Goal: Communication & Community: Answer question/provide support

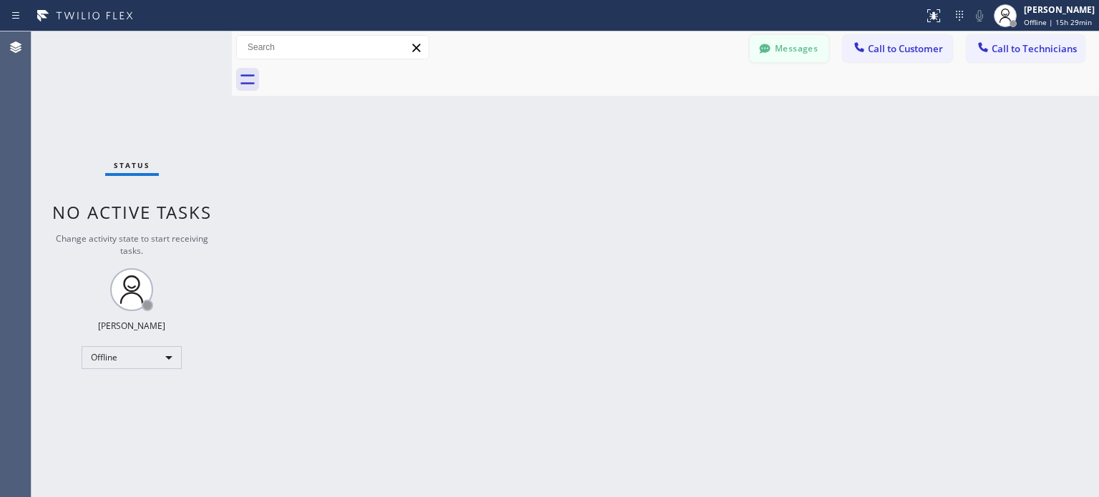
click at [795, 53] on button "Messages" at bounding box center [789, 48] width 79 height 27
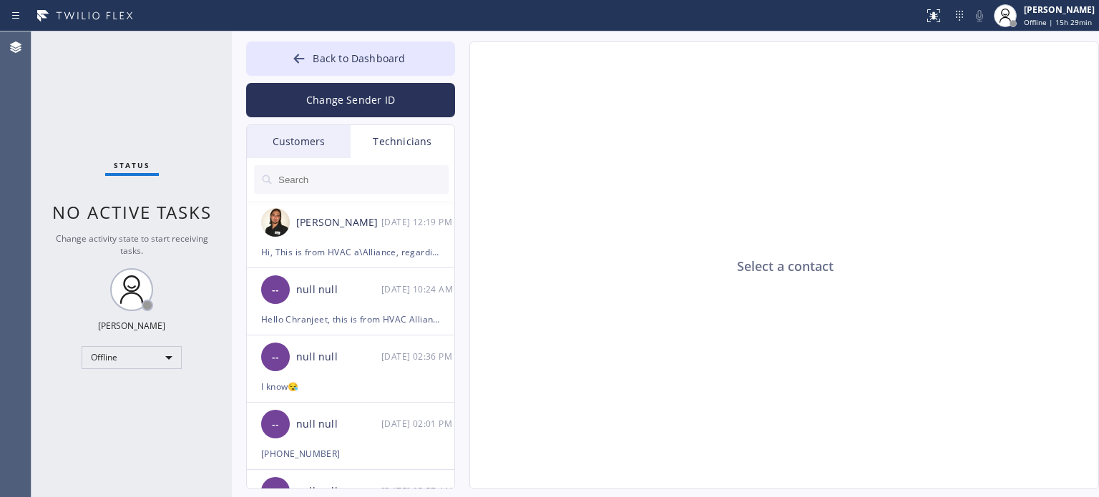
click at [289, 142] on div "Customers" at bounding box center [299, 141] width 104 height 33
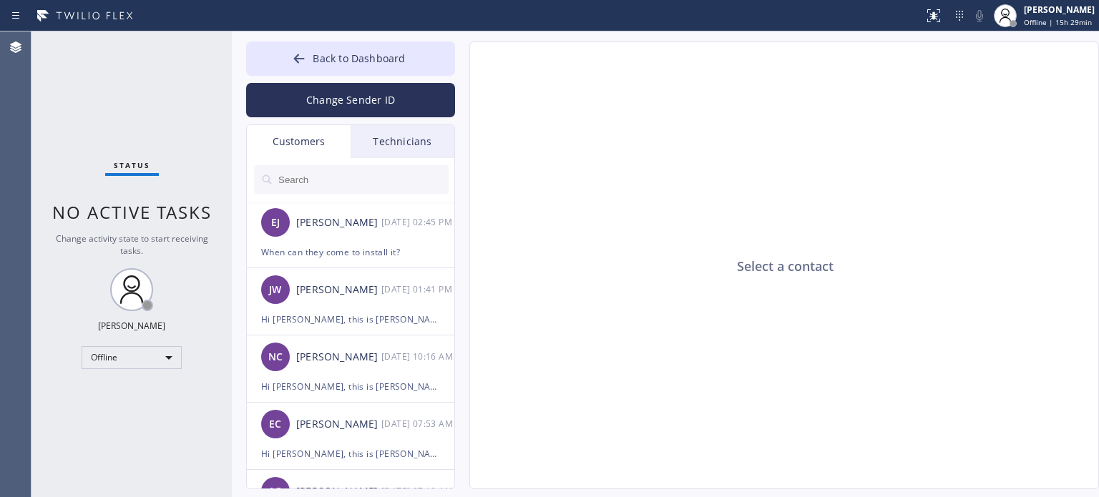
click at [379, 147] on div "Technicians" at bounding box center [403, 141] width 104 height 33
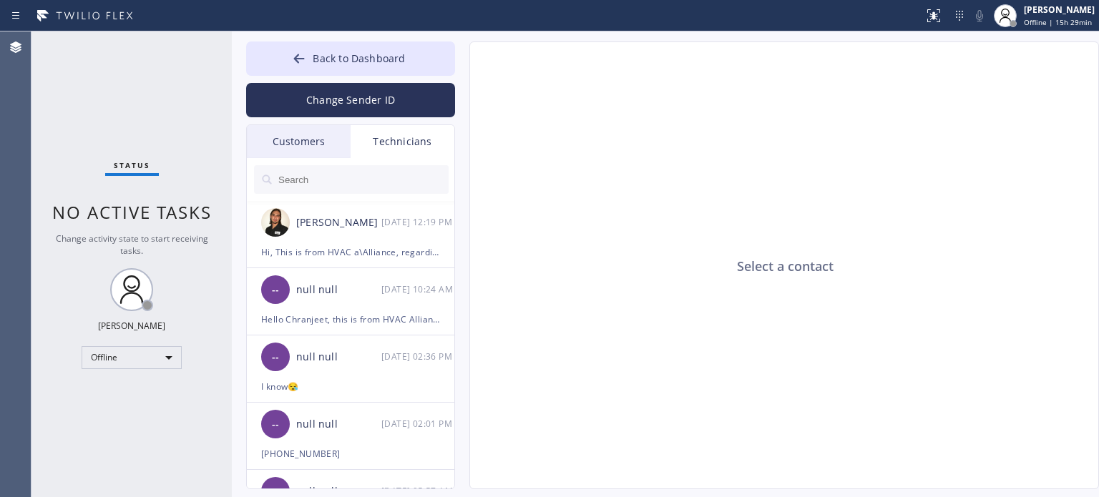
click at [306, 131] on div "Customers" at bounding box center [299, 141] width 104 height 33
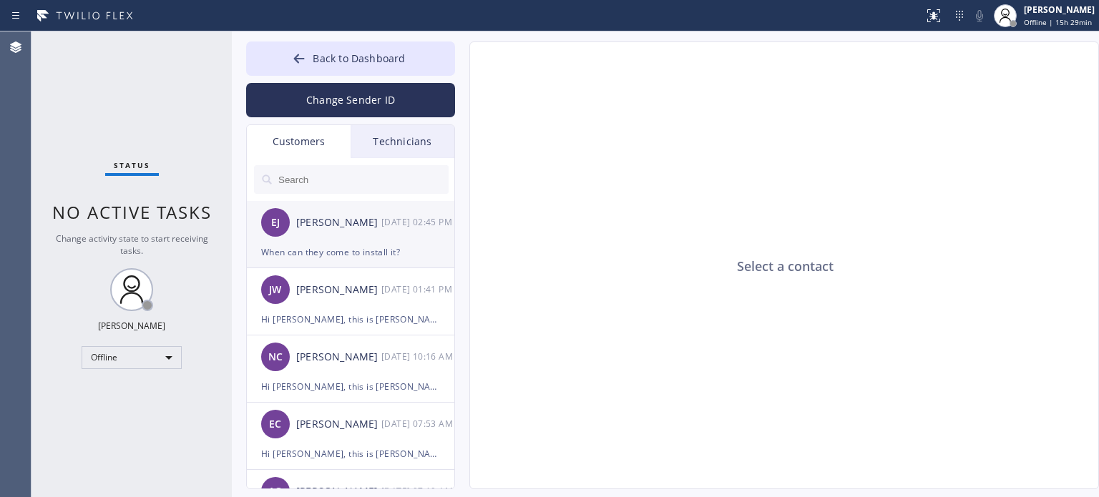
click at [309, 253] on div "When can they come to install it?" at bounding box center [350, 252] width 179 height 16
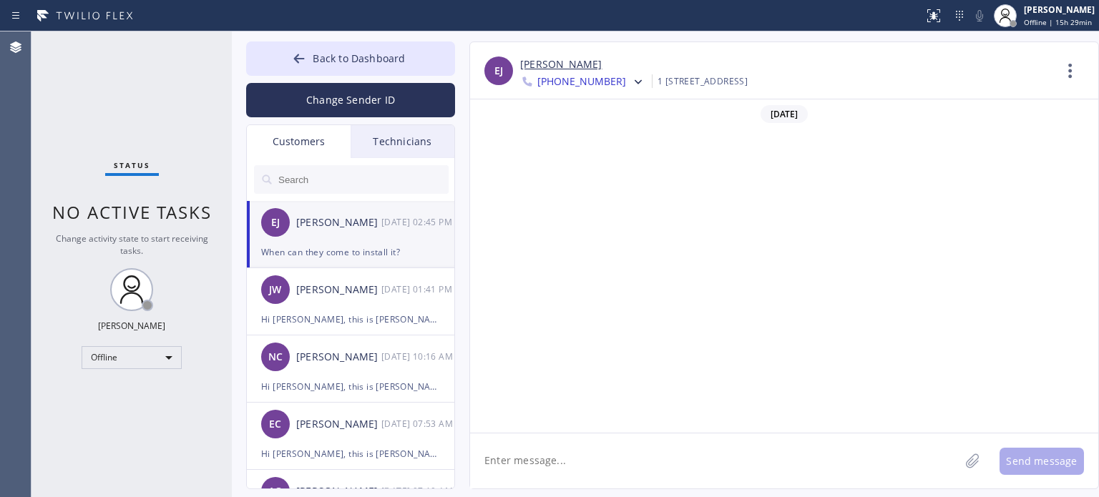
scroll to position [1251, 0]
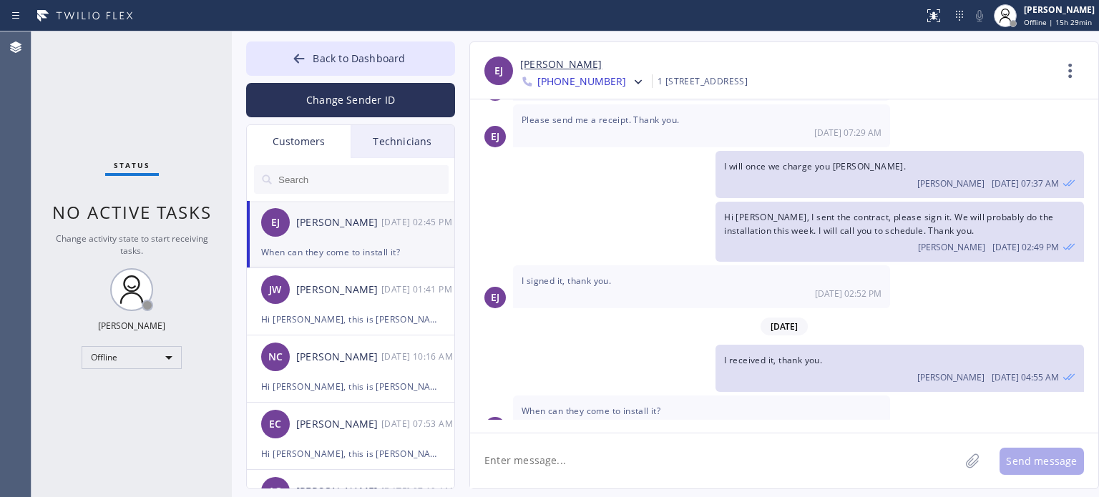
click at [563, 467] on textarea at bounding box center [715, 461] width 490 height 55
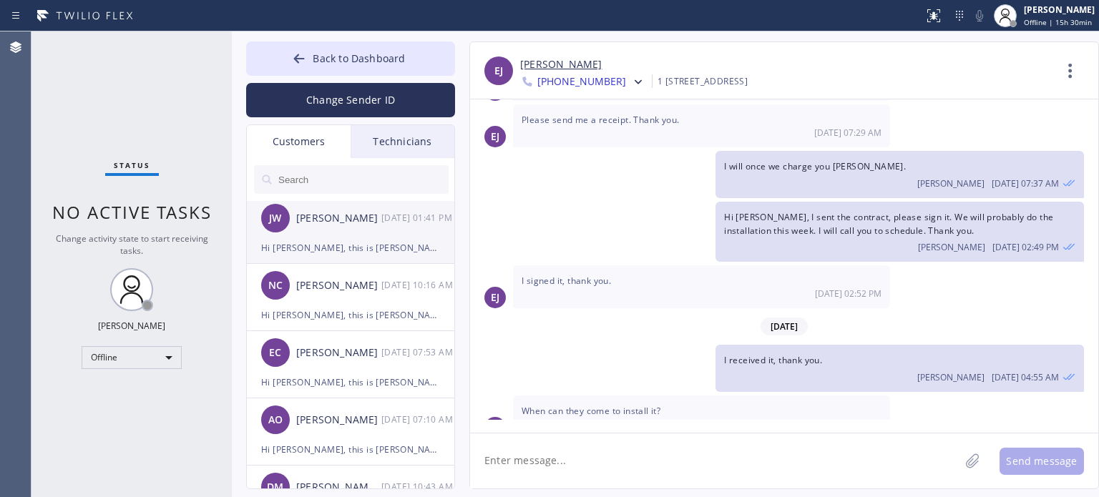
scroll to position [0, 0]
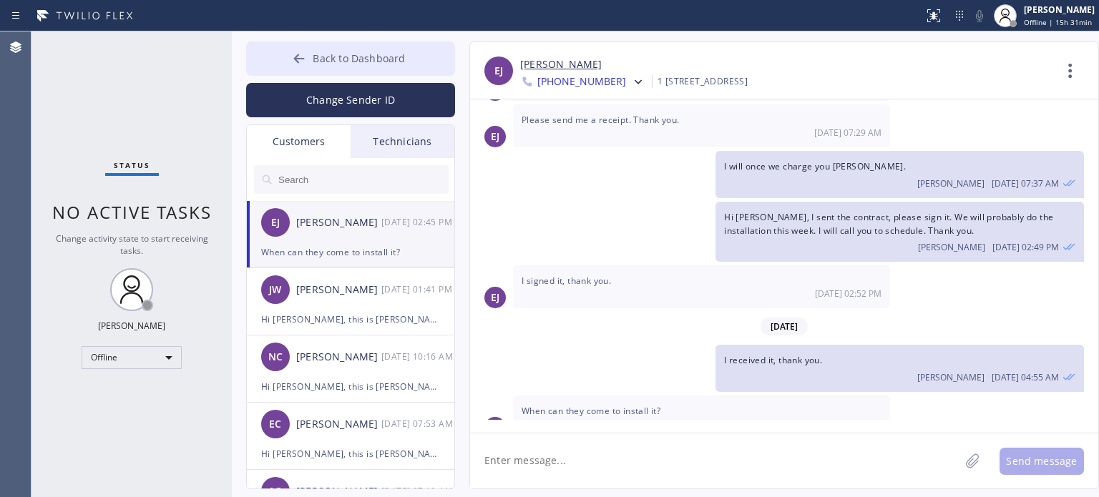
click at [296, 59] on icon at bounding box center [299, 58] width 11 height 9
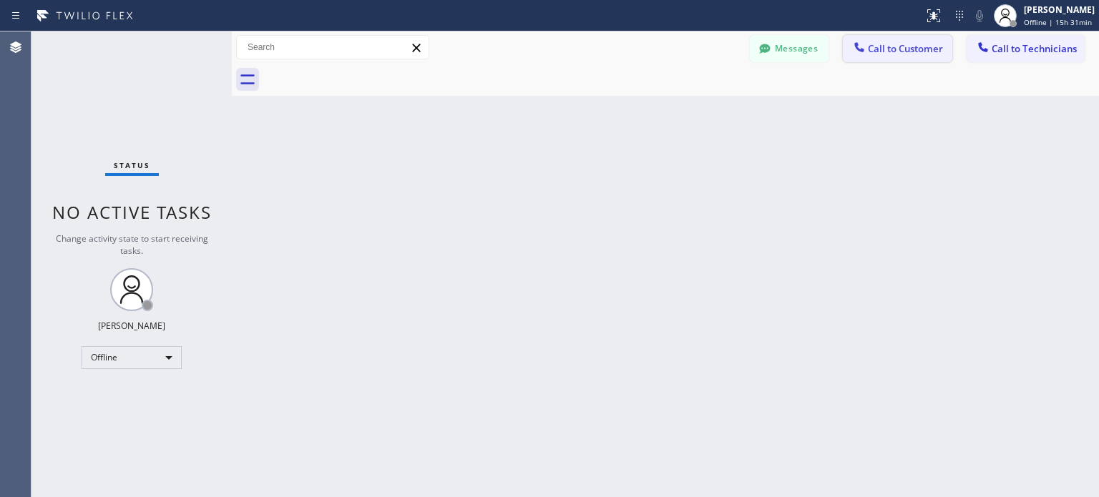
click at [893, 51] on span "Call to Customer" at bounding box center [905, 48] width 75 height 13
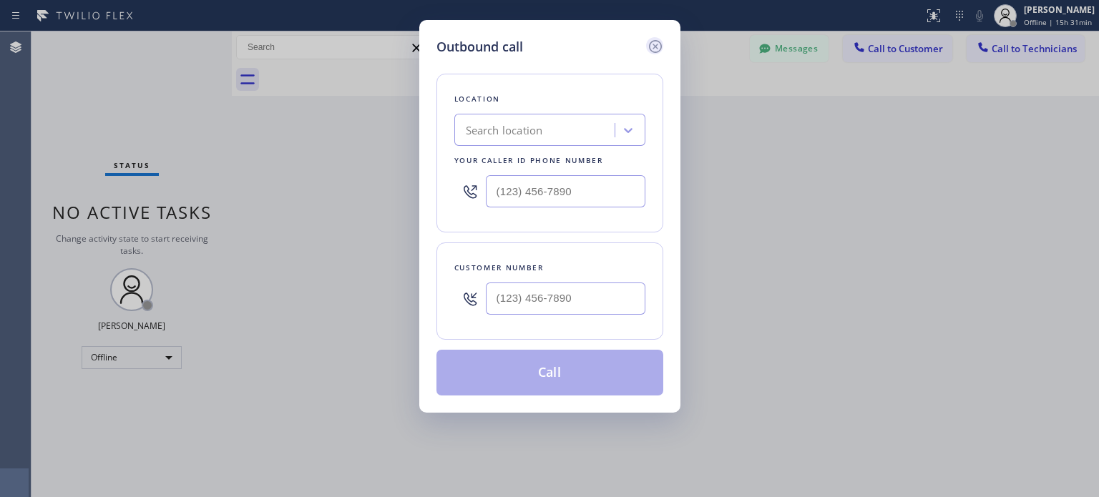
click at [653, 42] on icon at bounding box center [655, 46] width 17 height 17
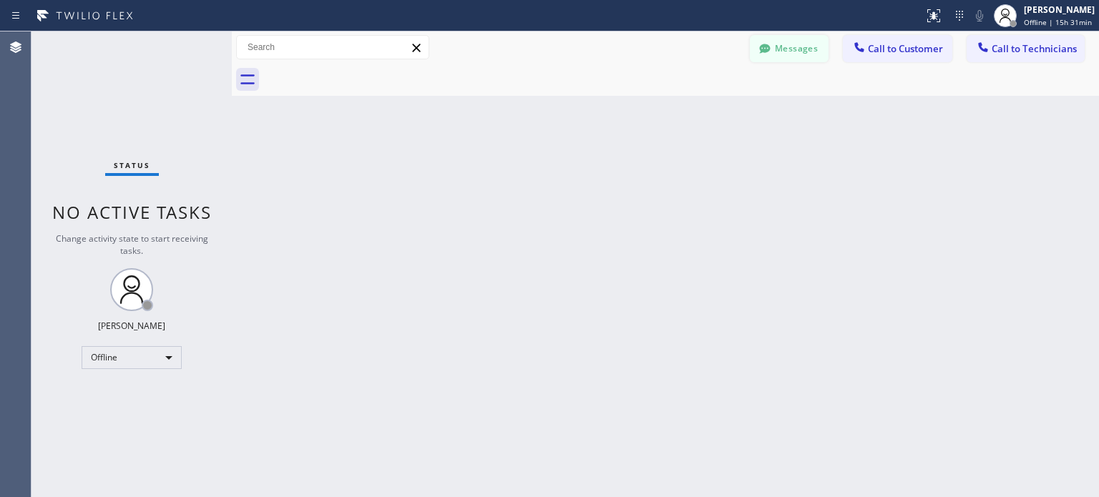
click at [797, 48] on button "Messages" at bounding box center [789, 48] width 79 height 27
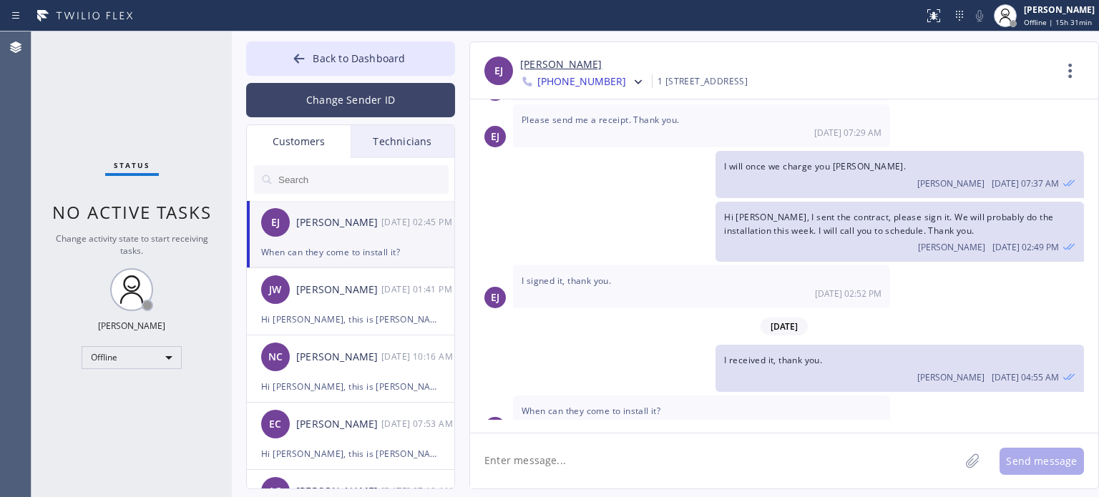
click at [316, 97] on button "Change Sender ID" at bounding box center [350, 100] width 209 height 34
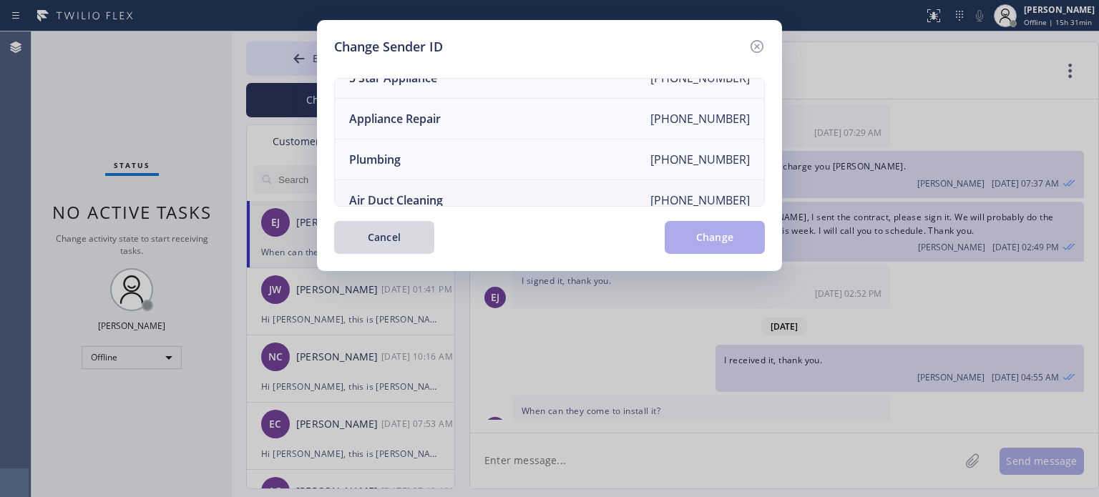
scroll to position [167, 0]
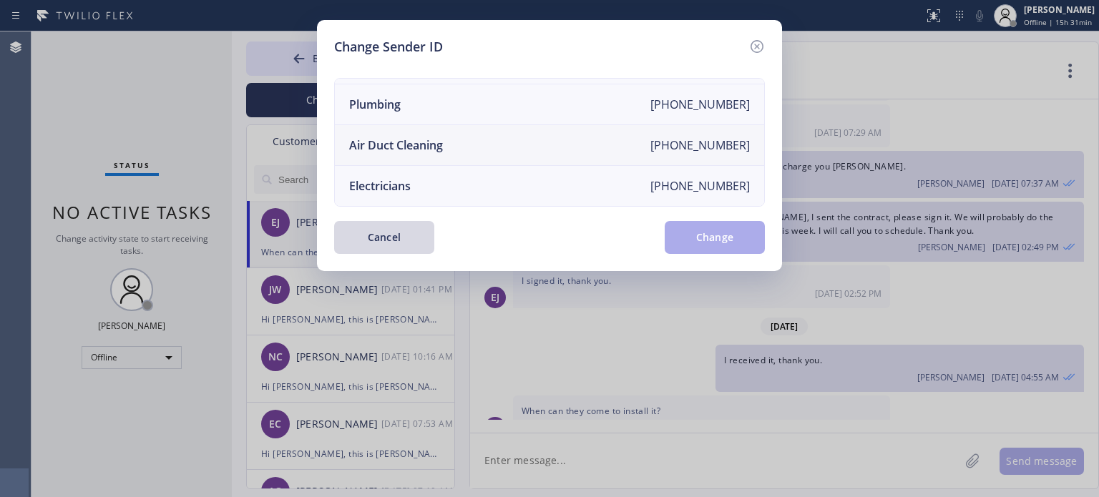
click at [391, 178] on div "Electricians" at bounding box center [380, 186] width 62 height 16
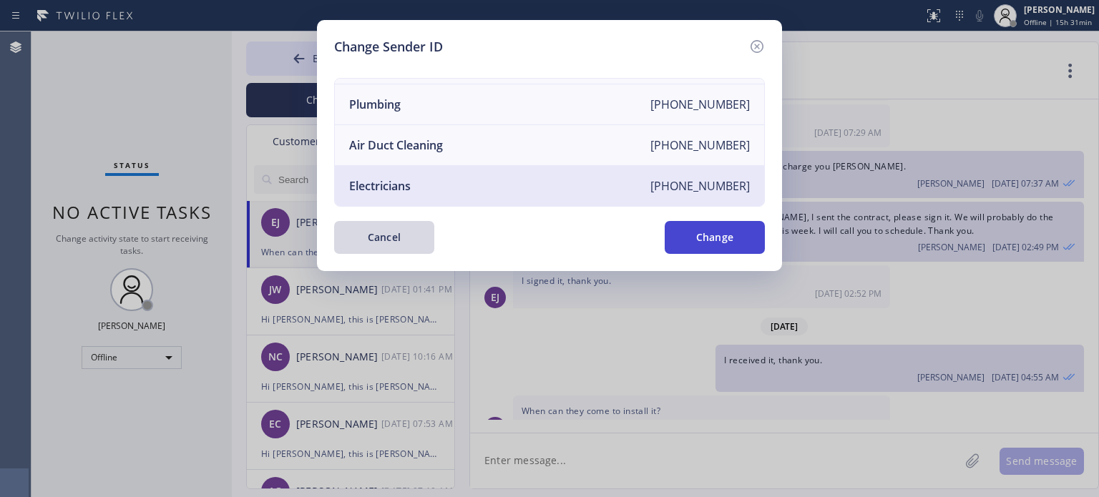
click at [682, 231] on button "Change" at bounding box center [715, 237] width 100 height 33
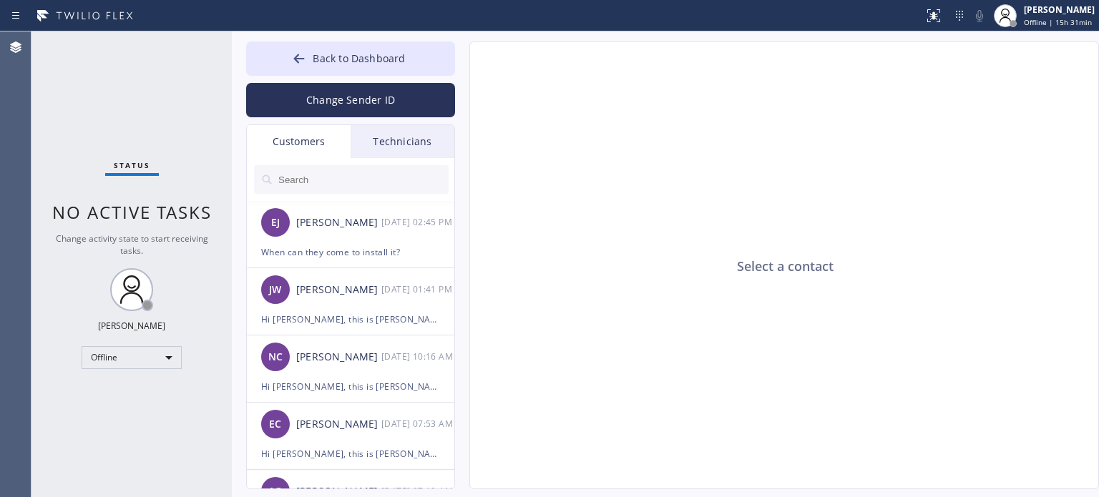
click at [324, 185] on input "text" at bounding box center [363, 179] width 172 height 29
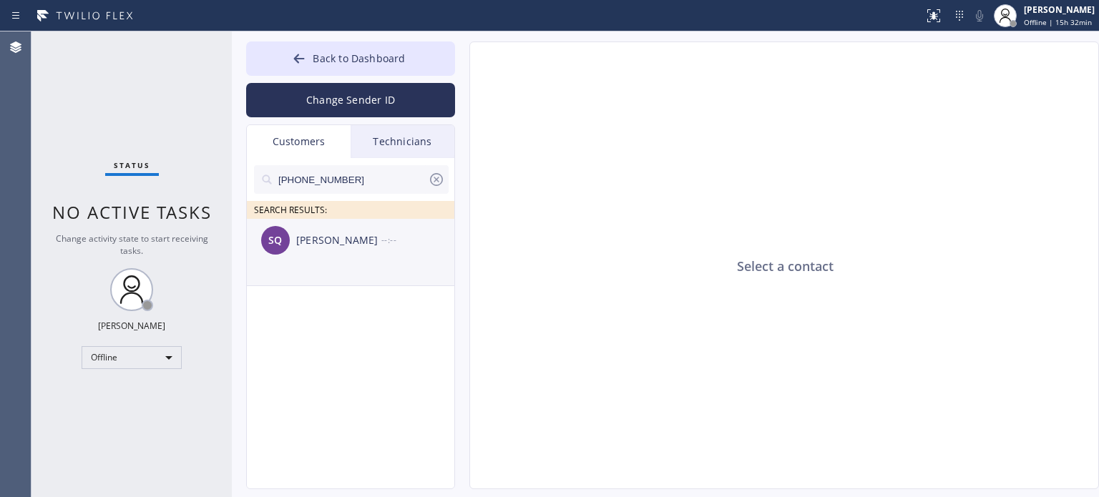
click at [345, 240] on div "[PERSON_NAME]" at bounding box center [338, 241] width 85 height 16
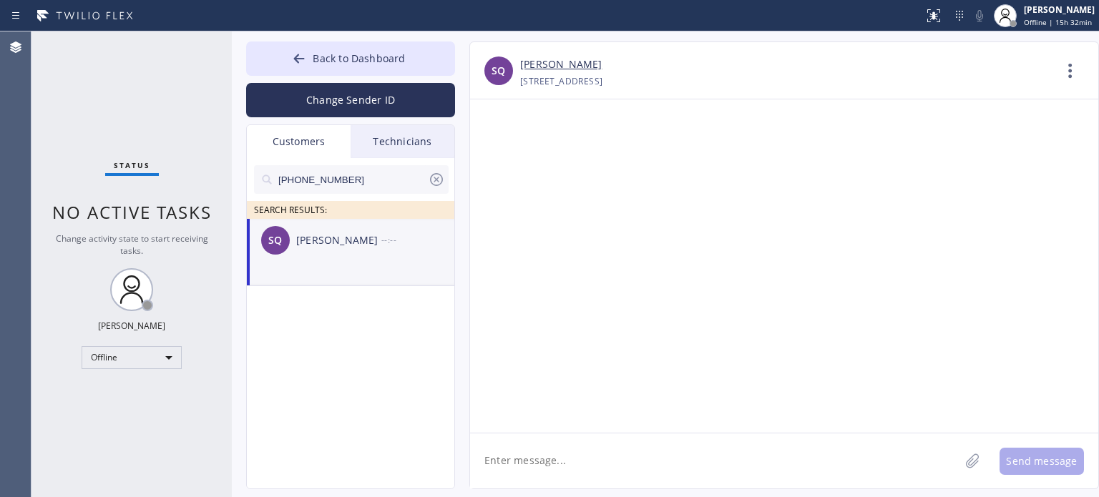
drag, startPoint x: 625, startPoint y: 465, endPoint x: 616, endPoint y: 443, distance: 24.1
click at [624, 466] on textarea at bounding box center [715, 461] width 490 height 55
click at [684, 460] on textarea "Good morning [PERSON_NAME], this is [PERSON_NAME] from" at bounding box center [727, 461] width 515 height 55
paste textarea "Super Electrical Crew"
click at [505, 460] on textarea "Good morning [PERSON_NAME], this is [PERSON_NAME] from Super Electrical Crew," at bounding box center [727, 461] width 515 height 55
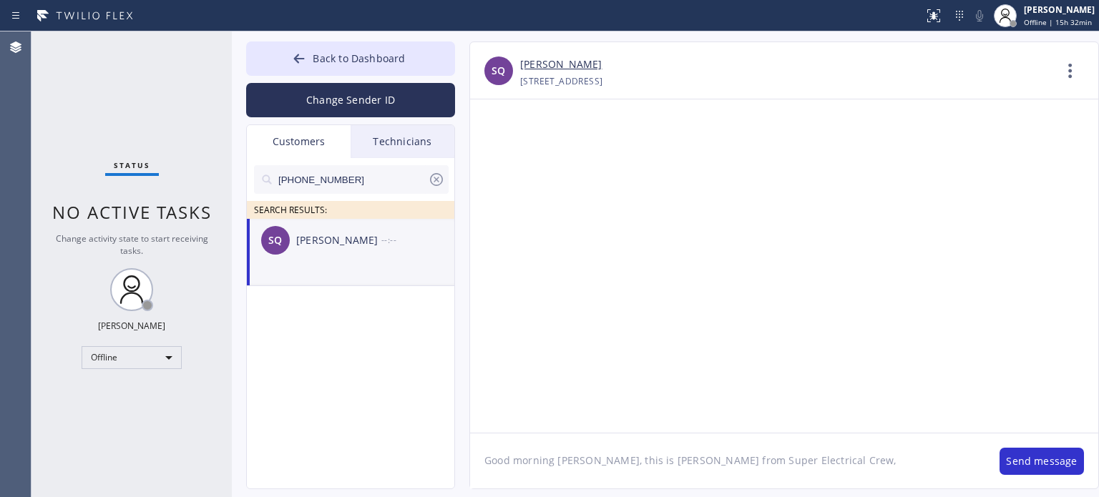
click at [785, 463] on textarea "Good morning [PERSON_NAME], this is [PERSON_NAME] from Super Electrical Crew," at bounding box center [727, 461] width 515 height 55
paste textarea "I already sent the paid invoice to your email. Please check your inbox or spam …"
click at [853, 467] on textarea "Good morning [PERSON_NAME], this is [PERSON_NAME] from Super Electrical Crew, I…" at bounding box center [727, 461] width 515 height 55
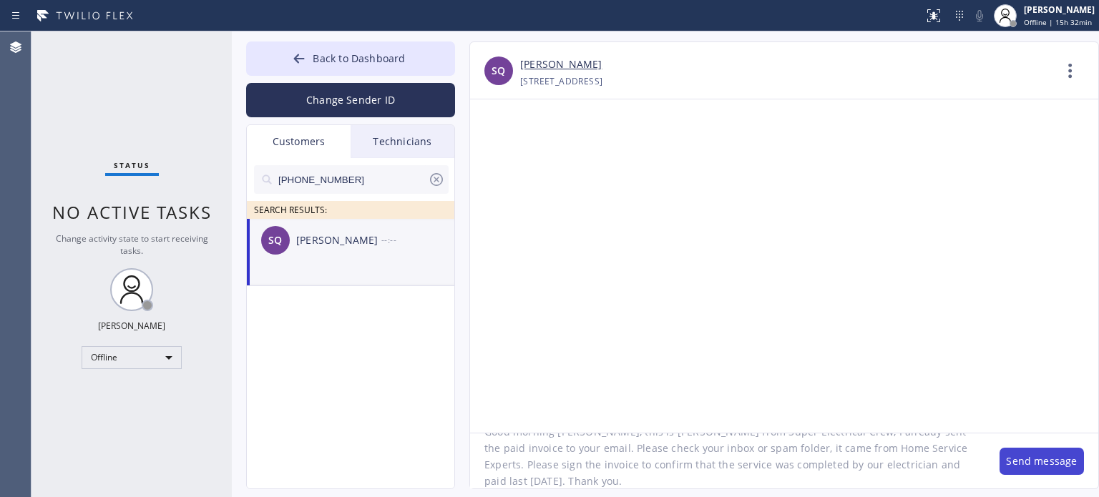
type textarea "Good morning [PERSON_NAME], this is [PERSON_NAME] from Super Electrical Crew, I…"
click at [1014, 465] on button "Send message" at bounding box center [1042, 461] width 84 height 27
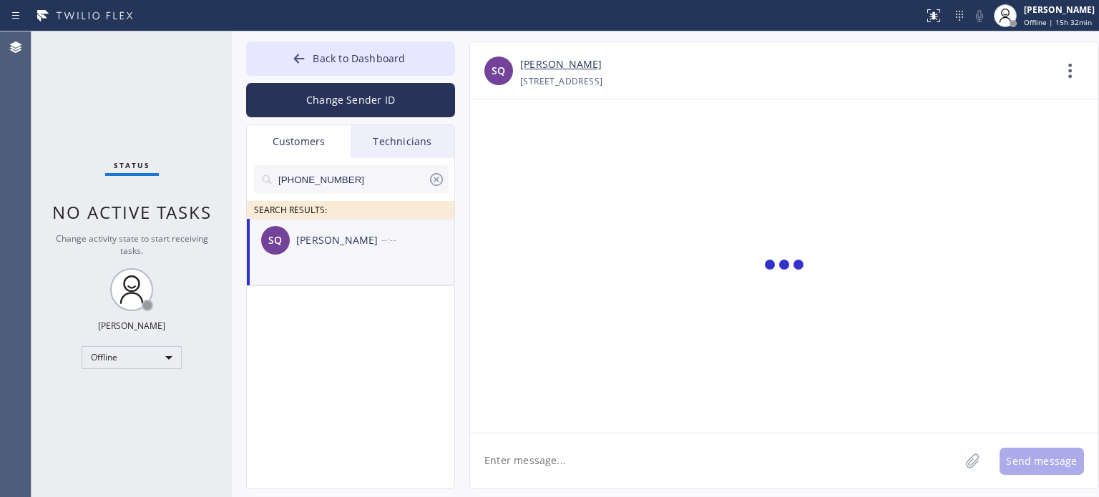
scroll to position [0, 0]
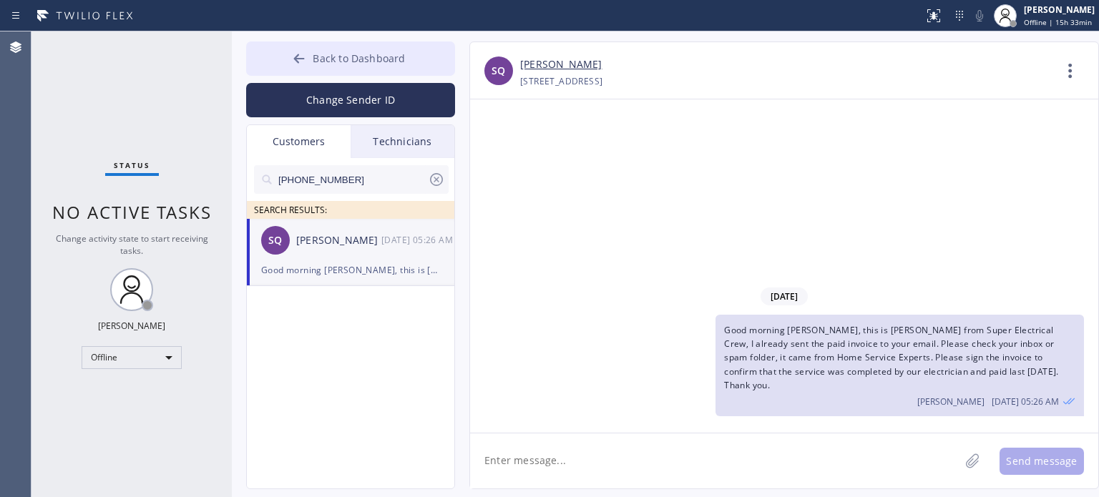
click at [349, 52] on span "Back to Dashboard" at bounding box center [359, 59] width 92 height 14
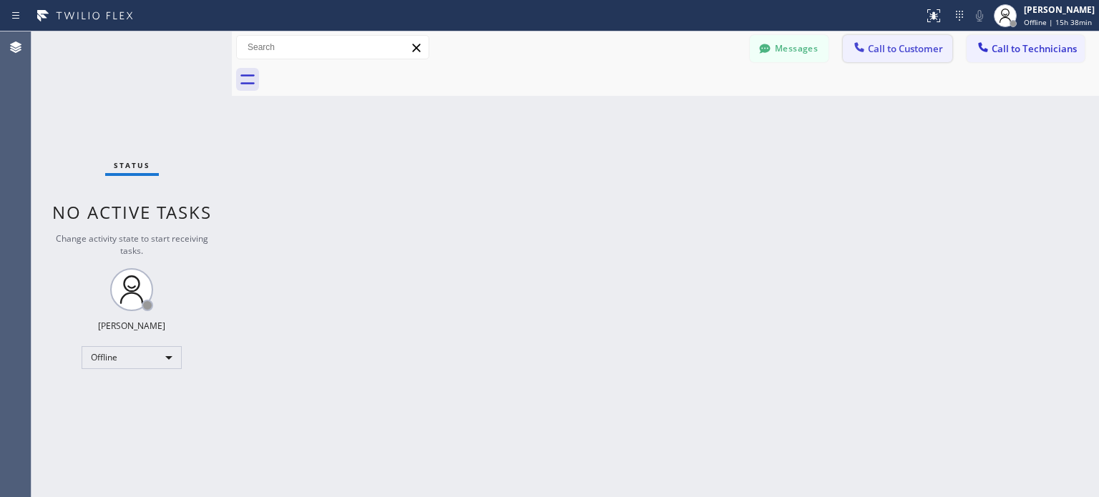
click at [893, 54] on span "Call to Customer" at bounding box center [905, 48] width 75 height 13
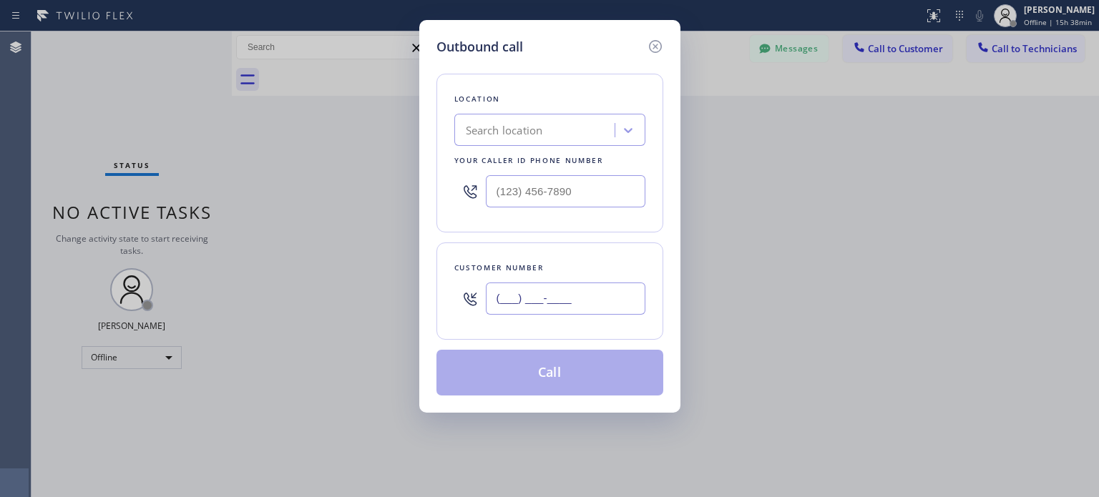
click at [535, 309] on input "(___) ___-____" at bounding box center [566, 299] width 160 height 32
paste input "551) 497-8461"
type input "[PHONE_NUMBER]"
click at [497, 132] on div "Search location" at bounding box center [504, 130] width 77 height 16
paste input "Super Electrical [GEOGRAPHIC_DATA]([GEOGRAPHIC_DATA] Electrical Contractor)"
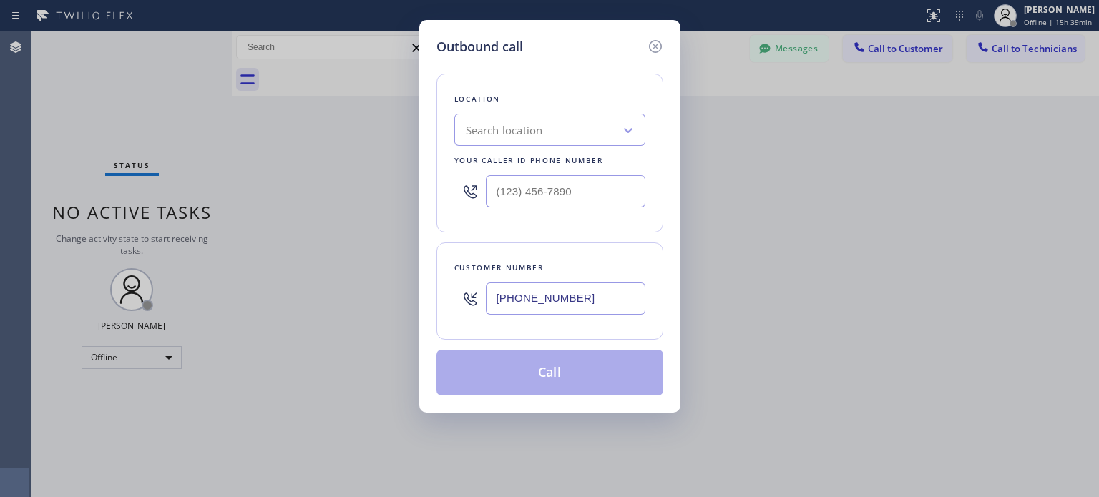
type input "Super Electrical [GEOGRAPHIC_DATA]([GEOGRAPHIC_DATA] Electrical Contractor)"
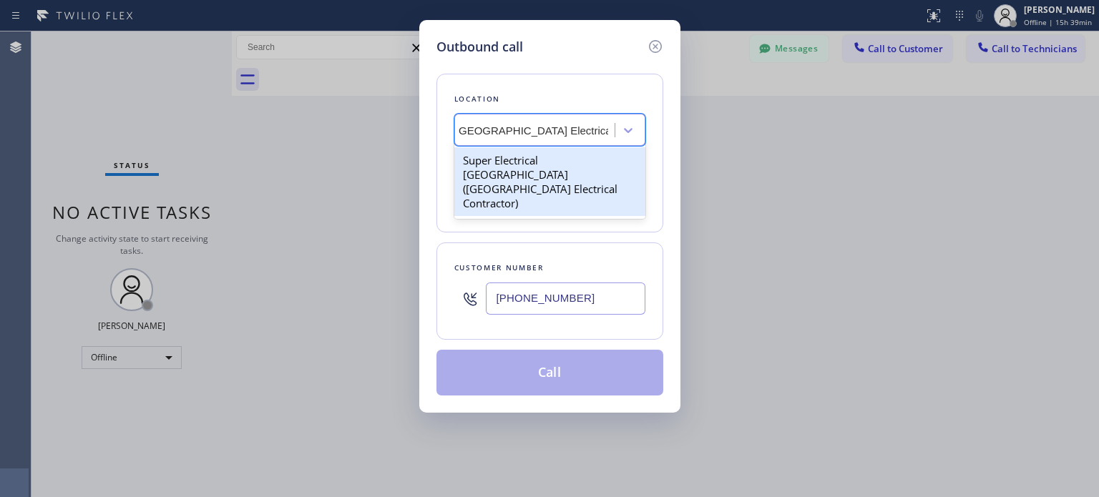
click at [516, 165] on div "Super Electrical [GEOGRAPHIC_DATA]([GEOGRAPHIC_DATA] Electrical Contractor)" at bounding box center [550, 181] width 191 height 69
type input "[PHONE_NUMBER]"
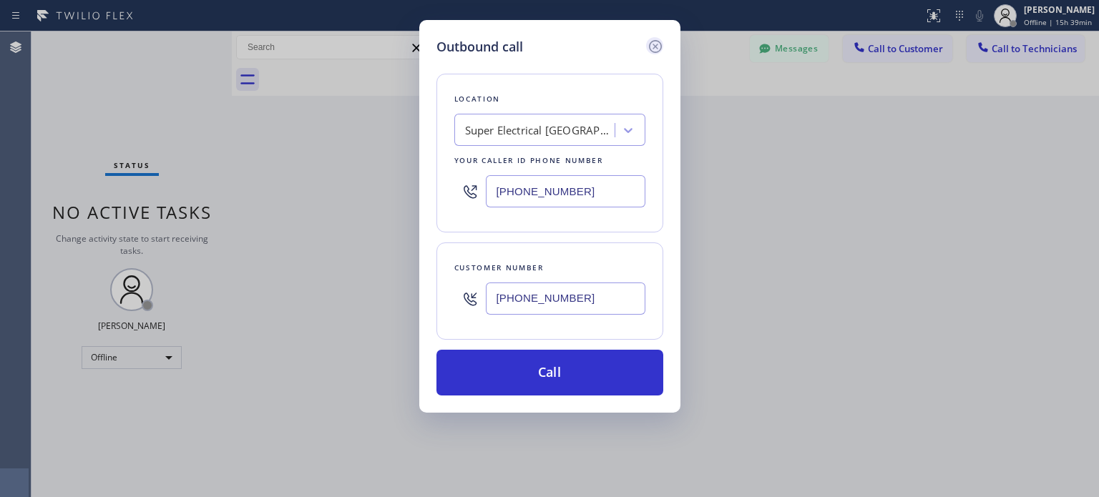
drag, startPoint x: 558, startPoint y: 377, endPoint x: 659, endPoint y: 52, distance: 340.8
click at [560, 378] on button "Call" at bounding box center [550, 373] width 227 height 46
click at [526, 298] on input "[PHONE_NUMBER]" at bounding box center [566, 299] width 160 height 32
drag, startPoint x: 526, startPoint y: 298, endPoint x: 630, endPoint y: 137, distance: 191.6
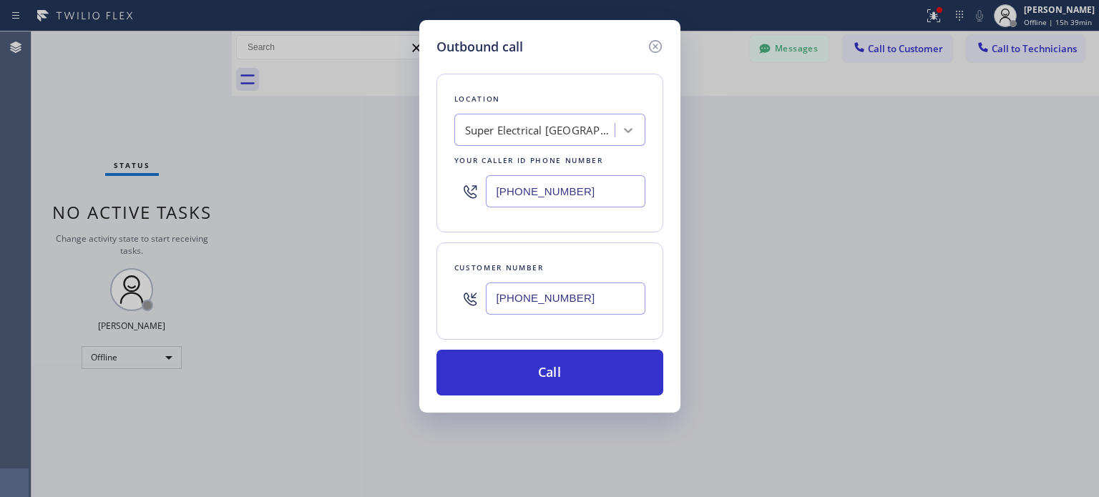
click at [530, 295] on input "[PHONE_NUMBER]" at bounding box center [566, 299] width 160 height 32
click at [655, 47] on icon at bounding box center [655, 46] width 13 height 13
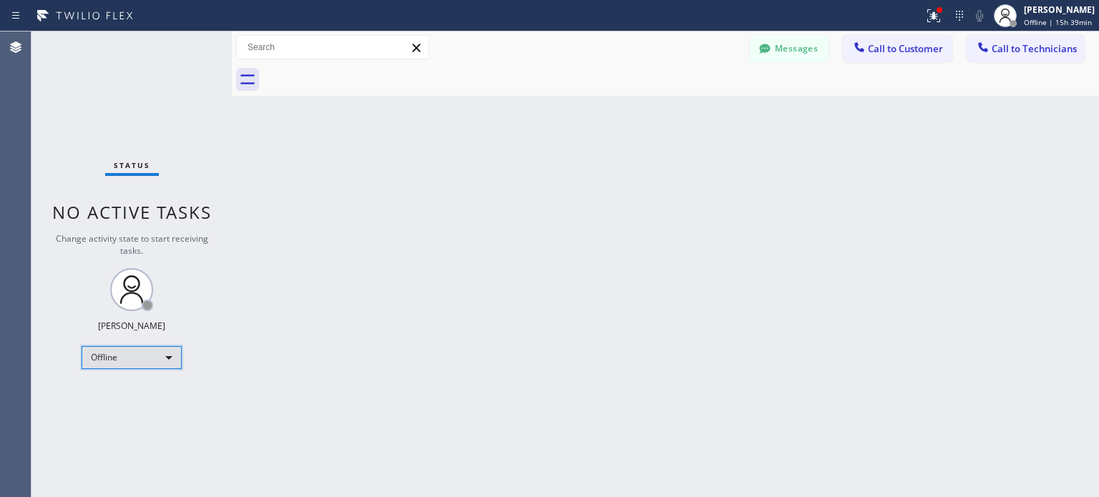
click at [114, 366] on div "Offline" at bounding box center [132, 357] width 100 height 23
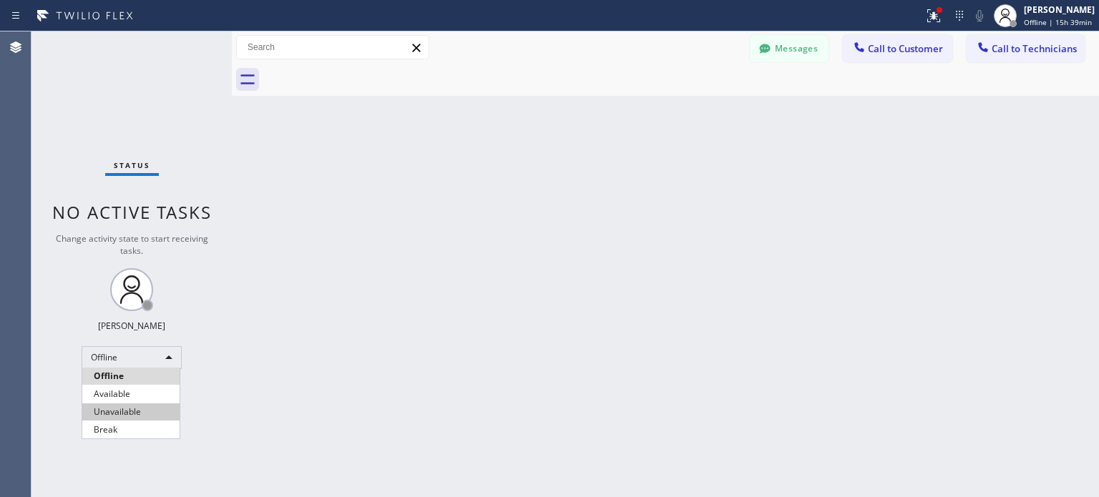
click at [132, 397] on li "Available" at bounding box center [130, 394] width 97 height 17
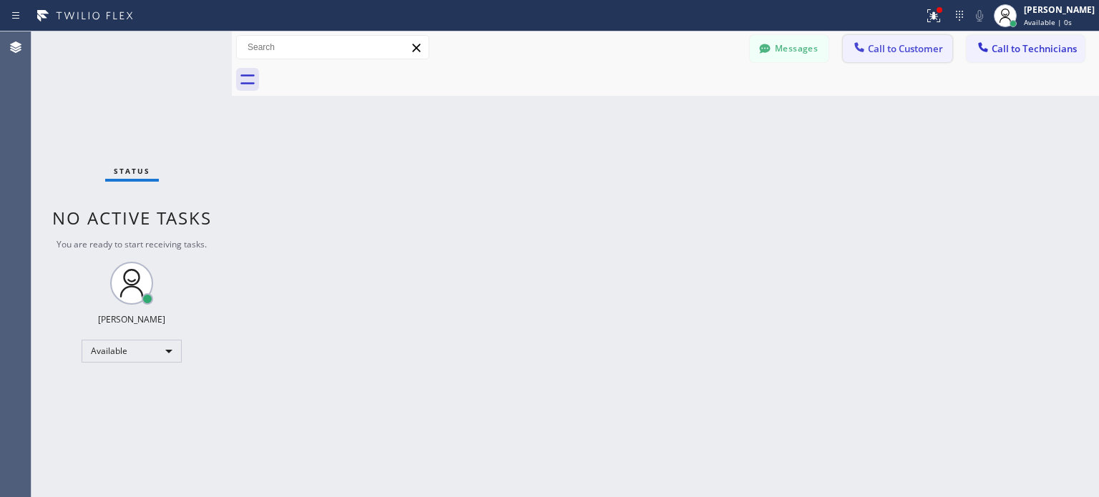
drag, startPoint x: 868, startPoint y: 54, endPoint x: 837, endPoint y: 64, distance: 31.9
click at [867, 54] on div at bounding box center [859, 48] width 17 height 17
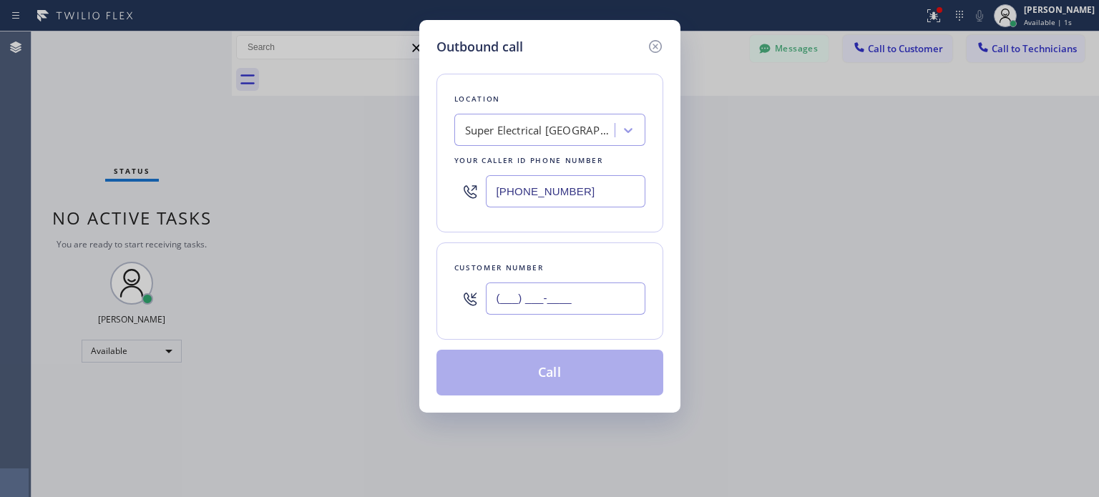
click at [541, 289] on input "(___) ___-____" at bounding box center [566, 299] width 160 height 32
paste input "551) 497-8461"
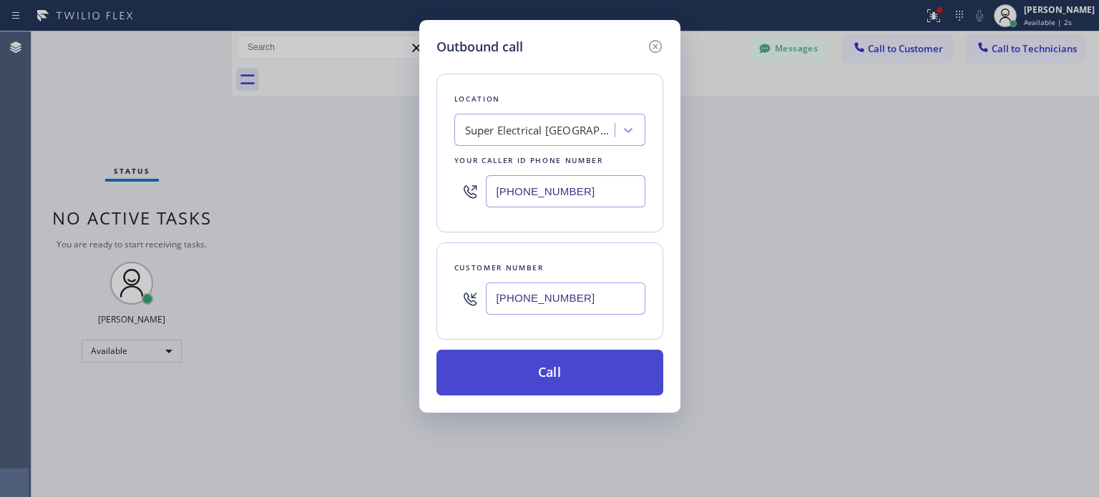
type input "[PHONE_NUMBER]"
click at [575, 364] on button "Call" at bounding box center [550, 373] width 227 height 46
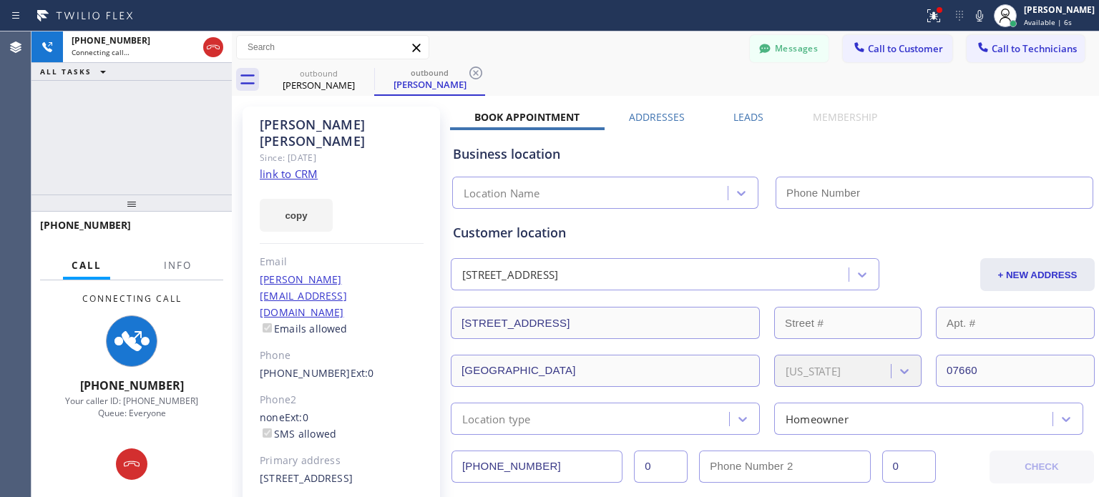
type input "[PHONE_NUMBER]"
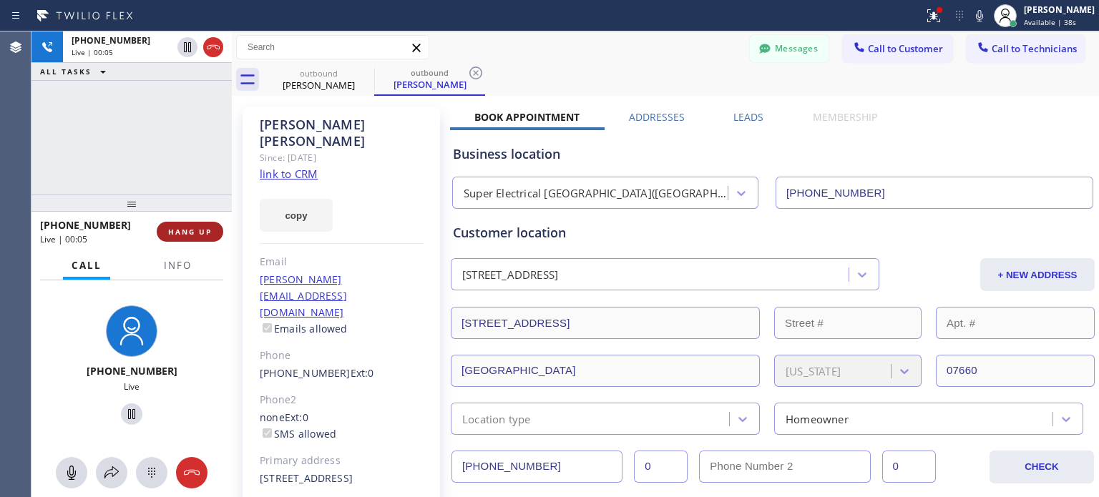
click at [178, 233] on span "HANG UP" at bounding box center [190, 232] width 44 height 10
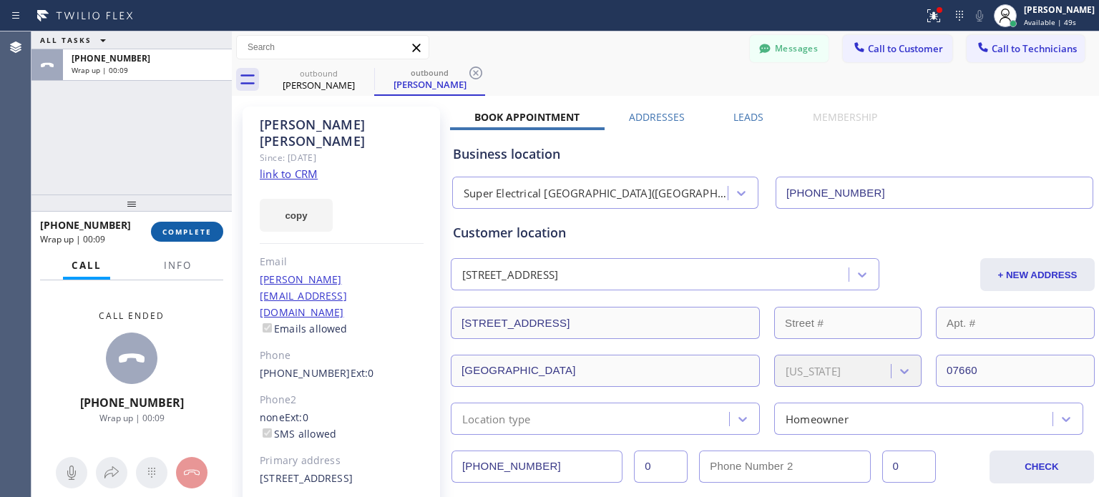
click at [193, 230] on span "COMPLETE" at bounding box center [186, 232] width 49 height 10
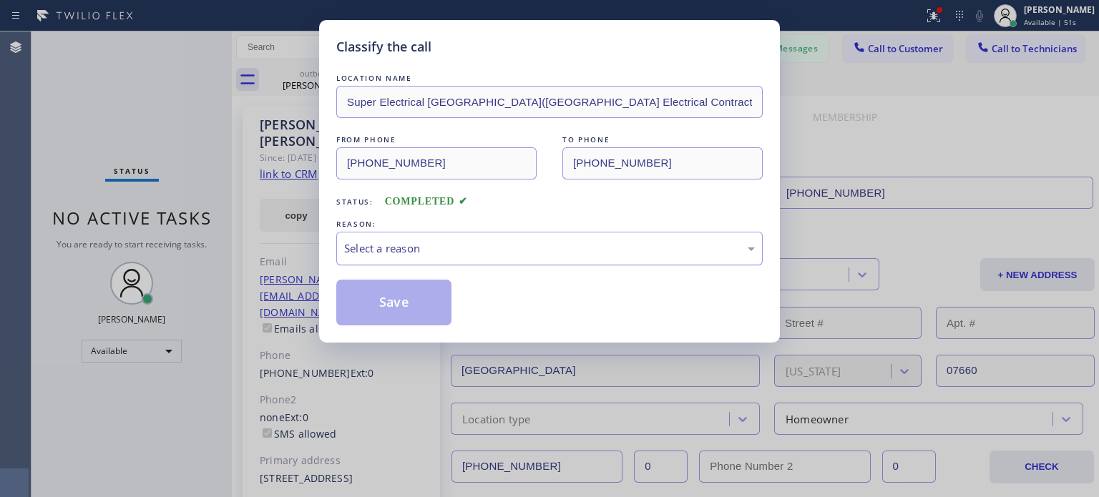
click at [407, 249] on div "Select a reason" at bounding box center [549, 249] width 411 height 16
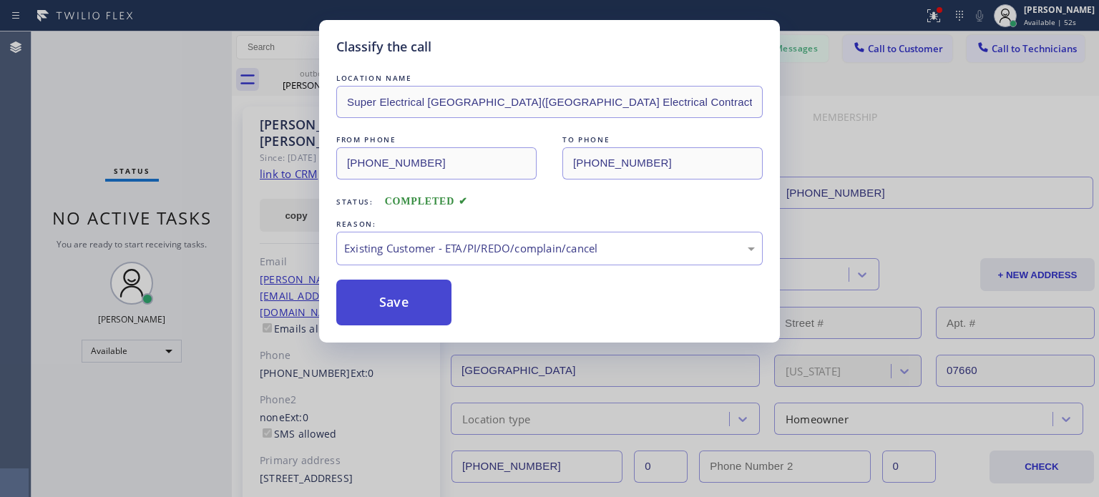
click at [429, 303] on button "Save" at bounding box center [393, 303] width 115 height 46
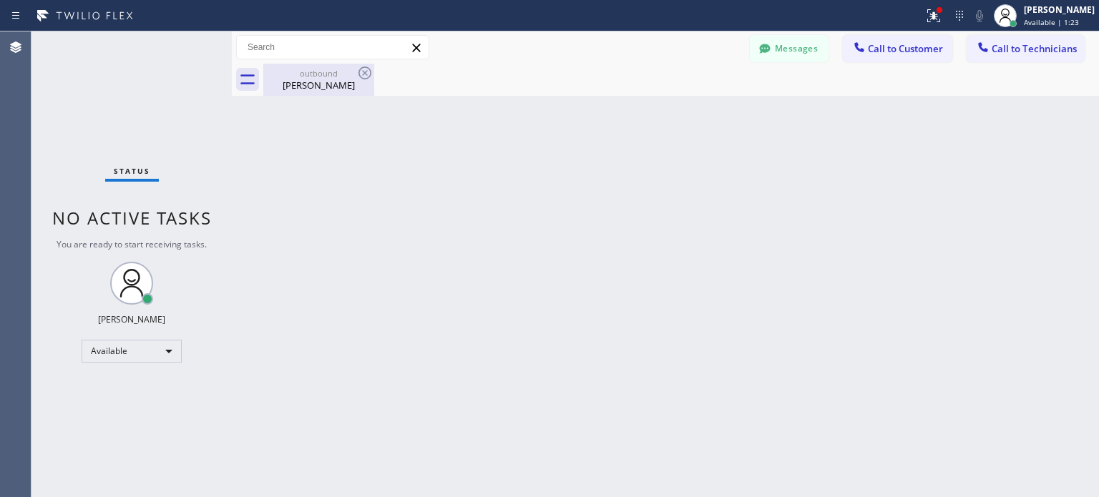
click at [321, 87] on div "[PERSON_NAME]" at bounding box center [319, 85] width 108 height 13
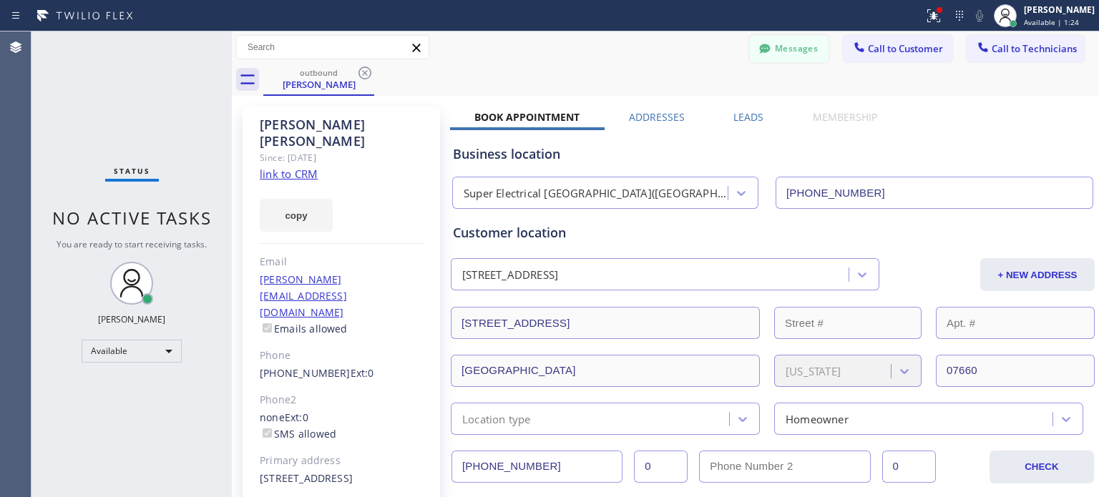
click at [783, 54] on button "Messages" at bounding box center [789, 48] width 79 height 27
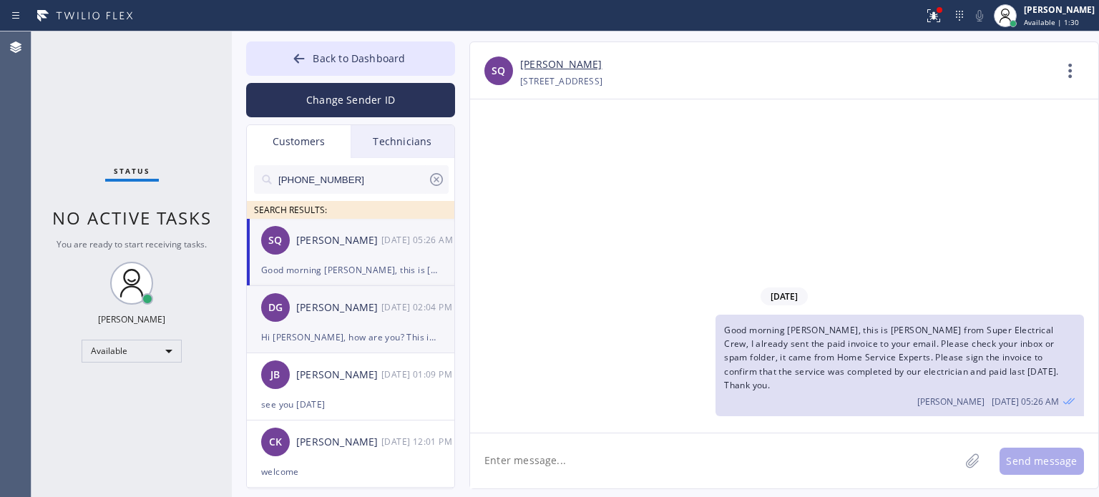
click at [365, 319] on div "DG [PERSON_NAME] [DATE] 02:04 PM" at bounding box center [351, 307] width 209 height 43
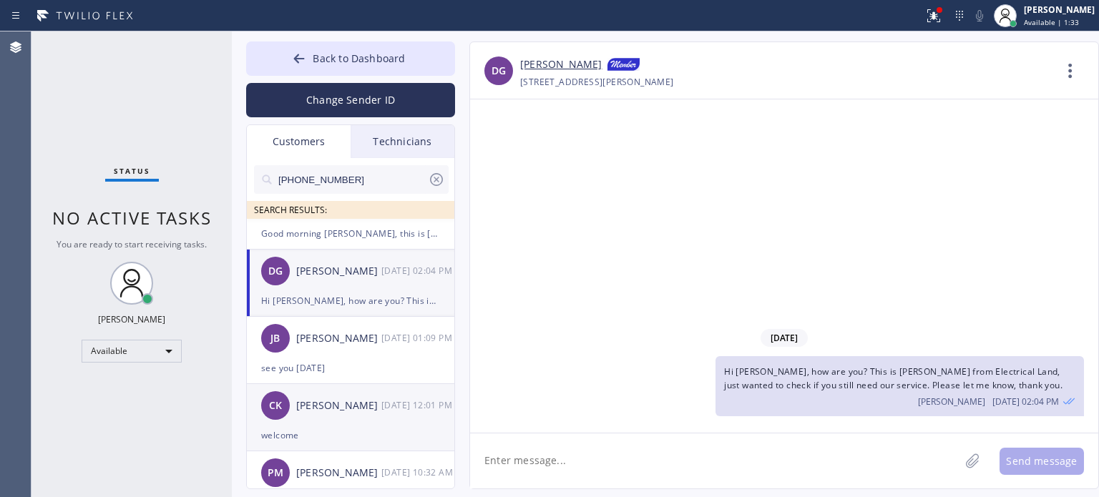
scroll to position [72, 0]
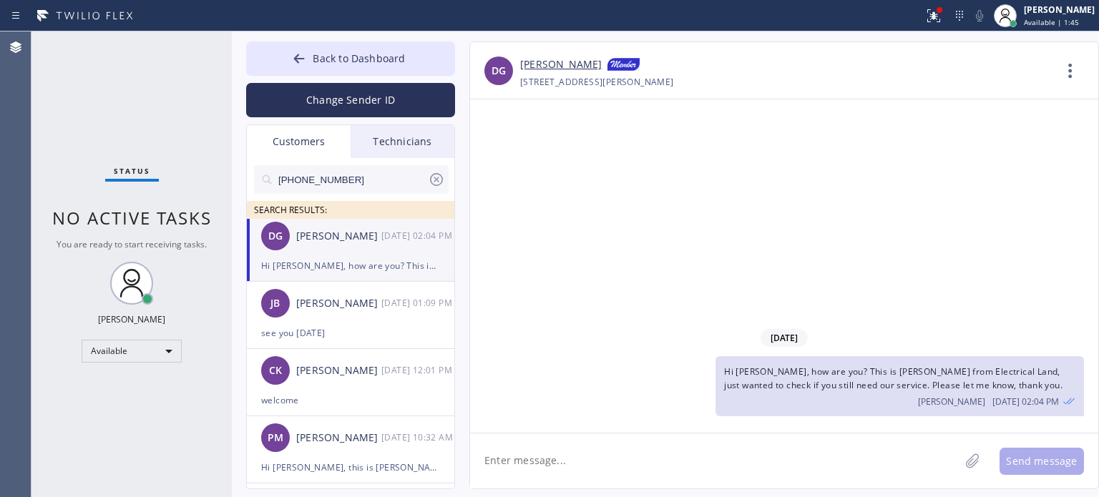
click at [298, 178] on input "[PHONE_NUMBER]" at bounding box center [352, 179] width 151 height 29
paste input "305) 975-2010"
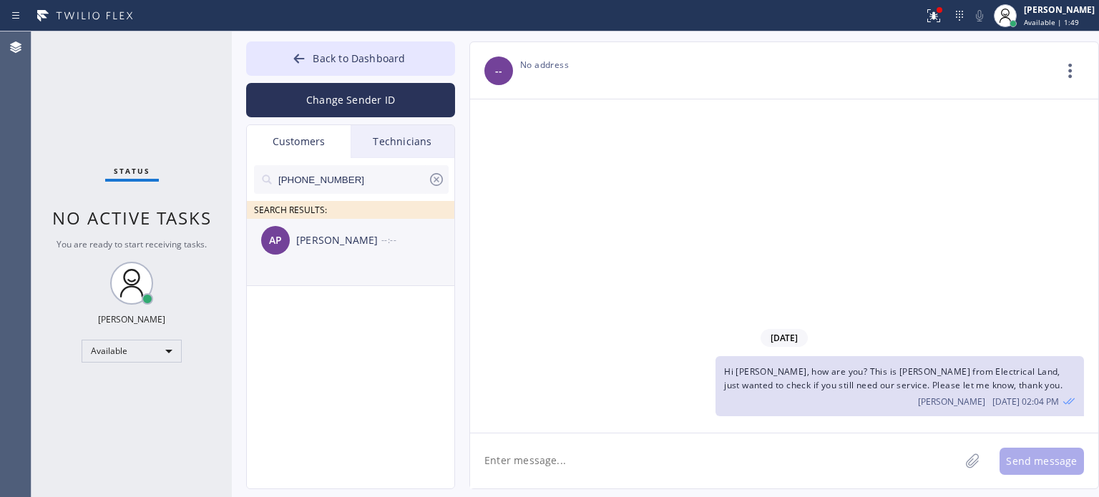
scroll to position [0, 0]
type input "[PHONE_NUMBER]"
click at [367, 243] on div "[PERSON_NAME]" at bounding box center [338, 241] width 85 height 16
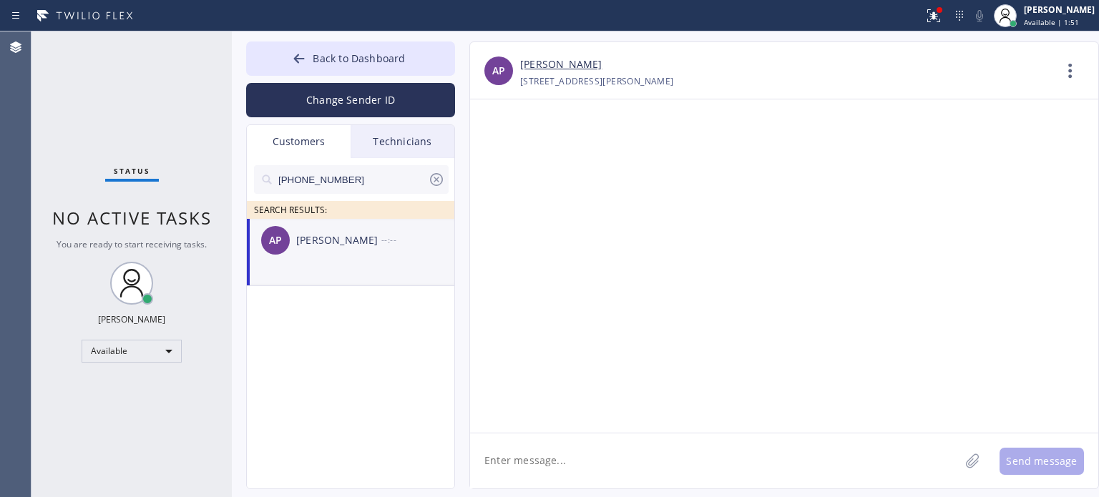
click at [569, 457] on textarea at bounding box center [715, 461] width 490 height 55
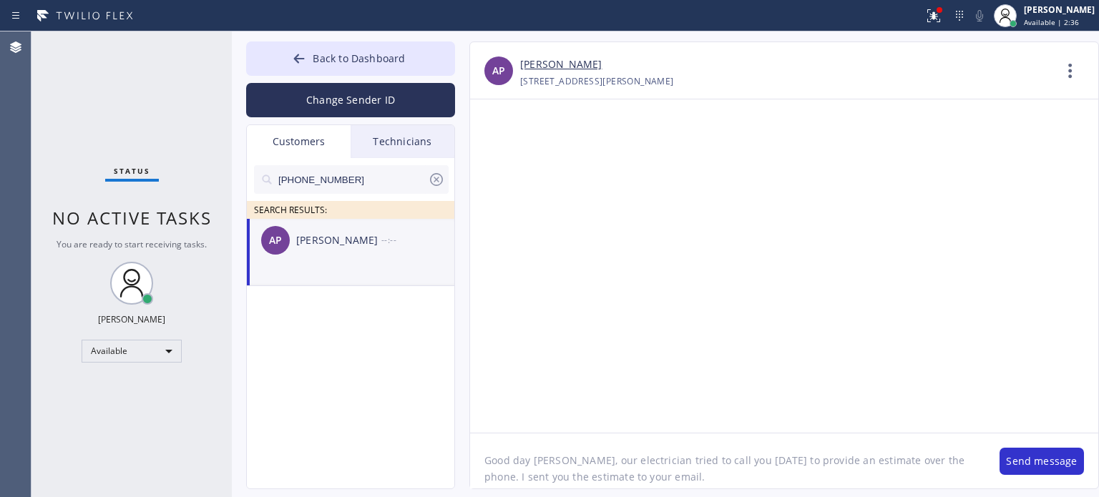
click at [837, 475] on textarea "Good day [PERSON_NAME], our electrician tried to call you [DATE] to provide an …" at bounding box center [727, 461] width 515 height 55
paste textarea "Please check your inbox or spam folder, it came from Home Service Experts."
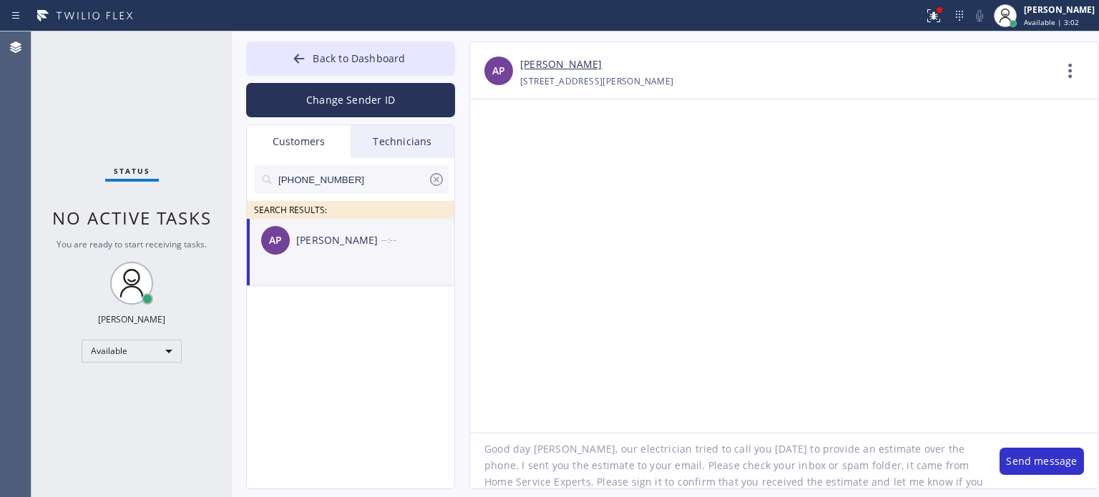
scroll to position [29, 0]
click at [921, 457] on textarea "Good day [PERSON_NAME], our electrician tried to call you [DATE] to provide an …" at bounding box center [727, 461] width 515 height 55
click at [560, 460] on textarea "Good day [PERSON_NAME], our electrician tried to call you [DATE] to provide an …" at bounding box center [727, 461] width 515 height 55
click at [558, 469] on textarea "Good day [PERSON_NAME], I apologize for the inconvenience you had [DATE]. Our e…" at bounding box center [727, 461] width 515 height 55
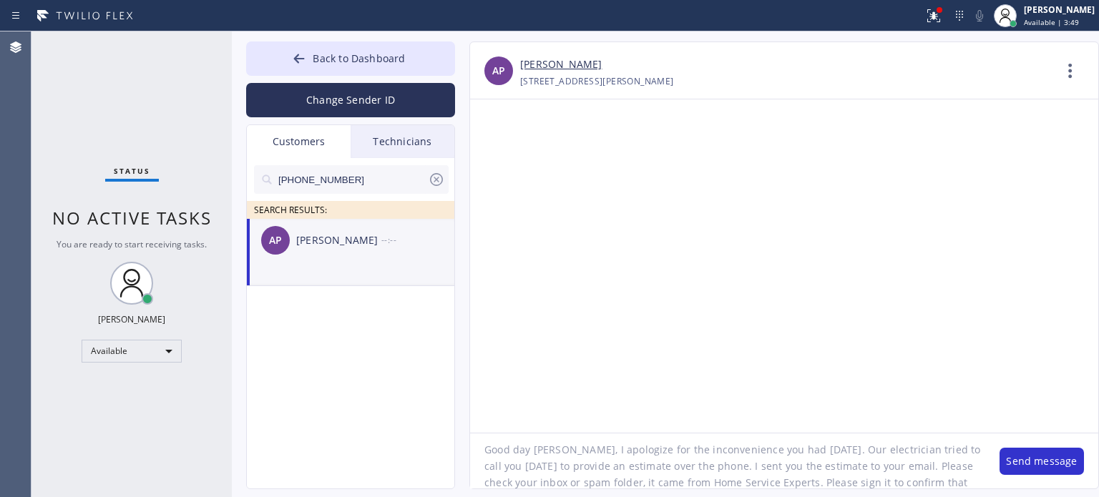
scroll to position [29, 0]
type textarea "Good day [PERSON_NAME], I apologize for the inconvenience you had [DATE]. Our e…"
click at [1038, 457] on button "Send message" at bounding box center [1042, 461] width 84 height 27
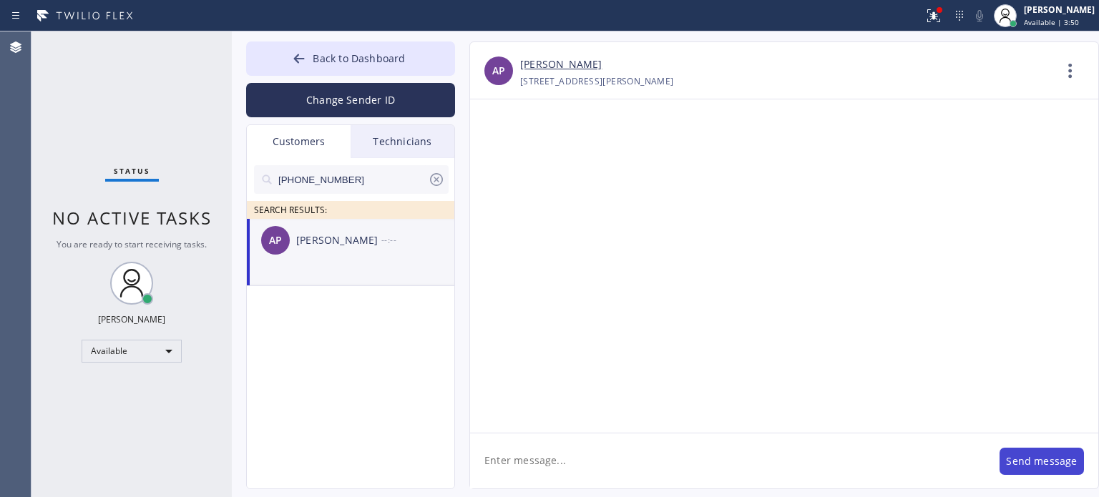
scroll to position [0, 0]
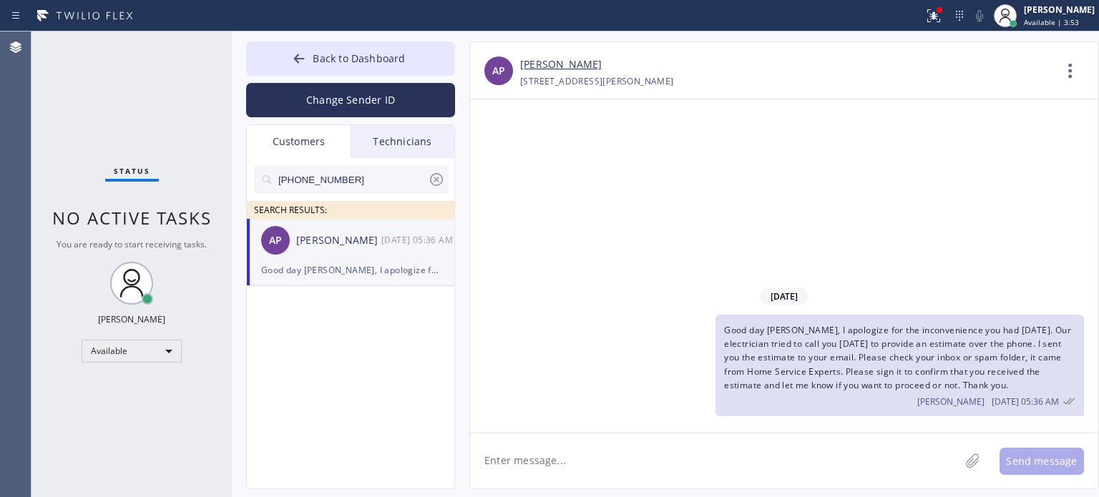
click at [439, 184] on icon at bounding box center [436, 179] width 13 height 13
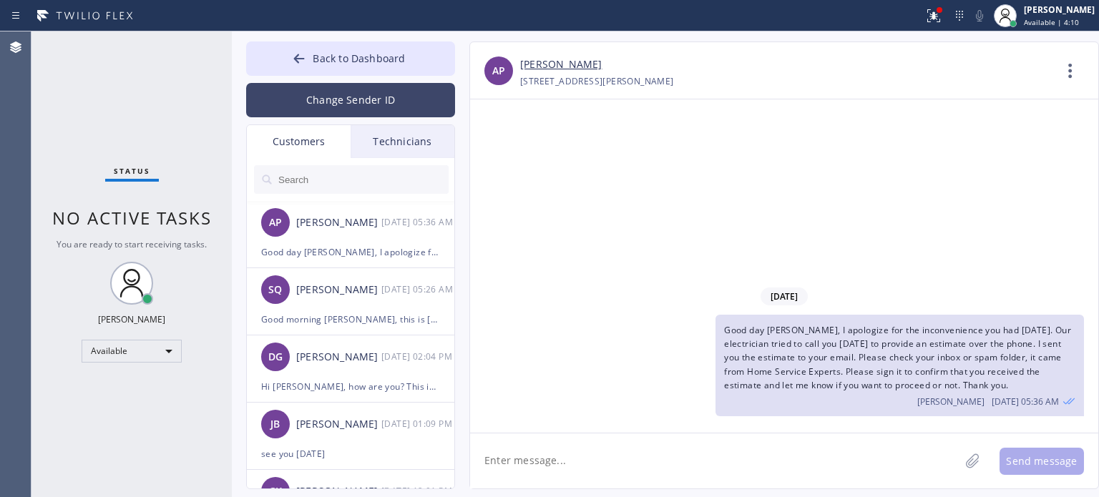
click at [329, 110] on button "Change Sender ID" at bounding box center [350, 100] width 209 height 34
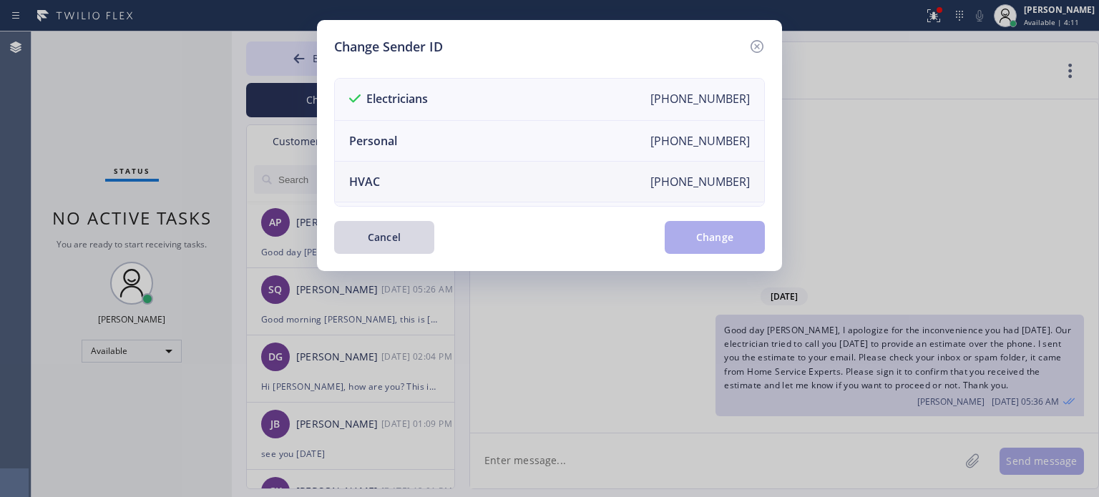
click at [400, 177] on li "HVAC [PHONE_NUMBER]" at bounding box center [549, 182] width 429 height 41
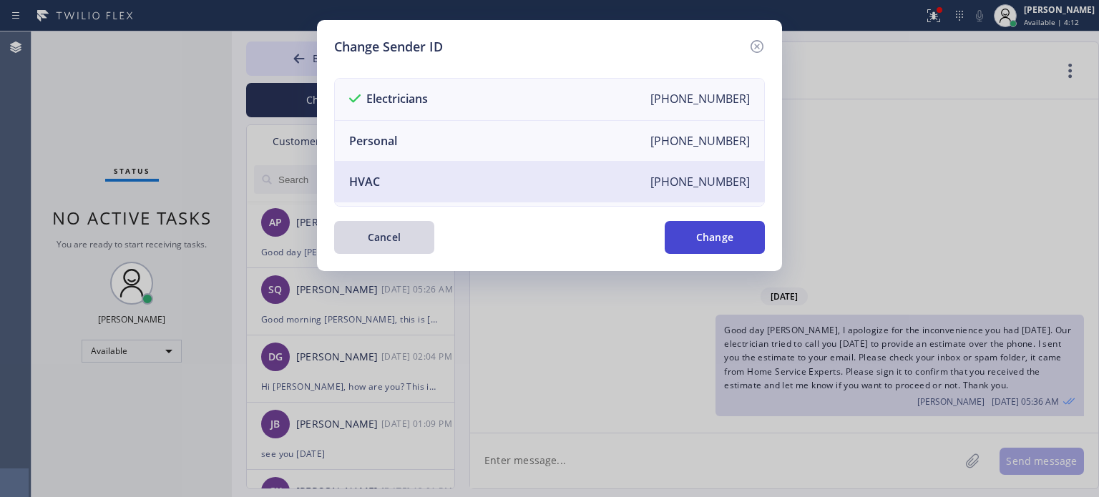
click at [692, 241] on button "Change" at bounding box center [715, 237] width 100 height 33
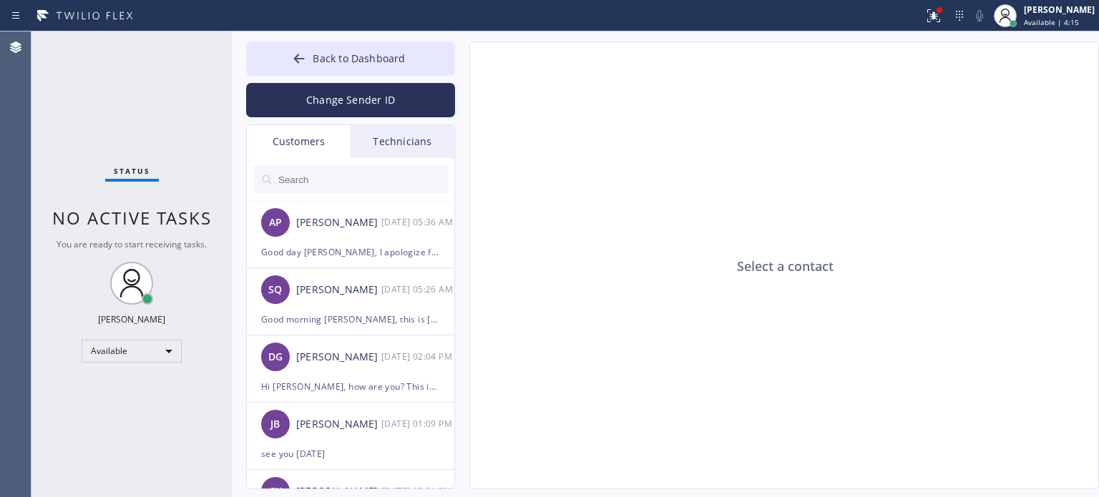
click at [305, 180] on input "text" at bounding box center [363, 179] width 172 height 29
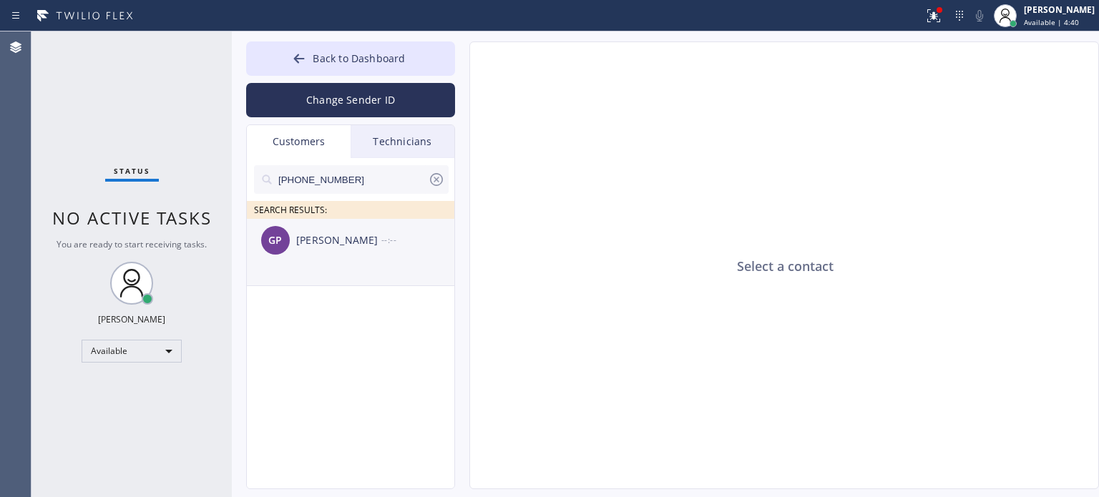
click at [338, 241] on div "[PERSON_NAME]" at bounding box center [338, 241] width 85 height 16
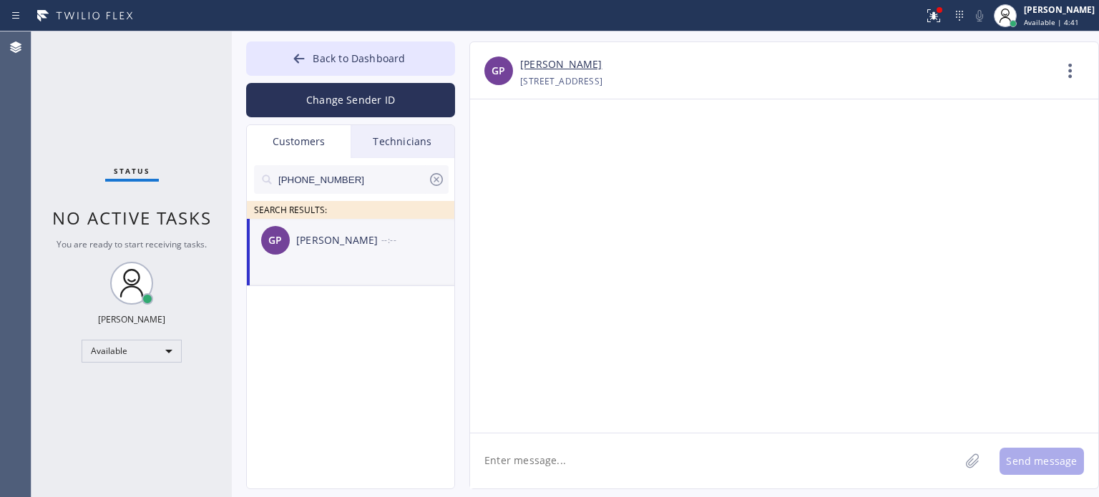
drag, startPoint x: 522, startPoint y: 460, endPoint x: 518, endPoint y: 452, distance: 8.0
click at [518, 460] on textarea at bounding box center [715, 461] width 490 height 55
paste textarea "Star Heating and Cooling Company"
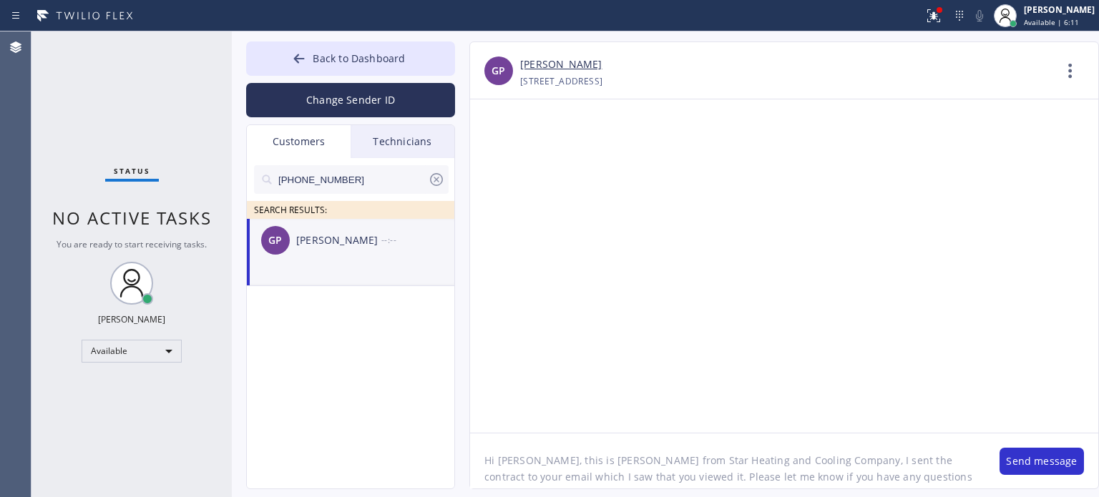
scroll to position [11, 0]
click at [913, 469] on textarea "Hi [PERSON_NAME], this is [PERSON_NAME] from Star Heating and Cooling Company, …" at bounding box center [727, 461] width 515 height 55
click at [493, 480] on textarea "Hi [PERSON_NAME], this is [PERSON_NAME] from Star Heating and Cooling Company, …" at bounding box center [727, 461] width 515 height 55
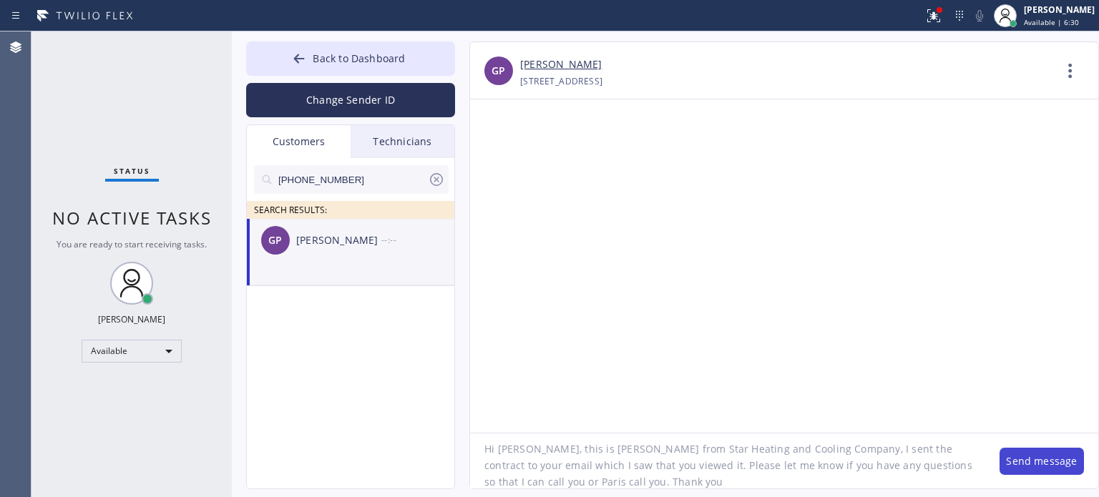
type textarea "Hi [PERSON_NAME], this is [PERSON_NAME] from Star Heating and Cooling Company, …"
click at [1019, 457] on button "Send message" at bounding box center [1042, 461] width 84 height 27
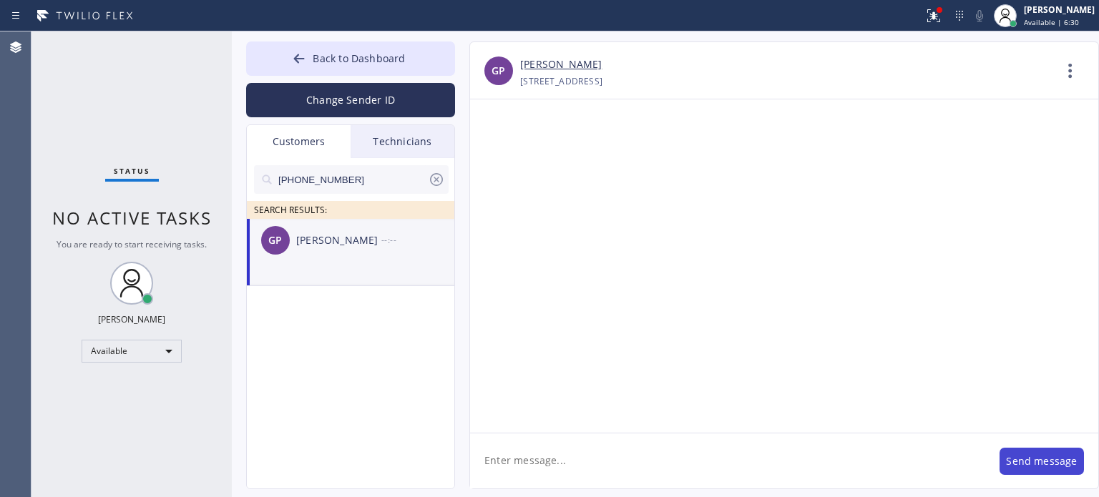
scroll to position [0, 0]
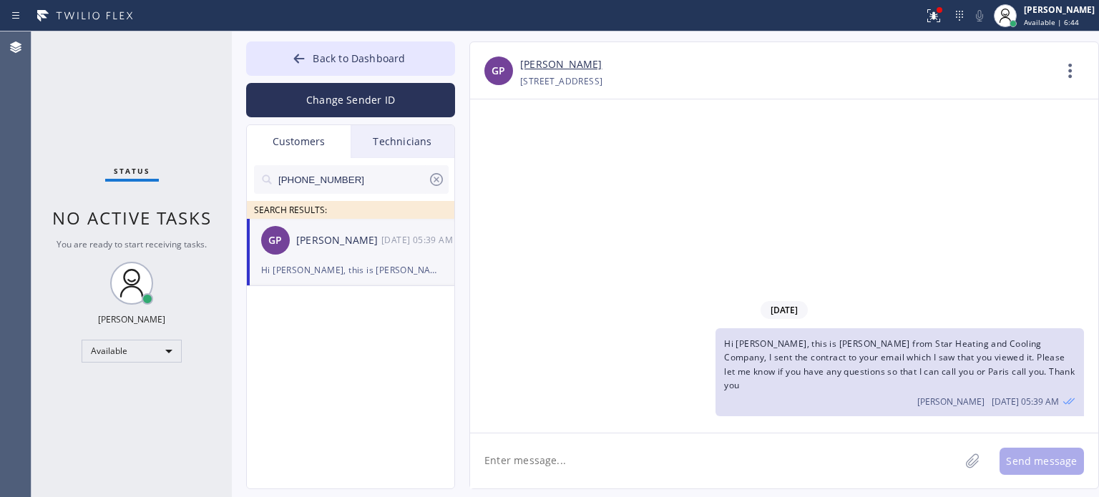
click at [349, 177] on input "[PHONE_NUMBER]" at bounding box center [352, 179] width 151 height 29
paste input "917) 215-5425"
type input "[PHONE_NUMBER]"
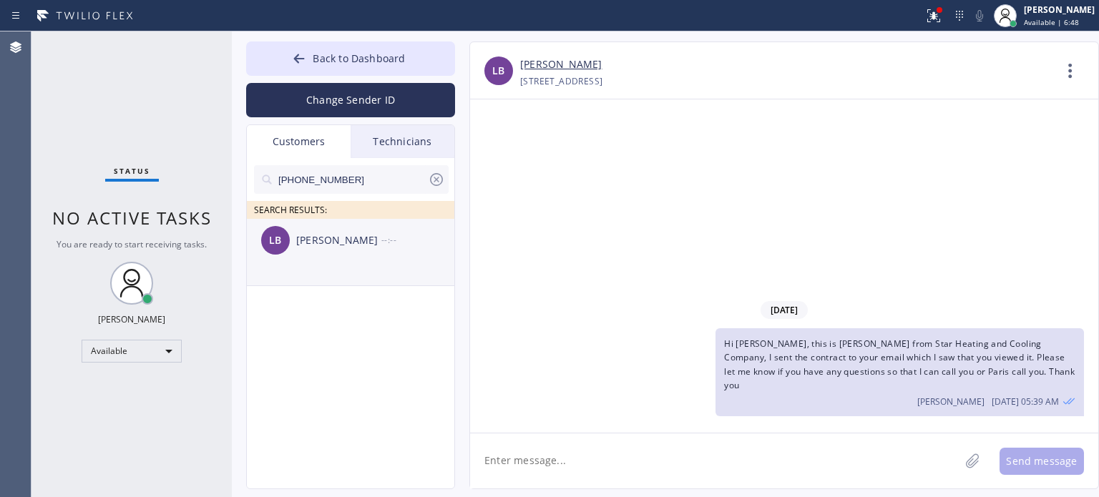
click at [369, 247] on div "[PERSON_NAME]" at bounding box center [338, 241] width 85 height 16
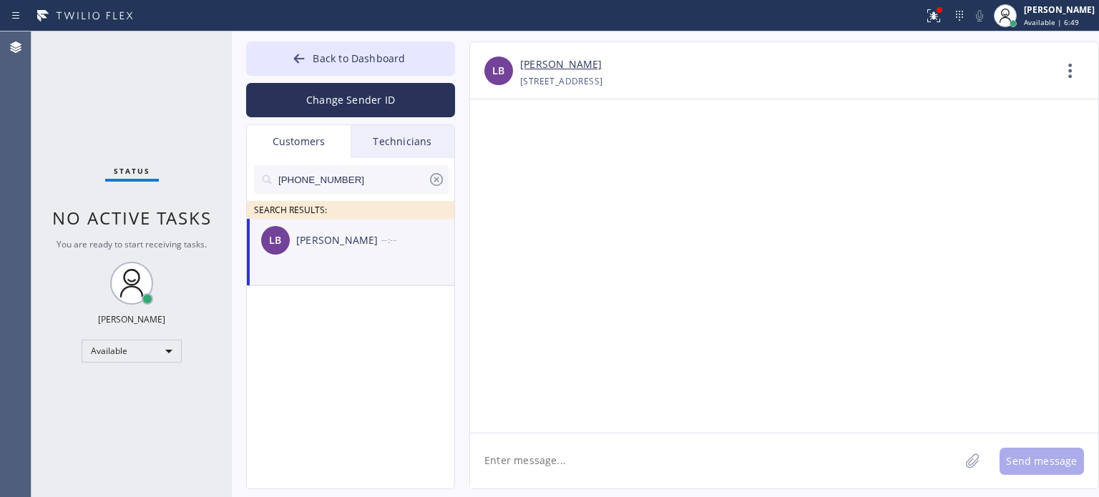
click at [526, 458] on textarea at bounding box center [715, 461] width 490 height 55
paste textarea "[PHONE_NUMBER]"
paste textarea "HVAC Alliance Expert"
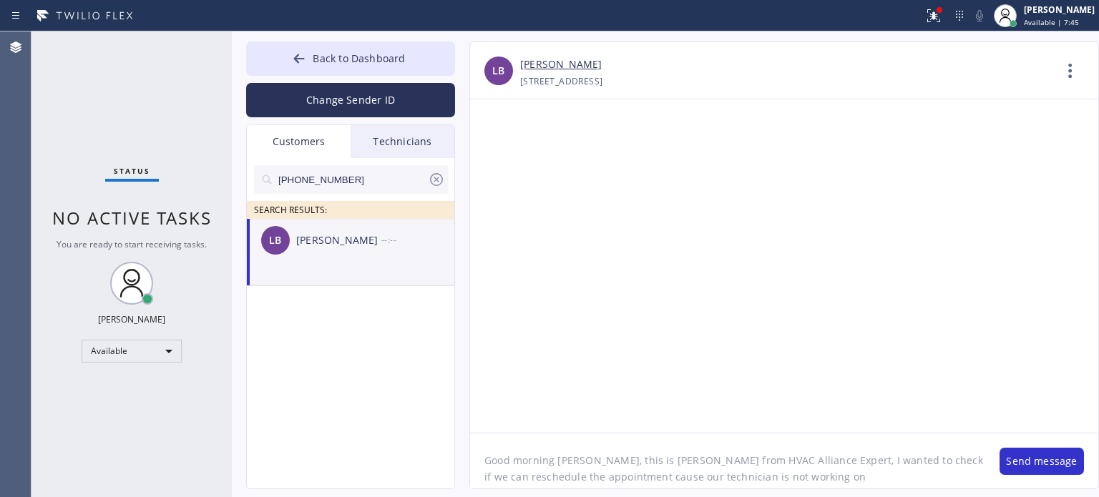
click at [753, 481] on textarea "Good morning [PERSON_NAME], this is [PERSON_NAME] from HVAC Alliance Expert, I …" at bounding box center [727, 461] width 515 height 55
drag, startPoint x: 958, startPoint y: 464, endPoint x: 949, endPoint y: 457, distance: 11.2
click at [957, 464] on textarea "Good morning [PERSON_NAME], this is [PERSON_NAME] from HVAC Alliance Expert, I …" at bounding box center [727, 461] width 515 height 55
type textarea "Good morning [PERSON_NAME], this is [PERSON_NAME] from HVAC Alliance Expert, I …"
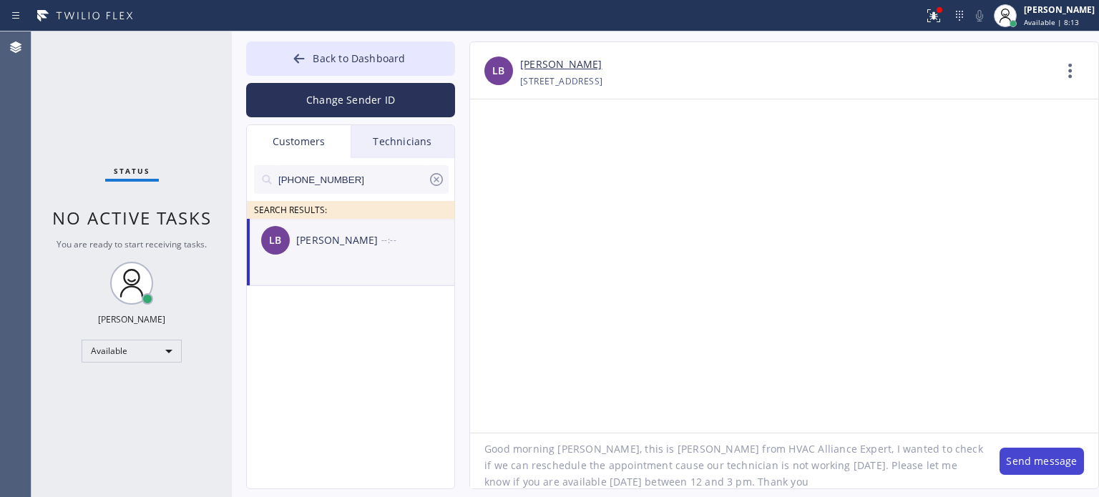
click at [1036, 458] on button "Send message" at bounding box center [1042, 461] width 84 height 27
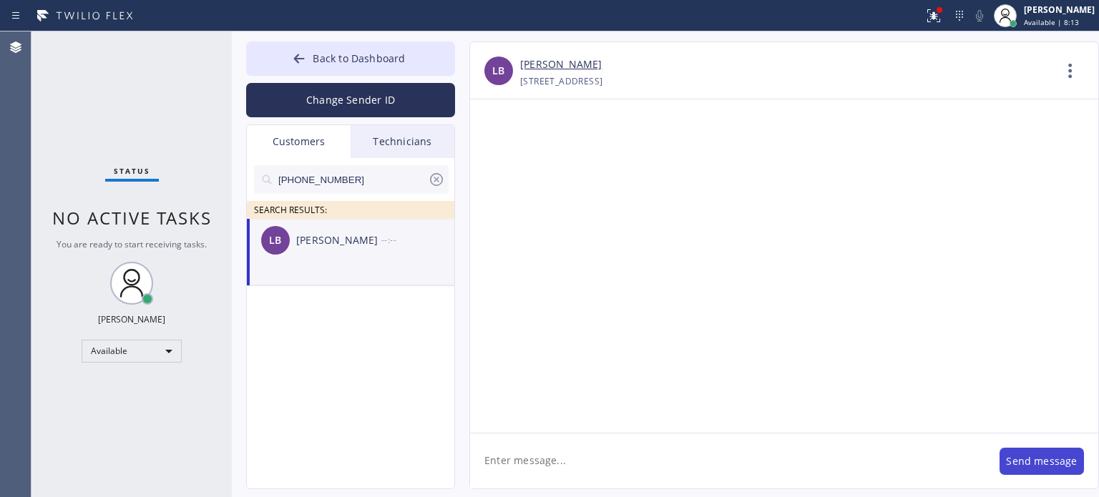
scroll to position [0, 0]
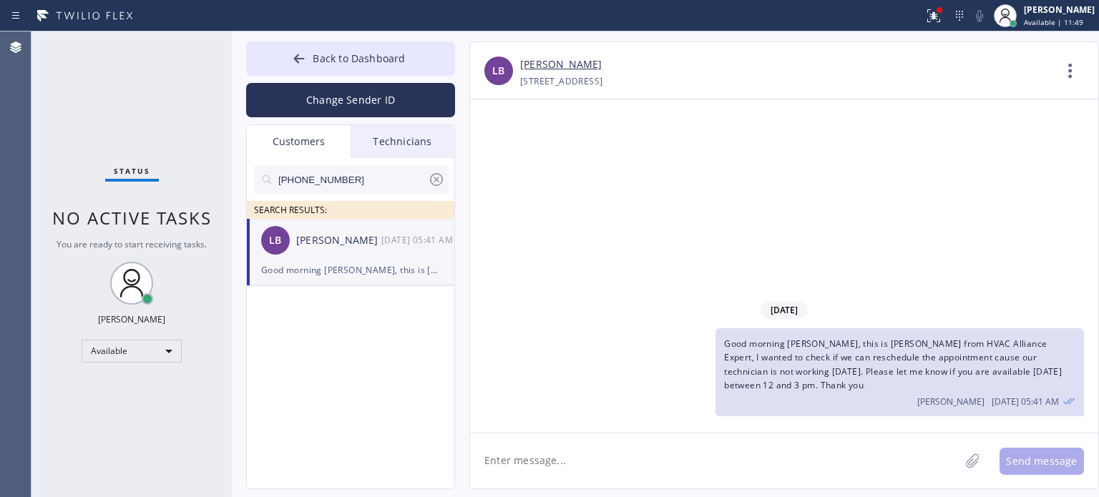
click at [438, 178] on icon at bounding box center [436, 179] width 17 height 17
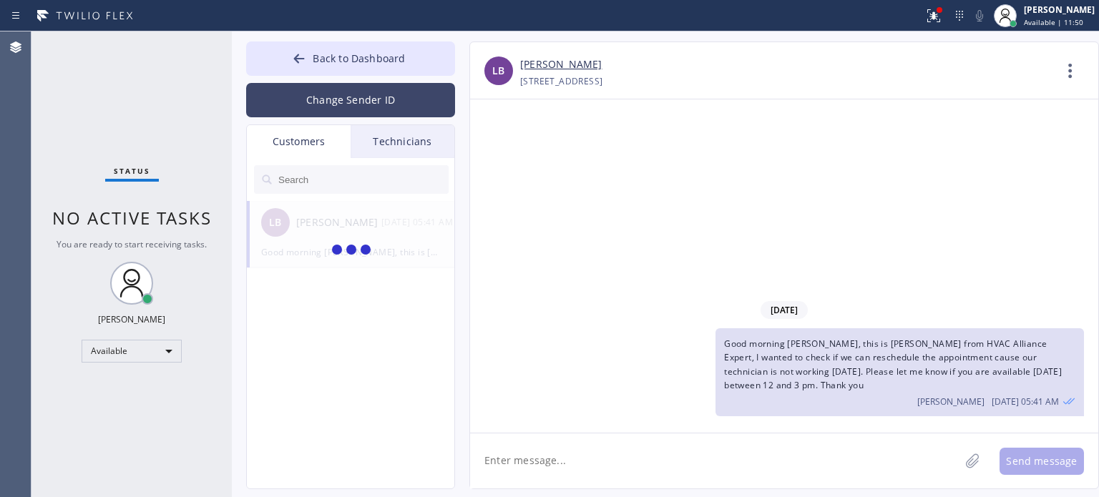
click at [344, 96] on button "Change Sender ID" at bounding box center [350, 100] width 209 height 34
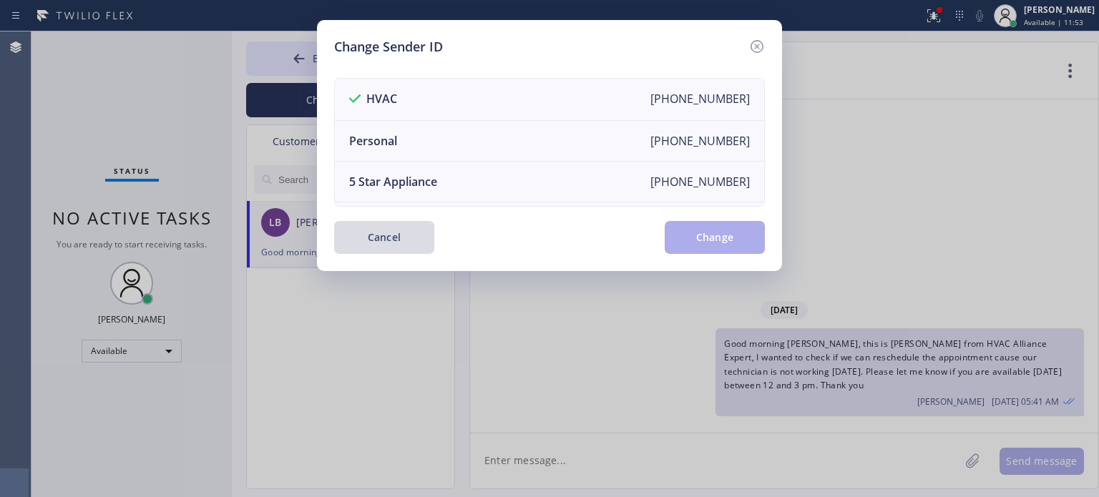
click at [412, 225] on button "Cancel" at bounding box center [384, 237] width 100 height 33
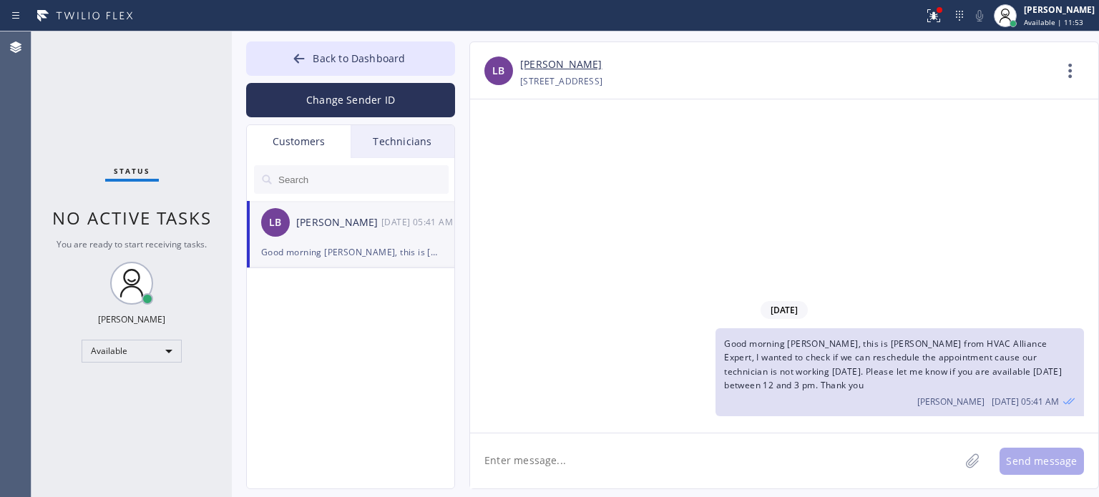
click at [289, 140] on div "Customers" at bounding box center [299, 141] width 104 height 33
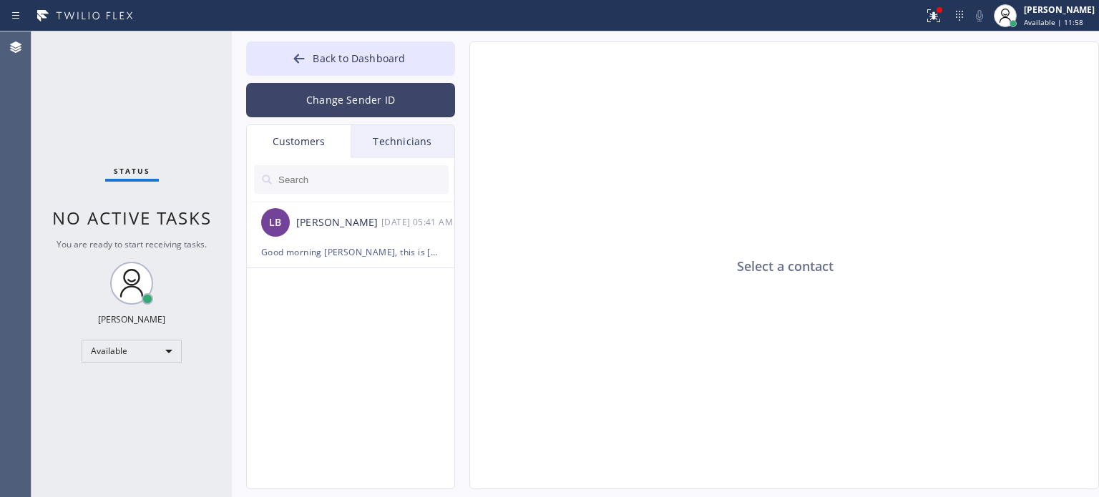
click at [332, 113] on button "Change Sender ID" at bounding box center [350, 100] width 209 height 34
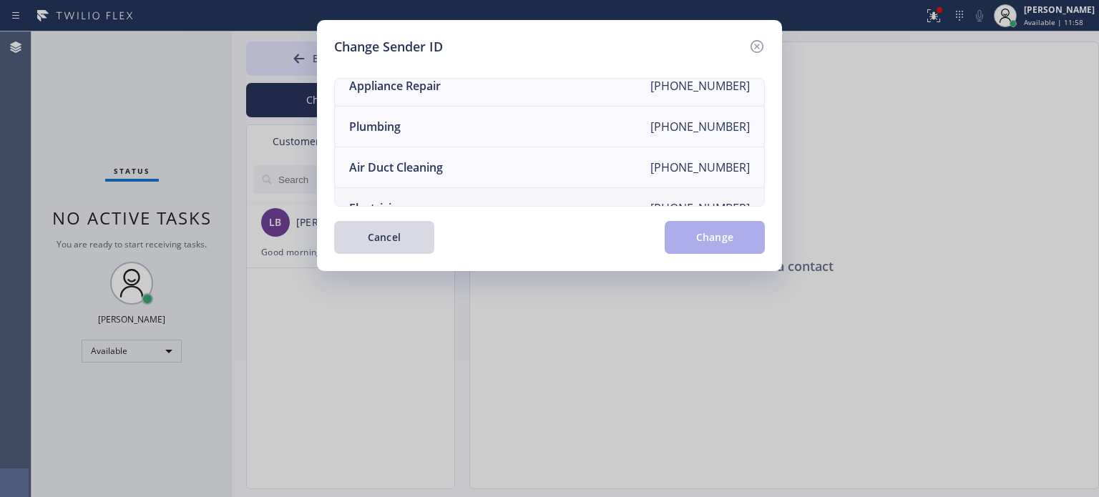
scroll to position [167, 0]
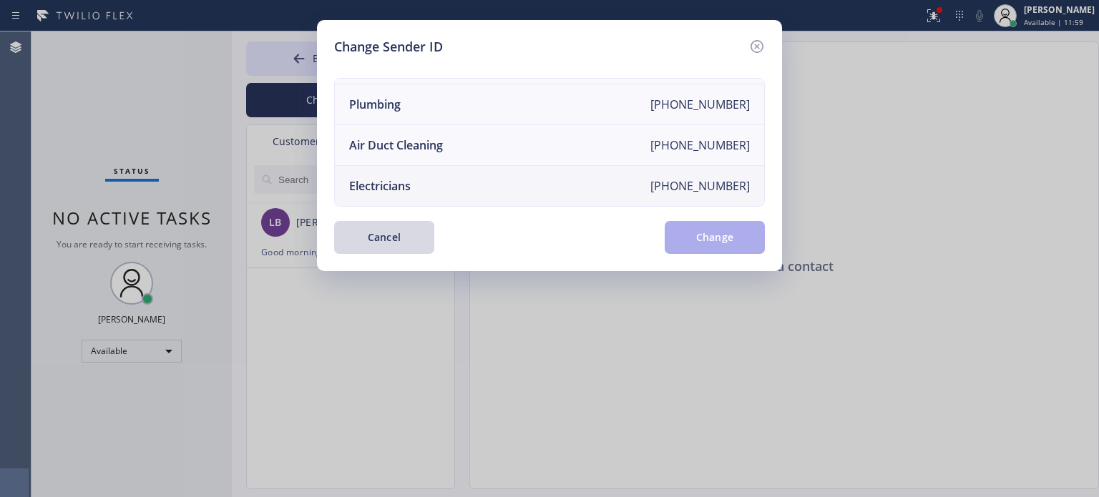
click at [452, 180] on li "Electricians [PHONE_NUMBER]" at bounding box center [549, 186] width 429 height 40
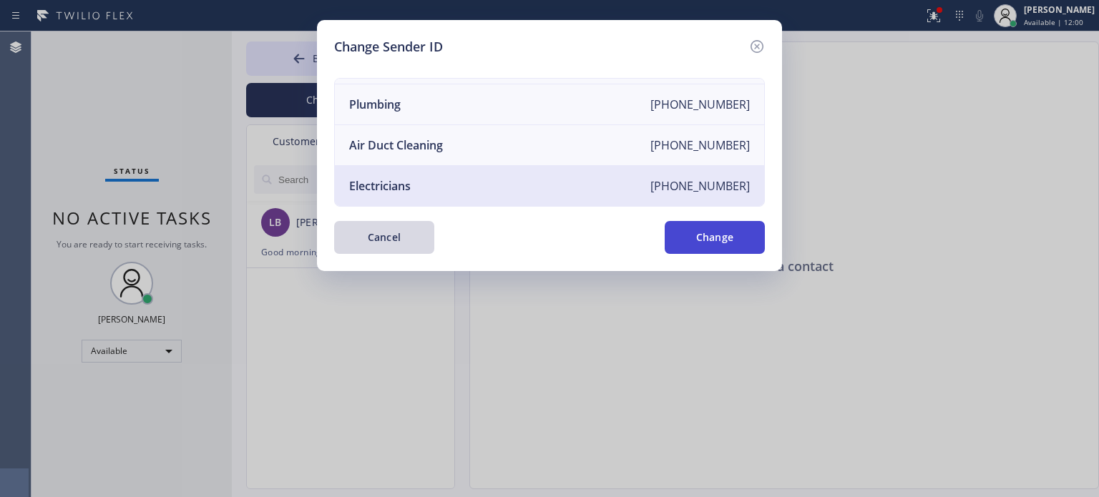
click at [694, 233] on button "Change" at bounding box center [715, 237] width 100 height 33
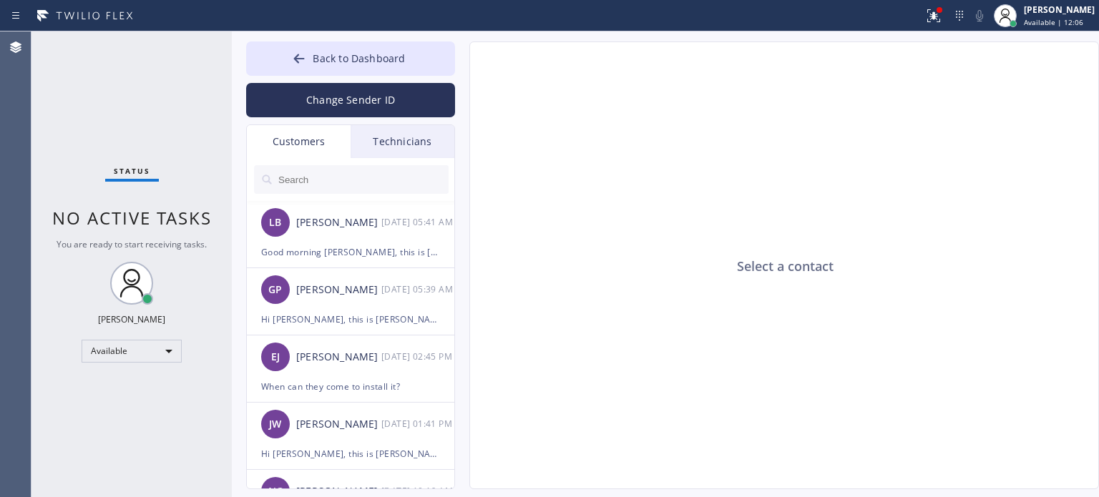
click at [283, 142] on div "Customers" at bounding box center [299, 141] width 104 height 33
click at [326, 140] on div "Customers" at bounding box center [299, 141] width 104 height 33
drag, startPoint x: 393, startPoint y: 142, endPoint x: 348, endPoint y: 140, distance: 45.2
click at [393, 142] on div "Technicians" at bounding box center [403, 141] width 104 height 33
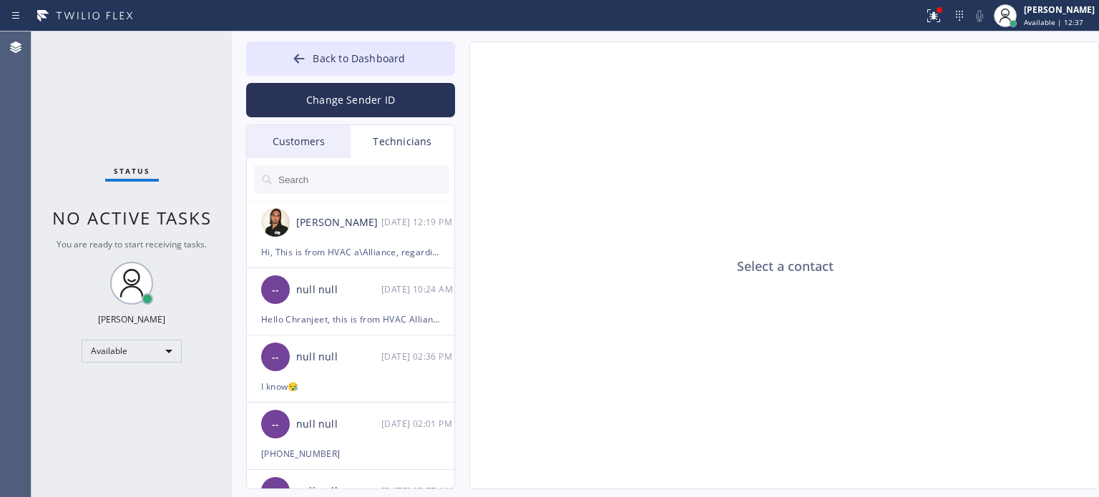
click at [293, 142] on div "Customers" at bounding box center [299, 141] width 104 height 33
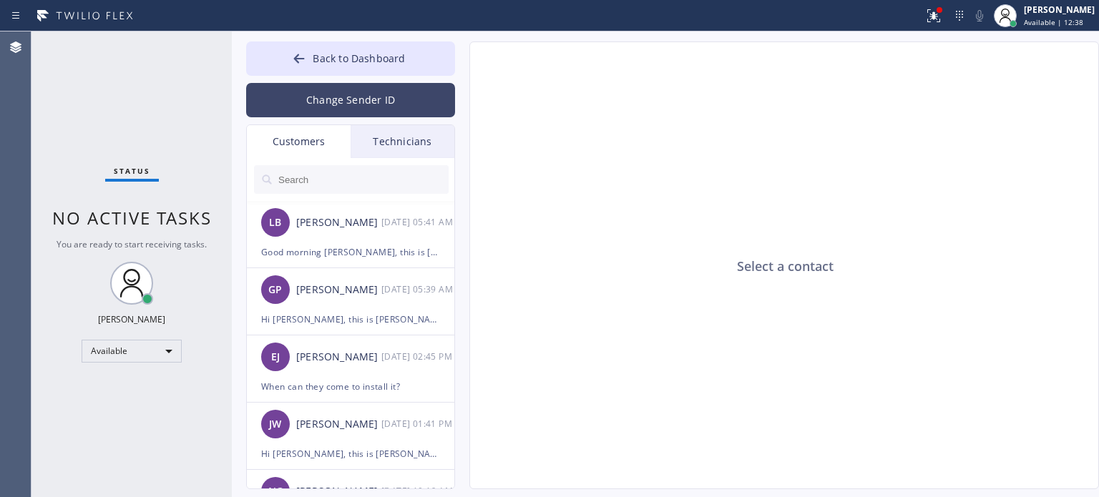
click at [332, 111] on button "Change Sender ID" at bounding box center [350, 100] width 209 height 34
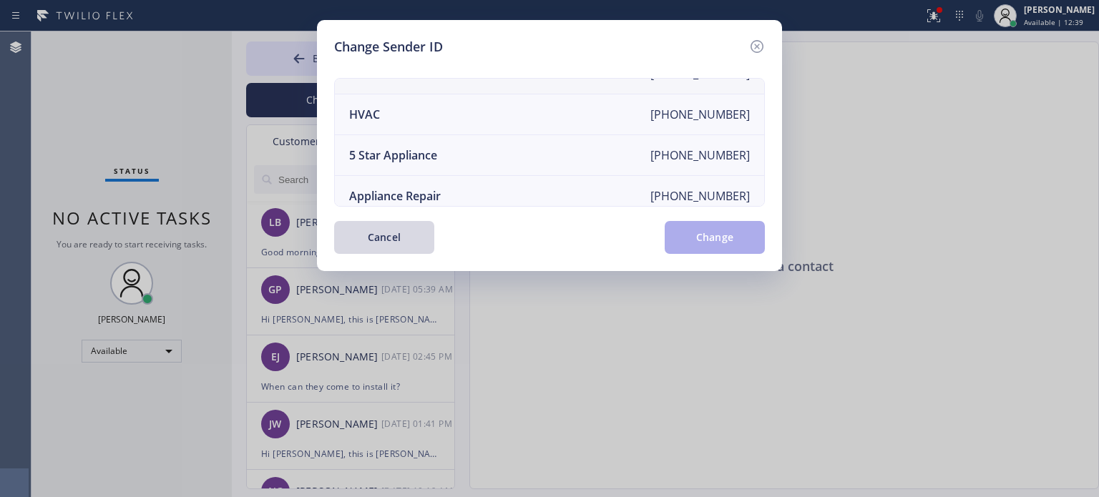
scroll to position [0, 0]
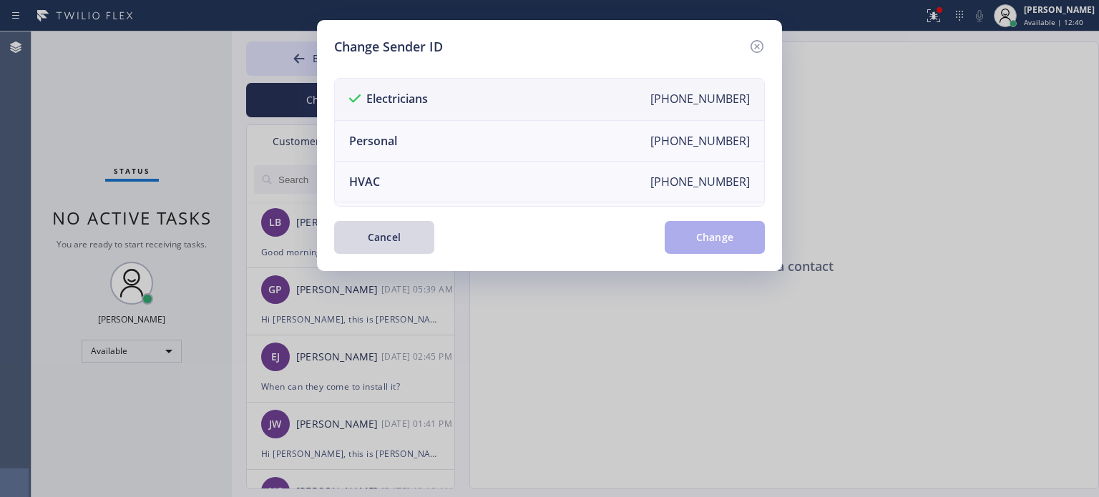
click at [392, 105] on div "Electricians" at bounding box center [388, 99] width 79 height 17
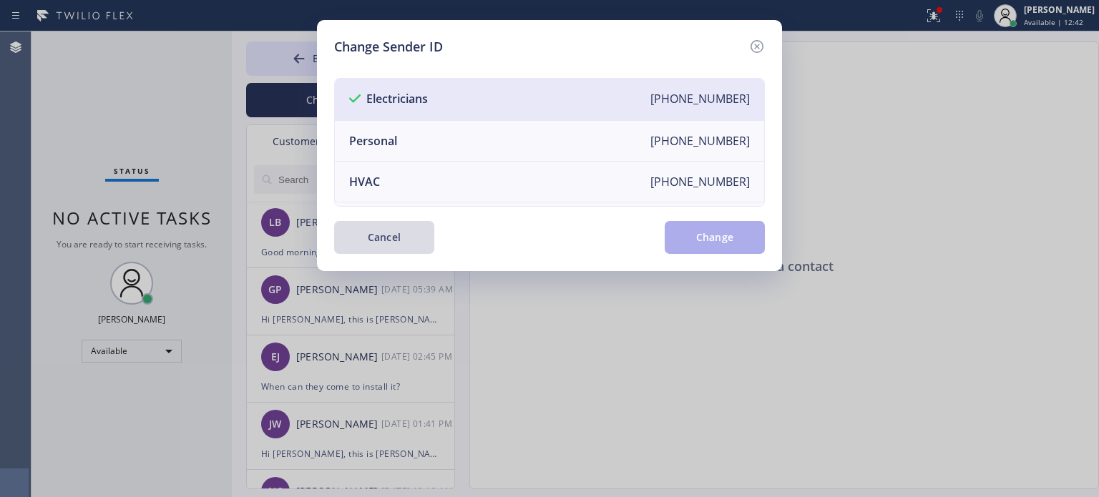
click at [384, 237] on button "Cancel" at bounding box center [384, 237] width 100 height 33
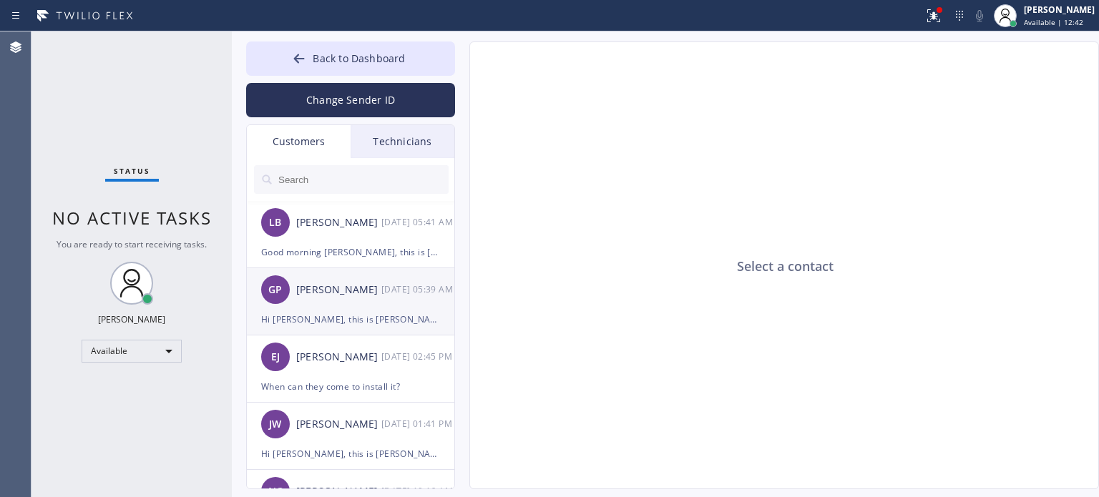
click at [316, 306] on div "GP [PERSON_NAME] [DATE] 05:39 AM" at bounding box center [351, 289] width 209 height 43
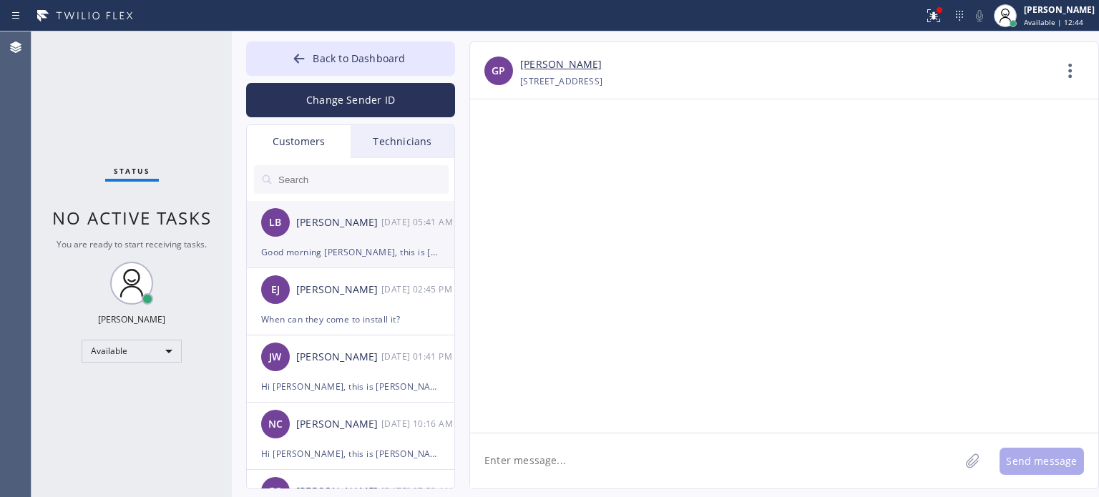
click at [329, 268] on li "LB [PERSON_NAME] [DATE] 05:41 AM Good morning [PERSON_NAME], this is [PERSON_NA…" at bounding box center [351, 301] width 209 height 67
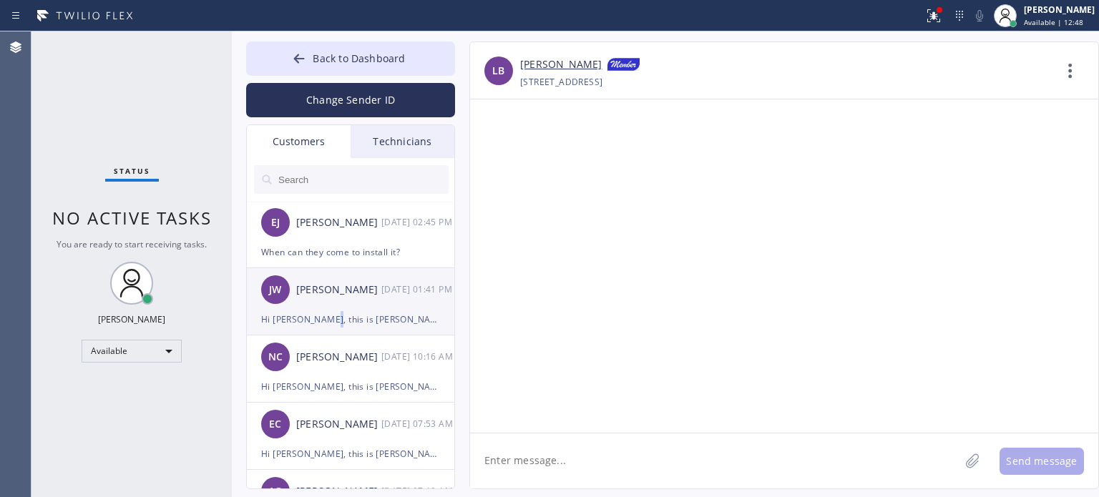
click at [320, 320] on div "Hi [PERSON_NAME], this is [PERSON_NAME] from Best Brooklyn Heating and AC Repai…" at bounding box center [350, 319] width 179 height 16
click at [304, 61] on icon at bounding box center [299, 59] width 14 height 14
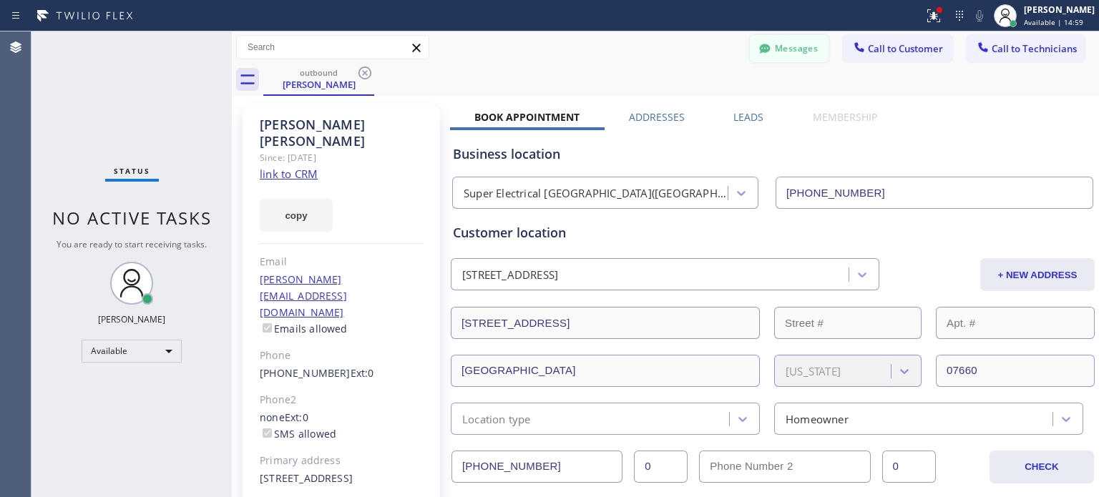
click at [771, 47] on button "Messages" at bounding box center [789, 48] width 79 height 27
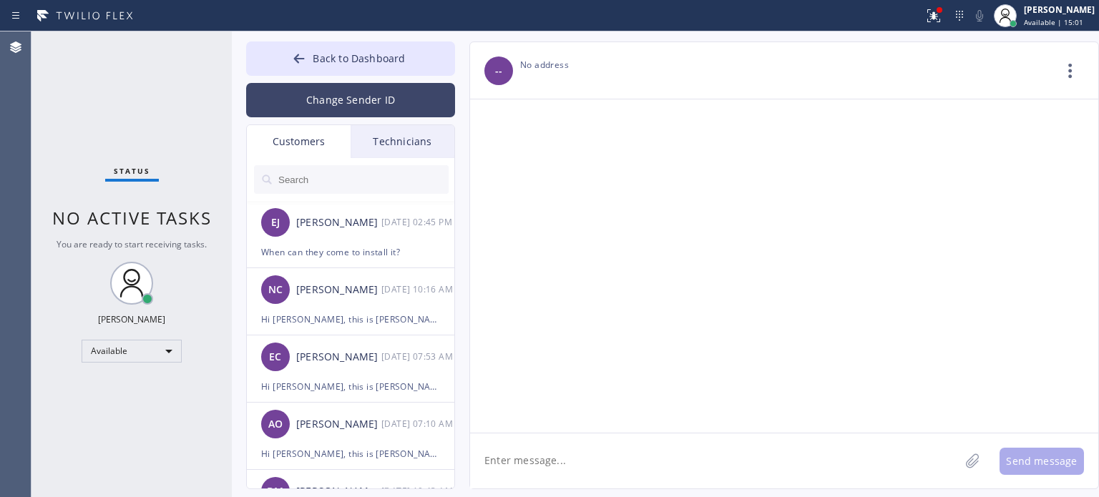
click at [336, 99] on button "Change Sender ID" at bounding box center [350, 100] width 209 height 34
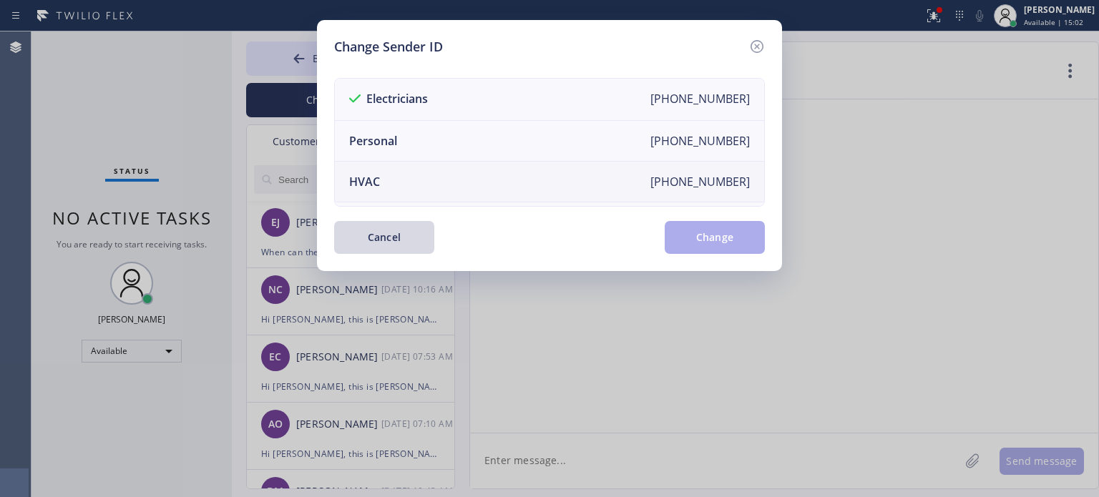
click at [407, 191] on li "HVAC [PHONE_NUMBER]" at bounding box center [549, 182] width 429 height 41
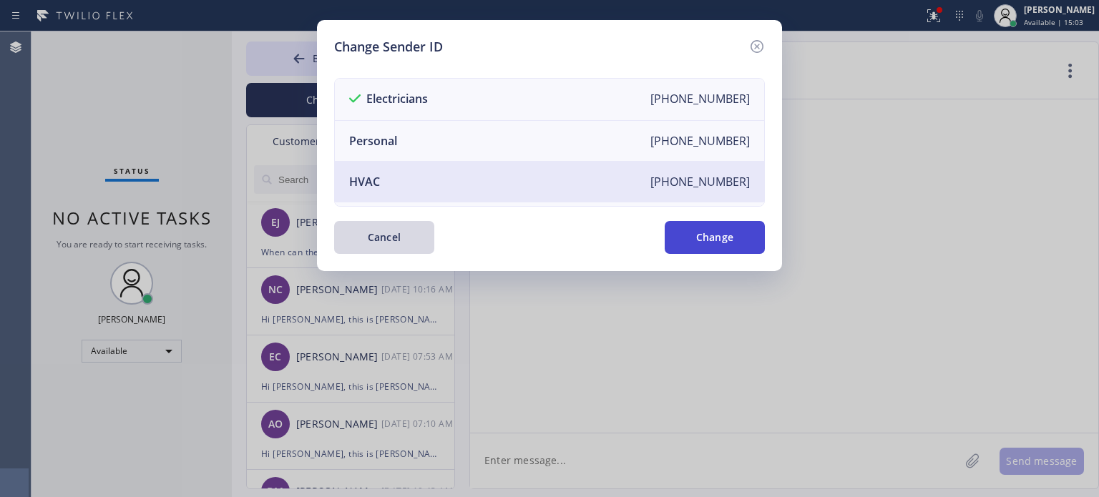
click at [689, 230] on button "Change" at bounding box center [715, 237] width 100 height 33
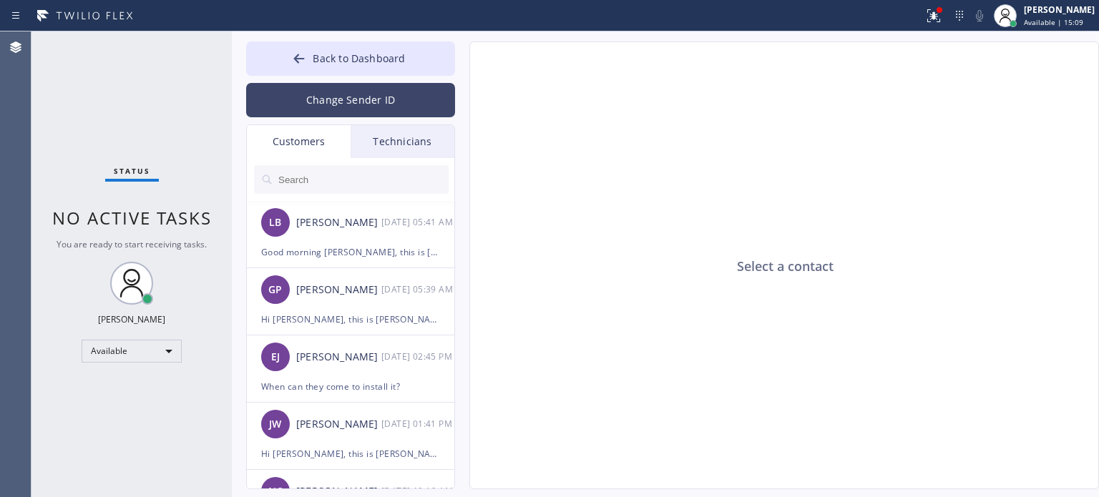
click at [374, 105] on button "Change Sender ID" at bounding box center [350, 100] width 209 height 34
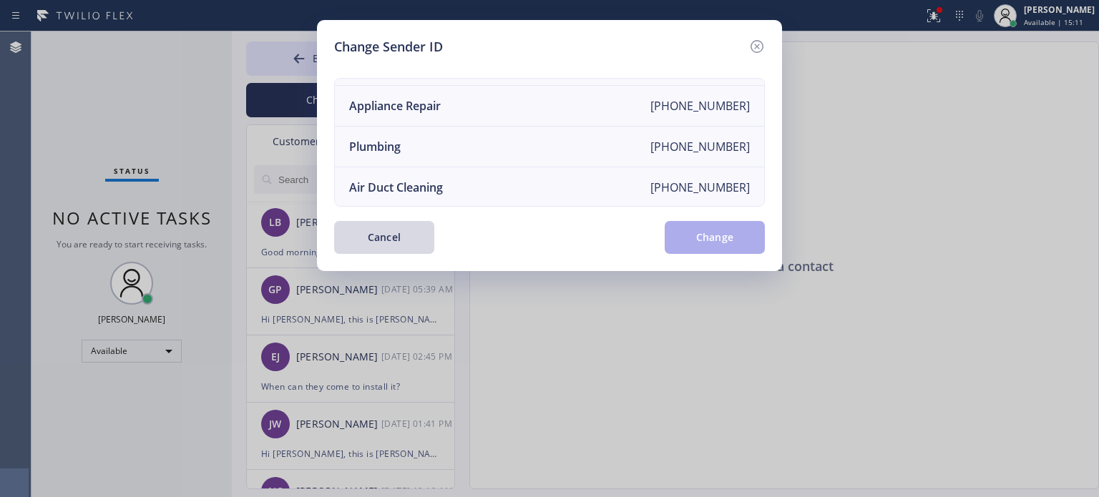
scroll to position [167, 0]
click at [439, 174] on li "Electricians [PHONE_NUMBER]" at bounding box center [549, 186] width 429 height 40
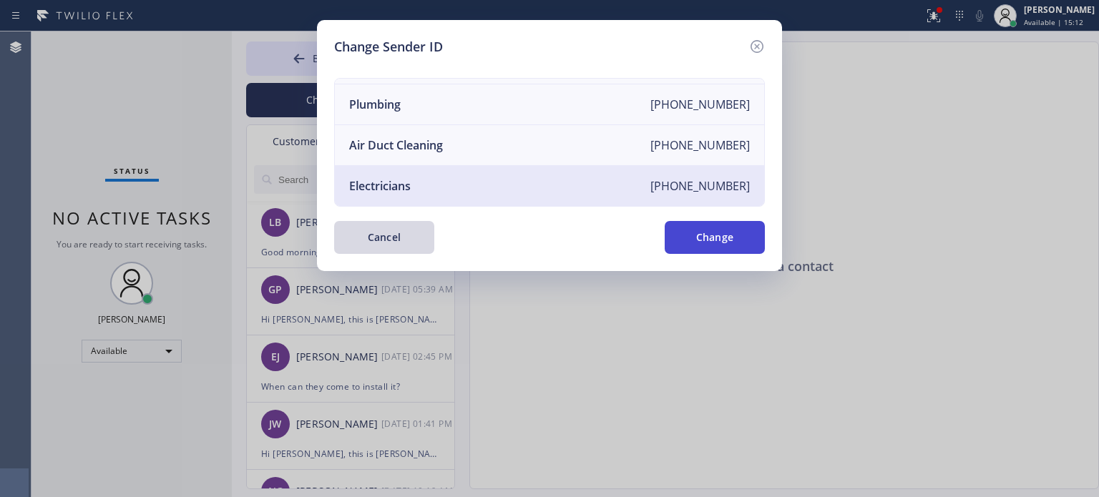
click at [699, 244] on button "Change" at bounding box center [715, 237] width 100 height 33
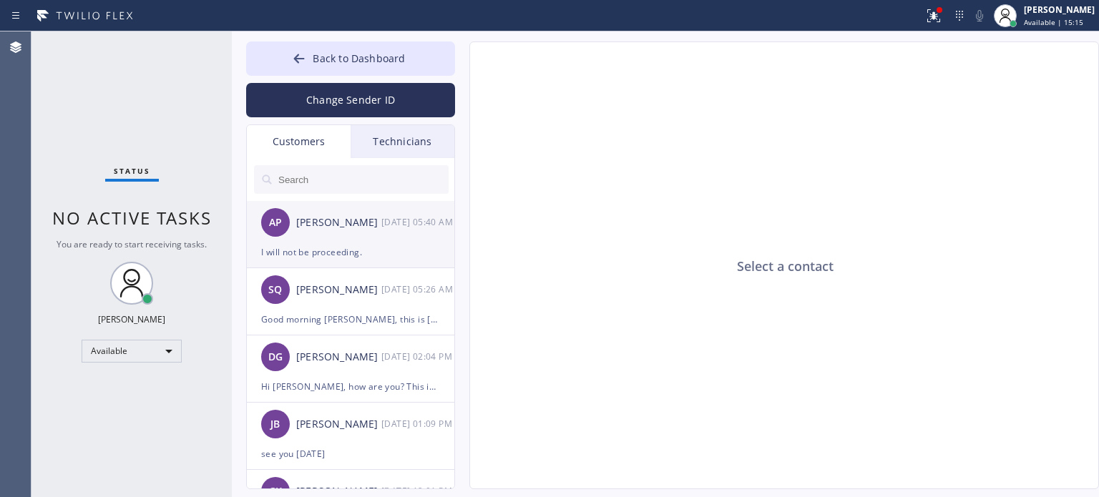
click at [301, 254] on div "I will not be proceeding." at bounding box center [350, 252] width 179 height 16
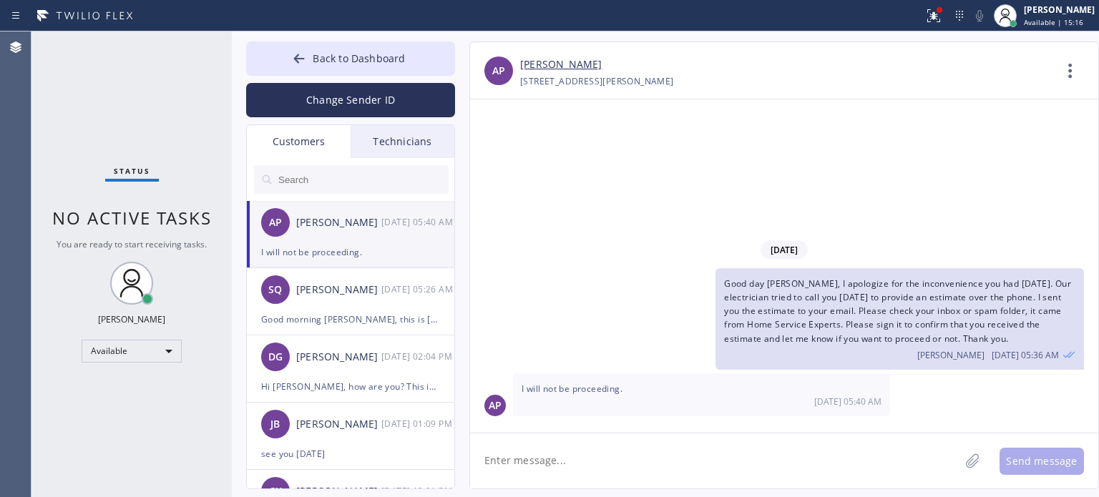
drag, startPoint x: 558, startPoint y: 466, endPoint x: 509, endPoint y: 434, distance: 58.4
click at [558, 466] on textarea at bounding box center [715, 461] width 490 height 55
type textarea "got it, thanks for letting me know"
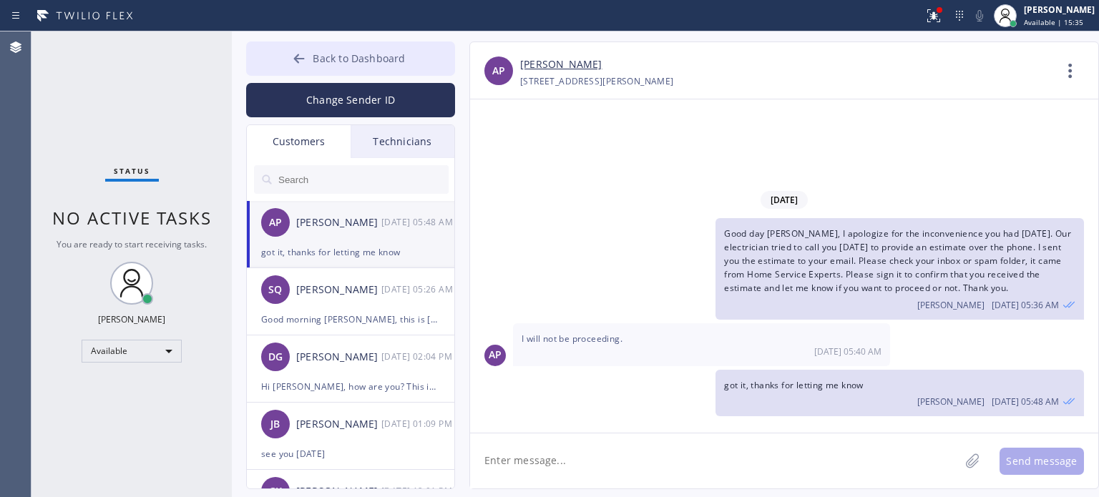
click at [395, 60] on span "Back to Dashboard" at bounding box center [359, 59] width 92 height 14
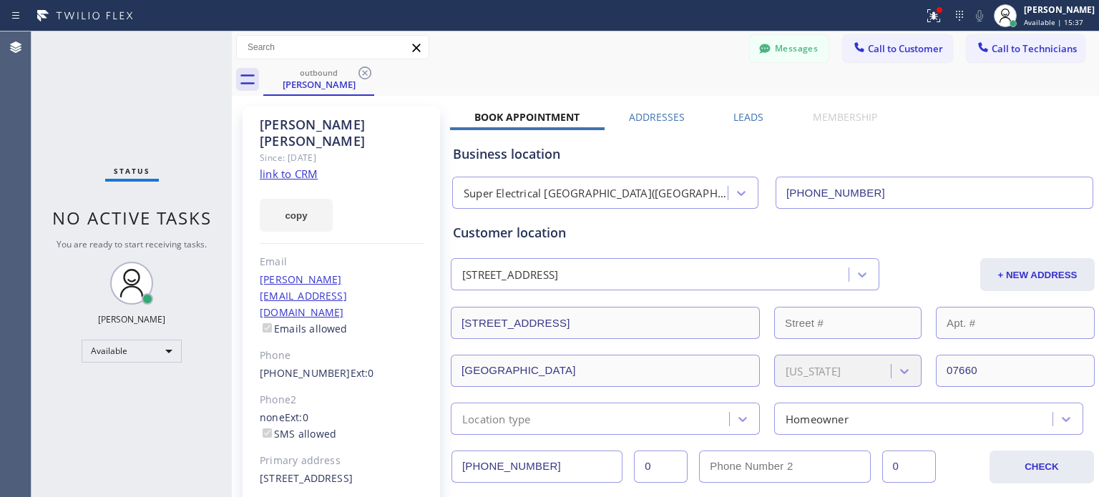
click at [878, 48] on span "Call to Customer" at bounding box center [905, 48] width 75 height 13
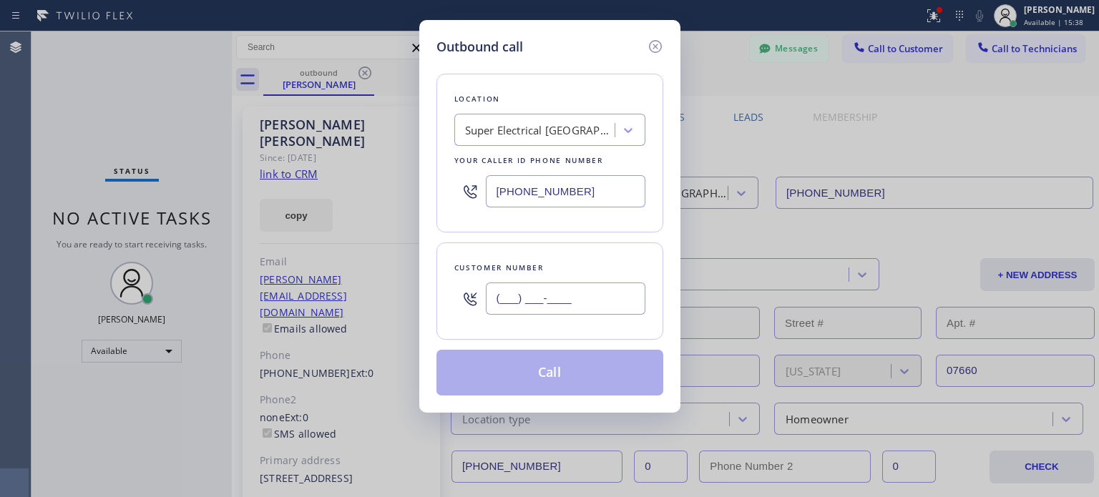
click at [529, 293] on input "(___) ___-____" at bounding box center [566, 299] width 160 height 32
paste input "253) 632-8386"
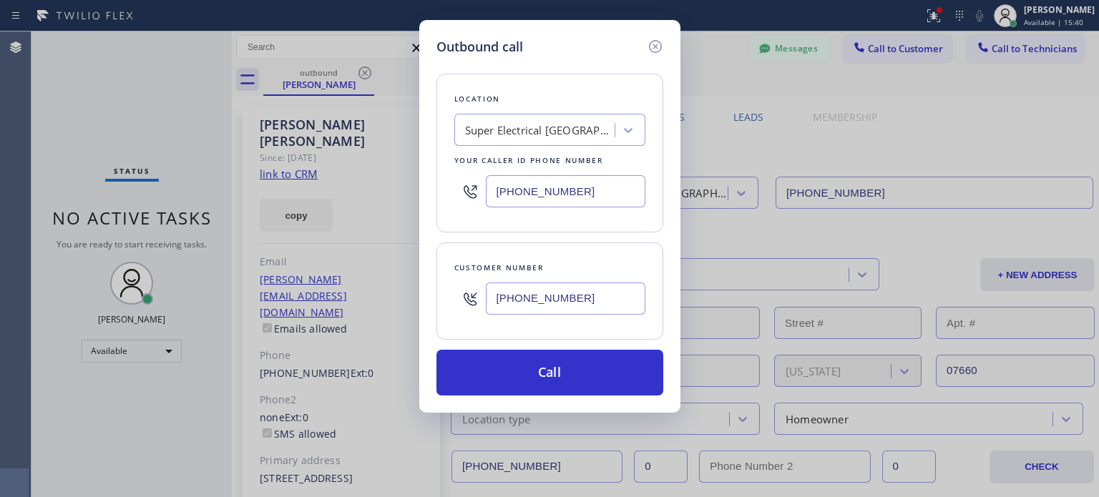
type input "[PHONE_NUMBER]"
click at [524, 179] on input "[PHONE_NUMBER]" at bounding box center [566, 191] width 160 height 32
click at [524, 179] on input "(___) ___-____" at bounding box center [566, 191] width 160 height 32
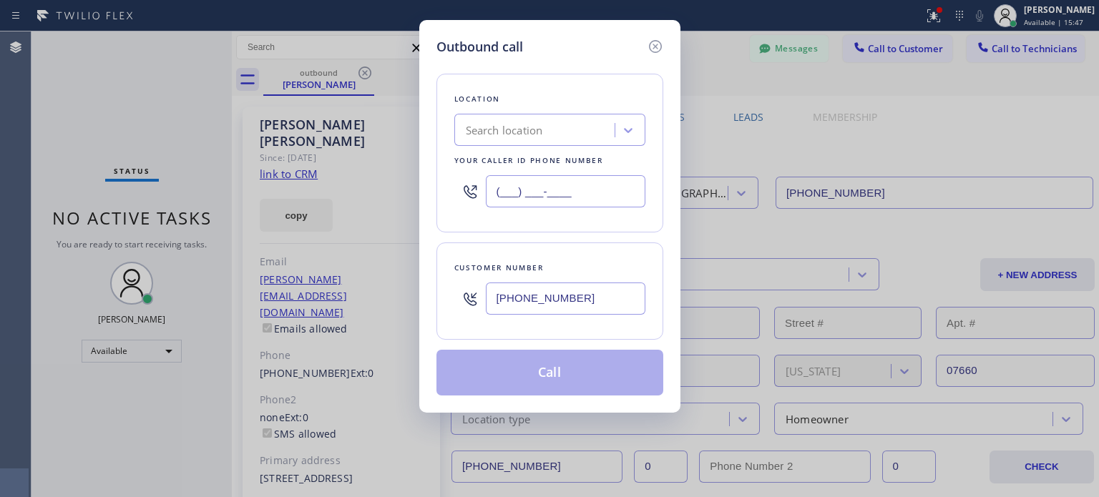
type input "(___) ___-____"
click at [522, 133] on div "Search location" at bounding box center [504, 130] width 77 height 16
paste input "Star Heating and Cooling Company"
type input "Star Heating and Cooling Company"
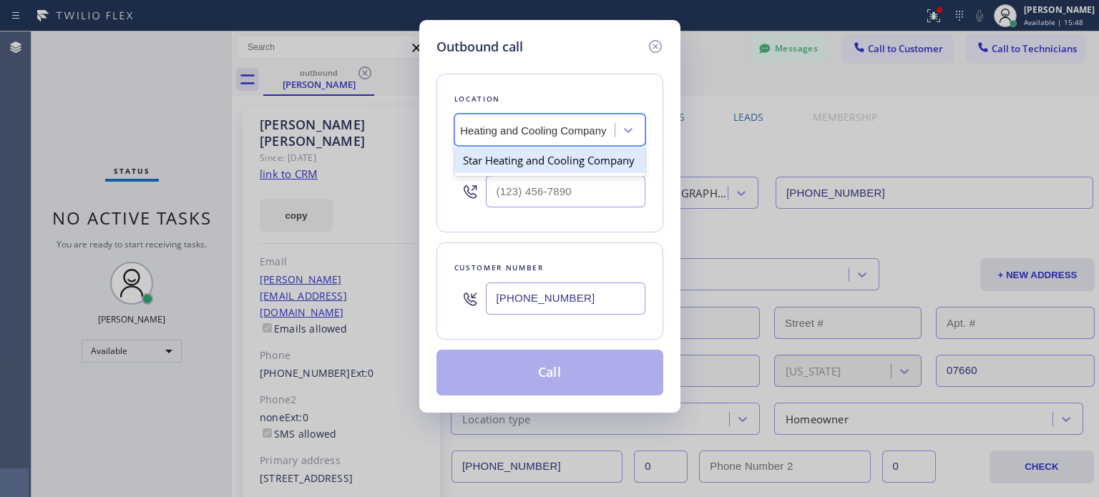
click at [527, 164] on div "Star Heating and Cooling Company" at bounding box center [550, 160] width 191 height 26
type input "[PHONE_NUMBER]"
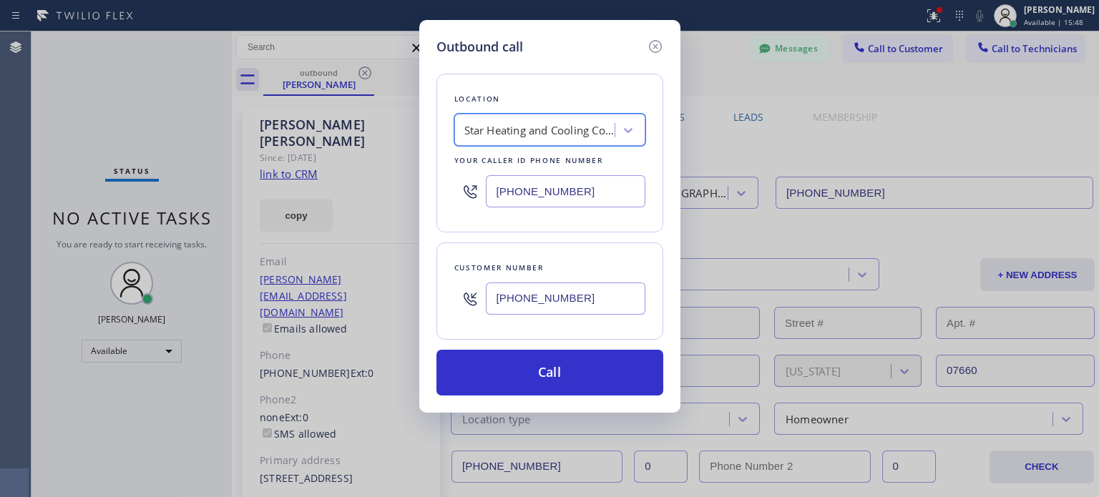
scroll to position [0, 1]
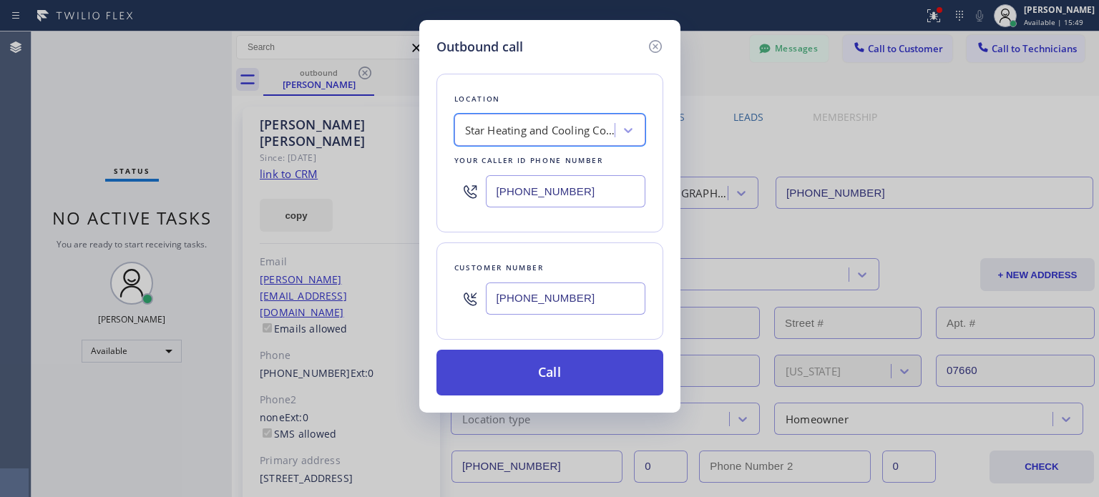
click at [518, 371] on button "Call" at bounding box center [550, 373] width 227 height 46
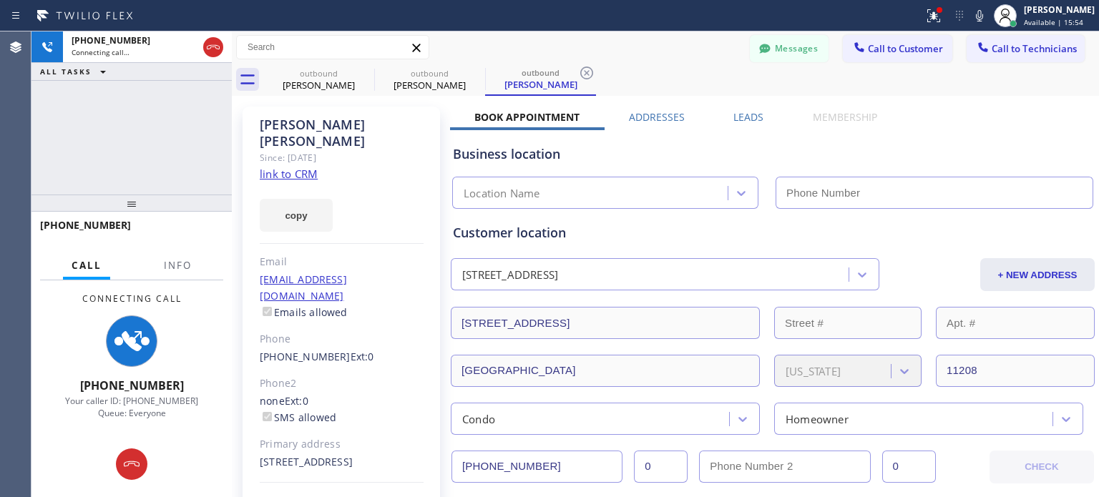
type input "[PHONE_NUMBER]"
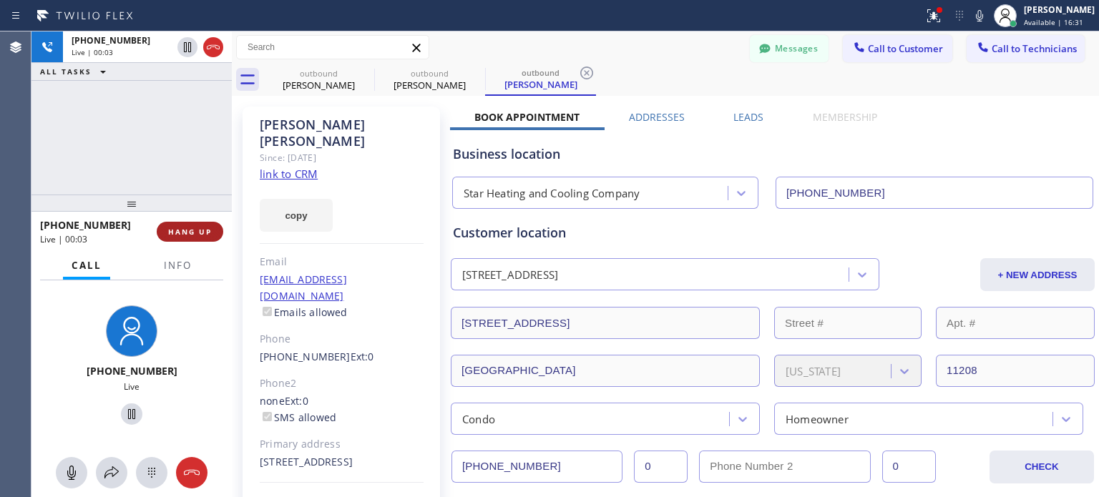
click at [206, 233] on span "HANG UP" at bounding box center [190, 232] width 44 height 10
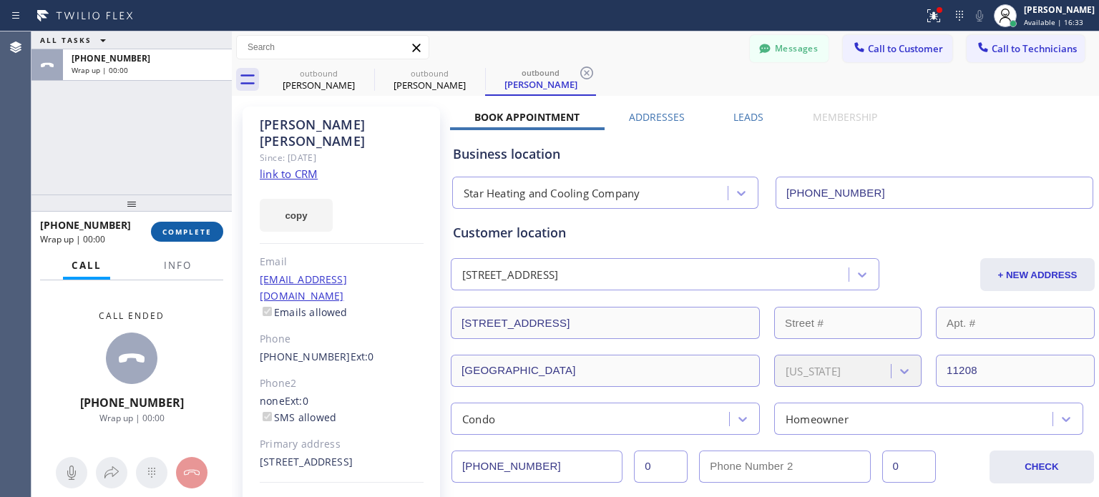
click at [206, 234] on span "COMPLETE" at bounding box center [186, 232] width 49 height 10
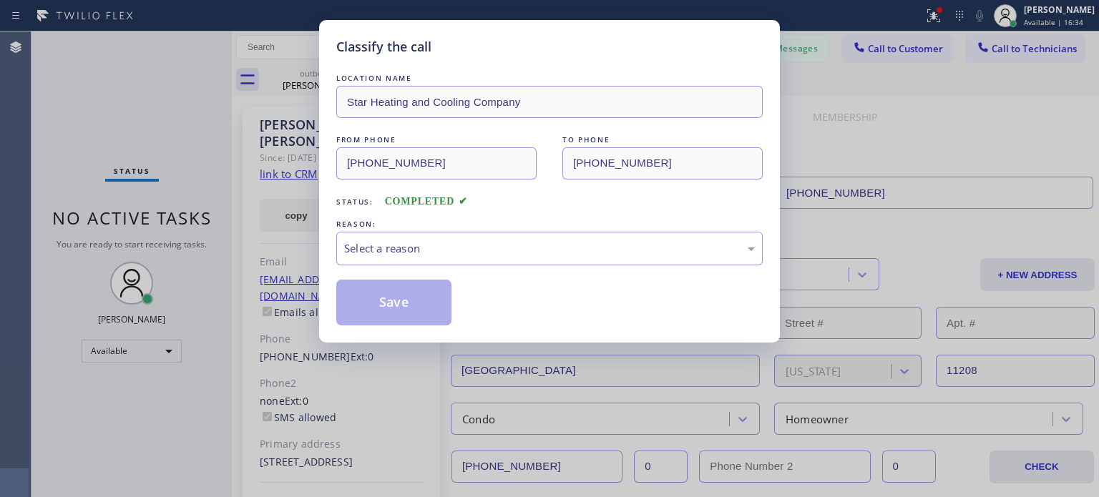
click at [533, 274] on div "LOCATION NAME Star Heating and Cooling Company FROM PHONE [PHONE_NUMBER] TO PHO…" at bounding box center [549, 198] width 427 height 255
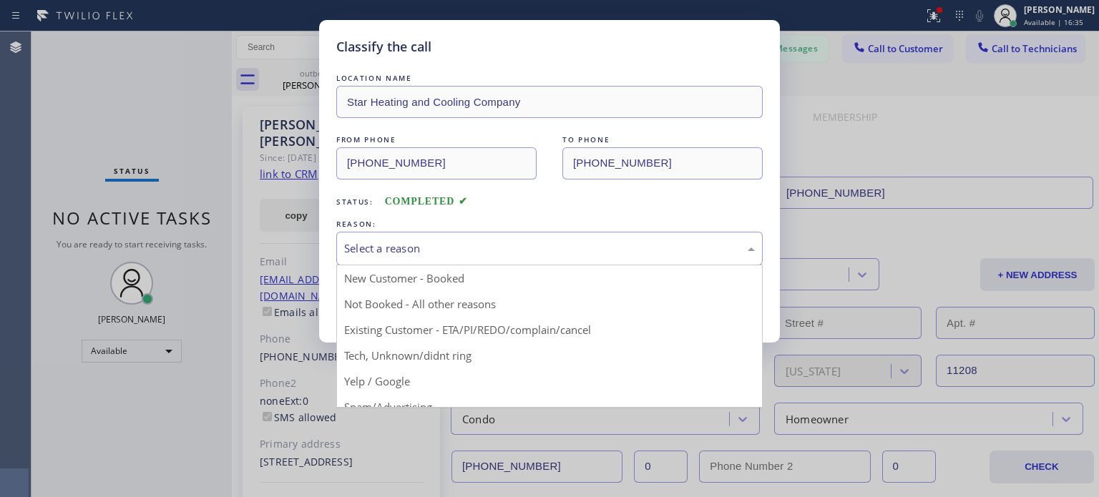
click at [528, 256] on div "Select a reason" at bounding box center [549, 249] width 427 height 34
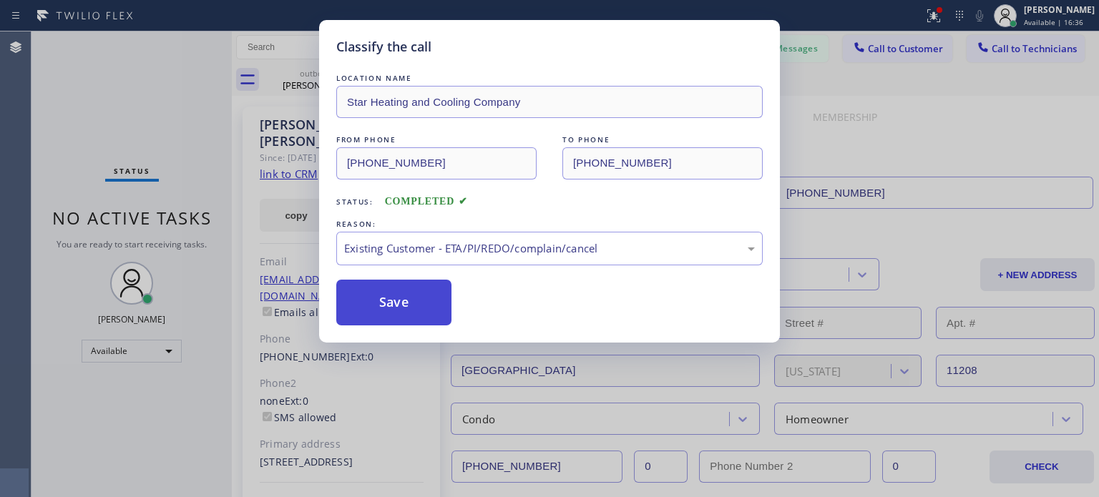
click at [381, 300] on button "Save" at bounding box center [393, 303] width 115 height 46
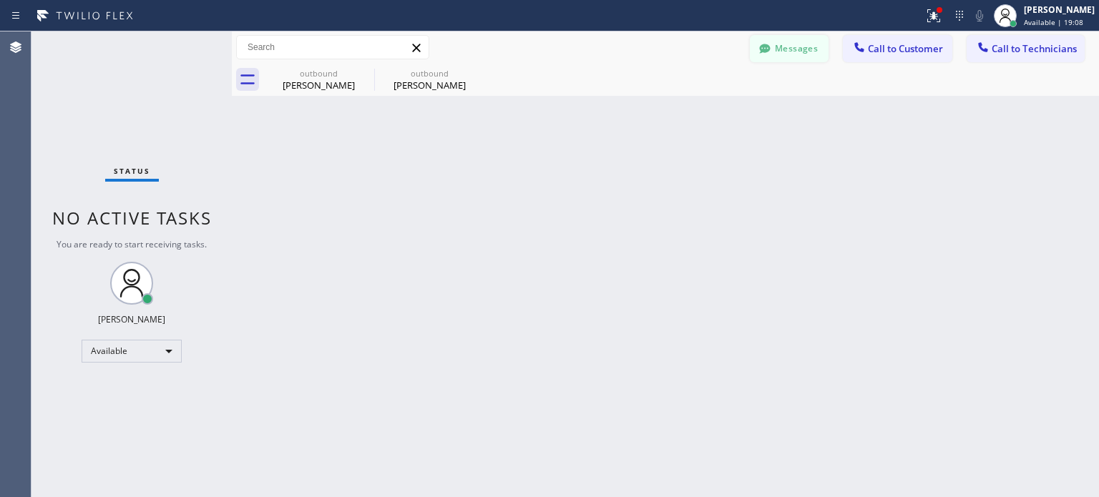
click at [795, 47] on button "Messages" at bounding box center [789, 48] width 79 height 27
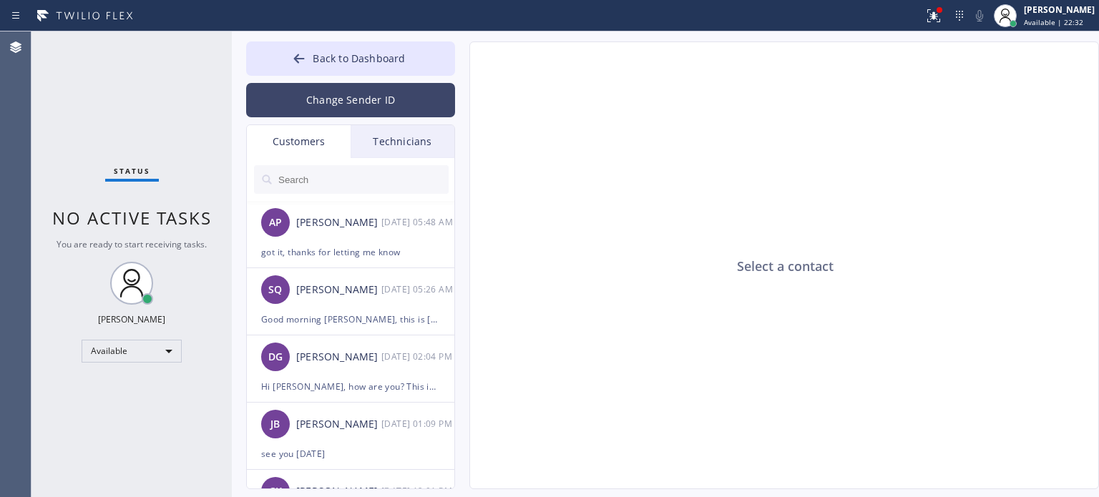
click at [324, 88] on button "Change Sender ID" at bounding box center [350, 100] width 209 height 34
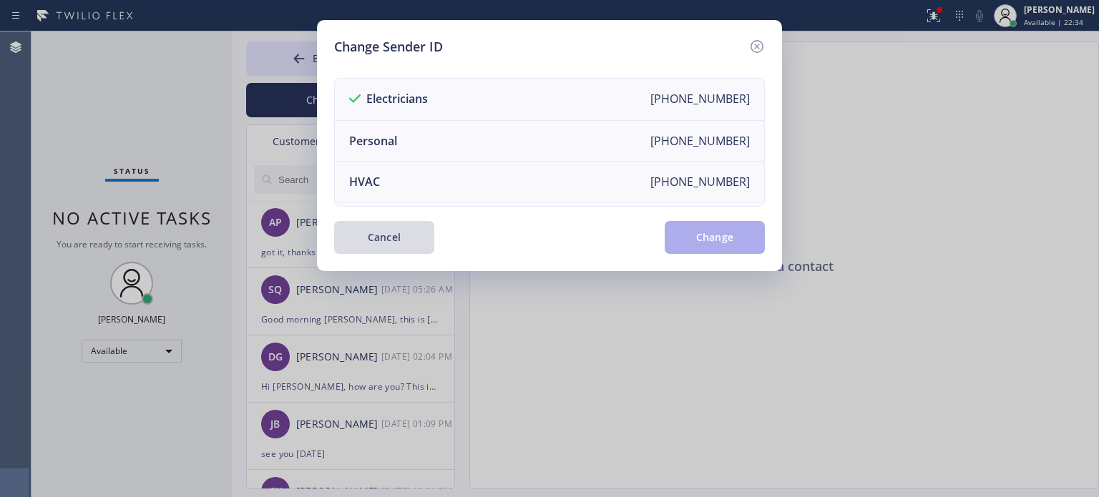
click at [365, 246] on button "Cancel" at bounding box center [384, 237] width 100 height 33
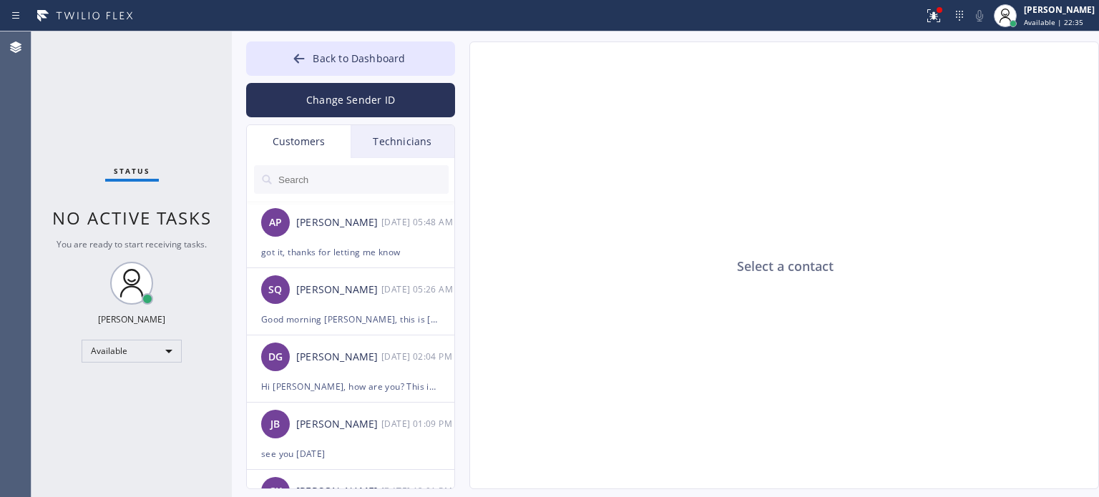
click at [309, 175] on input "text" at bounding box center [363, 179] width 172 height 29
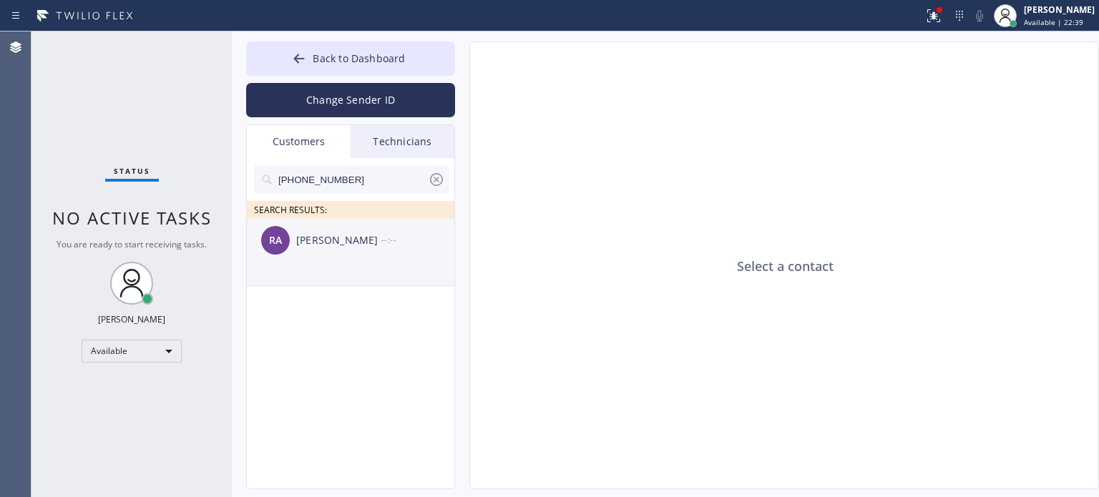
click at [337, 250] on div "[PERSON_NAME] --:--" at bounding box center [351, 240] width 209 height 43
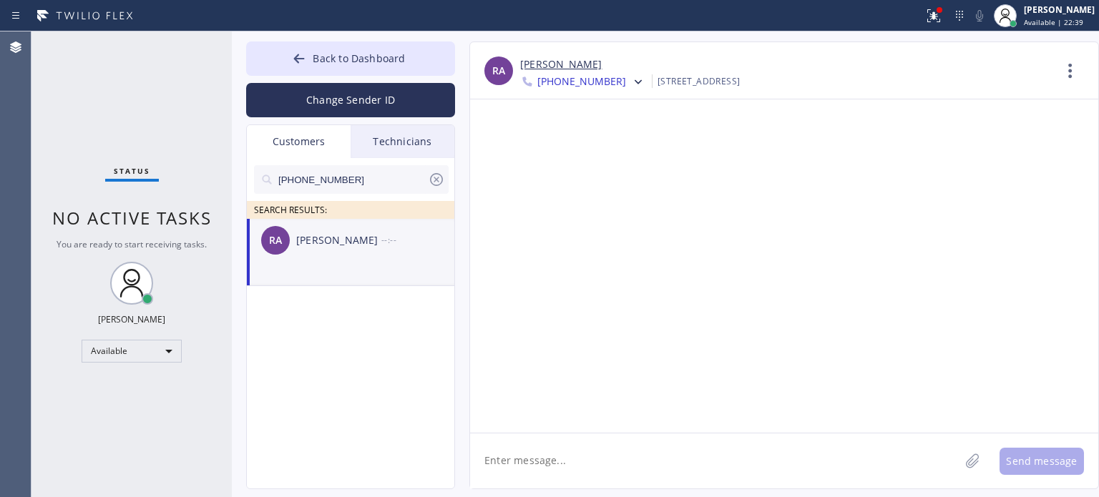
drag, startPoint x: 555, startPoint y: 459, endPoint x: 550, endPoint y: 430, distance: 29.2
click at [555, 459] on textarea at bounding box center [715, 461] width 490 height 55
paste textarea "High Level Electric Works"
click at [827, 454] on textarea "Hi [PERSON_NAME], this is [PERSON_NAME] from High Level Electric Works," at bounding box center [727, 461] width 515 height 55
paste textarea "I already sent the paid invoice to your email. Please check your inbox or spam …"
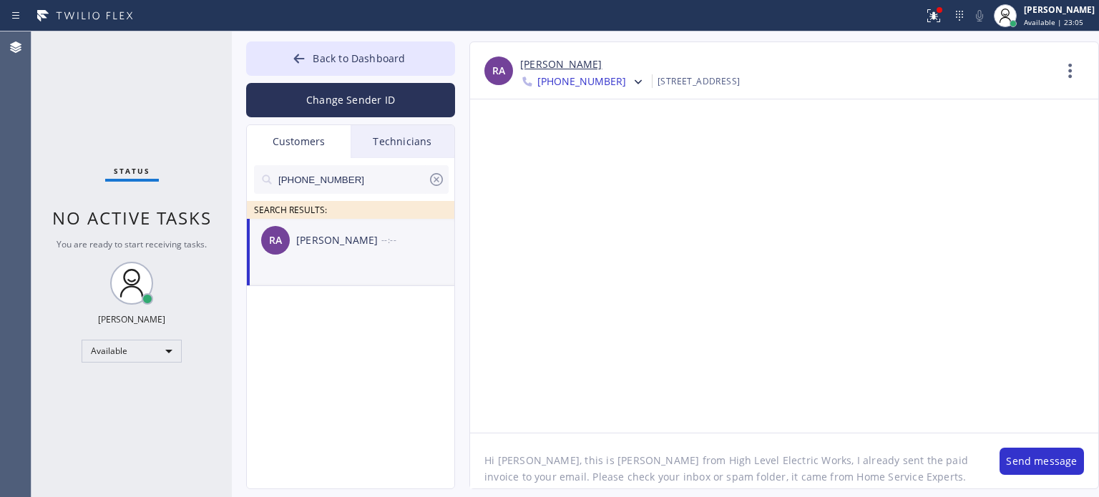
scroll to position [11, 0]
type textarea "Hi [PERSON_NAME], this is [PERSON_NAME] from High Level Electric Works, I alrea…"
click at [1018, 466] on button "Send message" at bounding box center [1042, 461] width 84 height 27
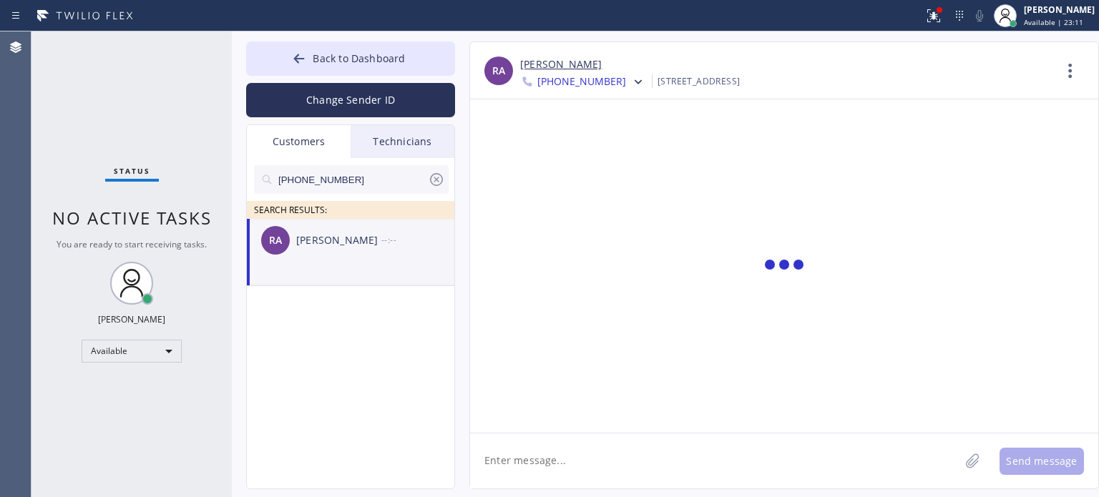
scroll to position [0, 0]
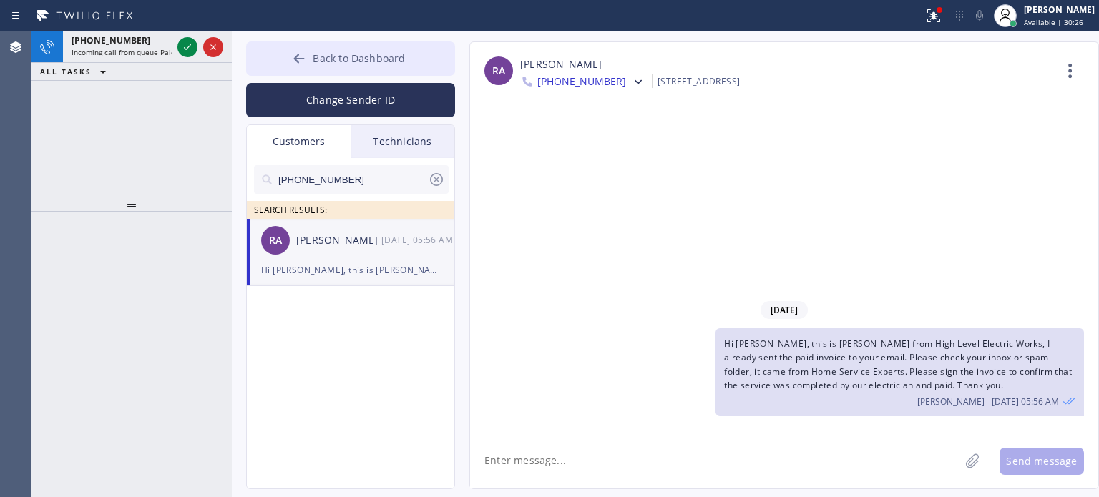
click at [329, 54] on span "Back to Dashboard" at bounding box center [359, 59] width 92 height 14
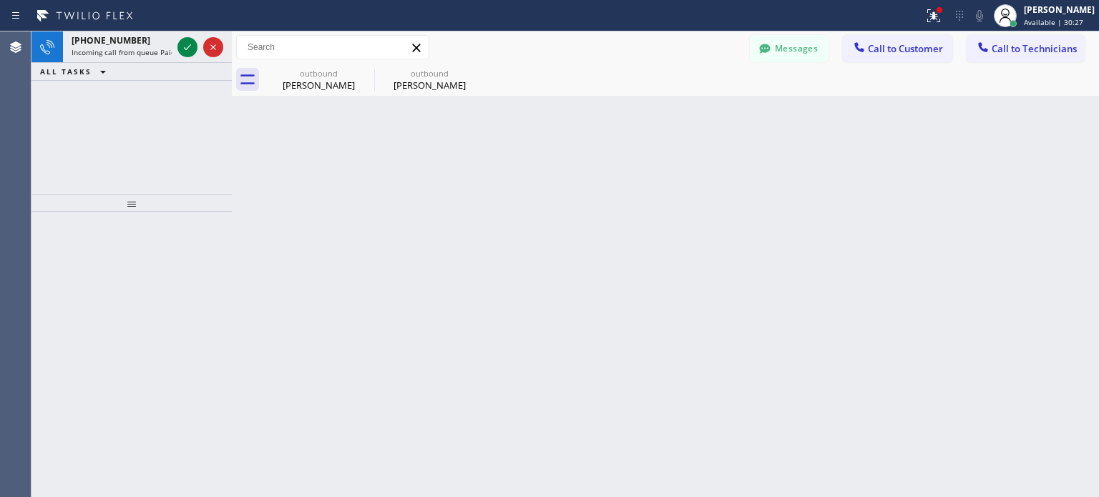
click at [591, 259] on div "Back to Dashboard Change Sender ID Customers Technicians [PHONE_NUMBER] SEARCH …" at bounding box center [666, 264] width 868 height 466
click at [655, 208] on div "Back to Dashboard Change Sender ID Customers Technicians [PHONE_NUMBER] SEARCH …" at bounding box center [666, 264] width 868 height 466
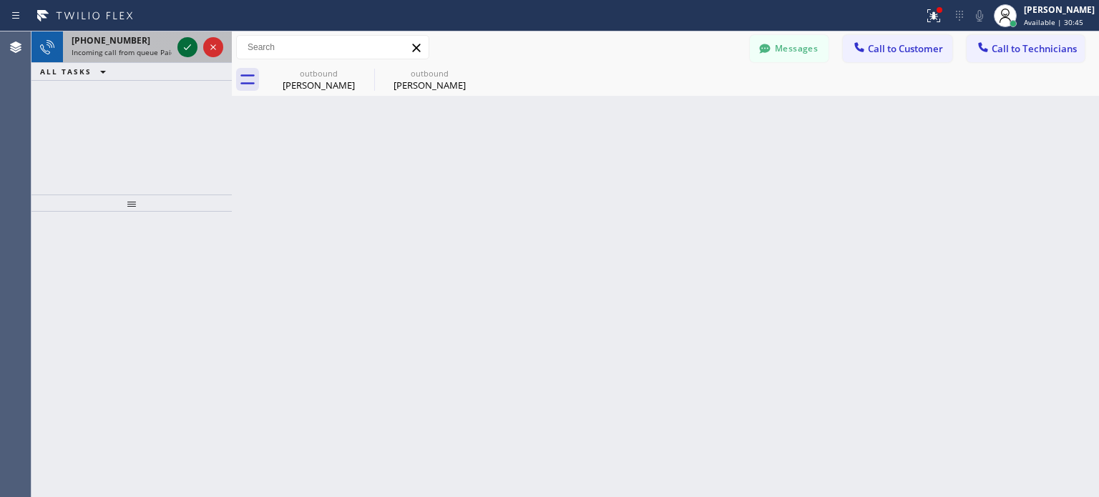
click at [187, 44] on icon at bounding box center [187, 47] width 17 height 17
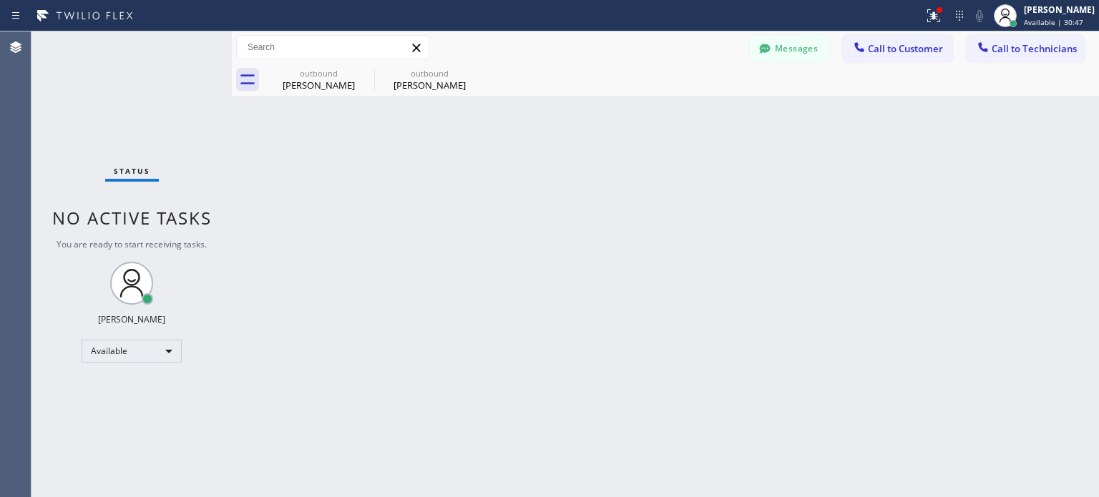
click at [535, 212] on div "Back to Dashboard Change Sender ID Customers Technicians [PHONE_NUMBER] SEARCH …" at bounding box center [666, 264] width 868 height 466
click at [535, 221] on div "Back to Dashboard Change Sender ID Customers Technicians [PHONE_NUMBER] SEARCH …" at bounding box center [666, 264] width 868 height 466
click at [535, 220] on div "Back to Dashboard Change Sender ID Customers Technicians [PHONE_NUMBER] SEARCH …" at bounding box center [666, 264] width 868 height 466
click at [538, 223] on div "Back to Dashboard Change Sender ID Customers Technicians [PHONE_NUMBER] SEARCH …" at bounding box center [666, 264] width 868 height 466
click at [805, 40] on button "Messages" at bounding box center [789, 48] width 79 height 27
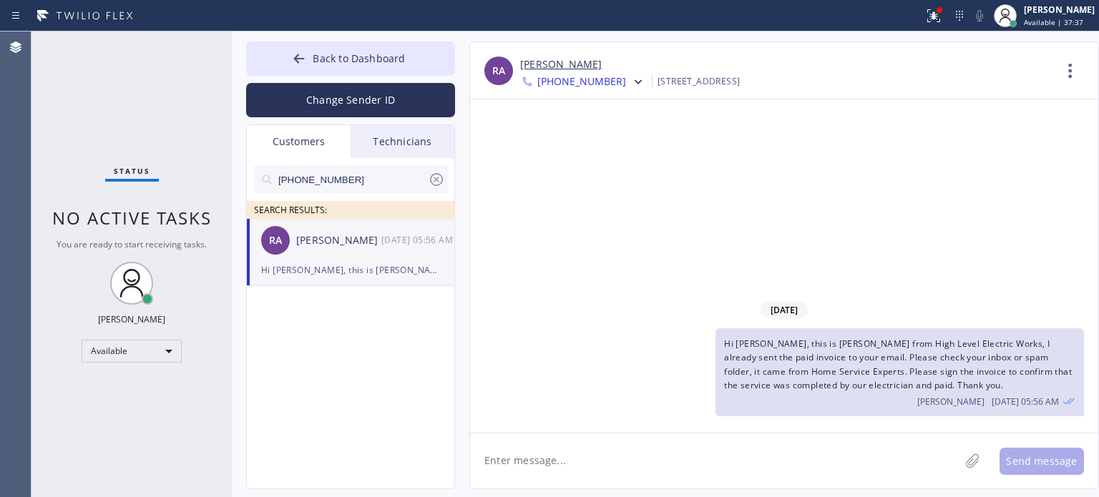
click at [373, 260] on div "[PERSON_NAME] Ala [DATE] 05:56 AM" at bounding box center [351, 240] width 209 height 43
click at [435, 178] on icon at bounding box center [436, 179] width 13 height 13
click at [312, 140] on div "Customers" at bounding box center [299, 141] width 104 height 33
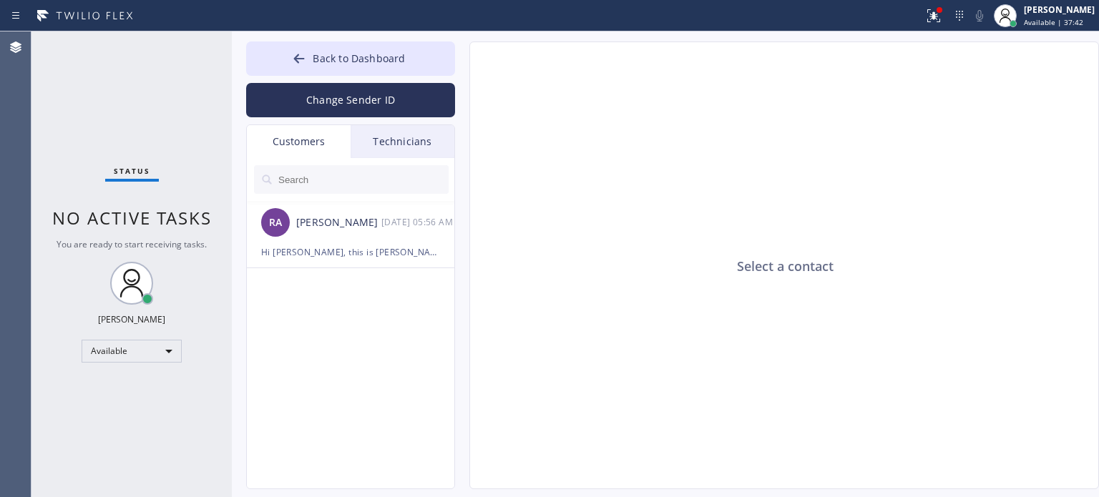
click at [306, 141] on div "Customers" at bounding box center [299, 141] width 104 height 33
click at [325, 110] on button "Change Sender ID" at bounding box center [350, 100] width 209 height 34
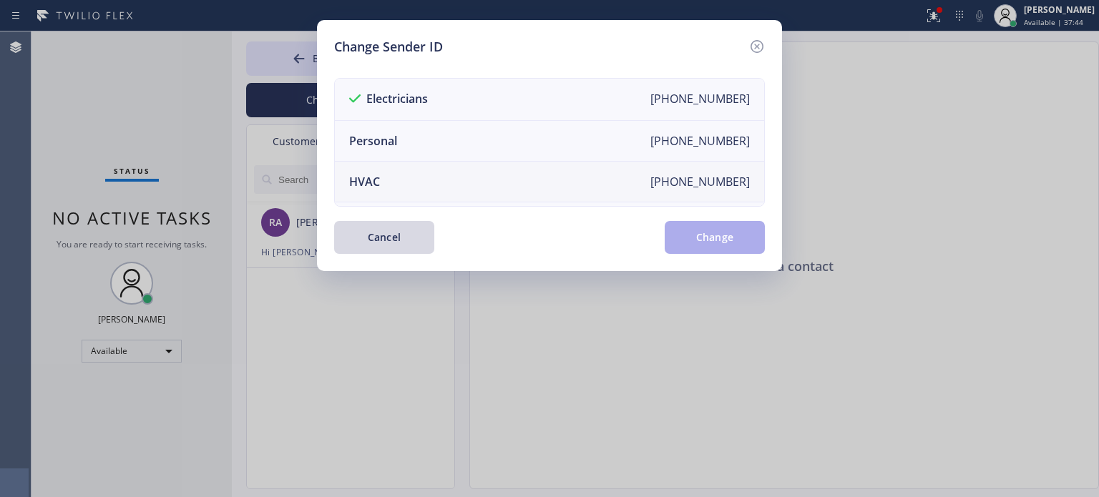
click at [377, 183] on div "HVAC" at bounding box center [364, 182] width 31 height 16
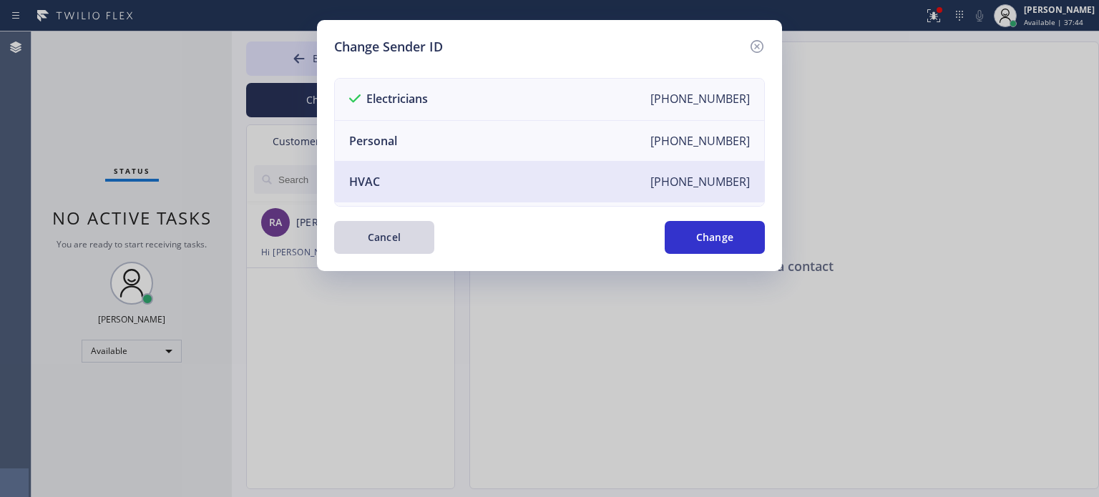
click at [675, 246] on button "Change" at bounding box center [715, 237] width 100 height 33
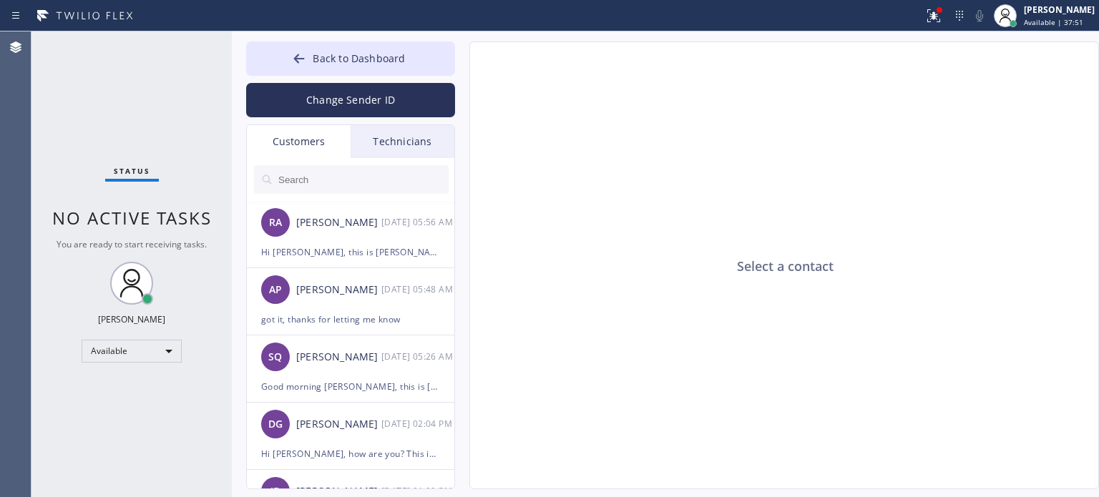
click at [291, 138] on div "Customers" at bounding box center [299, 141] width 104 height 33
click at [361, 66] on button "Back to Dashboard" at bounding box center [350, 59] width 209 height 34
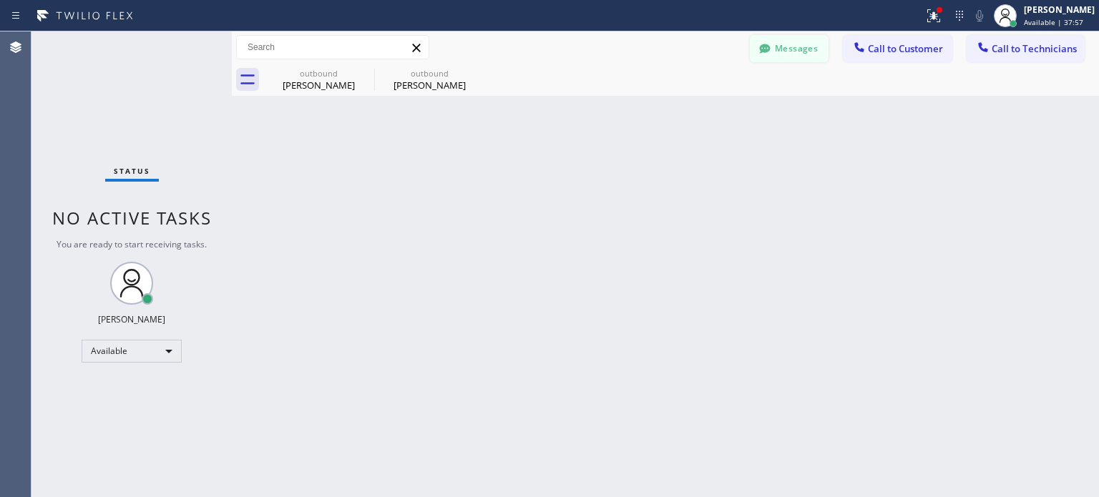
click at [825, 48] on button "Messages" at bounding box center [789, 48] width 79 height 27
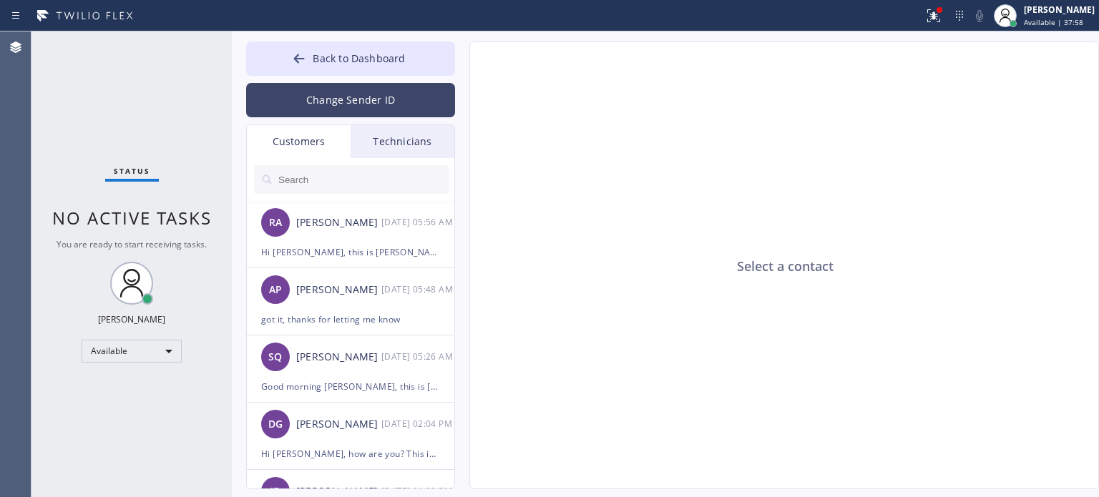
click at [332, 99] on button "Change Sender ID" at bounding box center [350, 100] width 209 height 34
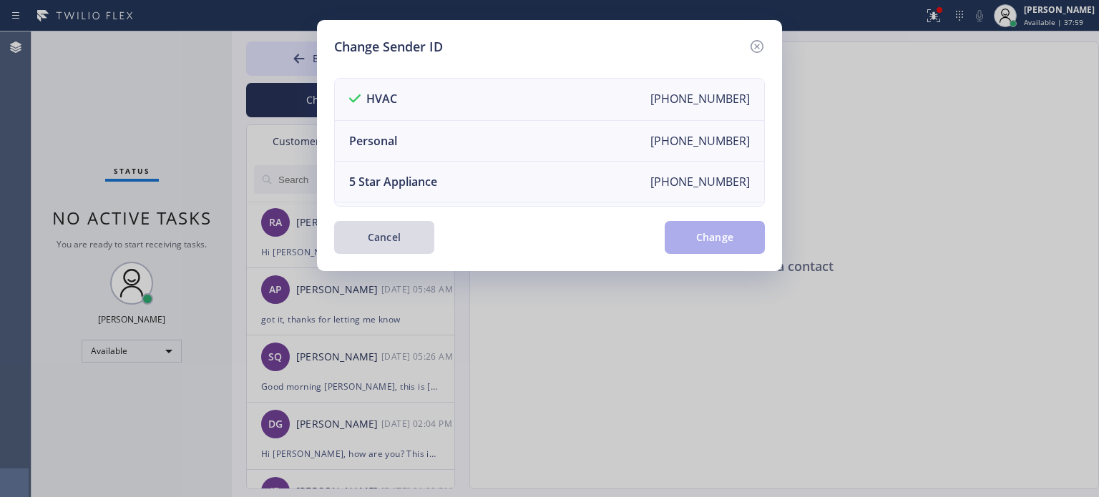
click at [382, 238] on button "Cancel" at bounding box center [384, 237] width 100 height 33
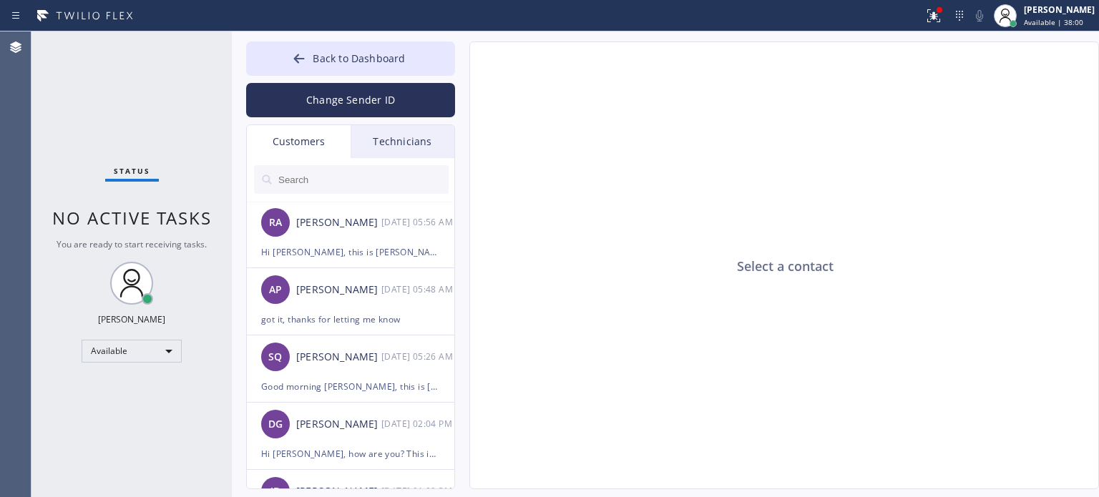
click at [302, 177] on input "text" at bounding box center [363, 179] width 172 height 29
click at [298, 149] on div "Customers" at bounding box center [299, 141] width 104 height 33
click at [424, 129] on div "Technicians" at bounding box center [403, 141] width 104 height 33
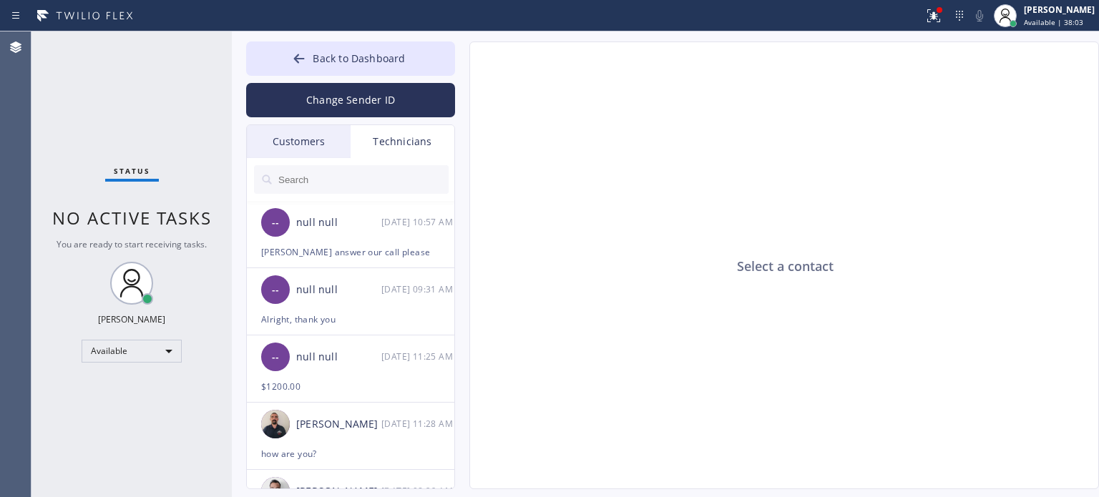
click at [320, 141] on div "Customers" at bounding box center [299, 141] width 104 height 33
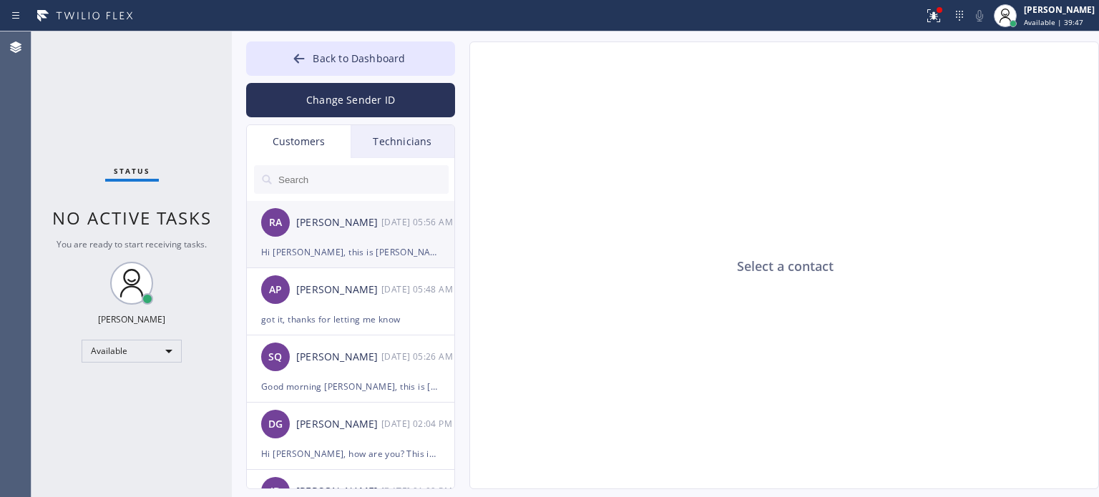
click at [340, 248] on div "Hi [PERSON_NAME], this is [PERSON_NAME] from High Level Electric Works, I alrea…" at bounding box center [350, 252] width 179 height 16
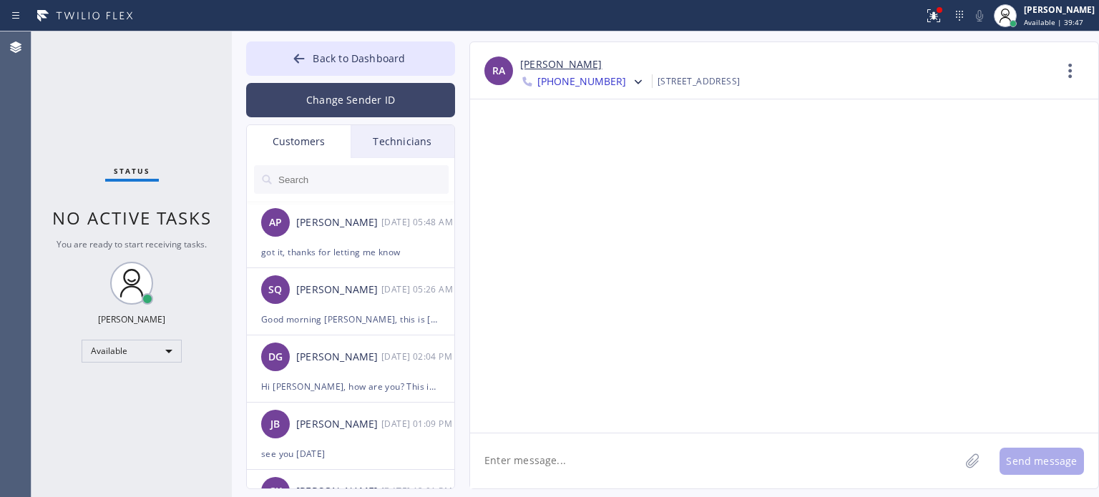
click at [348, 87] on button "Change Sender ID" at bounding box center [350, 100] width 209 height 34
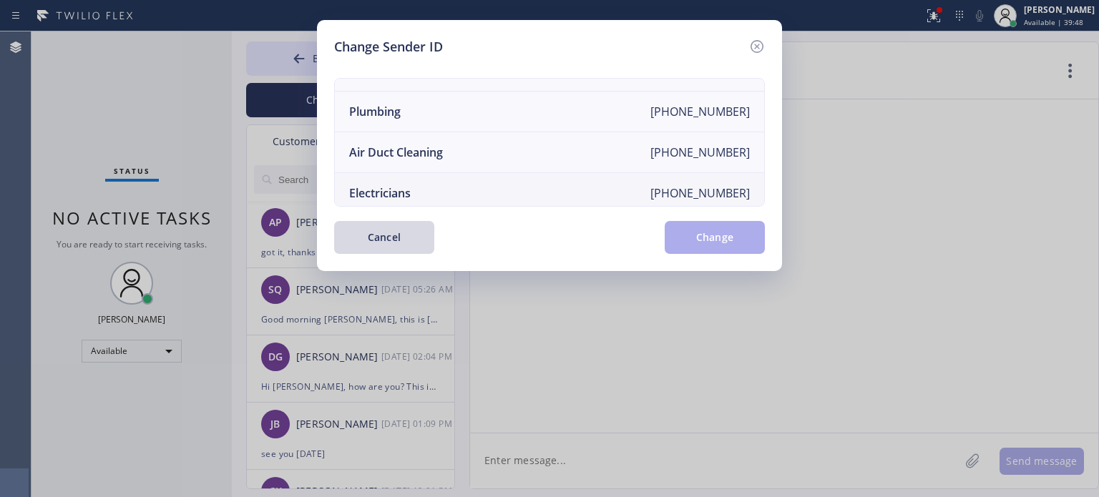
scroll to position [167, 0]
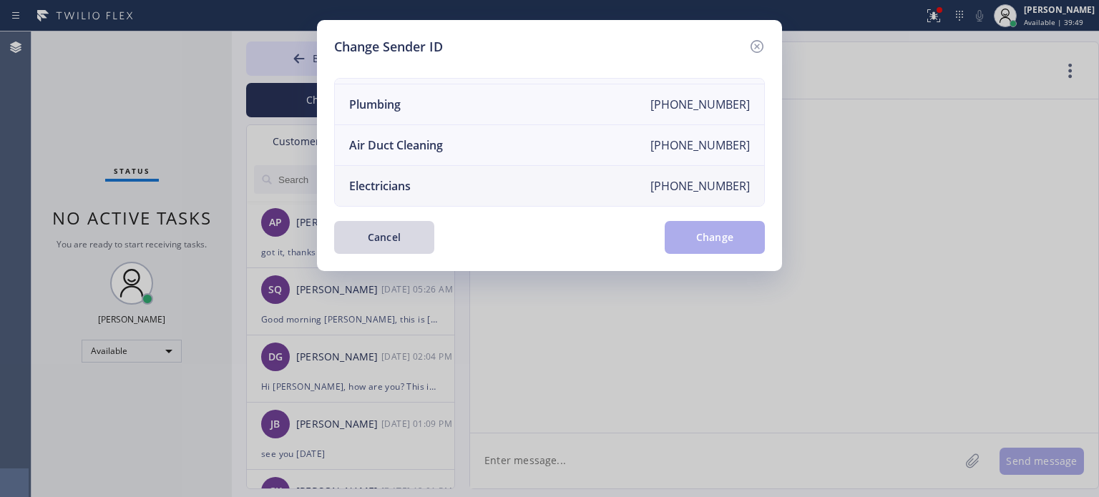
click at [389, 180] on div "Electricians" at bounding box center [380, 186] width 62 height 16
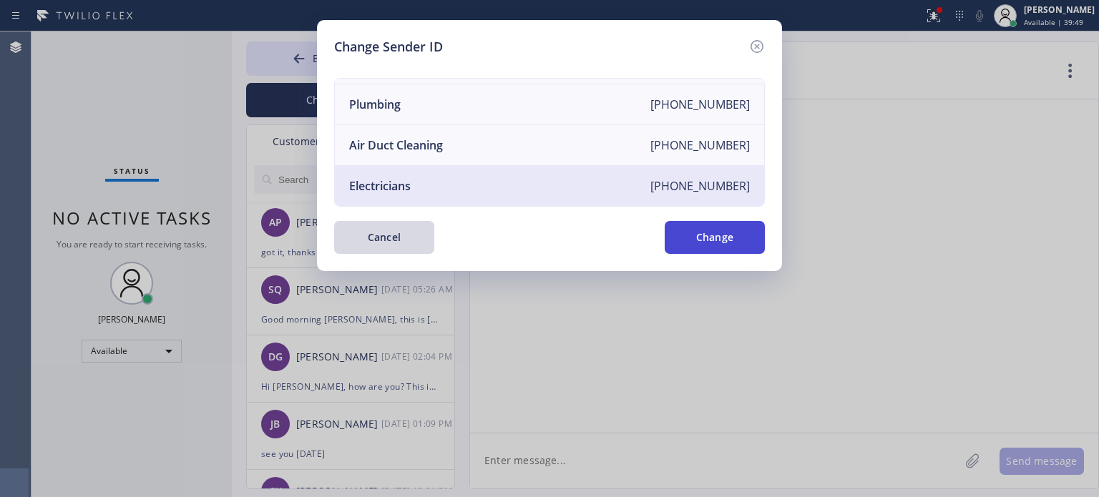
click at [706, 241] on button "Change" at bounding box center [715, 237] width 100 height 33
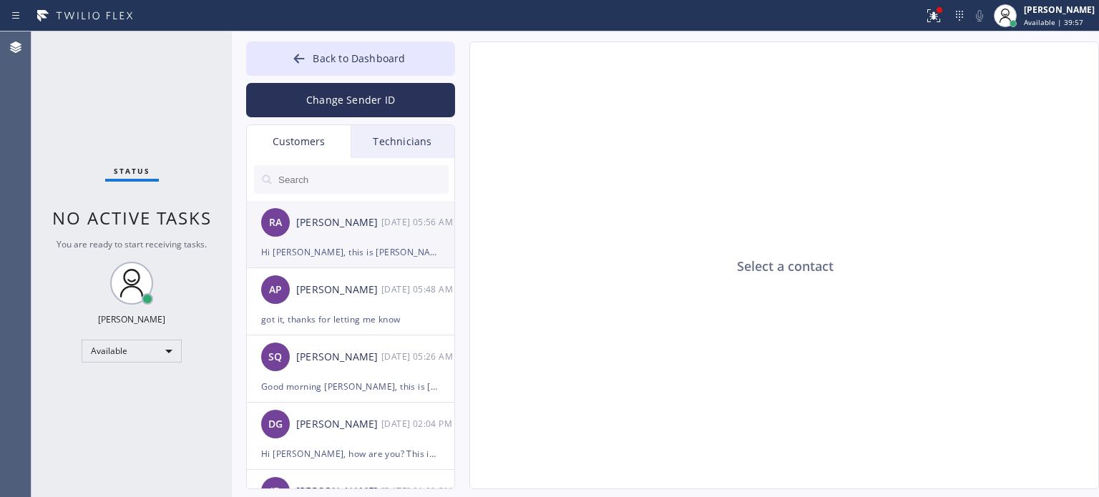
click at [362, 240] on div "[PERSON_NAME] Ala [DATE] 05:56 AM" at bounding box center [351, 222] width 209 height 43
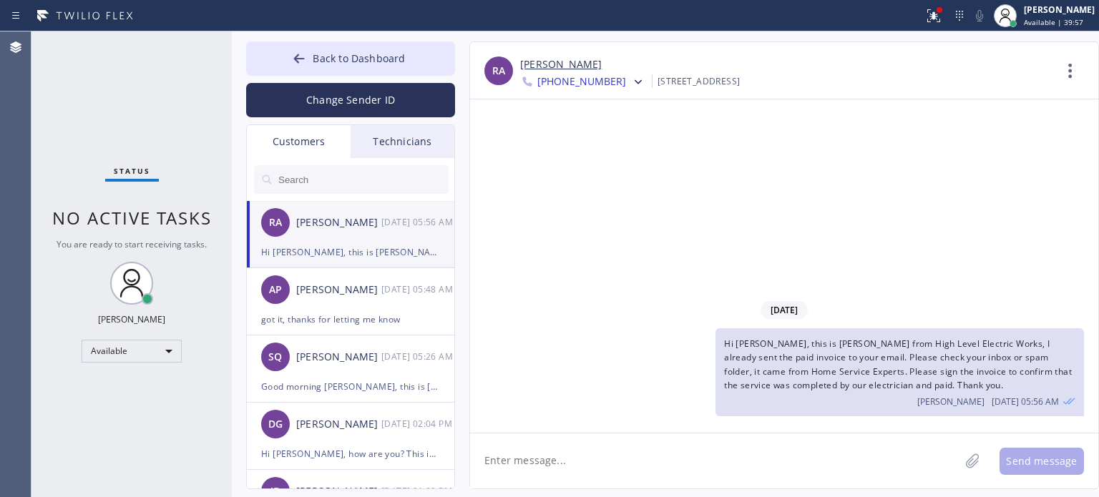
drag, startPoint x: 581, startPoint y: 451, endPoint x: 581, endPoint y: 433, distance: 17.9
click at [581, 450] on textarea at bounding box center [715, 461] width 490 height 55
type textarea "The job was done last [DATE] by [PERSON_NAME]."
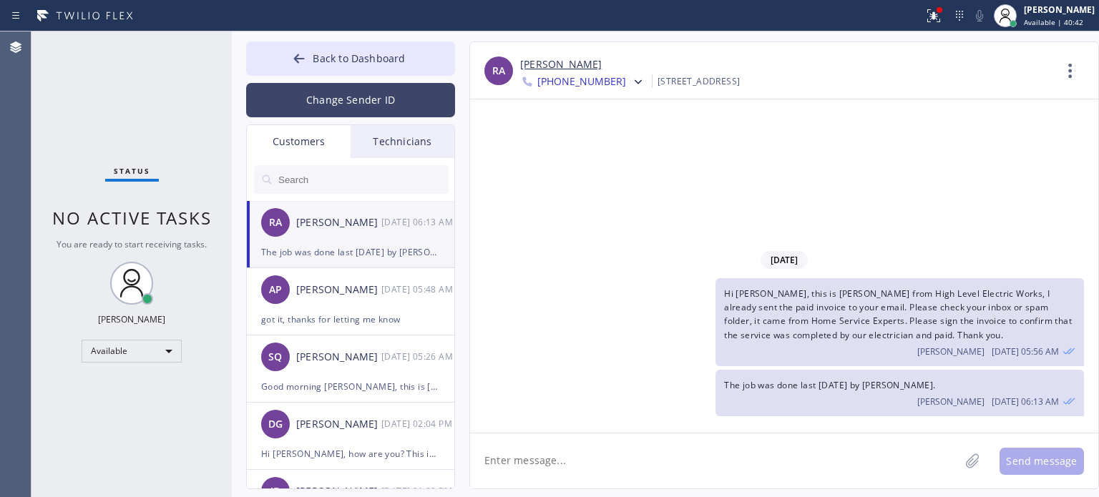
click at [328, 102] on button "Change Sender ID" at bounding box center [350, 100] width 209 height 34
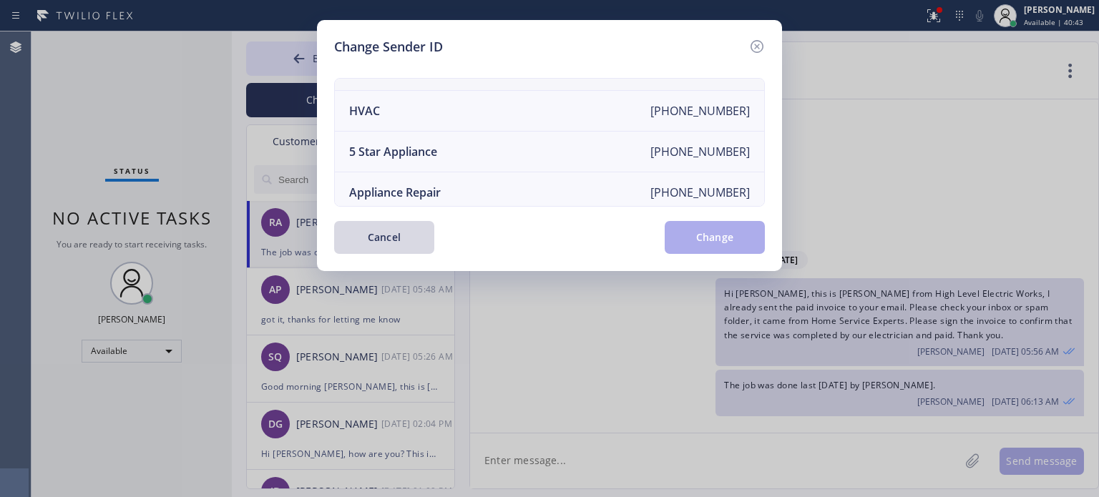
scroll to position [0, 0]
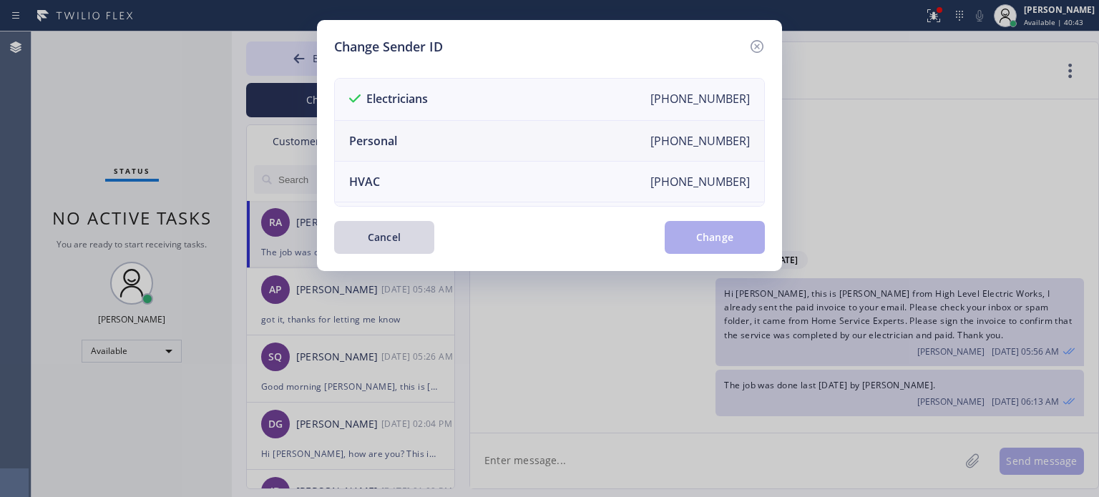
click at [394, 149] on li "Personal [PHONE_NUMBER]" at bounding box center [549, 141] width 429 height 41
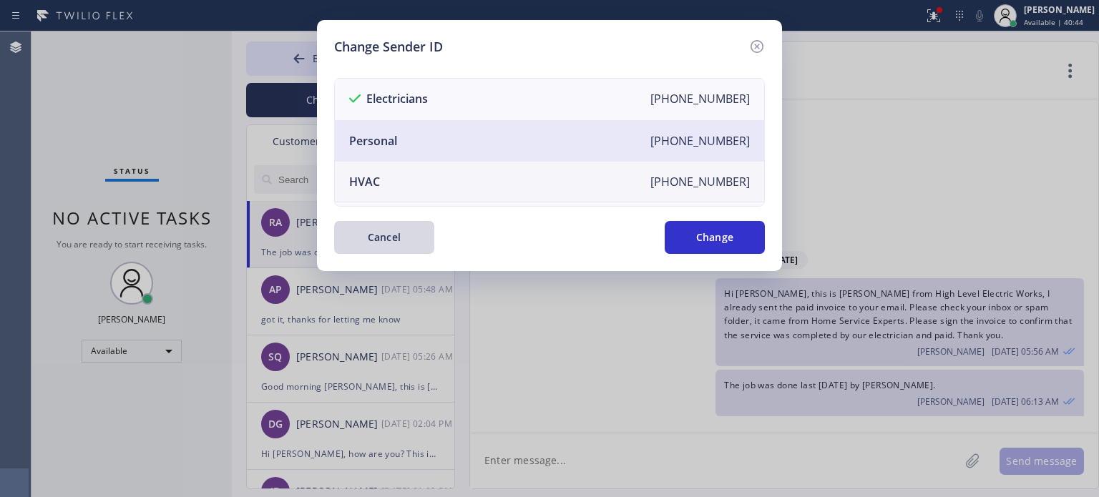
click at [390, 182] on li "HVAC [PHONE_NUMBER]" at bounding box center [549, 182] width 429 height 41
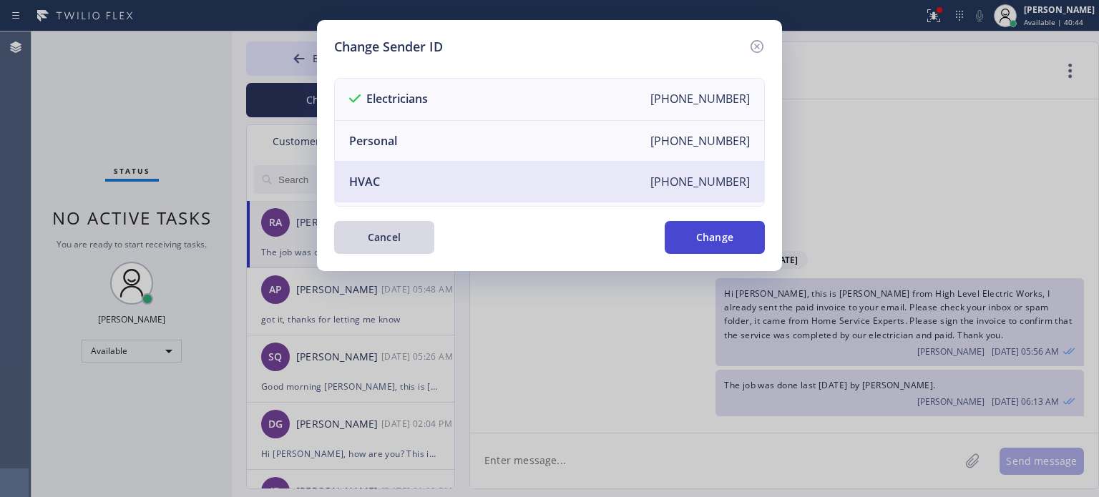
click at [704, 248] on button "Change" at bounding box center [715, 237] width 100 height 33
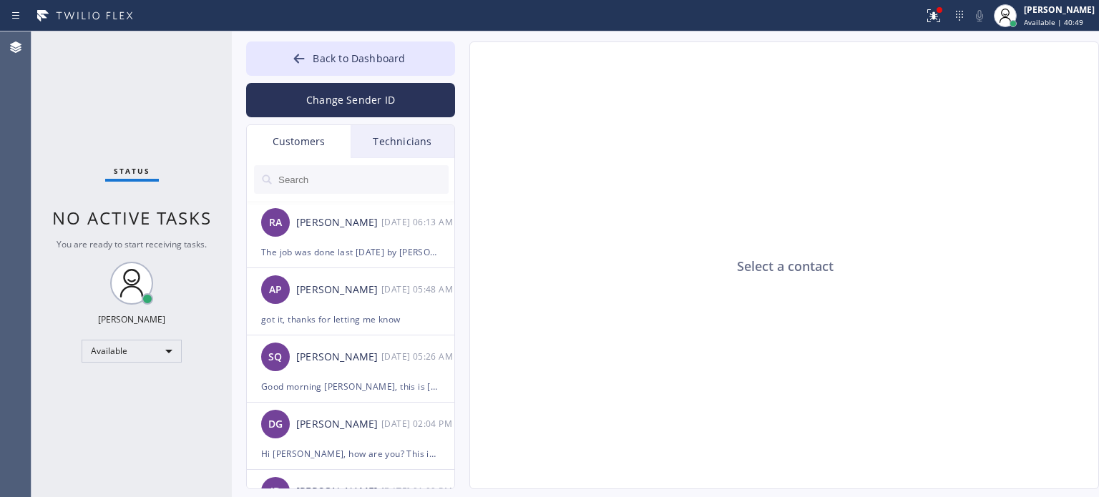
click at [306, 178] on input "text" at bounding box center [363, 179] width 172 height 29
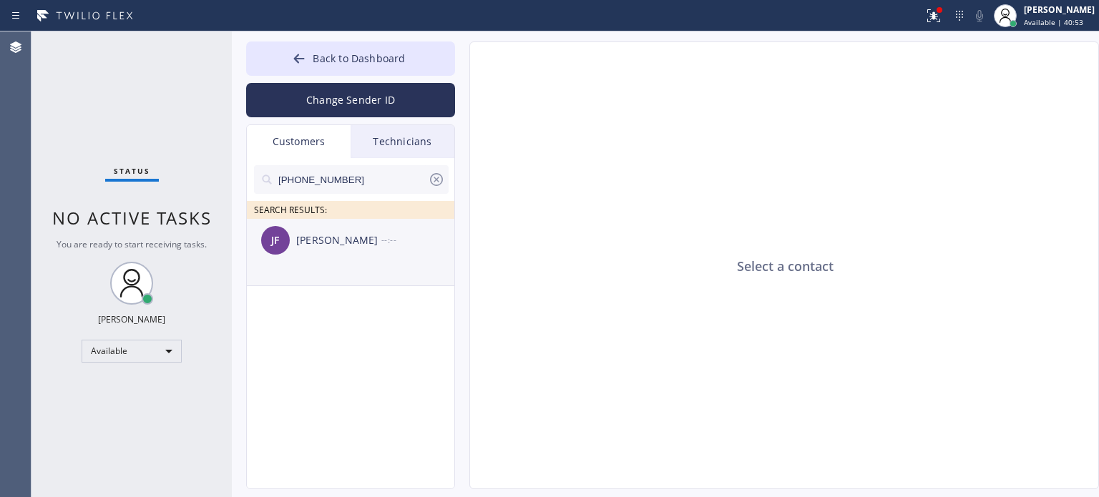
click at [322, 238] on div "[PERSON_NAME]" at bounding box center [338, 241] width 85 height 16
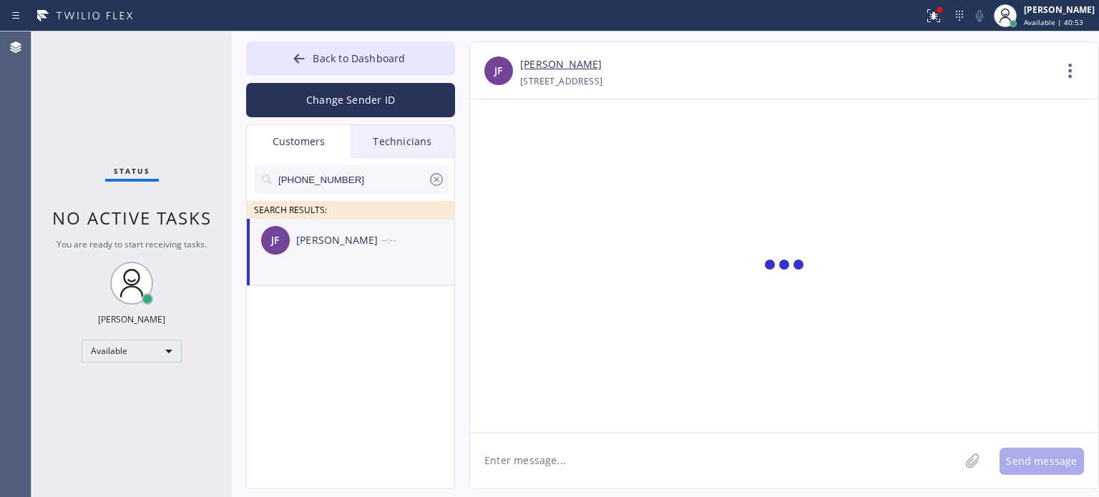
drag, startPoint x: 509, startPoint y: 464, endPoint x: 502, endPoint y: 442, distance: 23.3
click at [510, 462] on textarea at bounding box center [715, 461] width 490 height 55
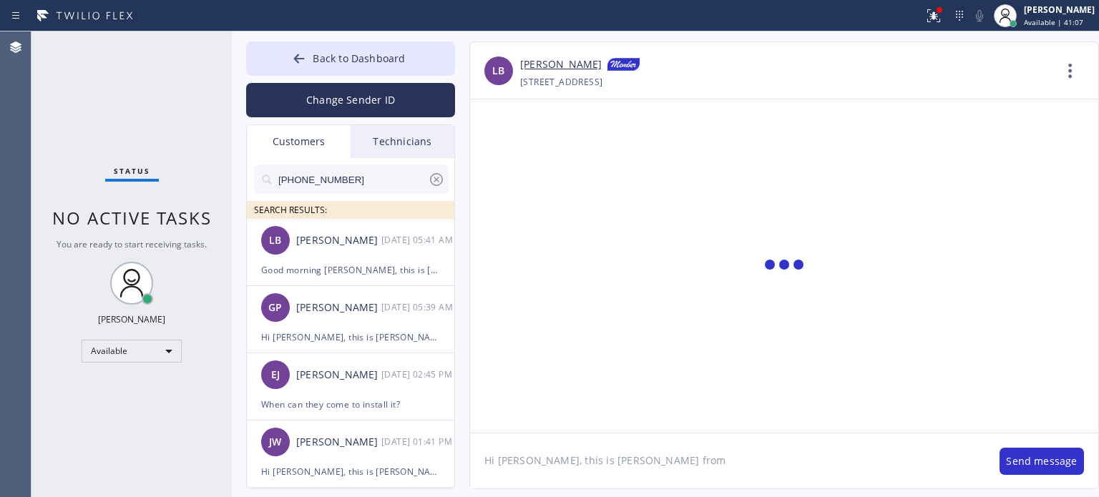
paste textarea "Flushing Heating and Air Conditioning"
click at [855, 460] on textarea "Hi [PERSON_NAME], this is [PERSON_NAME] from Flushing Heating and Air Condition…" at bounding box center [727, 461] width 515 height 55
paste textarea "I already sent the paid invoice to your email. Please check your inbox or spam …"
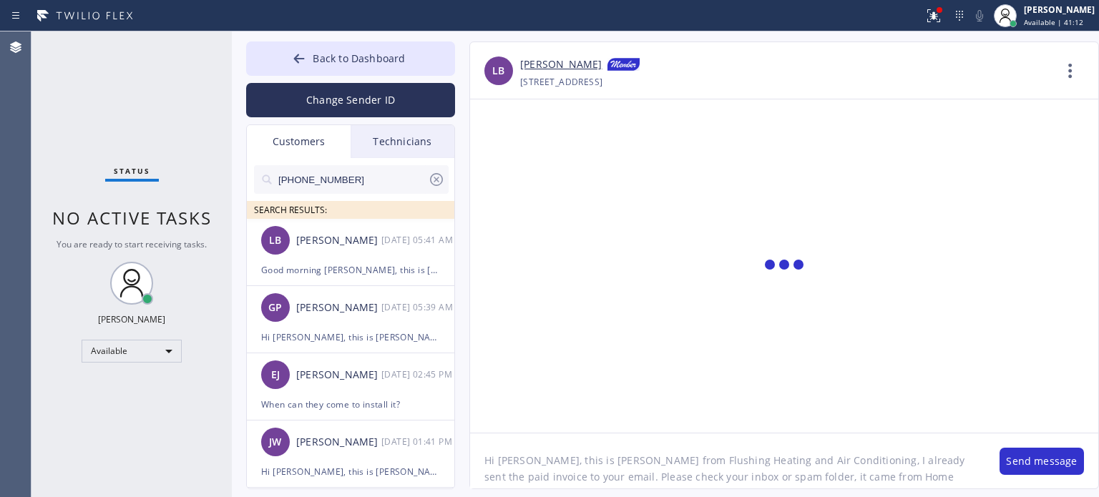
scroll to position [11, 0]
click at [801, 483] on textarea "Hi [PERSON_NAME], this is [PERSON_NAME] from Flushing Heating and Air Condition…" at bounding box center [727, 461] width 515 height 55
click at [800, 483] on textarea "Hi [PERSON_NAME], this is [PERSON_NAME] from Flushing Heating and Air Condition…" at bounding box center [727, 461] width 515 height 55
type textarea "Hi [PERSON_NAME], this is [PERSON_NAME] from Flushing Heating and Air Condition…"
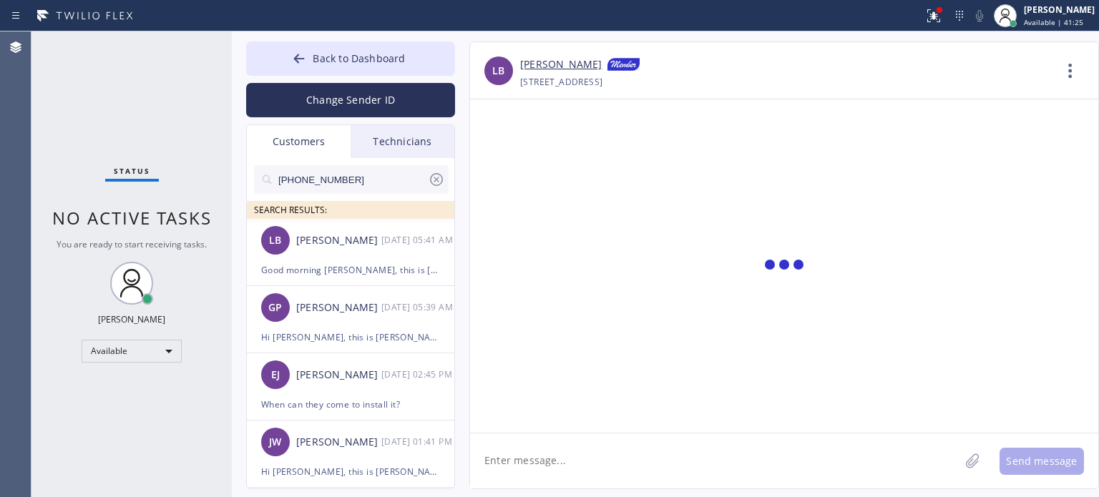
scroll to position [0, 0]
click at [324, 246] on div "[PERSON_NAME]" at bounding box center [338, 241] width 85 height 16
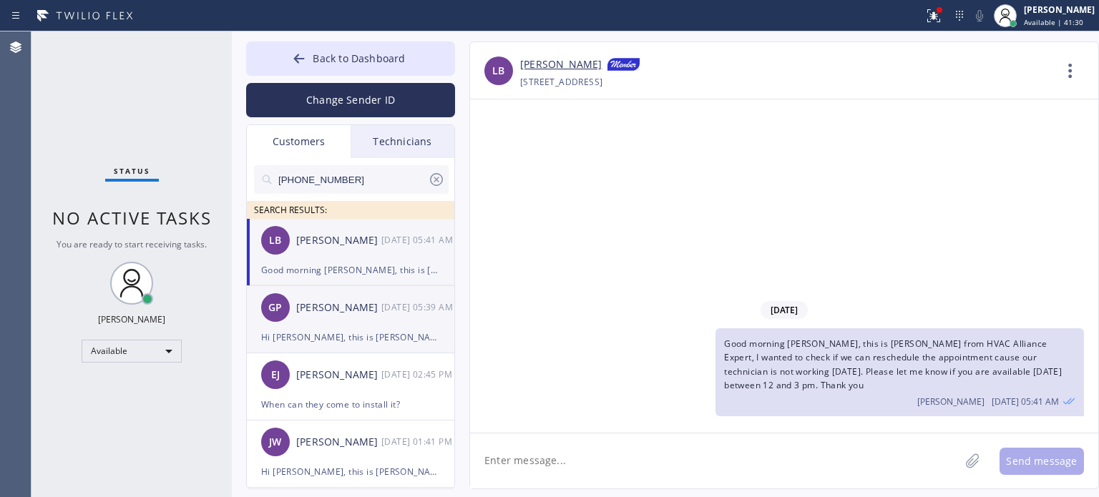
click at [341, 334] on div "Hi [PERSON_NAME], this is [PERSON_NAME] from Star Heating and Cooling Company, …" at bounding box center [350, 337] width 179 height 16
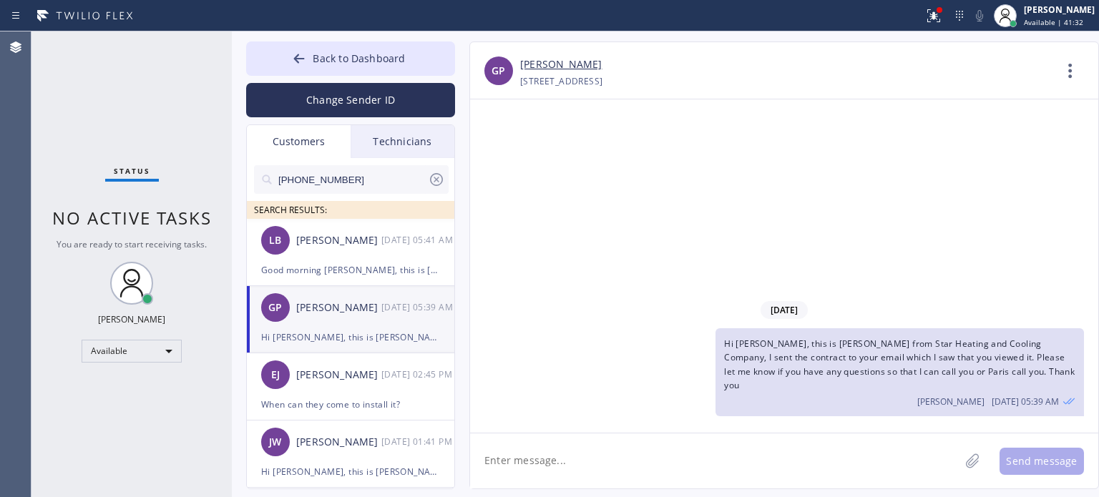
click at [321, 183] on input "[PHONE_NUMBER]" at bounding box center [352, 179] width 151 height 29
click at [321, 181] on input "[PHONE_NUMBER]" at bounding box center [352, 179] width 151 height 29
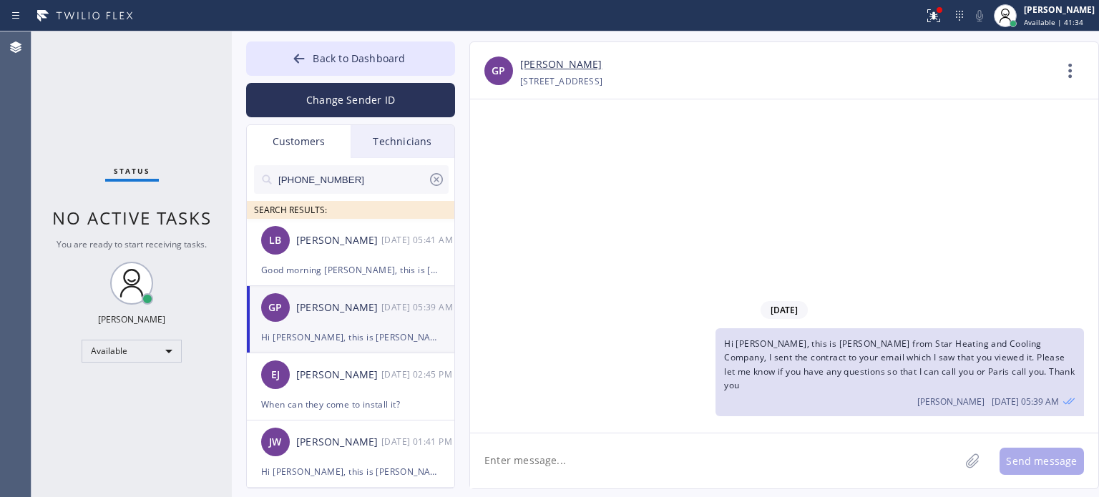
click at [321, 181] on input "[PHONE_NUMBER]" at bounding box center [352, 179] width 151 height 29
click at [308, 178] on input "[PHONE_NUMBER]" at bounding box center [352, 179] width 151 height 29
click at [309, 178] on input "[PHONE_NUMBER]" at bounding box center [352, 179] width 151 height 29
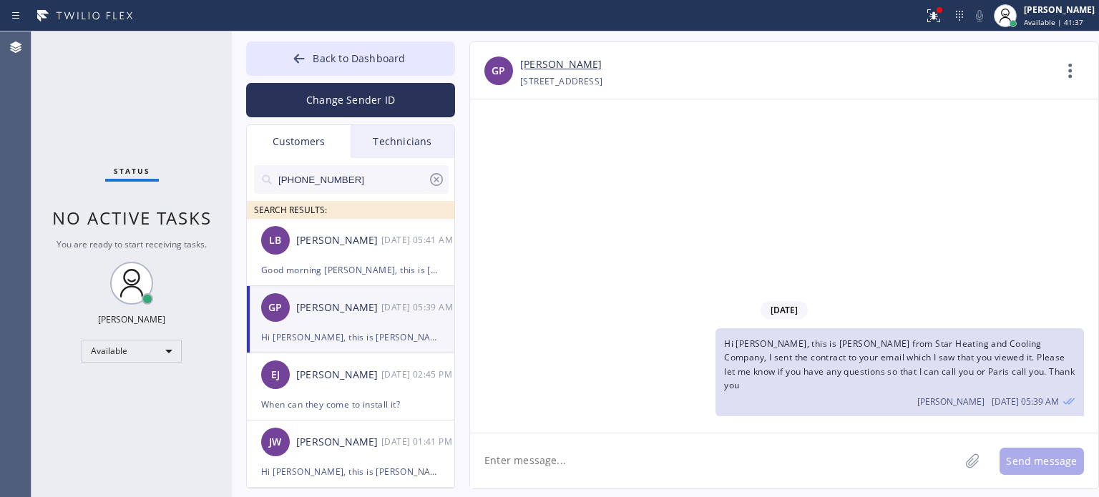
click at [309, 178] on input "[PHONE_NUMBER]" at bounding box center [352, 179] width 151 height 29
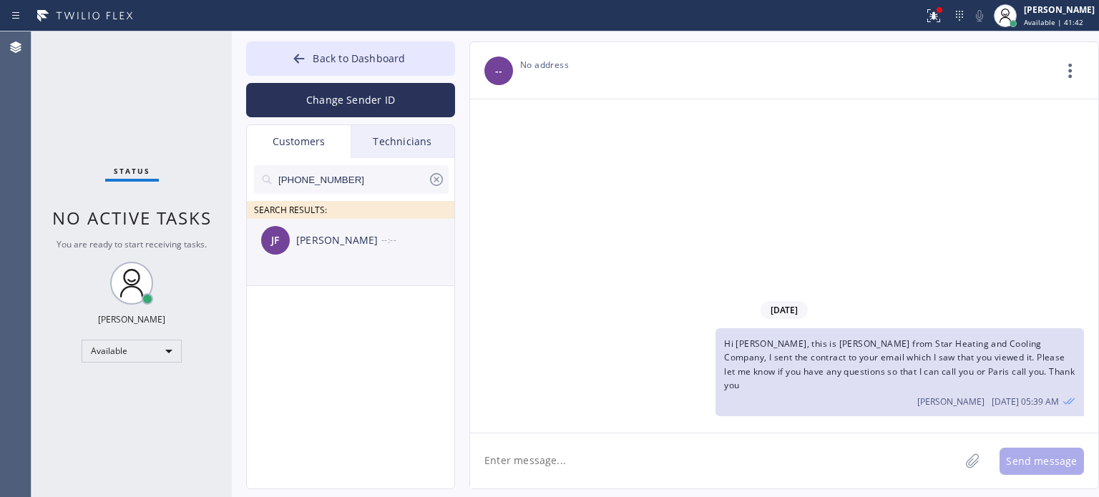
click at [324, 246] on div "[PERSON_NAME]" at bounding box center [338, 241] width 85 height 16
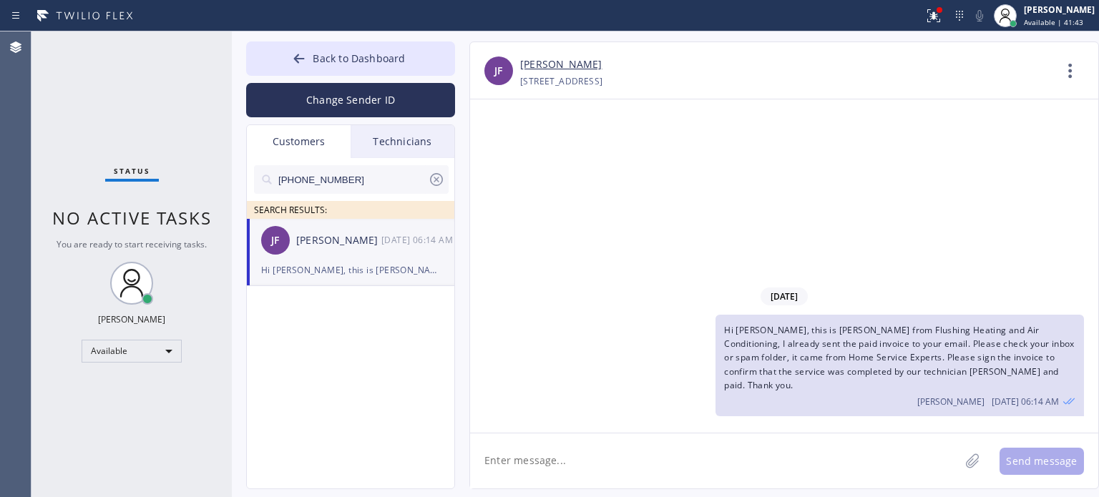
click at [650, 456] on textarea at bounding box center [715, 461] width 490 height 55
click at [301, 175] on input "[PHONE_NUMBER]" at bounding box center [352, 179] width 151 height 29
paste input "201) 390-2756"
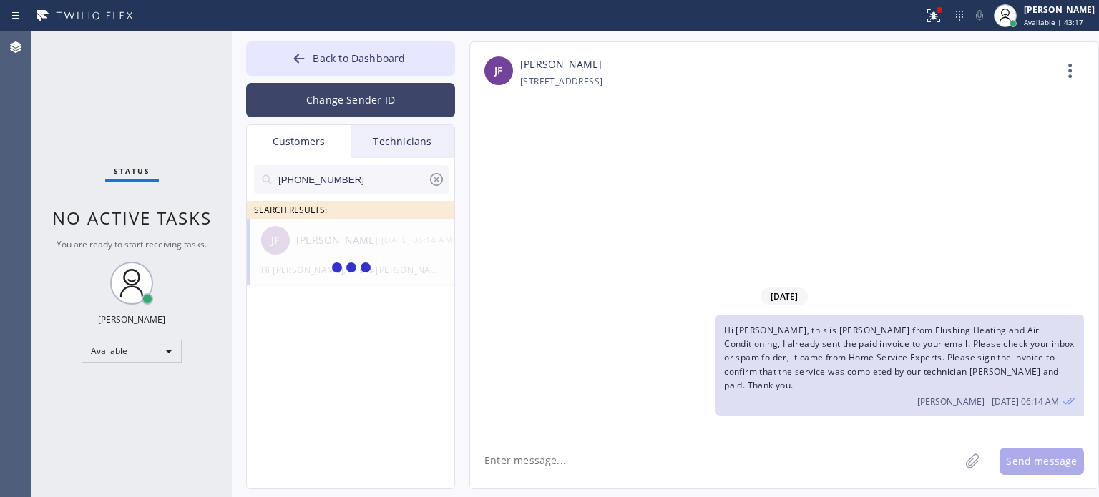
click at [319, 109] on button "Change Sender ID" at bounding box center [350, 100] width 209 height 34
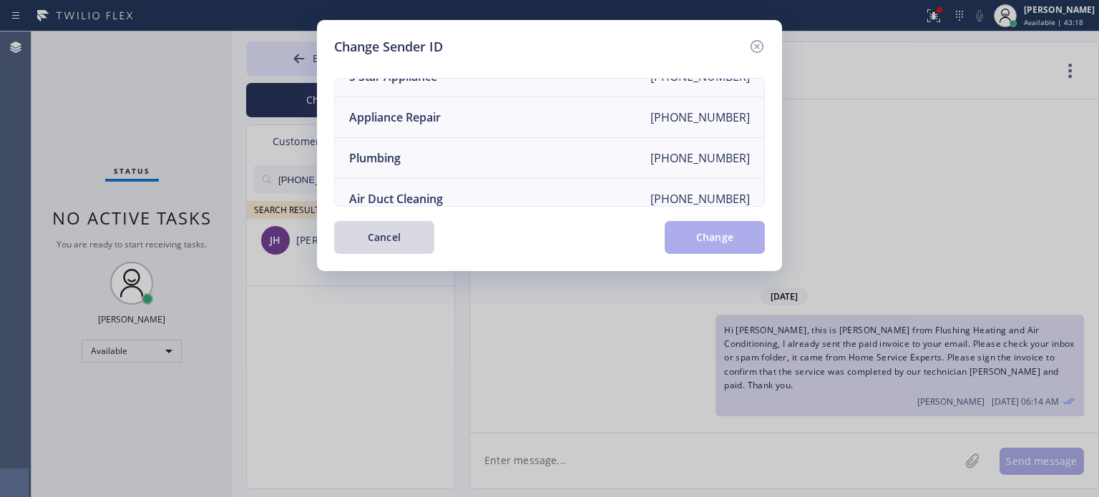
scroll to position [167, 0]
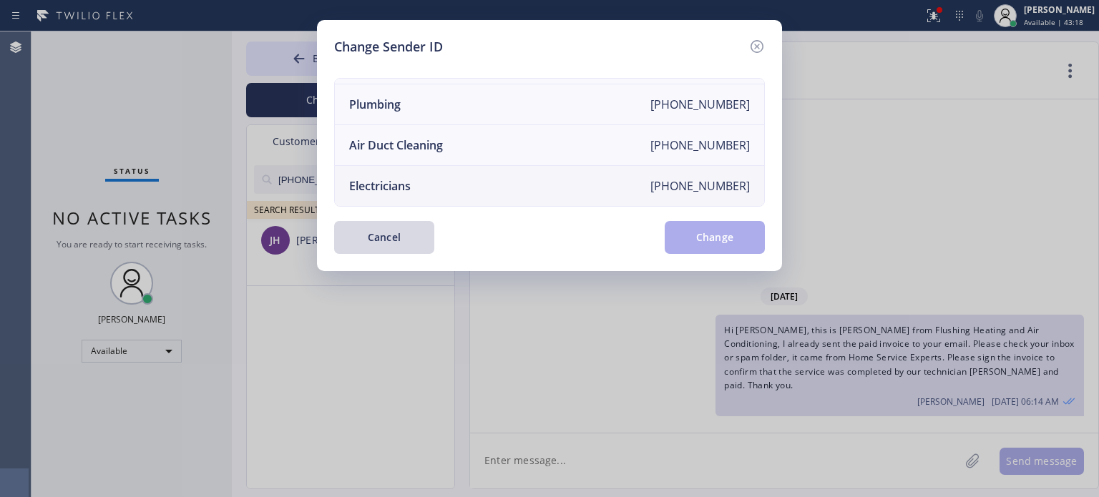
click at [380, 178] on div "Electricians" at bounding box center [380, 186] width 62 height 16
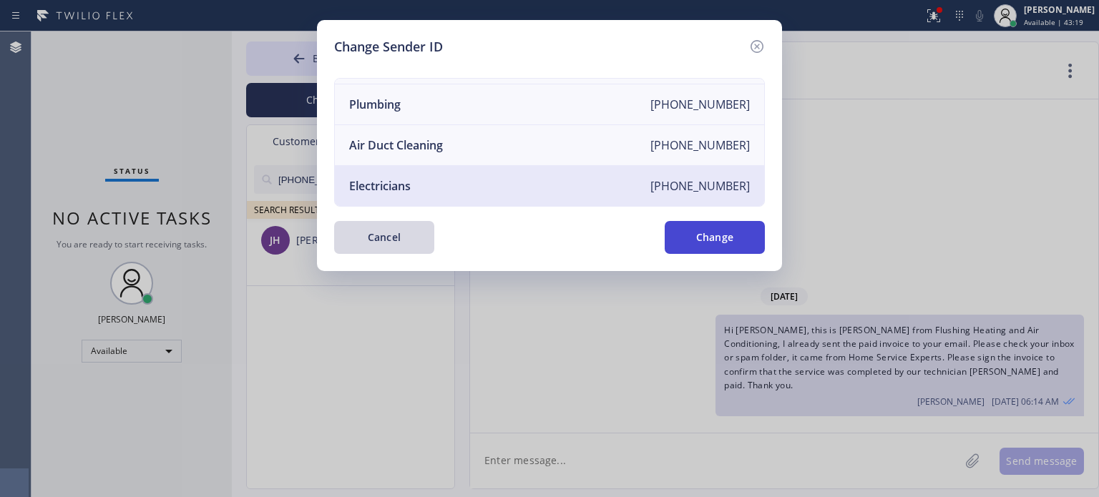
click at [684, 229] on button "Change" at bounding box center [715, 237] width 100 height 33
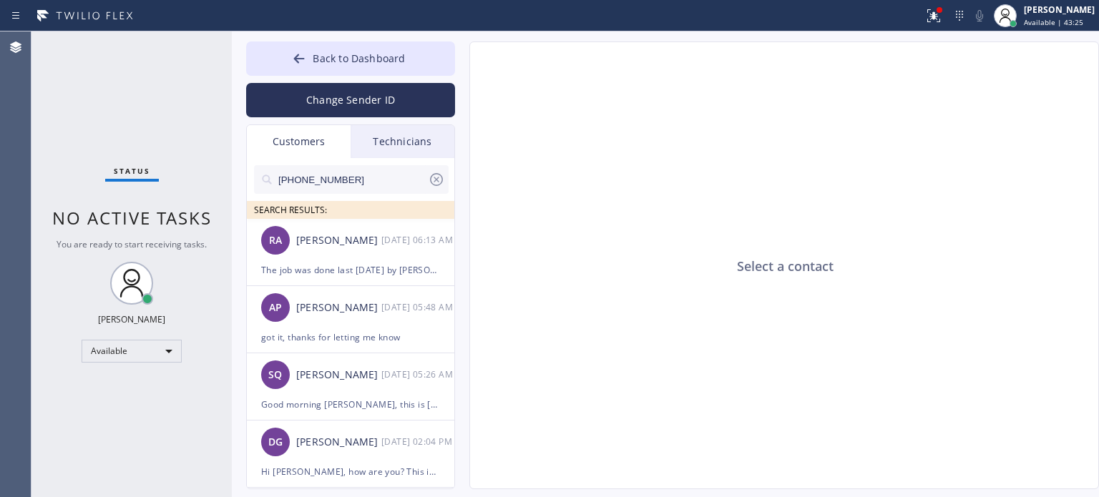
click at [307, 174] on input "[PHONE_NUMBER]" at bounding box center [352, 179] width 151 height 29
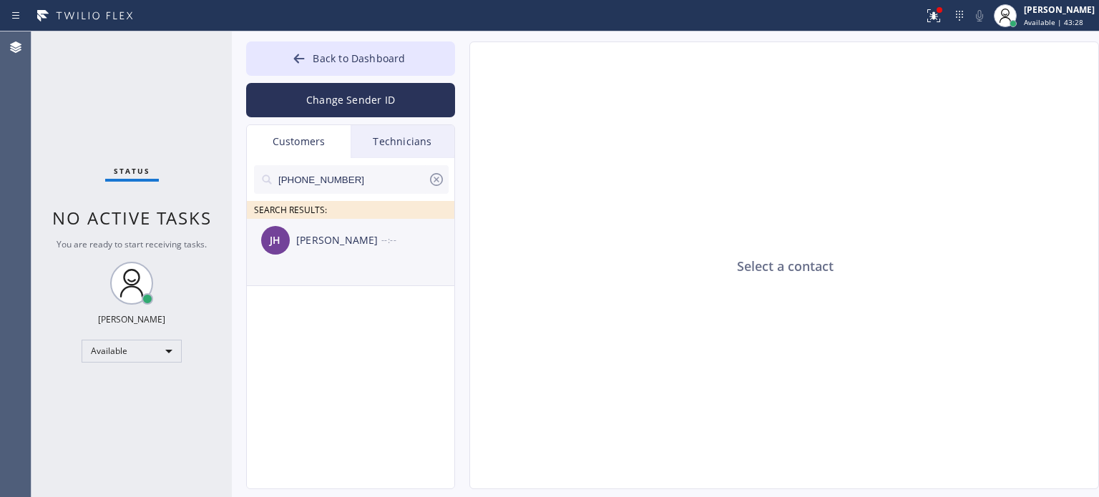
type input "[PHONE_NUMBER]"
click at [329, 250] on div "[PERSON_NAME] --:--" at bounding box center [351, 240] width 209 height 43
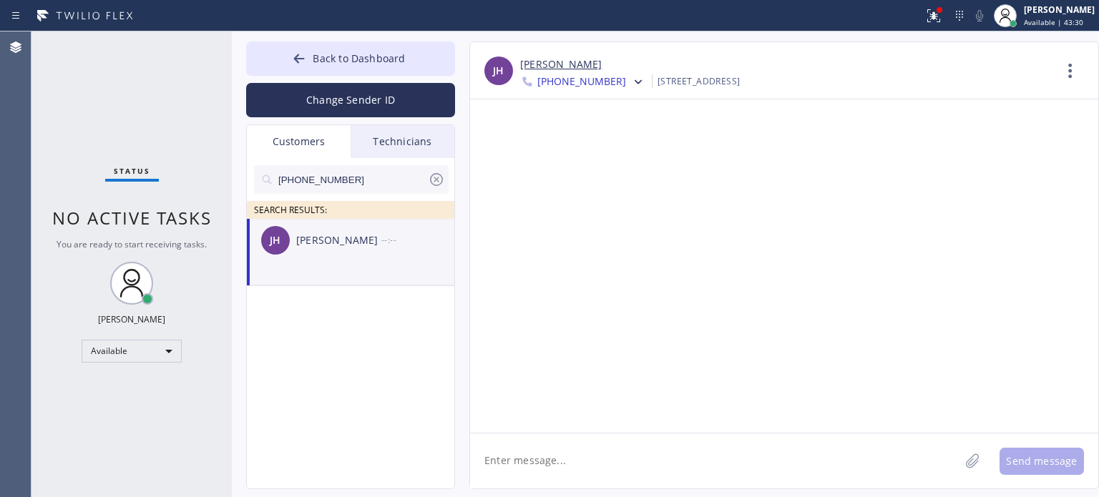
click at [566, 443] on textarea at bounding box center [715, 461] width 490 height 55
paste textarea "Super Electrical Crew"
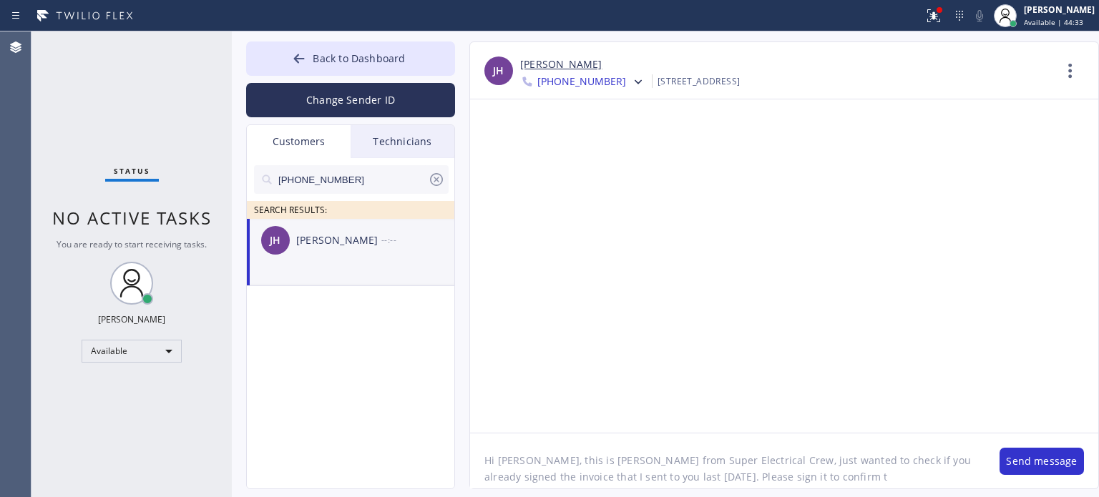
click at [839, 467] on textarea "Hi [PERSON_NAME], this is [PERSON_NAME] from Super Electrical Crew, just wanted…" at bounding box center [727, 461] width 515 height 55
drag, startPoint x: 636, startPoint y: 472, endPoint x: 789, endPoint y: 470, distance: 153.2
click at [789, 470] on textarea "Hi [PERSON_NAME], this is [PERSON_NAME] from Super Electrical Crew, just wanted…" at bounding box center [727, 461] width 515 height 55
paste textarea "the invoice to confirm that the service was completed by our electrician and pa…"
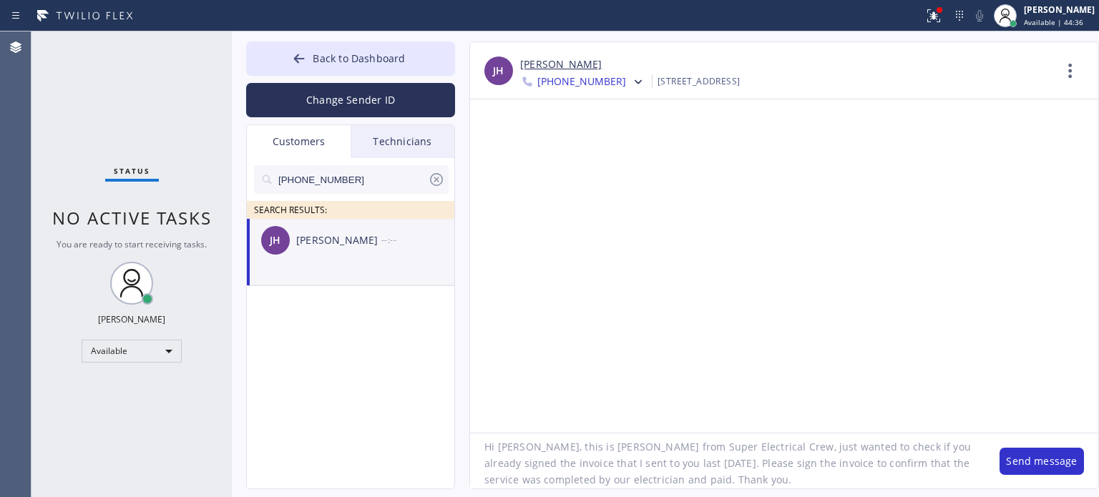
click at [782, 468] on textarea "Hi [PERSON_NAME], this is [PERSON_NAME] from Super Electrical Crew, just wanted…" at bounding box center [727, 461] width 515 height 55
type textarea "Hi [PERSON_NAME], this is [PERSON_NAME] from Super Electrical Crew, just wanted…"
click at [1025, 462] on button "Send message" at bounding box center [1042, 461] width 84 height 27
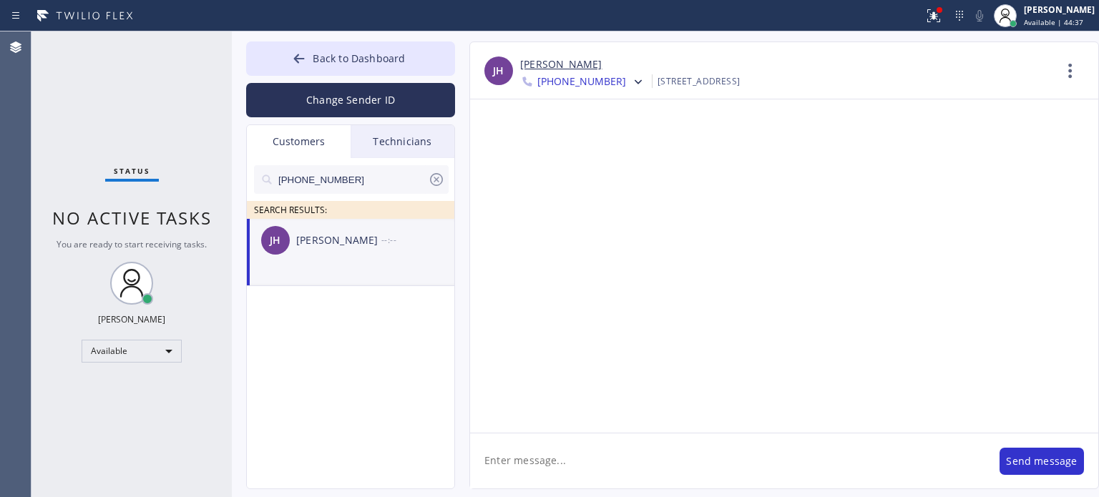
scroll to position [0, 0]
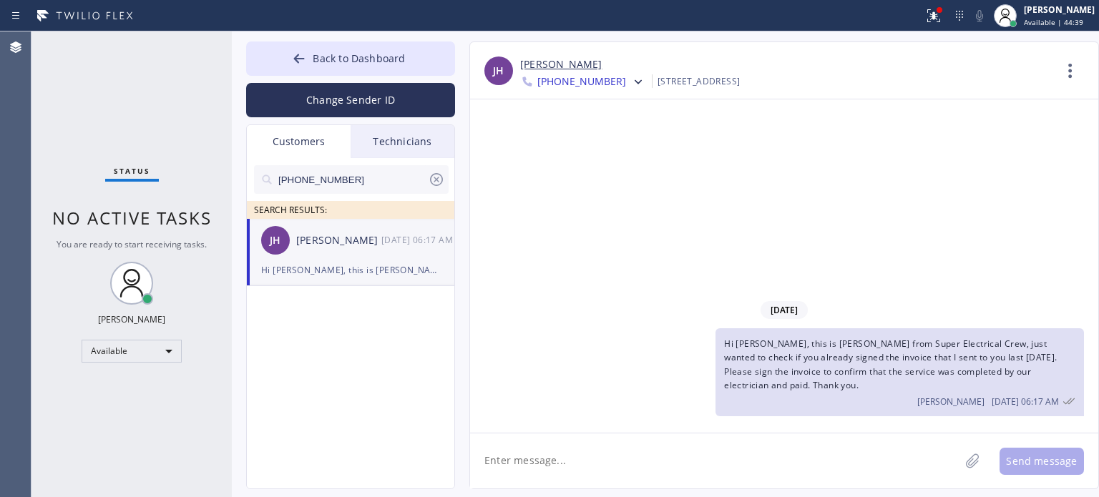
click at [436, 180] on icon at bounding box center [436, 179] width 13 height 13
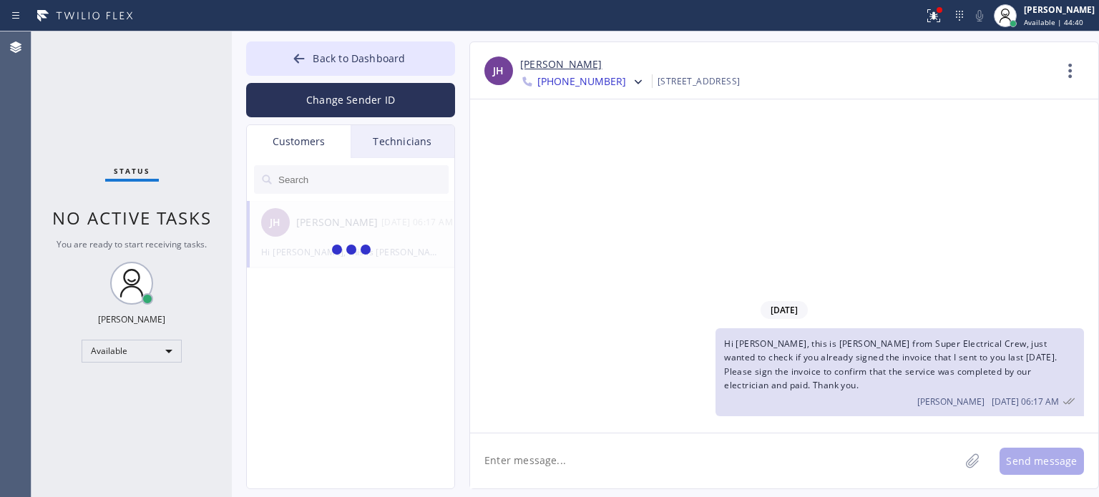
click at [301, 137] on div "Customers" at bounding box center [299, 141] width 104 height 33
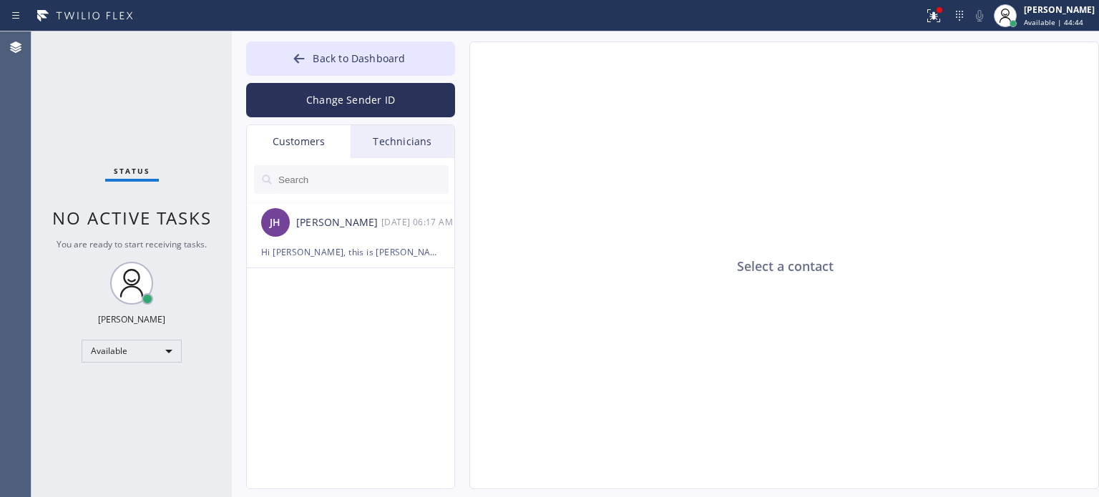
click at [309, 145] on div "Customers" at bounding box center [299, 141] width 104 height 33
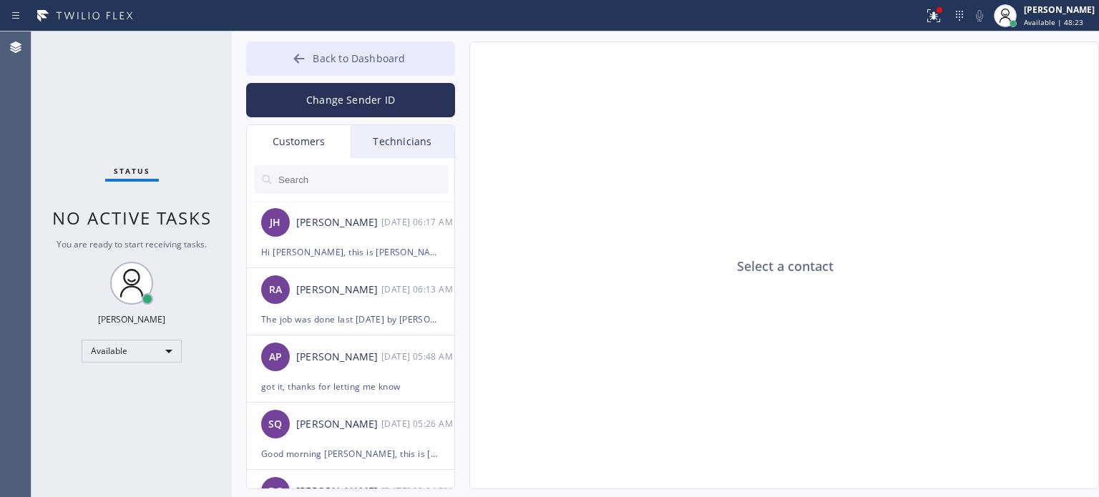
click at [306, 56] on icon at bounding box center [299, 59] width 14 height 14
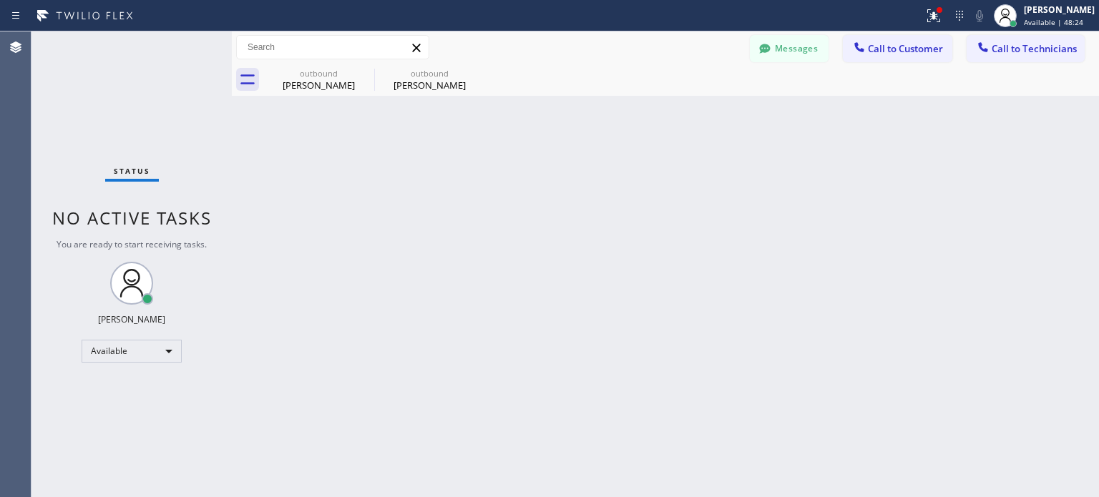
drag, startPoint x: 862, startPoint y: 46, endPoint x: 810, endPoint y: 74, distance: 58.6
click at [862, 45] on icon at bounding box center [860, 47] width 14 height 14
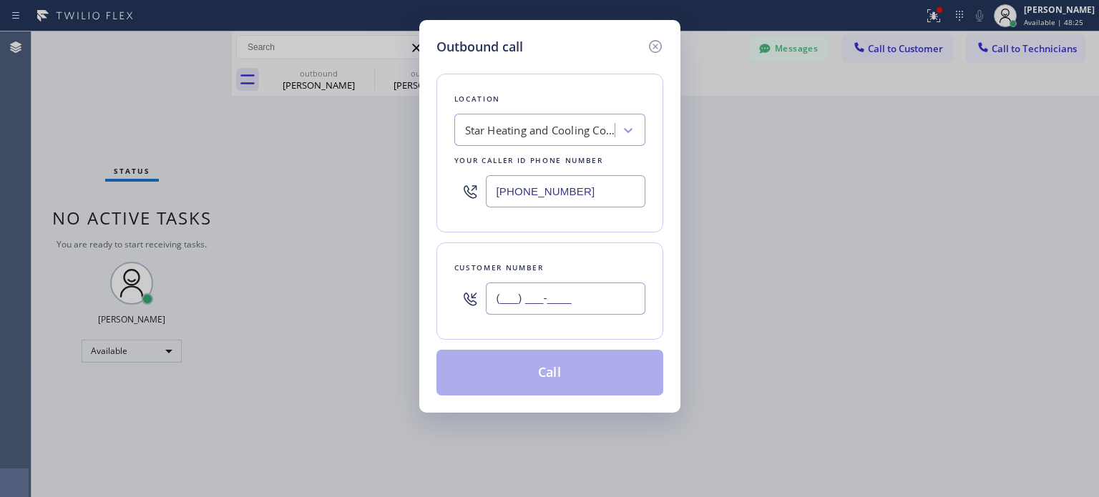
click at [513, 303] on input "(___) ___-____" at bounding box center [566, 299] width 160 height 32
paste input "917) 476-1308"
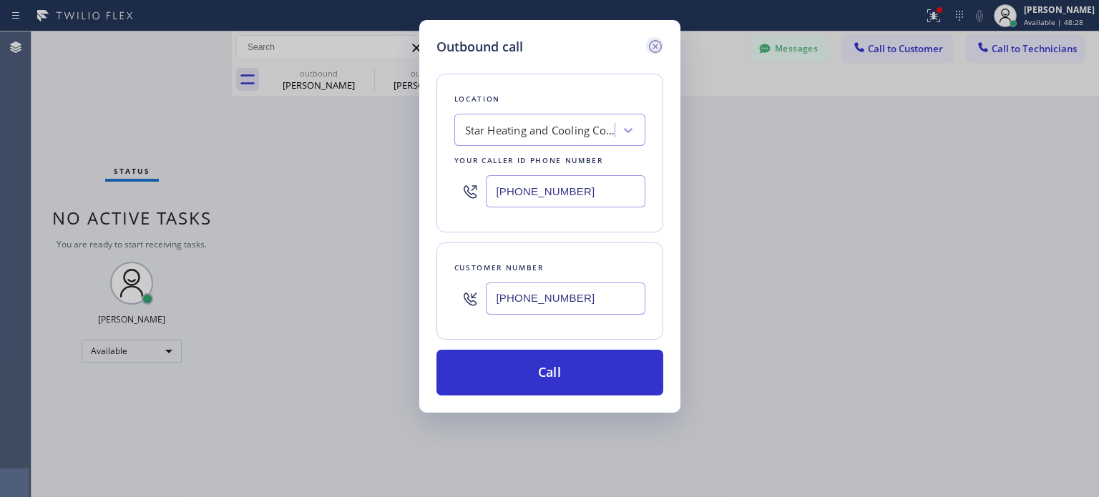
type input "[PHONE_NUMBER]"
click at [650, 48] on icon at bounding box center [655, 46] width 13 height 13
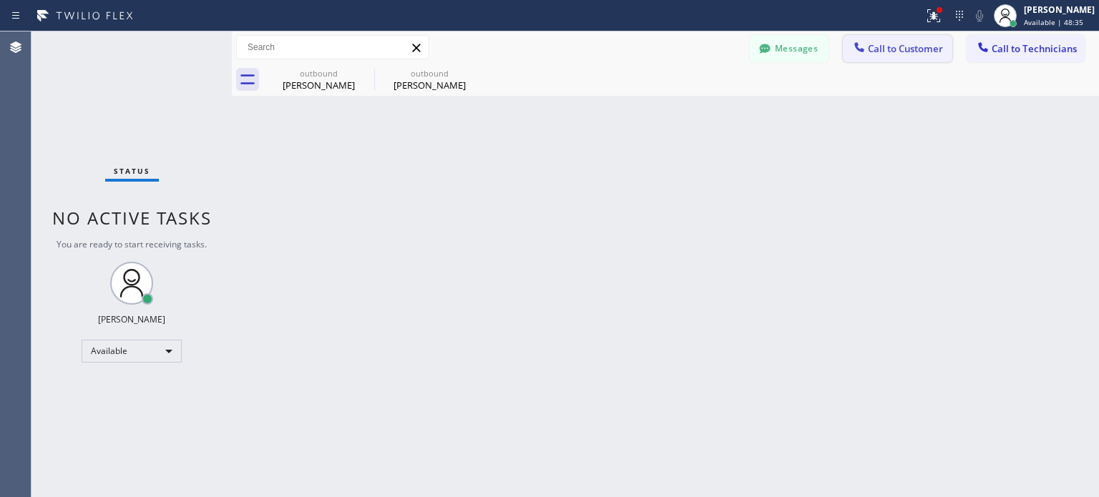
click at [888, 48] on span "Call to Customer" at bounding box center [905, 48] width 75 height 13
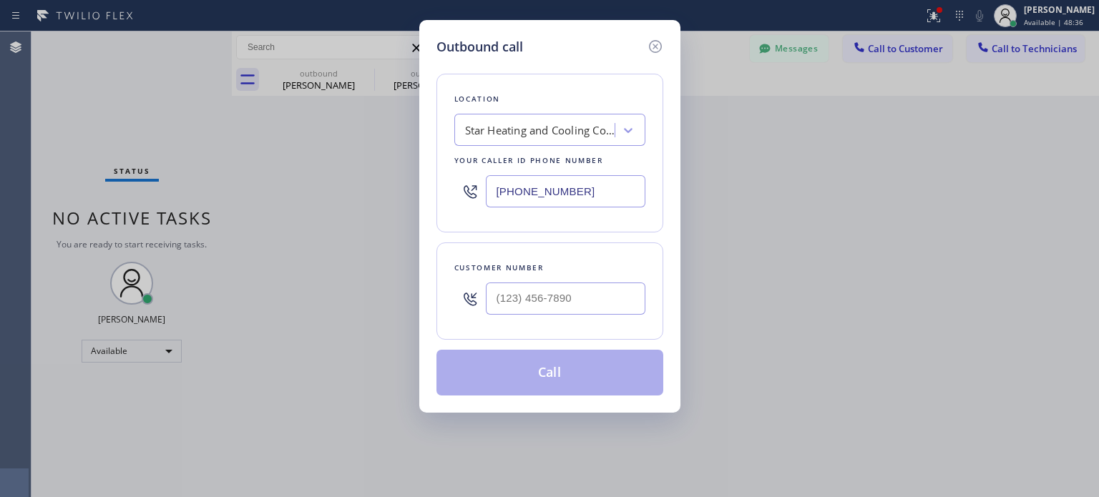
click at [514, 193] on input "[PHONE_NUMBER]" at bounding box center [566, 191] width 160 height 32
drag, startPoint x: 514, startPoint y: 193, endPoint x: 423, endPoint y: 178, distance: 92.0
click at [510, 188] on input "[PHONE_NUMBER]" at bounding box center [566, 191] width 160 height 32
type input "(___) ___-____"
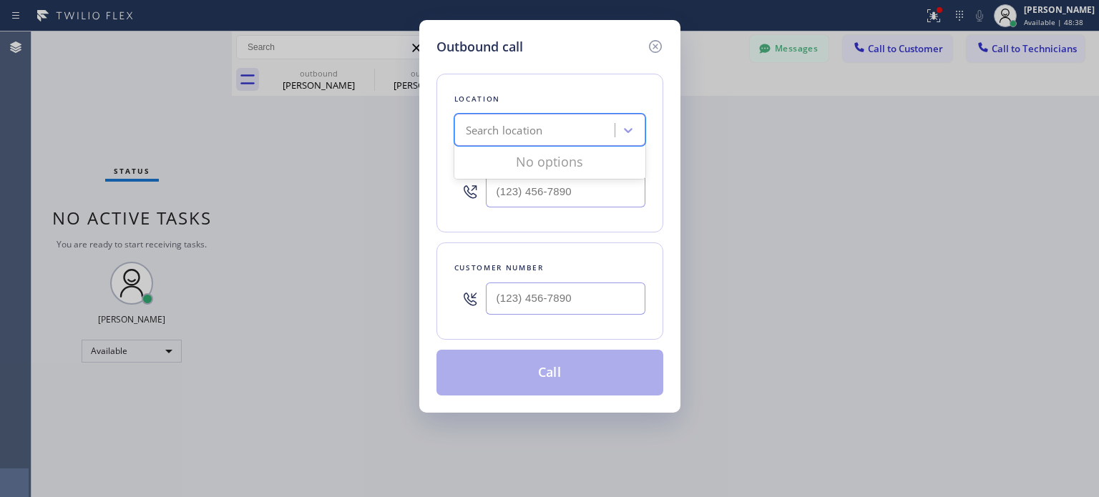
click at [508, 130] on div "Search location" at bounding box center [504, 130] width 77 height 16
paste input "Top Brooklyn HVAC Repair"
type input "Top Brooklyn HVAC Repair"
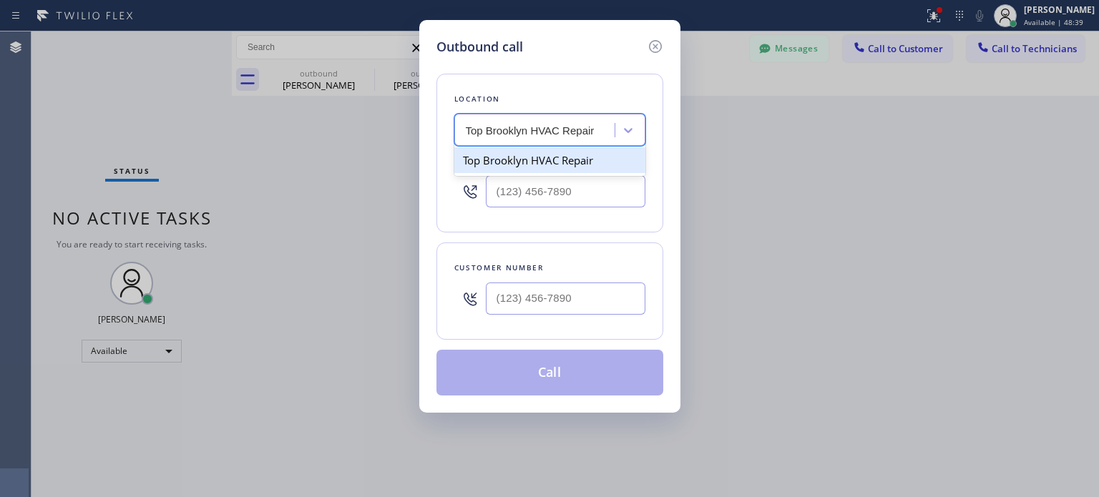
click at [518, 174] on div "Top Brooklyn HVAC Repair" at bounding box center [550, 160] width 191 height 31
drag, startPoint x: 523, startPoint y: 162, endPoint x: 672, endPoint y: 91, distance: 165.8
click at [524, 162] on div "Top Brooklyn HVAC Repair" at bounding box center [550, 160] width 191 height 26
type input "[PHONE_NUMBER]"
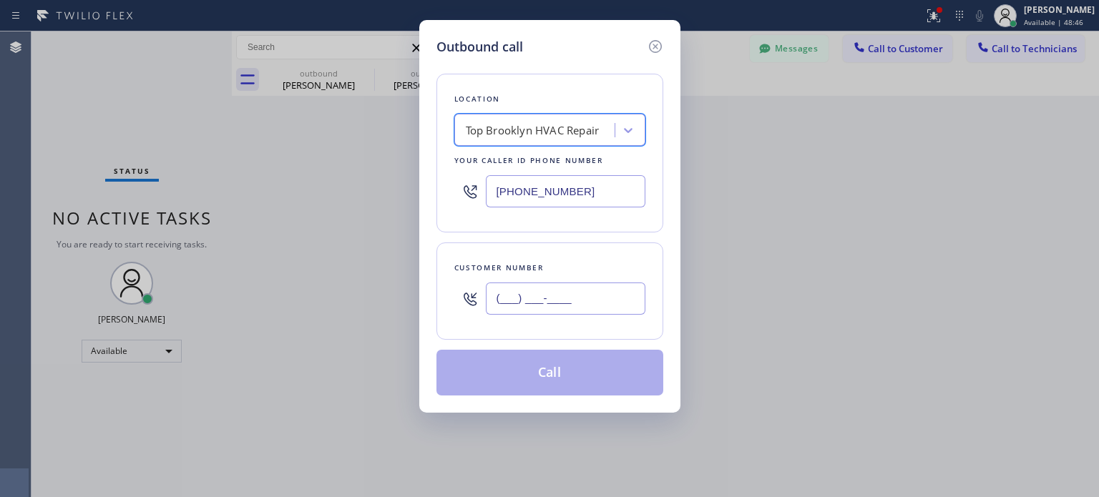
click at [520, 311] on input "(___) ___-____" at bounding box center [566, 299] width 160 height 32
paste input "917) 476-1308"
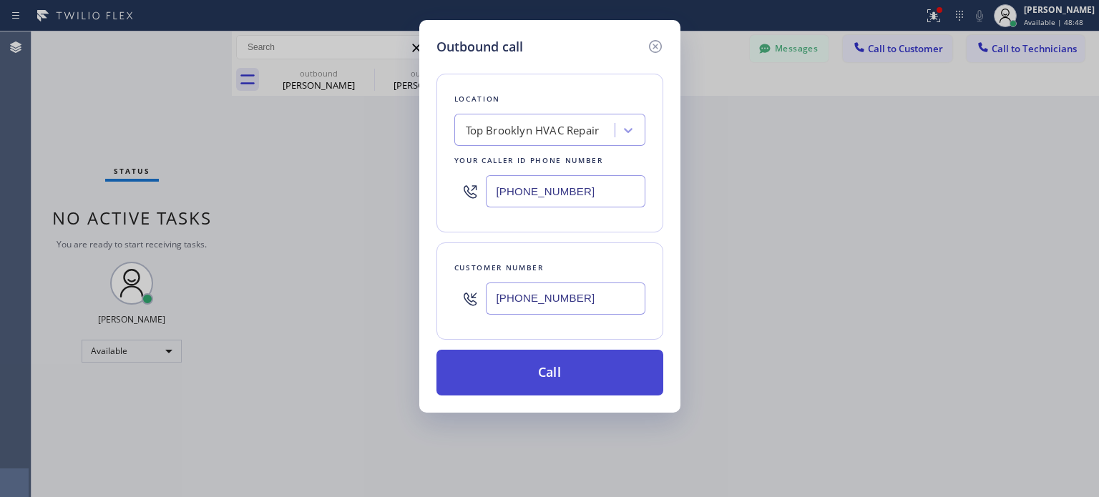
type input "[PHONE_NUMBER]"
click at [547, 377] on button "Call" at bounding box center [550, 373] width 227 height 46
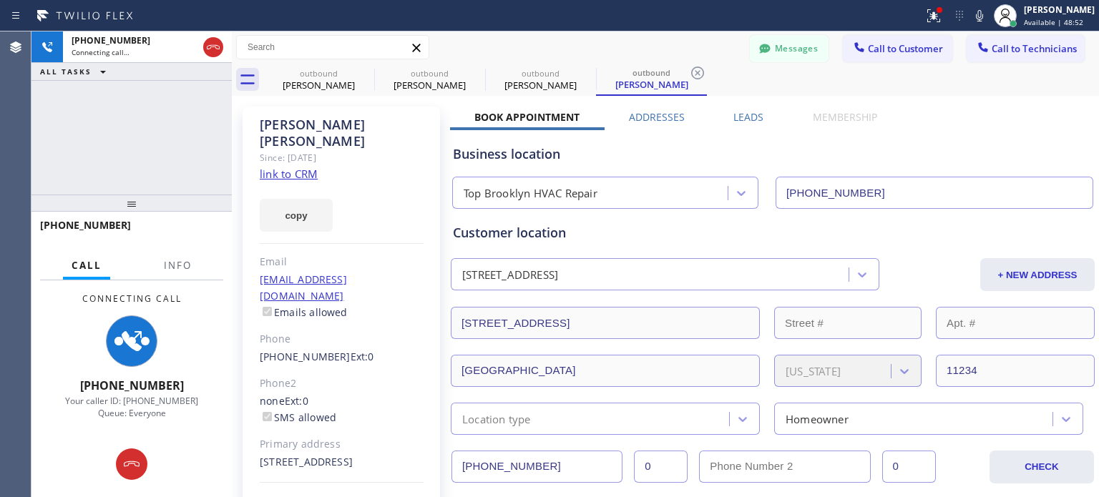
type input "[PHONE_NUMBER]"
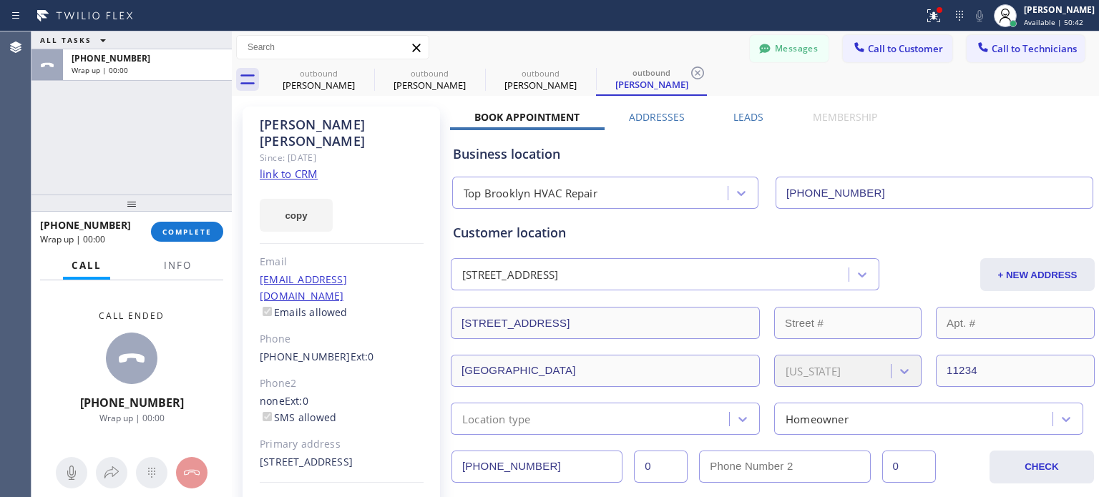
click at [215, 49] on div "[PHONE_NUMBER] Wrap up | 00:00" at bounding box center [144, 64] width 163 height 31
click at [194, 234] on span "COMPLETE" at bounding box center [186, 232] width 49 height 10
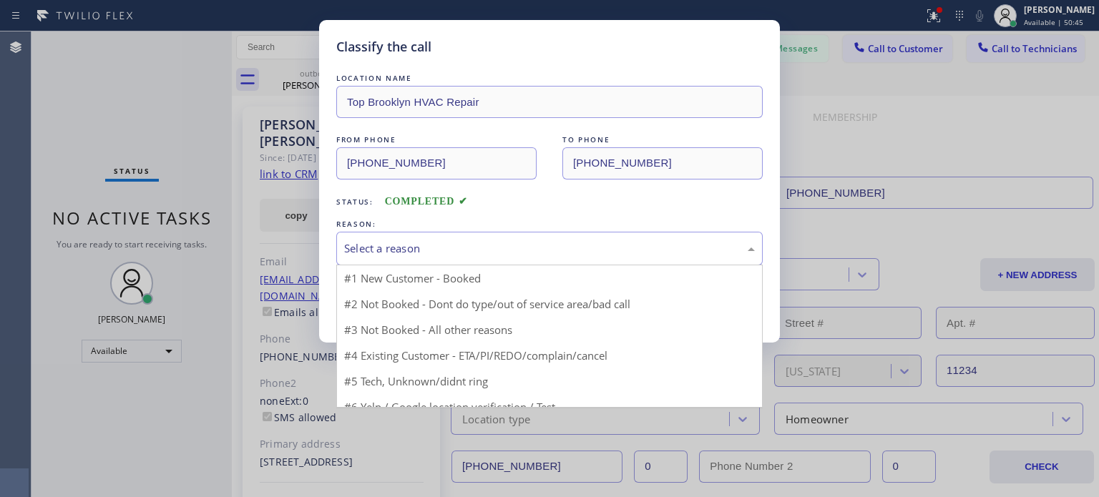
drag, startPoint x: 388, startPoint y: 251, endPoint x: 395, endPoint y: 252, distance: 7.2
click at [389, 252] on div "Select a reason" at bounding box center [549, 249] width 411 height 16
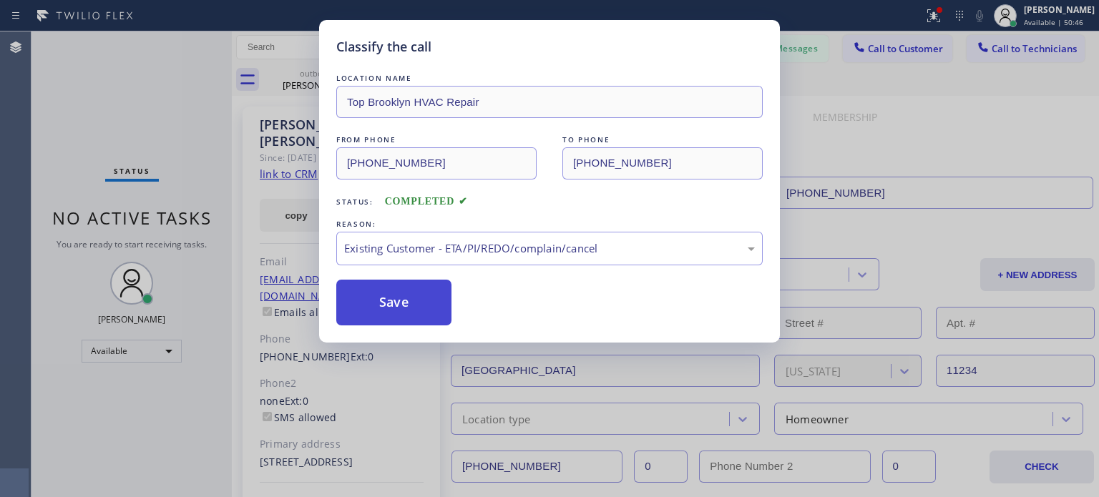
click at [435, 293] on button "Save" at bounding box center [393, 303] width 115 height 46
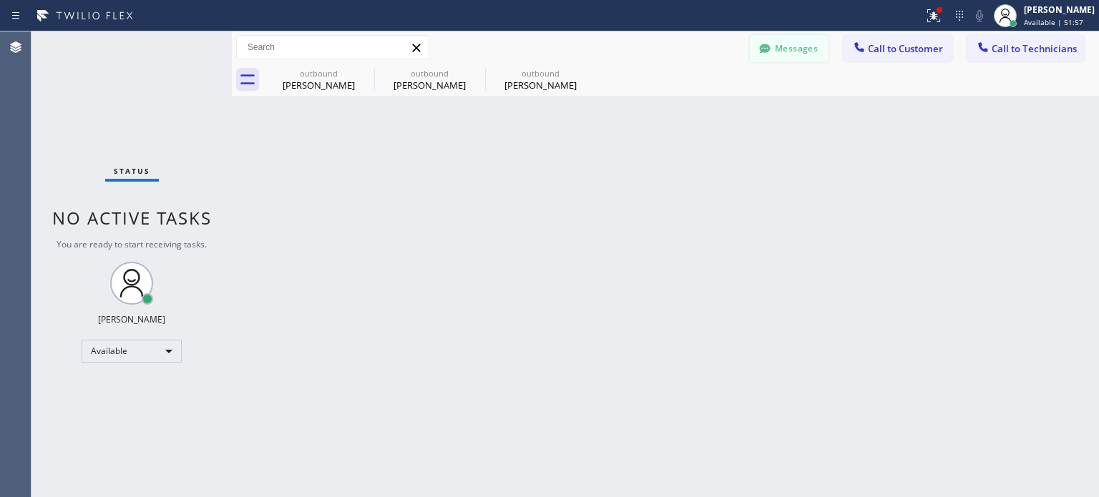
click at [810, 48] on button "Messages" at bounding box center [789, 48] width 79 height 27
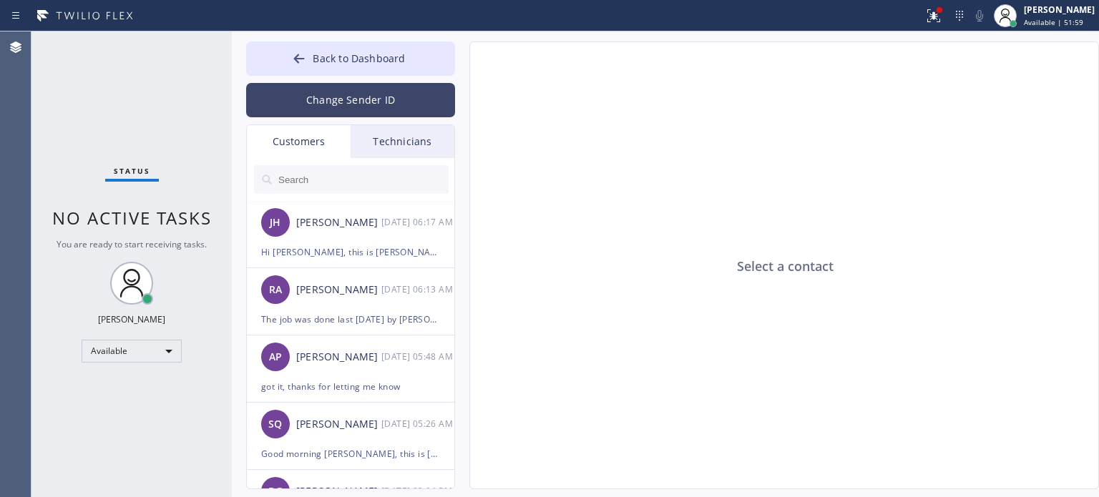
click at [317, 108] on button "Change Sender ID" at bounding box center [350, 100] width 209 height 34
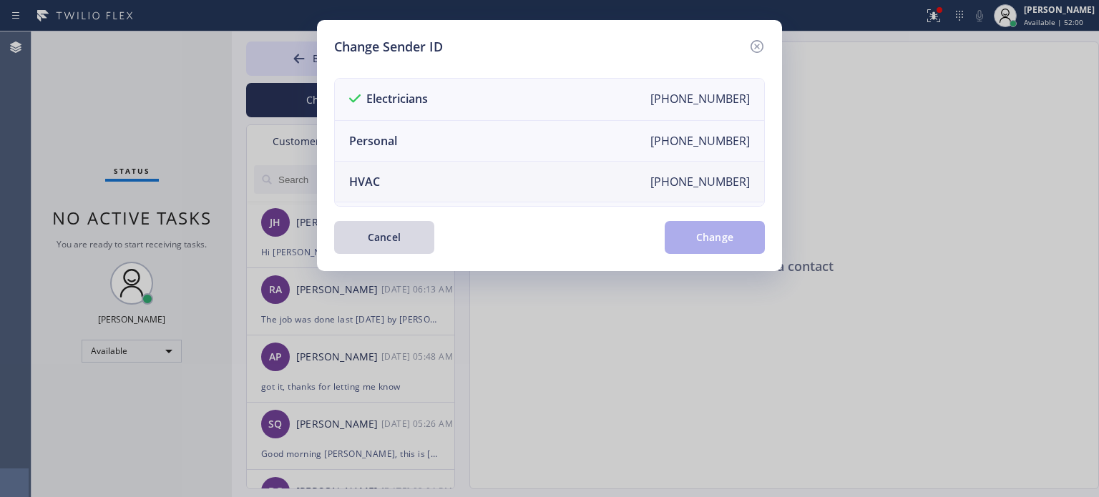
click at [387, 185] on li "HVAC [PHONE_NUMBER]" at bounding box center [549, 182] width 429 height 41
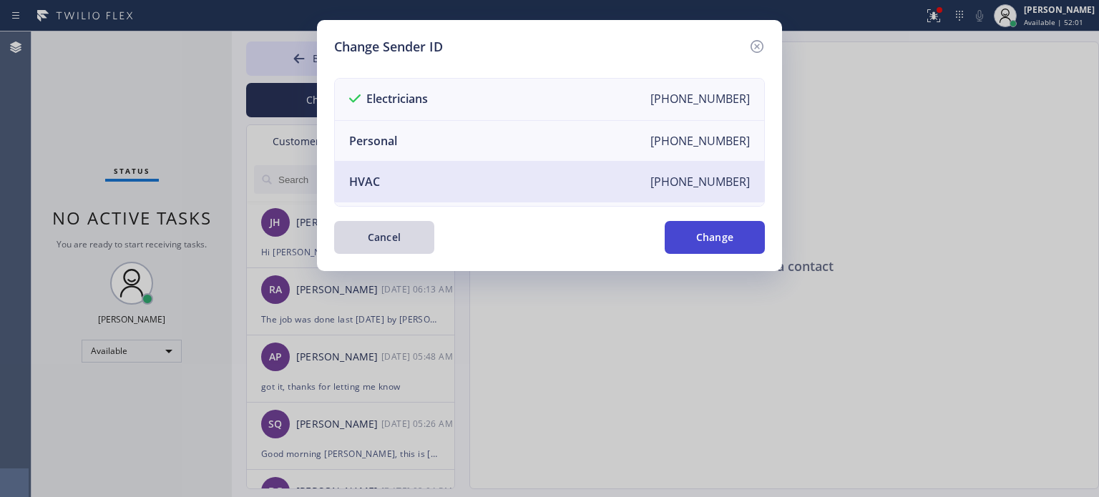
click at [723, 234] on button "Change" at bounding box center [715, 237] width 100 height 33
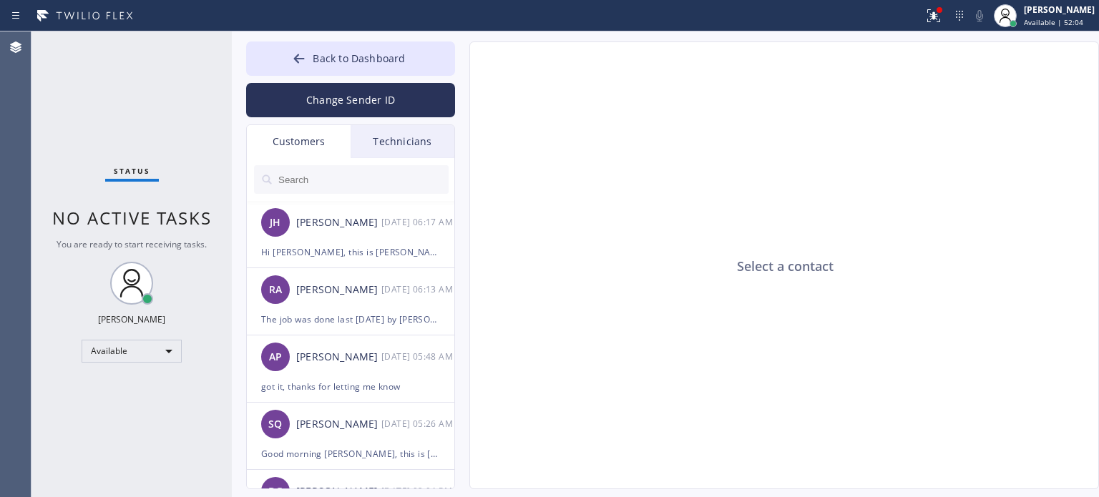
click at [301, 184] on input "text" at bounding box center [363, 179] width 172 height 29
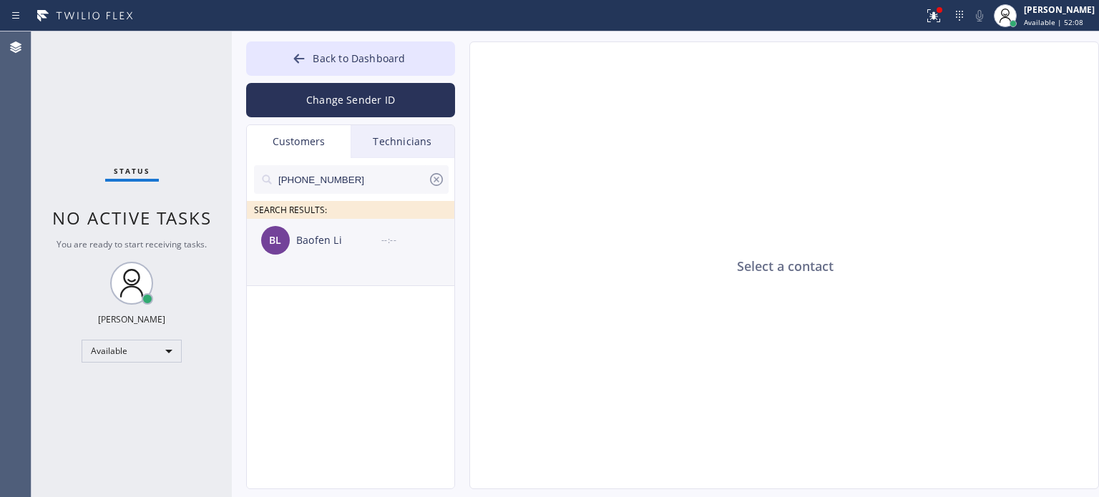
click at [329, 241] on div "Baofen Li" at bounding box center [338, 241] width 85 height 16
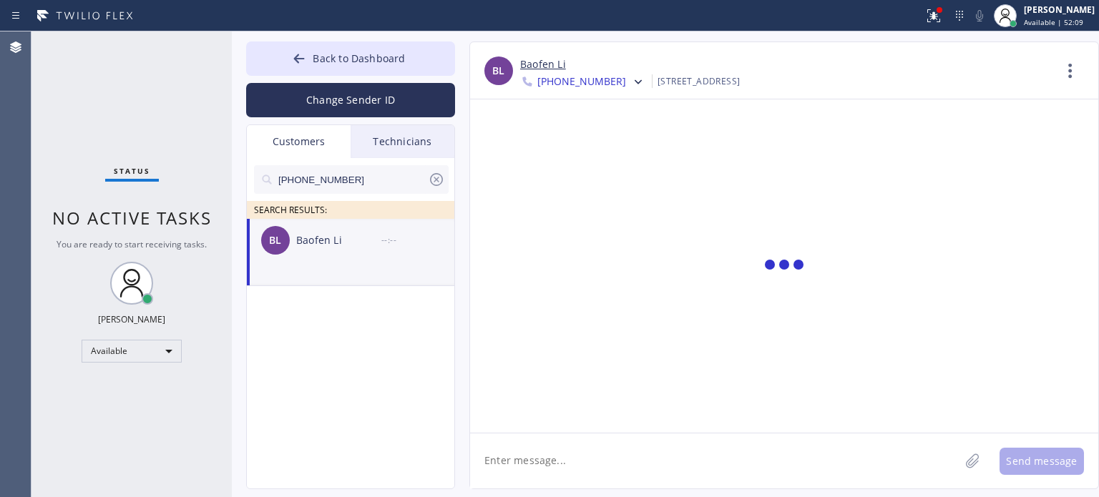
click at [565, 460] on textarea at bounding box center [715, 461] width 490 height 55
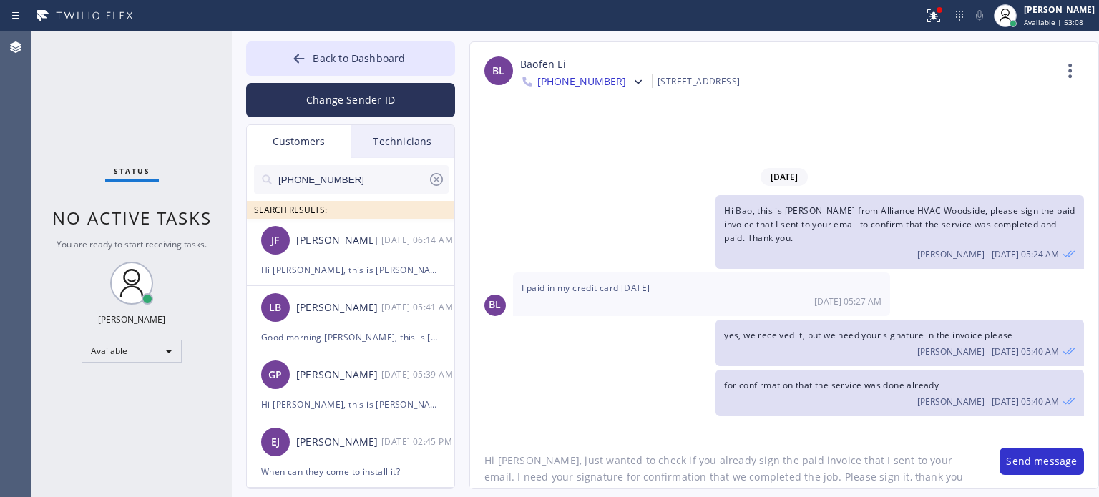
type textarea "Hi [PERSON_NAME], just wanted to check if you already sign the paid invoice tha…"
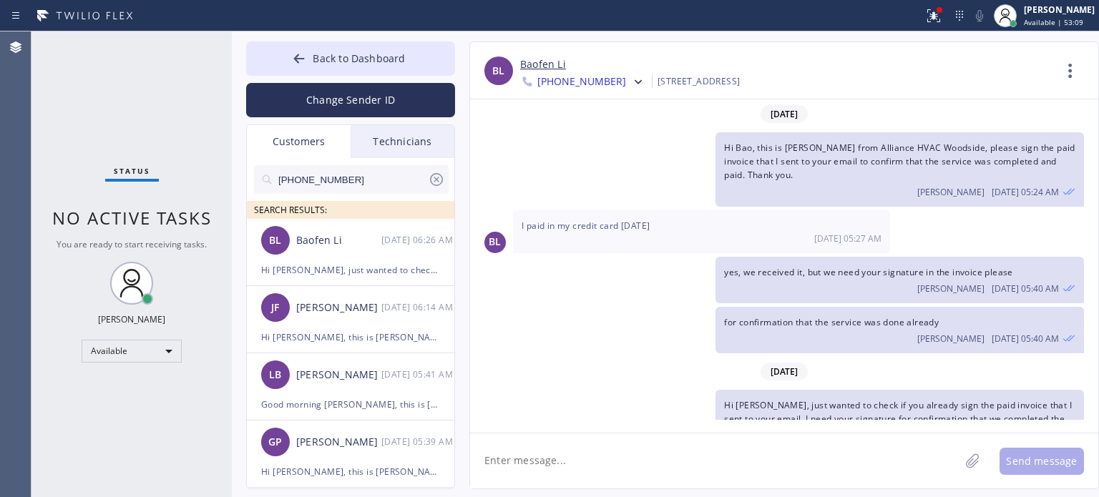
scroll to position [43, 0]
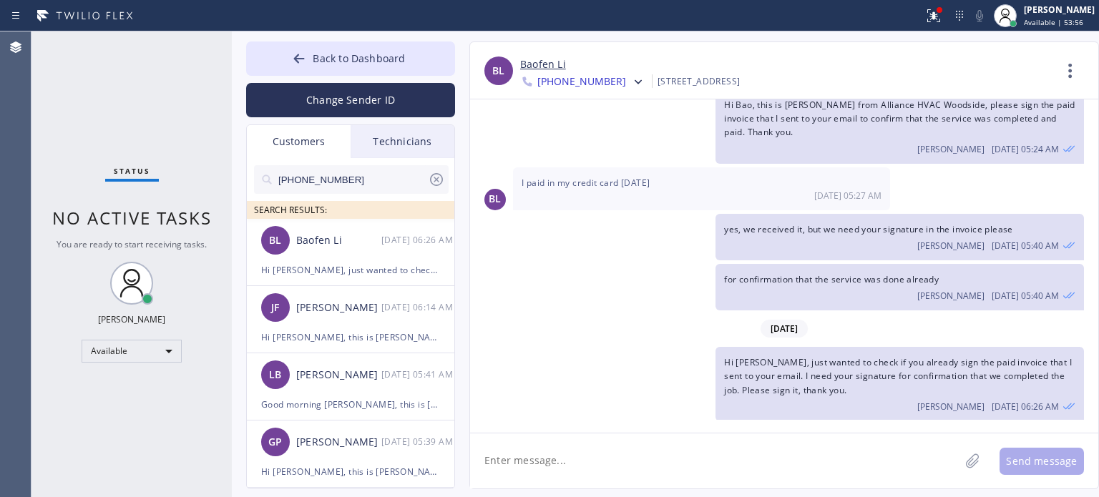
click at [336, 173] on input "[PHONE_NUMBER]" at bounding box center [352, 179] width 151 height 29
paste input "516) 996-6996"
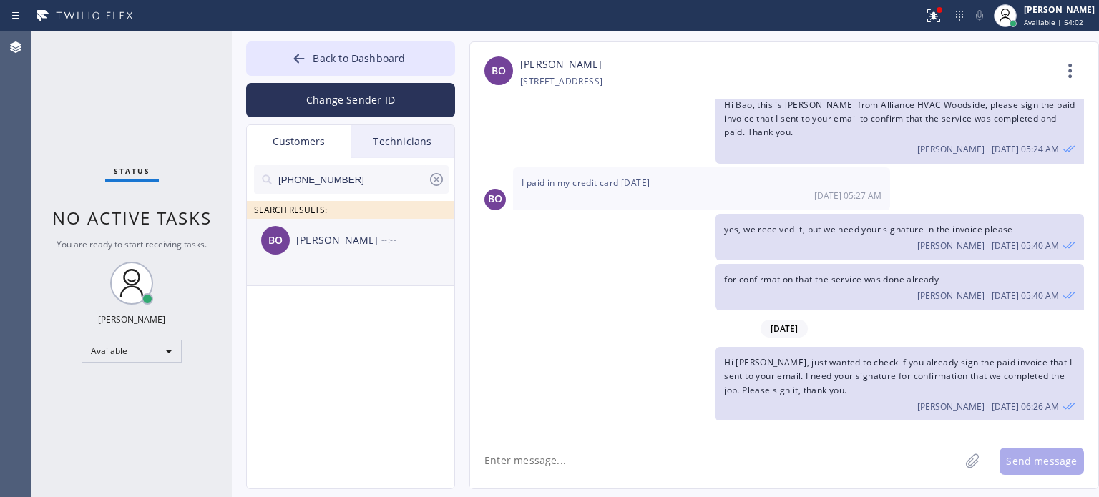
type input "[PHONE_NUMBER]"
click at [336, 268] on li "[PERSON_NAME] --:--" at bounding box center [351, 252] width 209 height 67
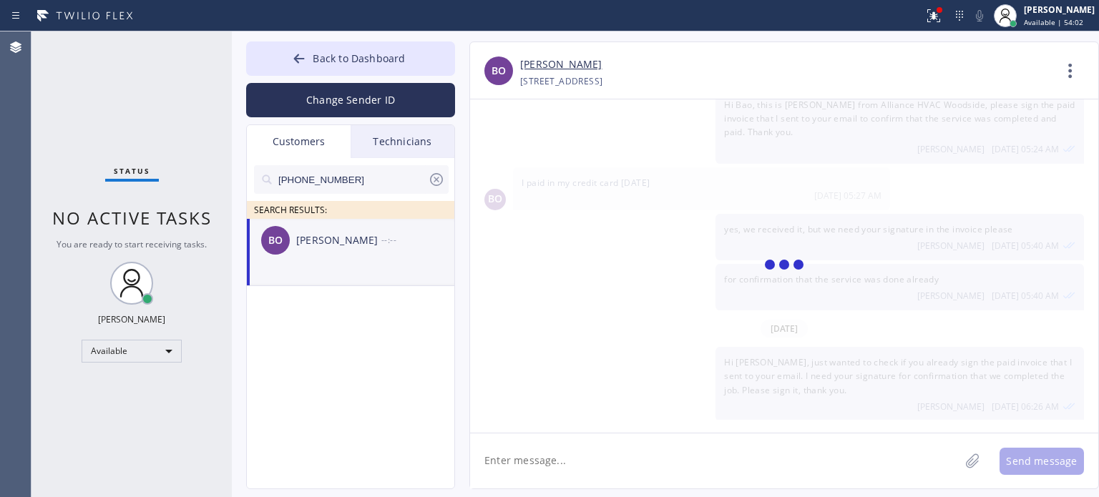
scroll to position [0, 0]
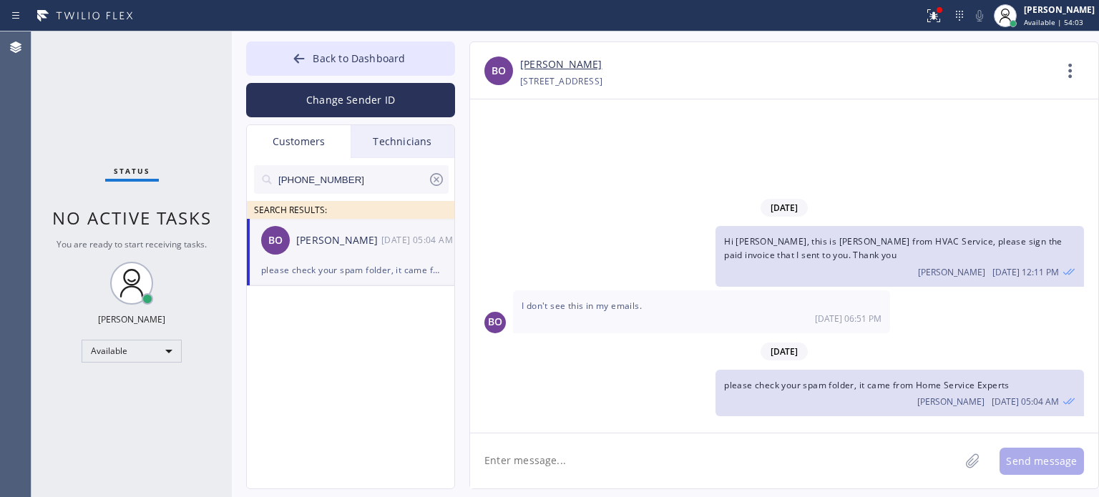
click at [656, 480] on textarea at bounding box center [715, 461] width 490 height 55
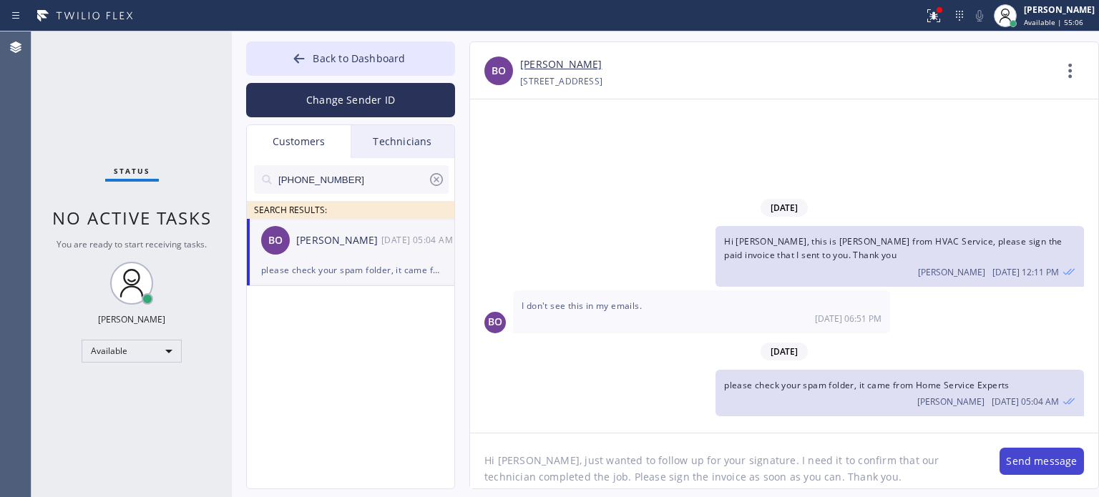
type textarea "Hi [PERSON_NAME], just wanted to follow up for your signature. I need it to con…"
click at [1073, 463] on button "Send message" at bounding box center [1042, 461] width 84 height 27
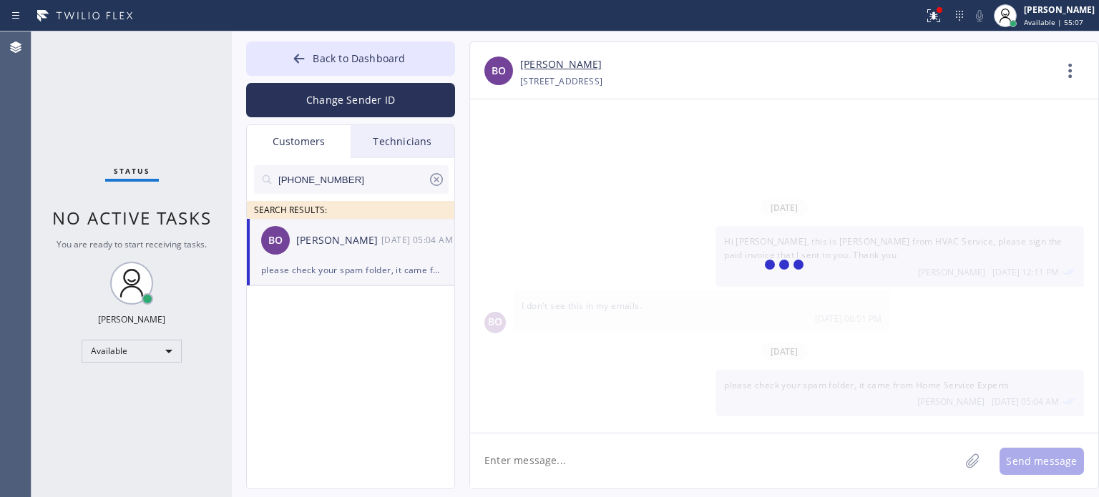
scroll to position [11, 0]
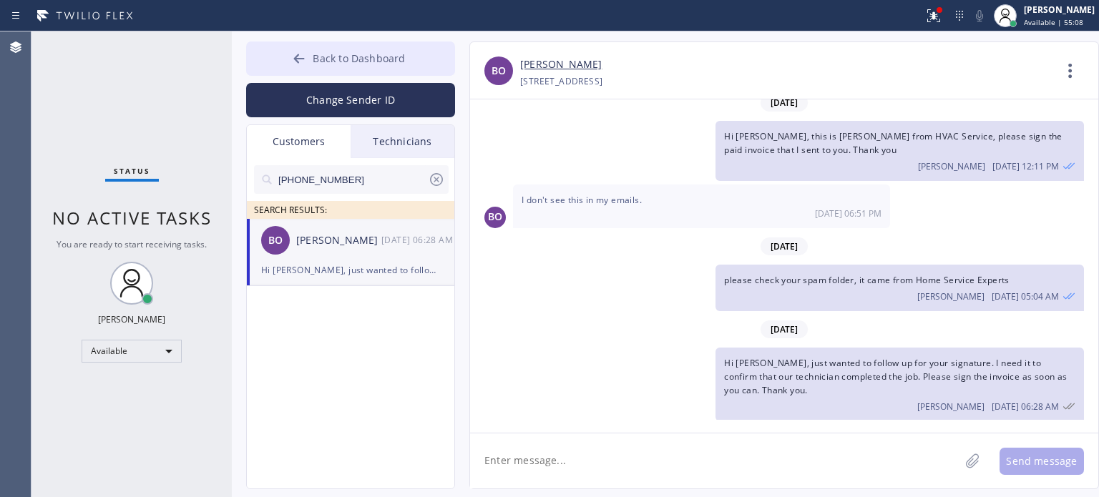
click at [375, 55] on span "Back to Dashboard" at bounding box center [359, 59] width 92 height 14
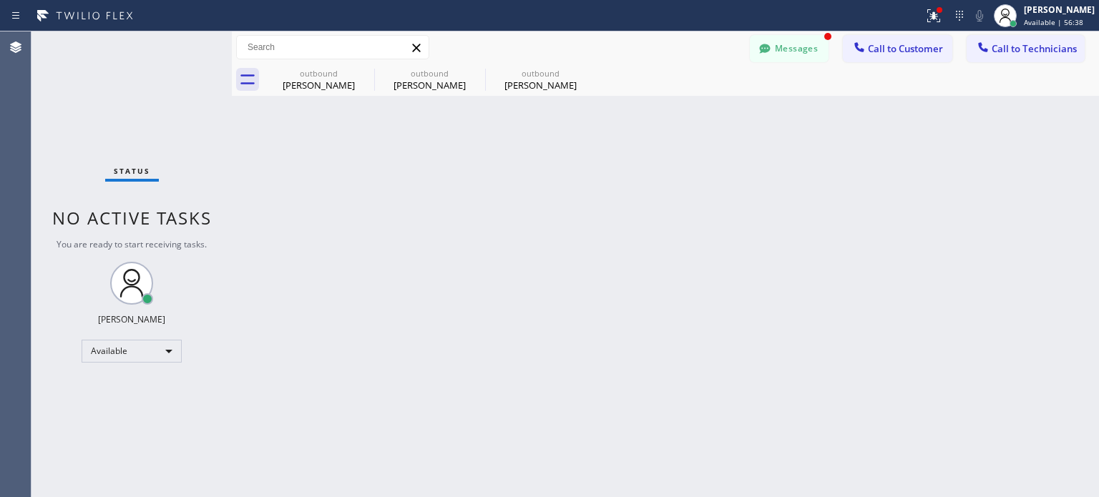
scroll to position [57, 0]
click at [779, 55] on button "Messages" at bounding box center [789, 48] width 79 height 27
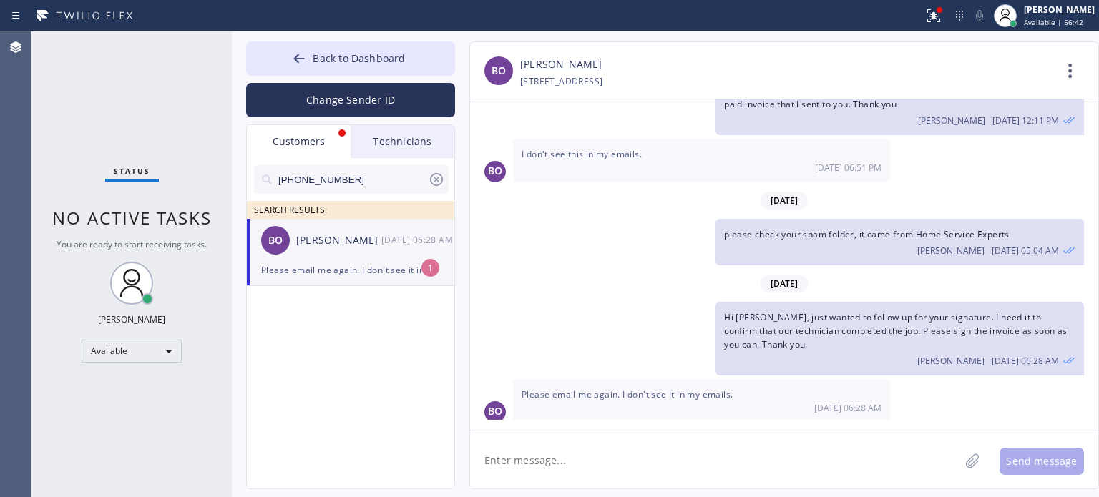
click at [318, 266] on div "Please email me again. I don't see it in my emails." at bounding box center [350, 270] width 179 height 16
click at [570, 465] on textarea at bounding box center [715, 461] width 490 height 55
type textarea "check your spam folder pls"
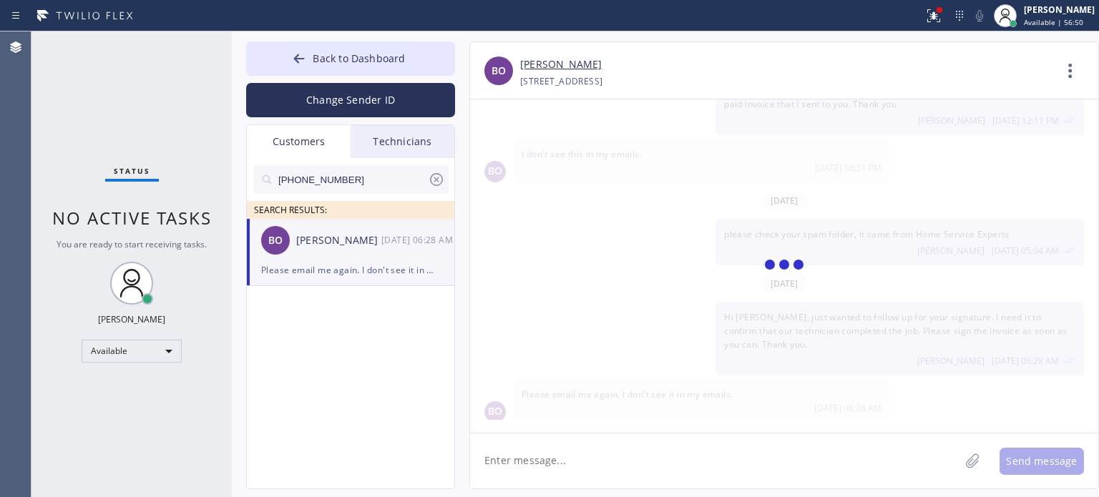
scroll to position [107, 0]
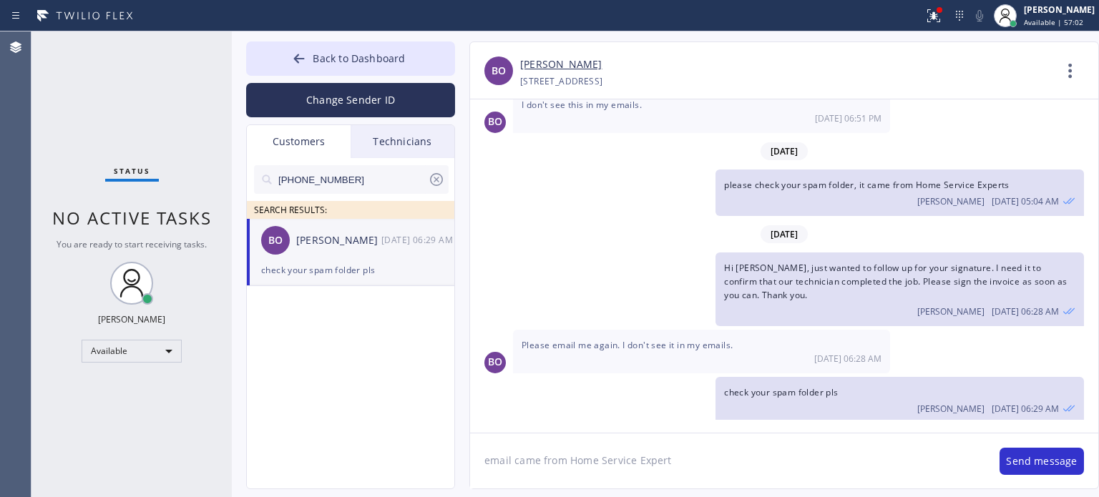
type textarea "email came from Home Service Experts"
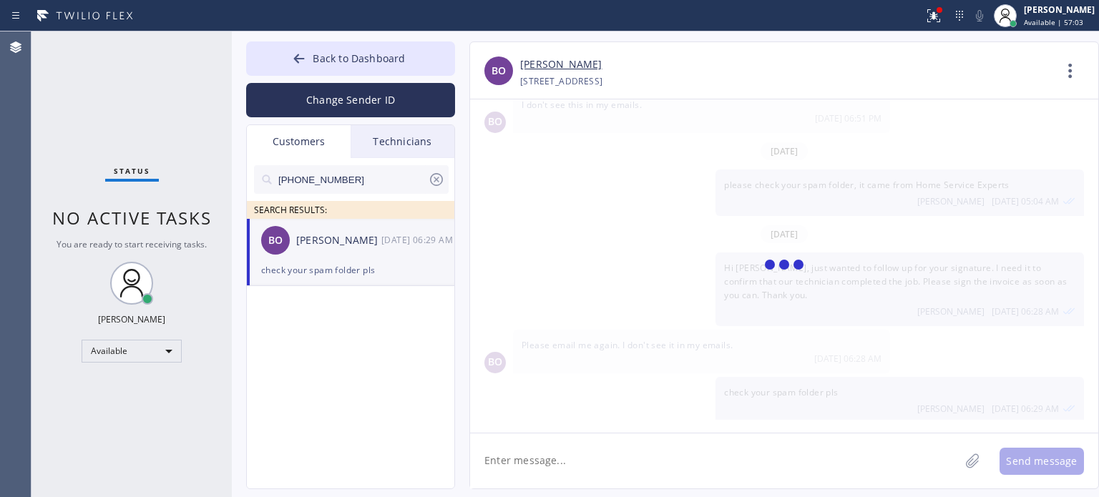
scroll to position [157, 0]
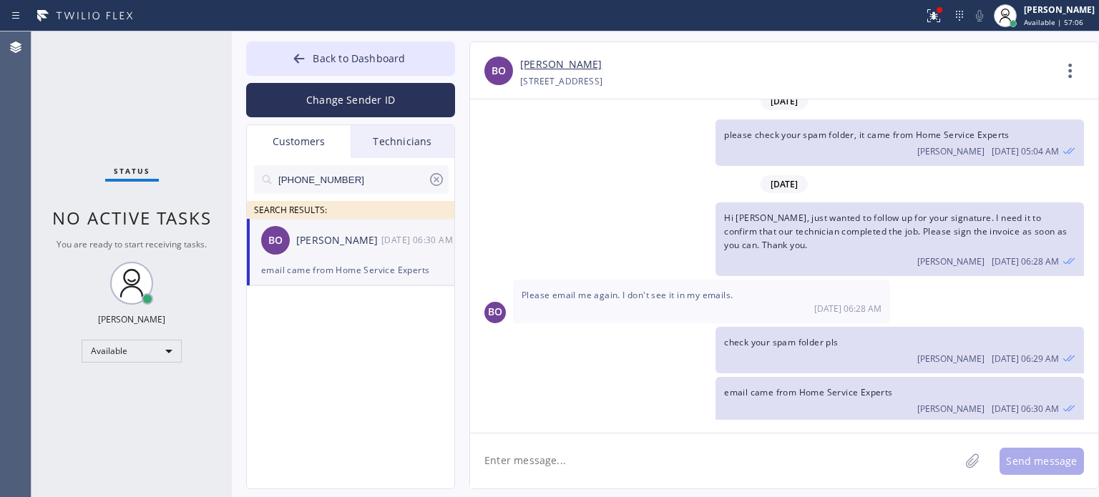
click at [438, 179] on icon at bounding box center [436, 179] width 17 height 17
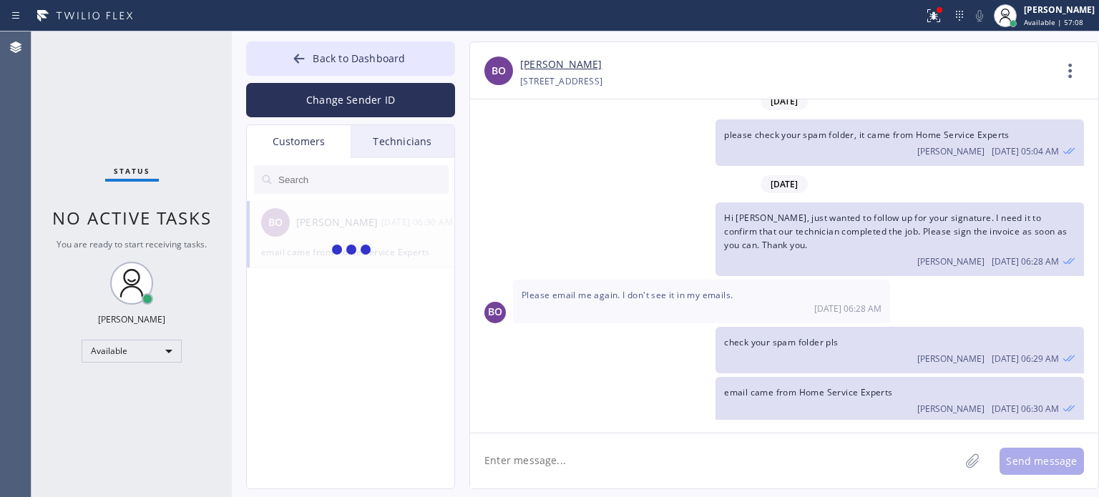
click at [318, 136] on div "Customers" at bounding box center [299, 141] width 104 height 33
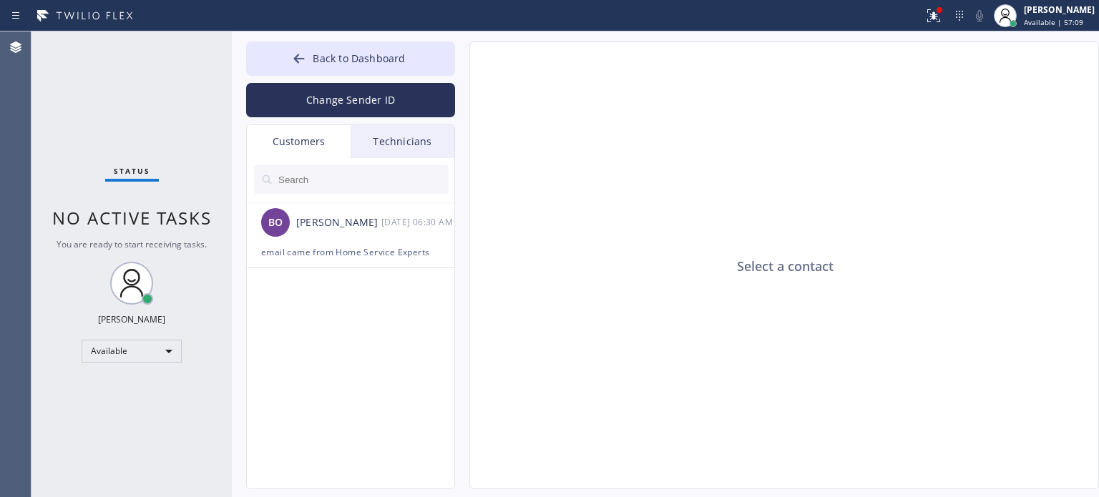
click at [292, 150] on div "Customers" at bounding box center [299, 141] width 104 height 33
click at [492, 276] on div "Select a contact" at bounding box center [785, 266] width 630 height 448
click at [341, 186] on input "text" at bounding box center [363, 179] width 172 height 29
drag, startPoint x: 309, startPoint y: 140, endPoint x: 404, endPoint y: 134, distance: 94.7
click at [309, 140] on div "Customers" at bounding box center [299, 141] width 104 height 33
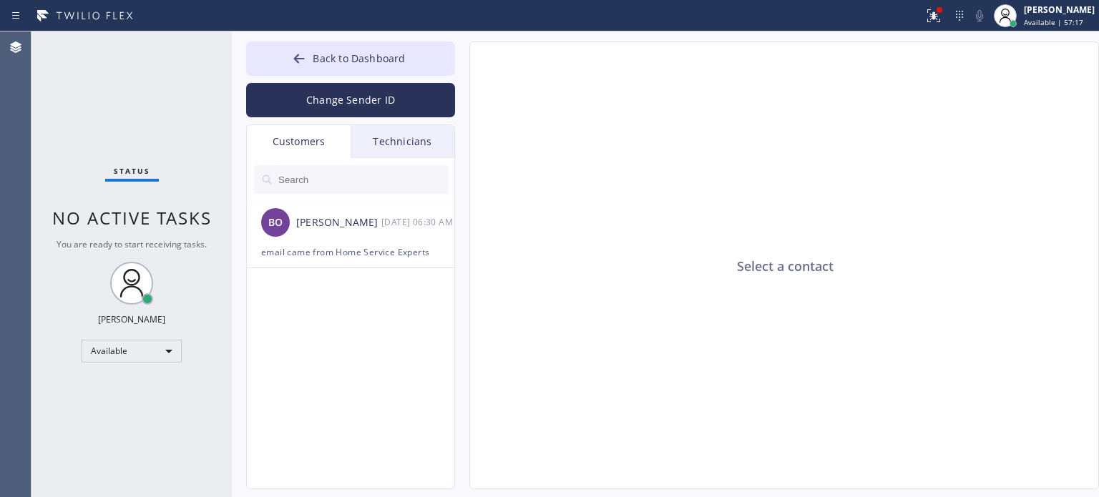
click at [407, 134] on div "Technicians" at bounding box center [403, 141] width 104 height 33
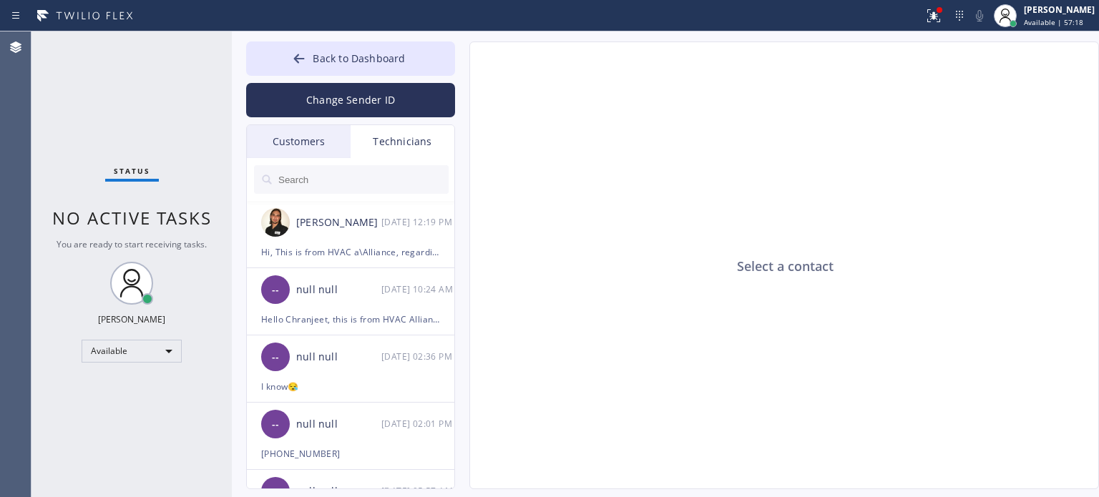
click at [311, 146] on div "Customers" at bounding box center [299, 141] width 104 height 33
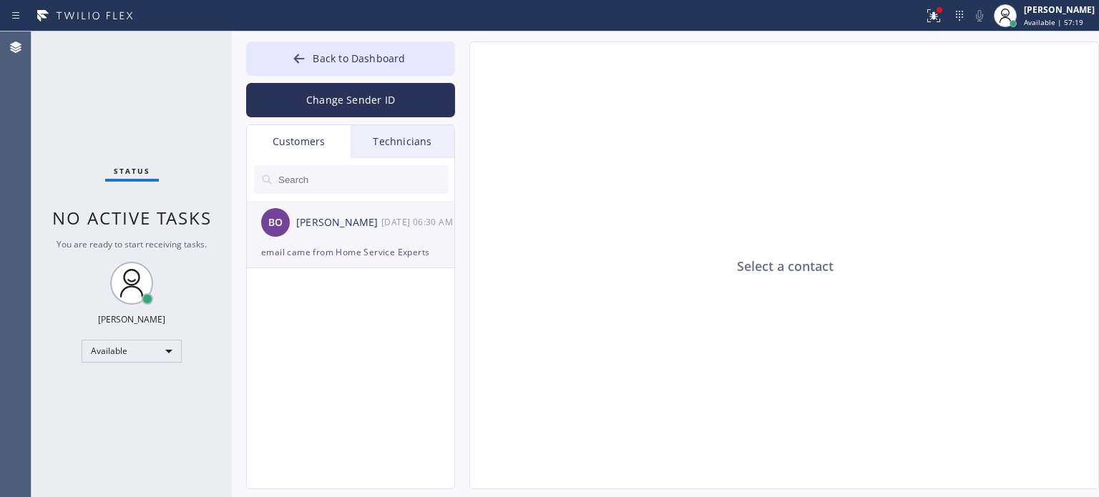
click at [349, 253] on div "email came from Home Service Experts" at bounding box center [350, 252] width 179 height 16
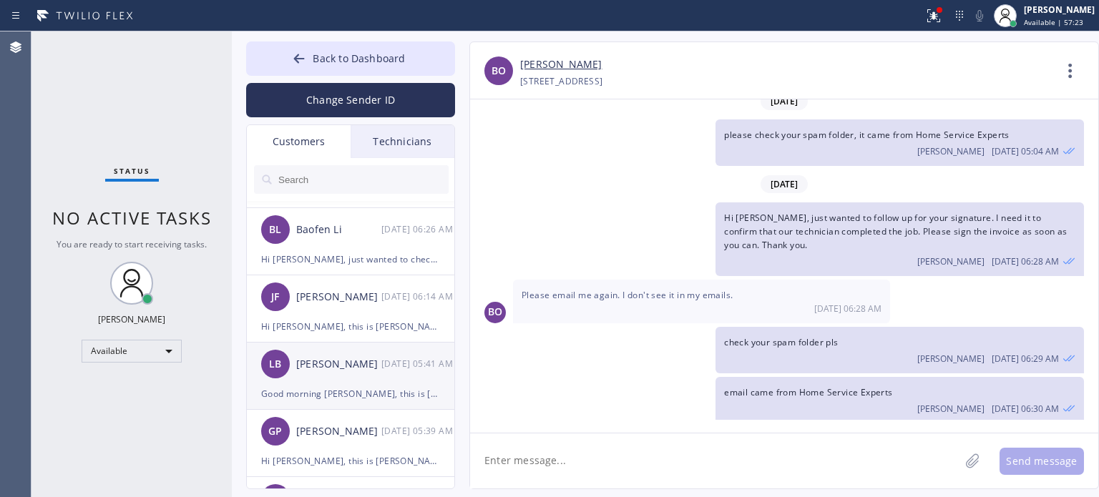
scroll to position [143, 0]
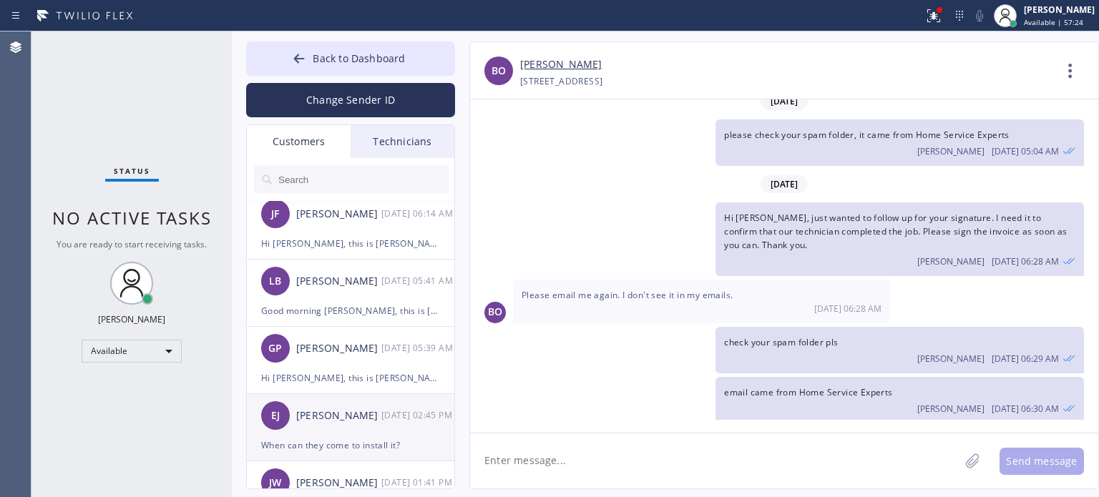
click at [356, 433] on div "[PERSON_NAME] [DATE] 02:45 PM" at bounding box center [351, 415] width 209 height 43
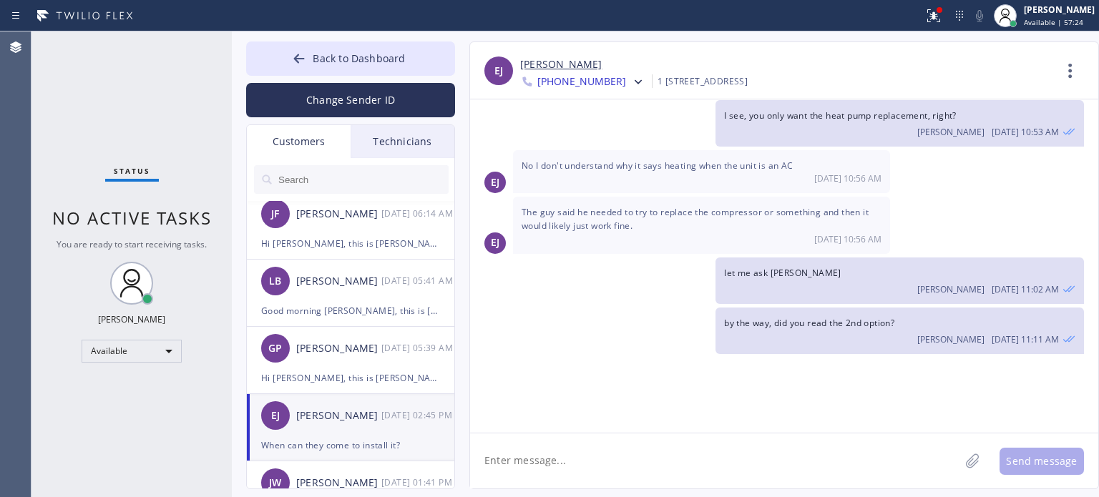
scroll to position [1251, 0]
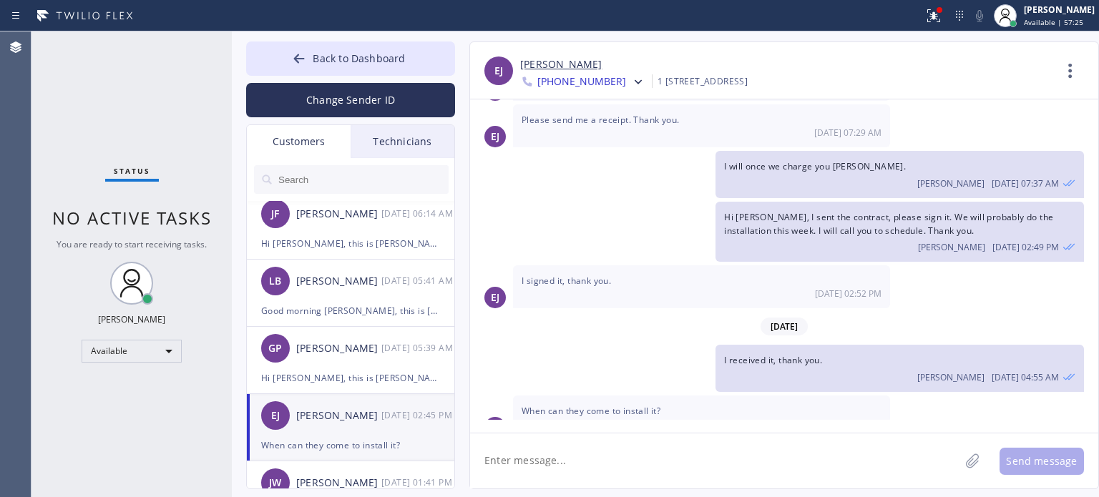
click at [553, 463] on textarea at bounding box center [715, 461] width 490 height 55
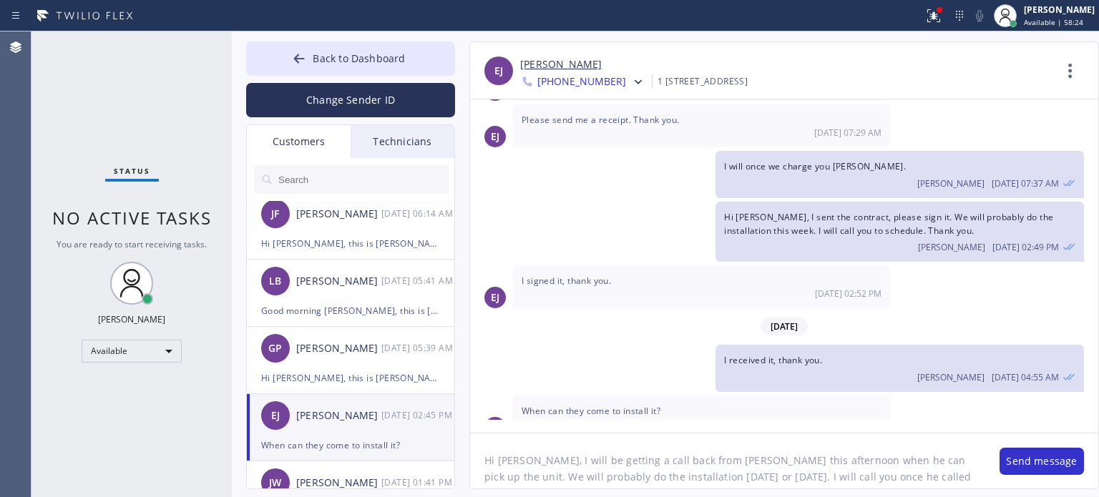
type textarea "Hi [PERSON_NAME], I will be getting a call back from [PERSON_NAME] this afterno…"
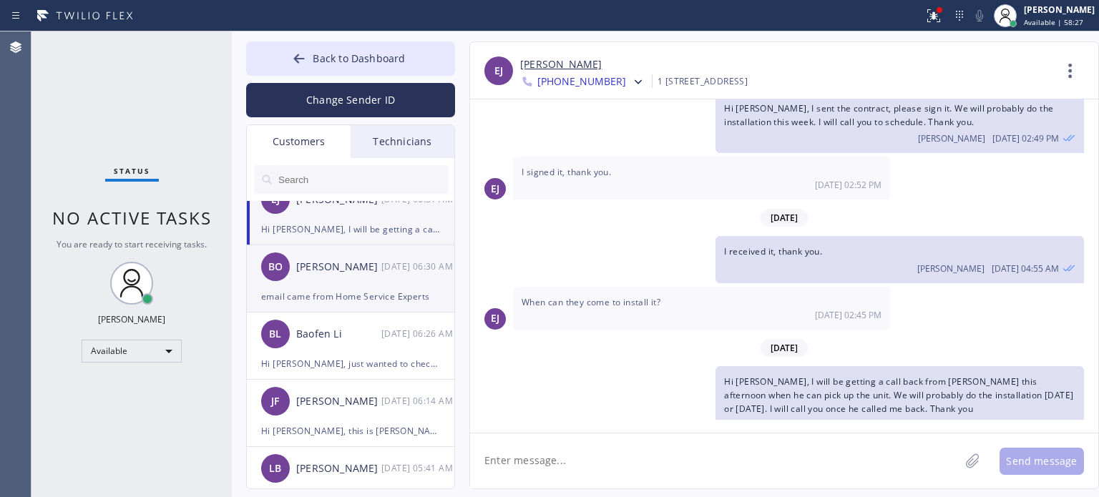
scroll to position [0, 0]
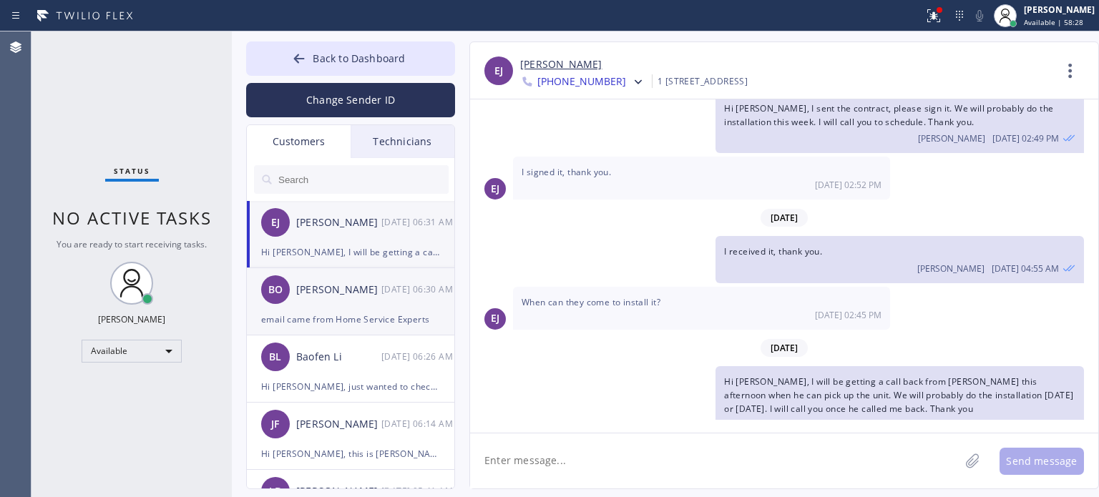
click at [366, 313] on div "email came from Home Service Experts" at bounding box center [350, 319] width 179 height 16
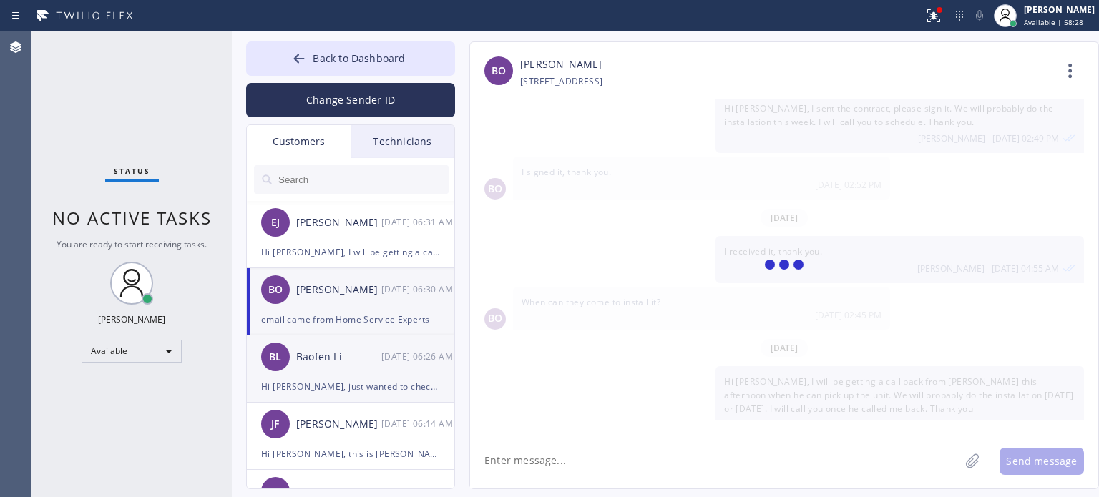
scroll to position [157, 0]
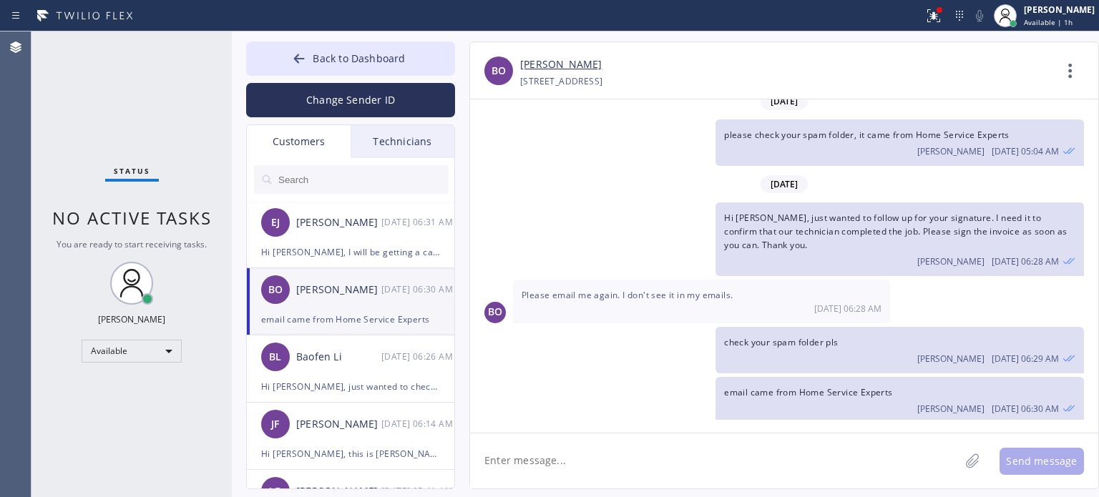
click at [339, 321] on div "email came from Home Service Experts" at bounding box center [350, 319] width 179 height 16
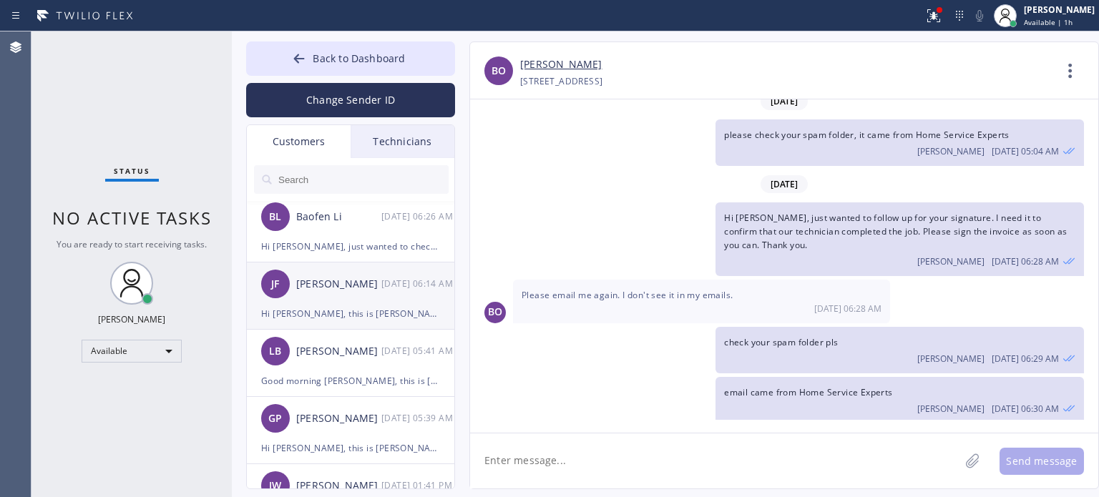
scroll to position [143, 0]
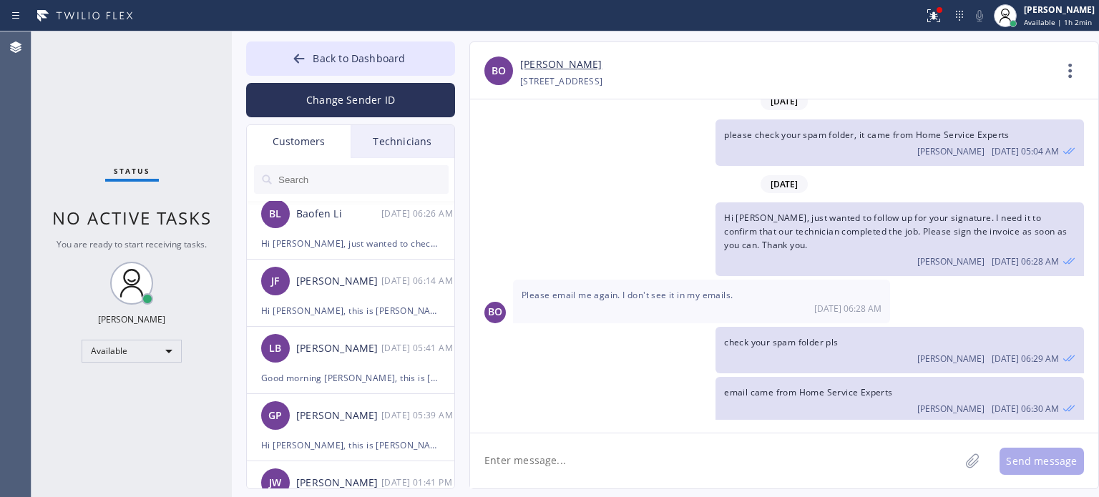
drag, startPoint x: 810, startPoint y: 48, endPoint x: 704, endPoint y: 30, distance: 107.4
click at [810, 48] on div "[PERSON_NAME] [PHONE_NUMBER] Choose phone number [PHONE_NUMBER] [STREET_ADDRESS…" at bounding box center [784, 70] width 628 height 57
click at [325, 234] on div "[PERSON_NAME] [DATE] 06:26 AM" at bounding box center [351, 214] width 209 height 43
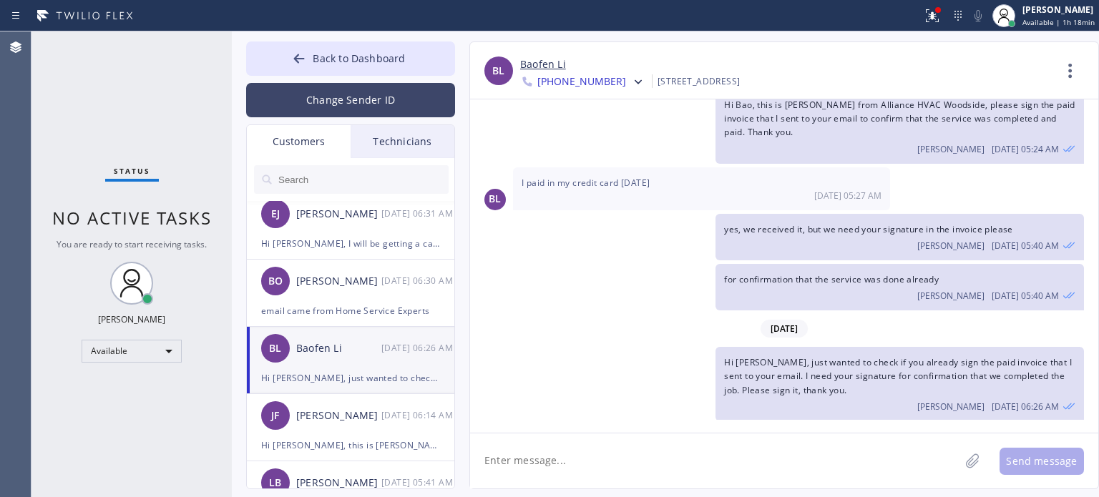
scroll to position [0, 0]
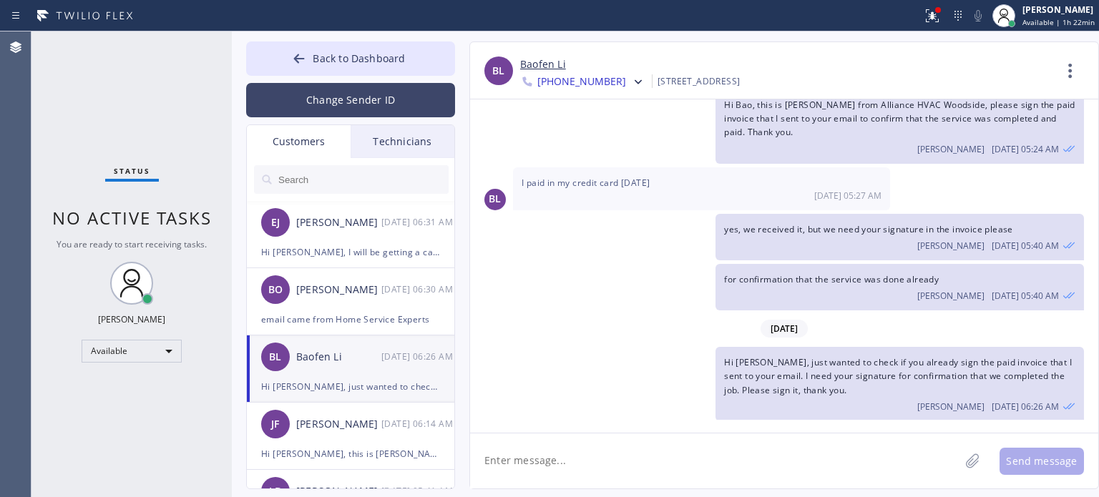
click at [337, 102] on button "Change Sender ID" at bounding box center [350, 100] width 209 height 34
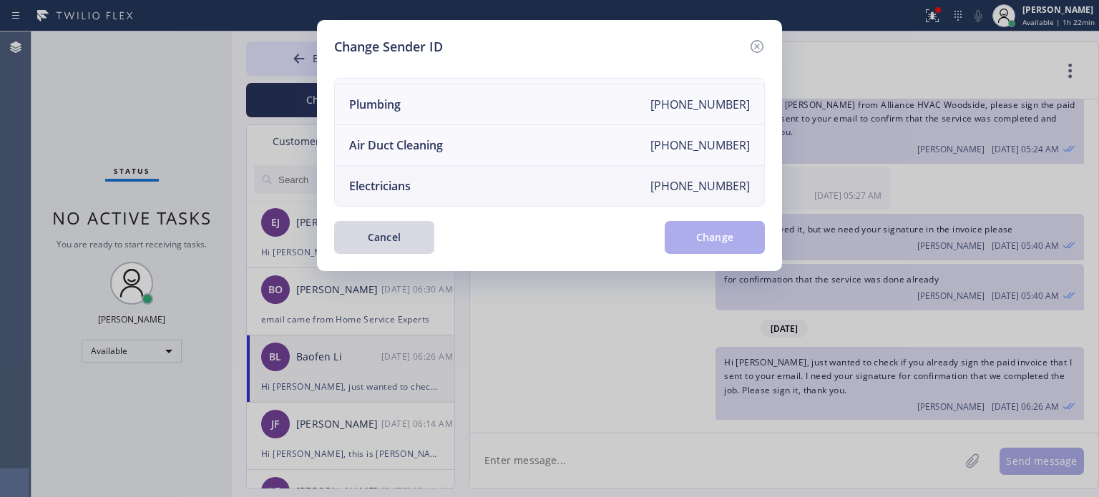
scroll to position [167, 0]
click at [401, 178] on div "Electricians" at bounding box center [380, 186] width 62 height 16
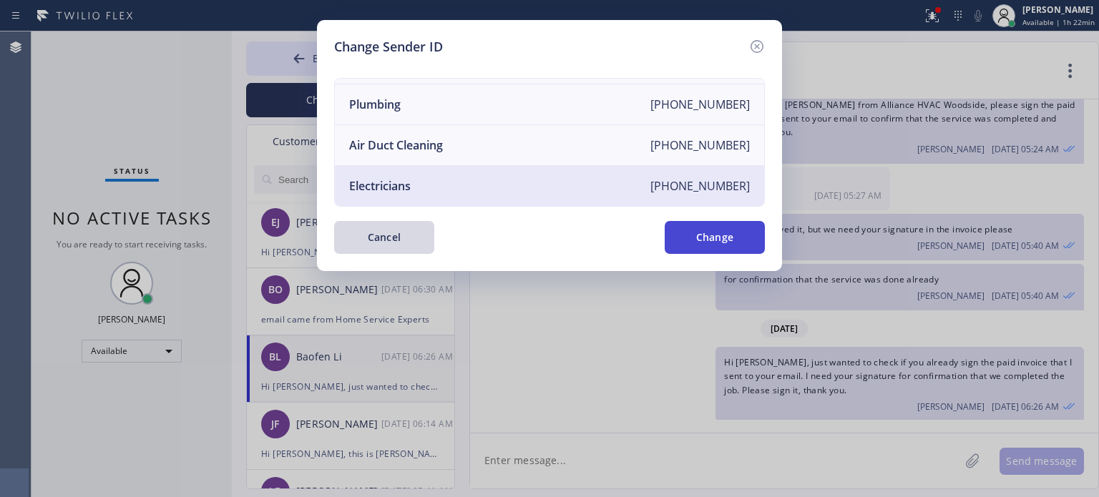
click at [682, 230] on button "Change" at bounding box center [715, 237] width 100 height 33
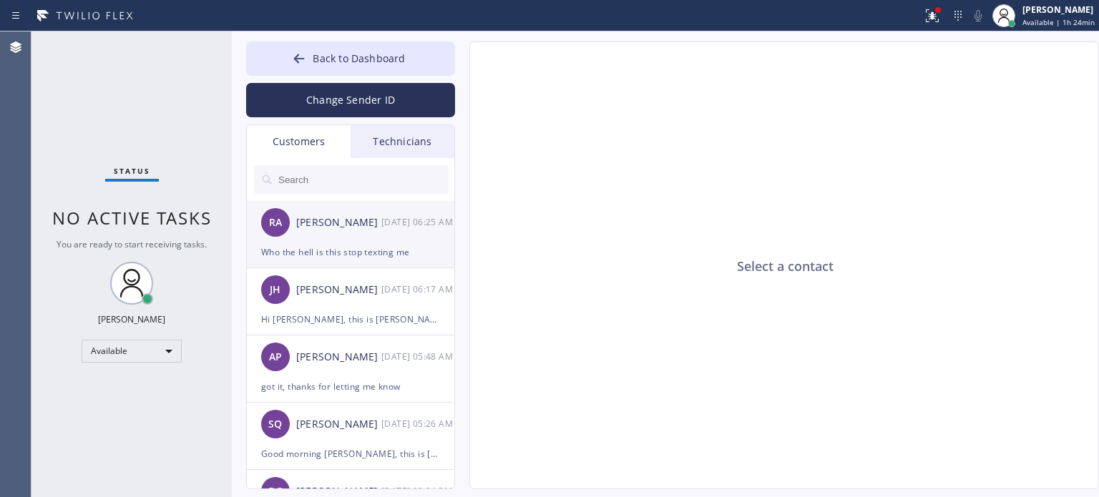
click at [364, 255] on div "Who the hell is this stop texting me" at bounding box center [350, 252] width 179 height 16
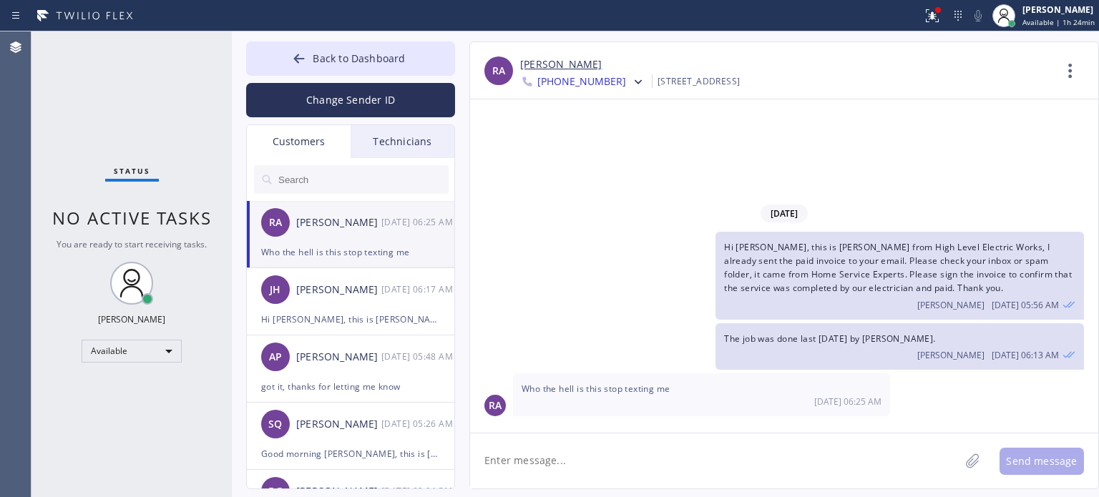
click at [606, 460] on textarea at bounding box center [715, 461] width 490 height 55
drag, startPoint x: 764, startPoint y: 248, endPoint x: 942, endPoint y: 242, distance: 178.3
click at [942, 242] on div "Hi [PERSON_NAME], this is [PERSON_NAME] from High Level Electric Works, I alrea…" at bounding box center [900, 276] width 369 height 88
copy span "this is [PERSON_NAME] from High Level Electric Works"
click at [517, 463] on textarea at bounding box center [715, 461] width 490 height 55
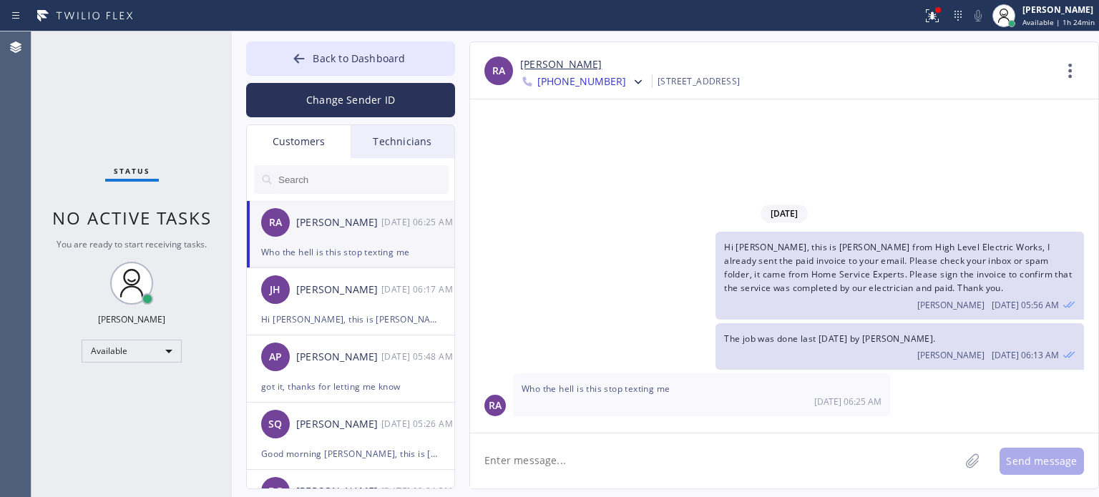
paste textarea "this is [PERSON_NAME] from High Level Electric Works"
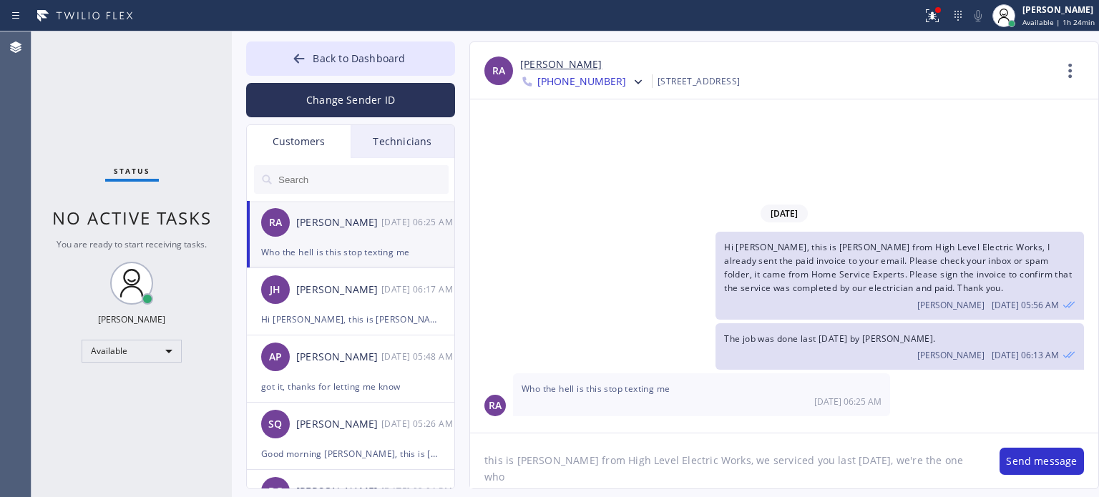
paste textarea "Replaced 2 pole 50 amp breaker square D"
click at [894, 477] on textarea "this is [PERSON_NAME] from High Level Electric Works, we serviced you last [DAT…" at bounding box center [727, 461] width 515 height 55
type textarea "this is [PERSON_NAME] from High Level Electric Works, we serviced you last [DAT…"
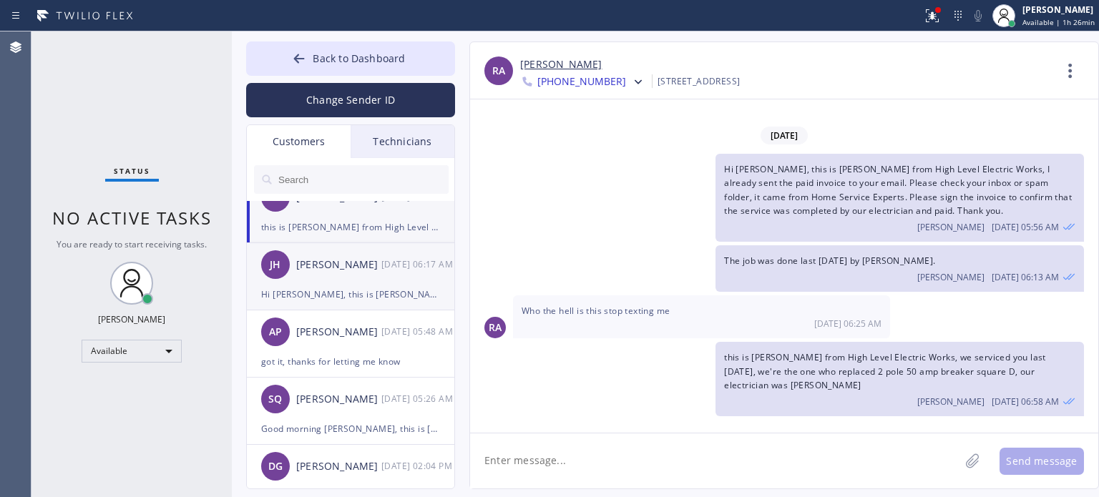
scroll to position [0, 0]
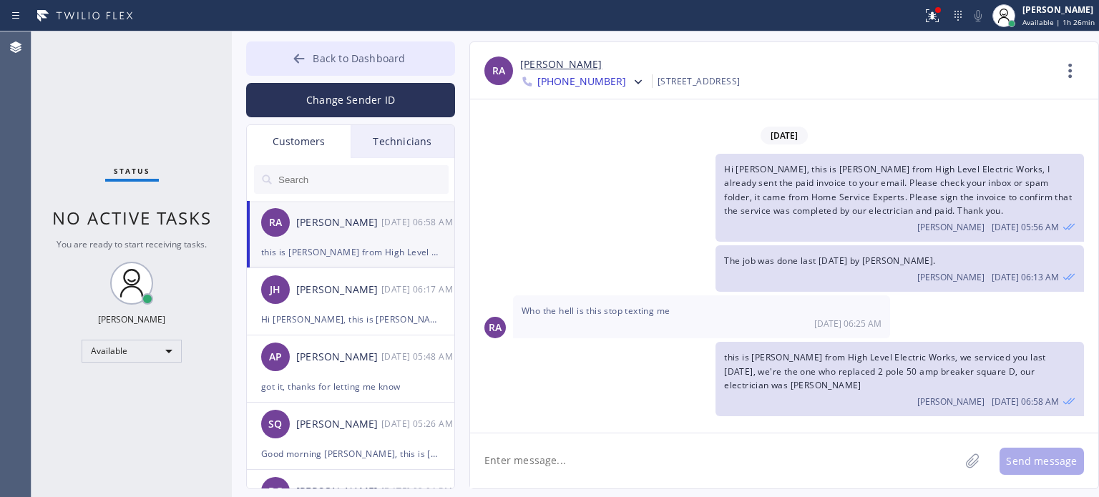
click at [326, 61] on span "Back to Dashboard" at bounding box center [359, 59] width 92 height 14
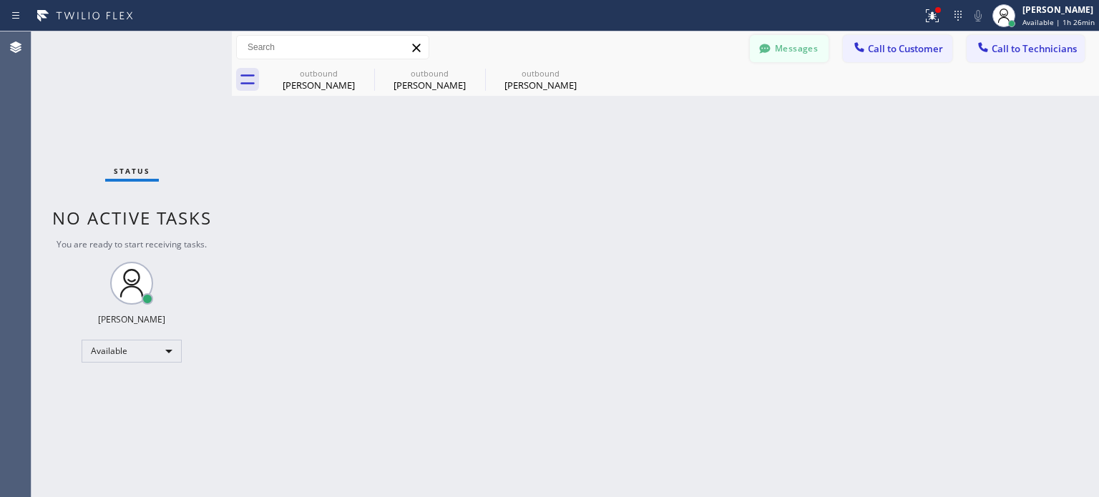
click at [787, 51] on button "Messages" at bounding box center [789, 48] width 79 height 27
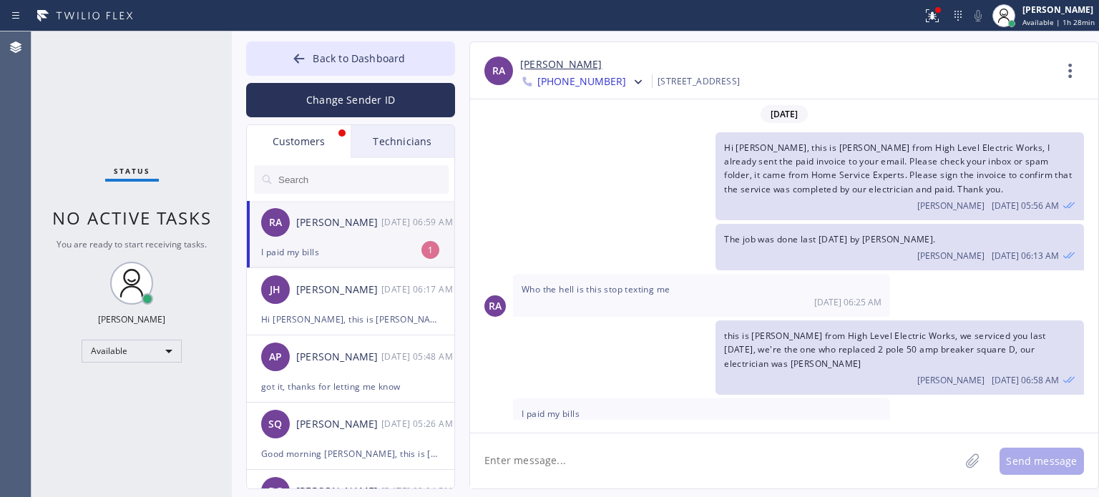
scroll to position [6, 0]
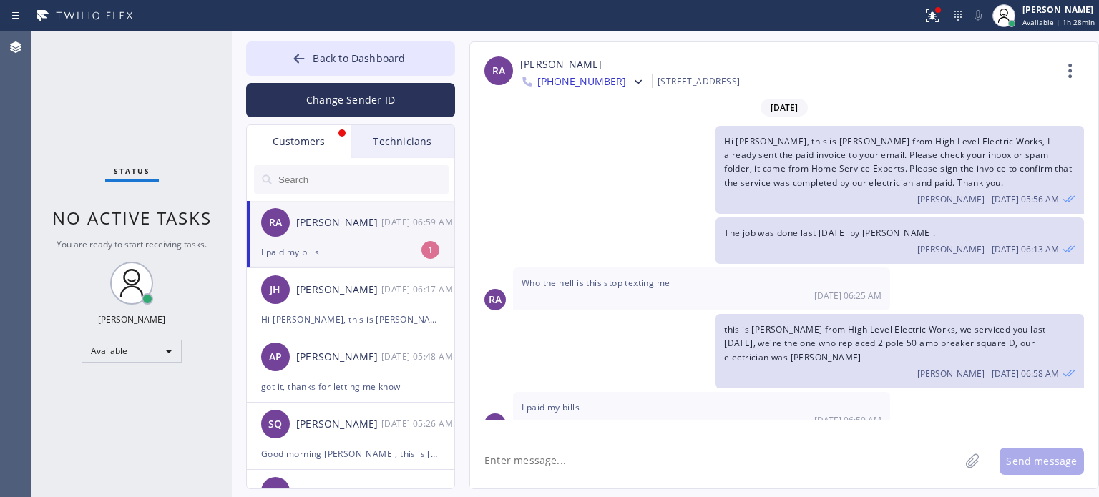
click at [359, 250] on div "I paid my bills" at bounding box center [350, 252] width 179 height 16
click at [563, 469] on textarea at bounding box center [715, 461] width 490 height 55
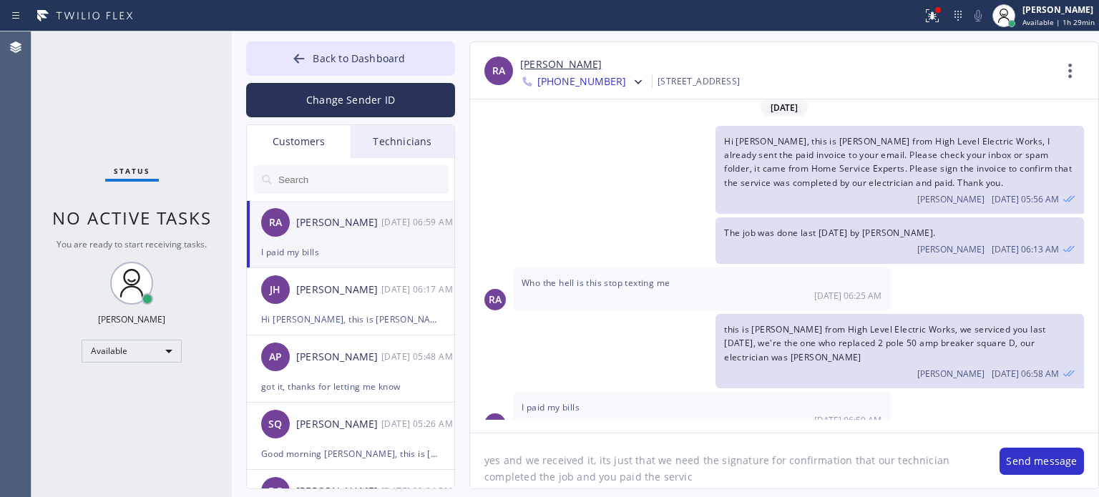
type textarea "yes and we received it, its just that we need the signature for confirmation th…"
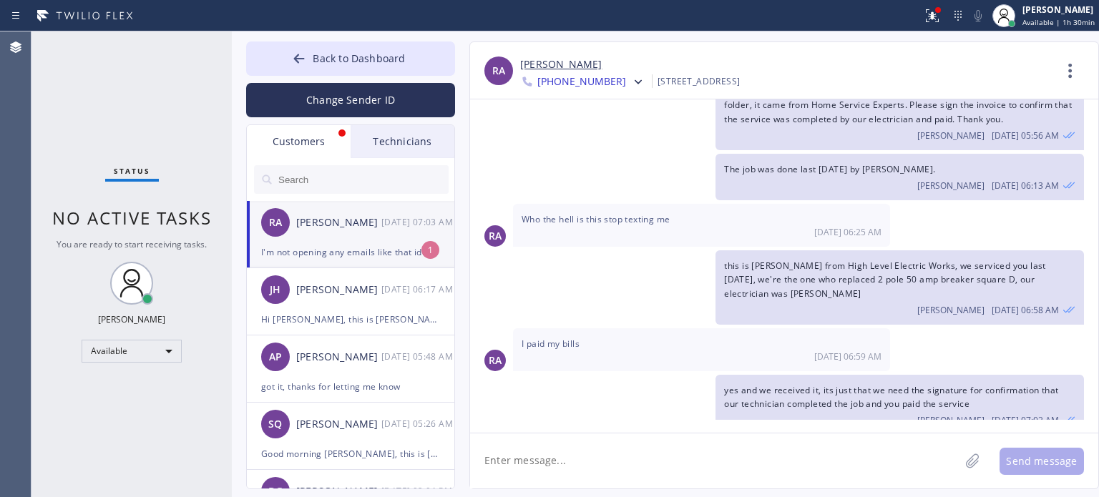
scroll to position [130, 0]
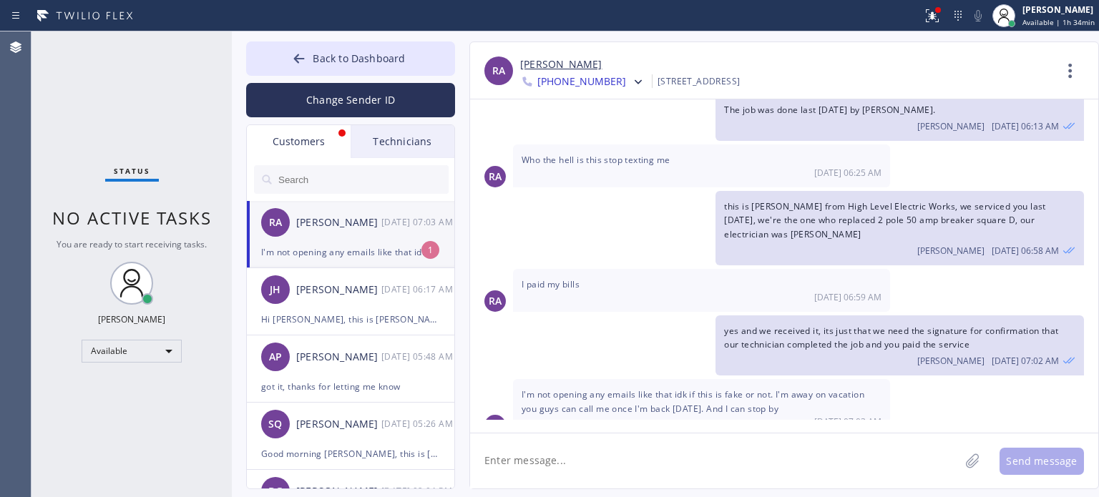
click at [830, 460] on textarea at bounding box center [715, 461] width 490 height 55
click at [641, 452] on textarea at bounding box center [715, 461] width 490 height 55
click at [639, 450] on textarea at bounding box center [715, 461] width 490 height 55
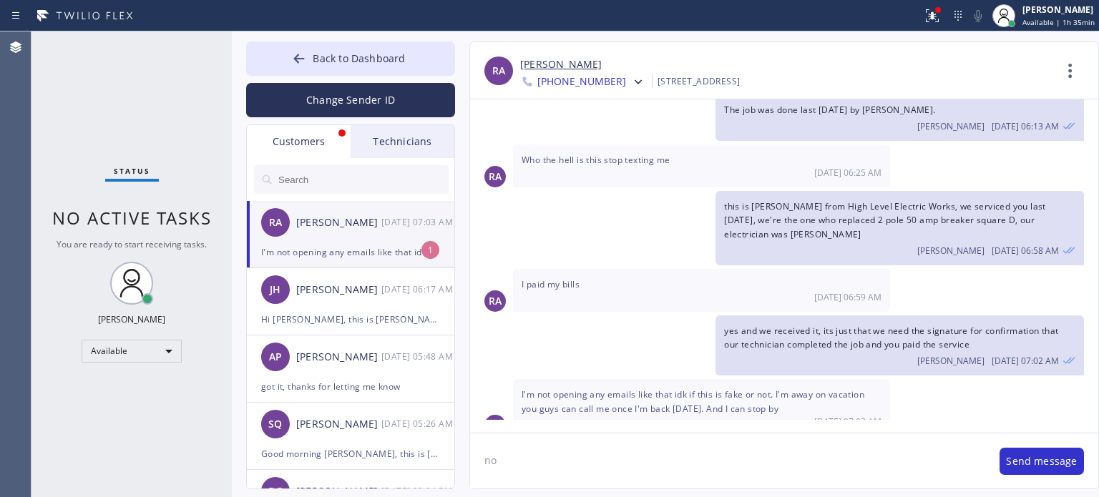
type textarea "n"
type textarea "I will call you on [DATE], you sign it in the invoice that you opened earlier. …"
click at [1008, 465] on button "Send message" at bounding box center [1042, 461] width 84 height 27
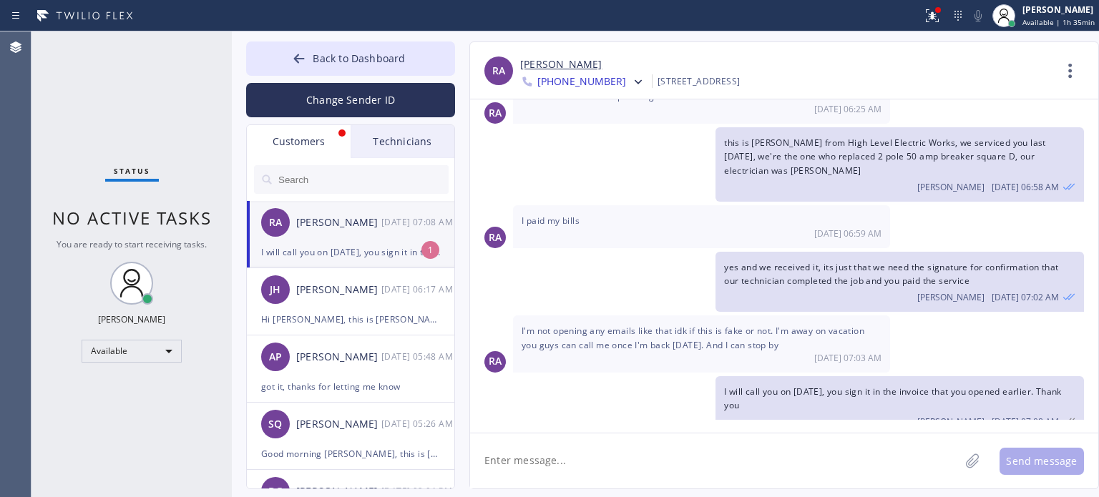
click at [317, 244] on div "I will call you on [DATE], you sign it in the invoice that you opened earlier. …" at bounding box center [350, 252] width 179 height 16
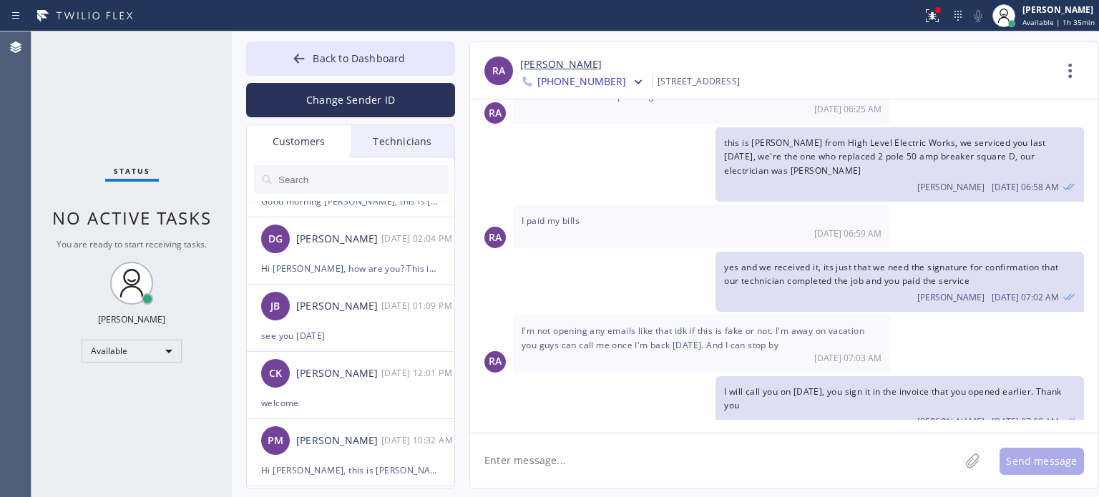
scroll to position [281, 0]
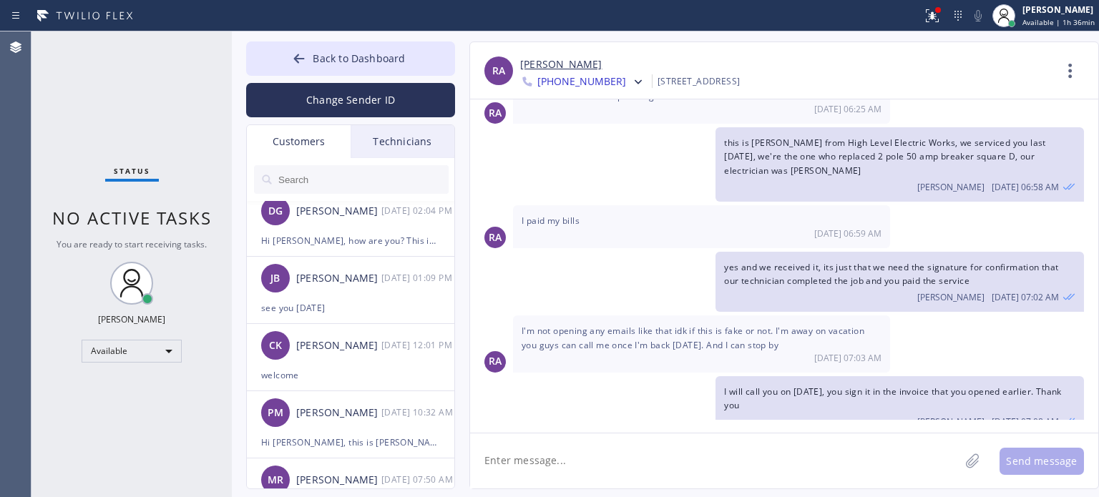
click at [565, 460] on textarea at bounding box center [715, 461] width 490 height 55
type textarea "thanks for your time [PERSON_NAME]"
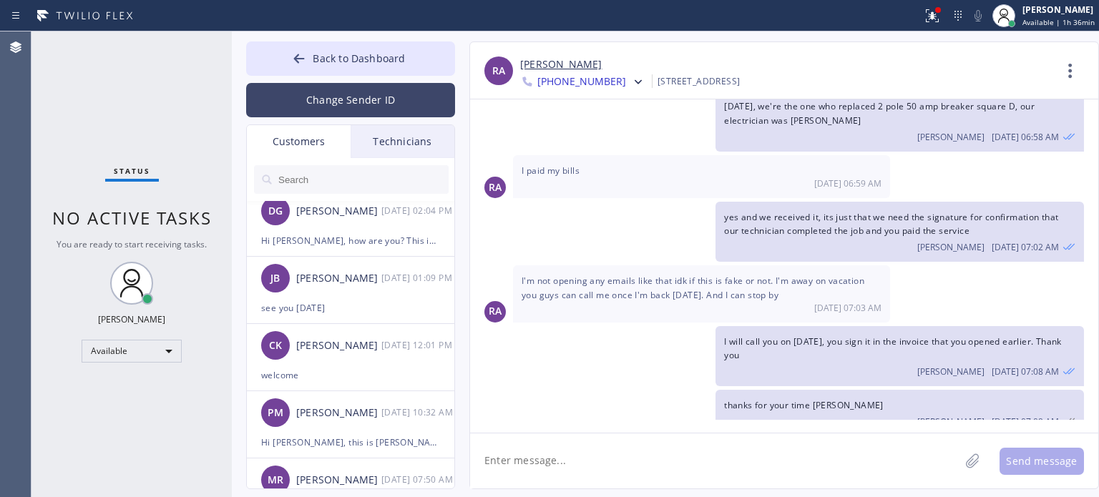
click at [326, 95] on button "Change Sender ID" at bounding box center [350, 100] width 209 height 34
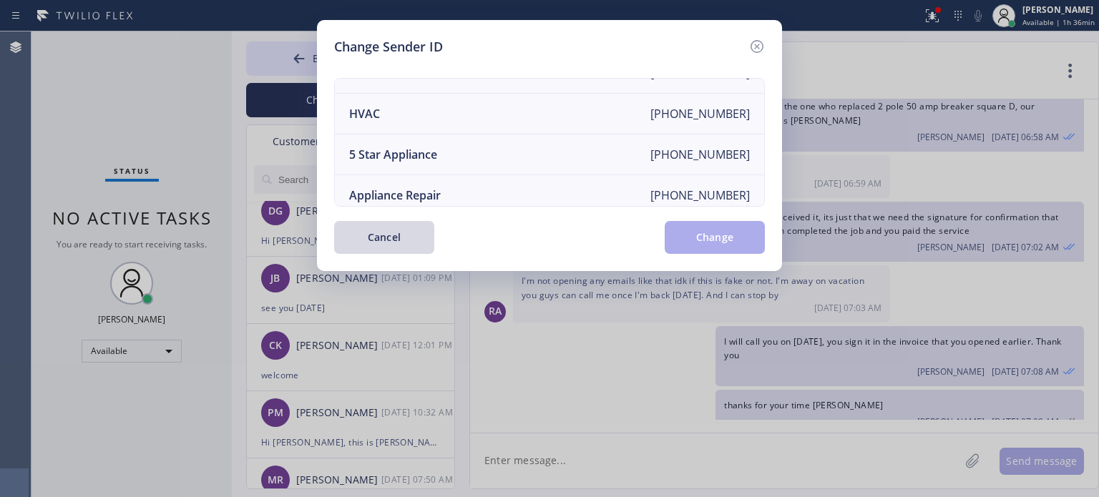
scroll to position [0, 0]
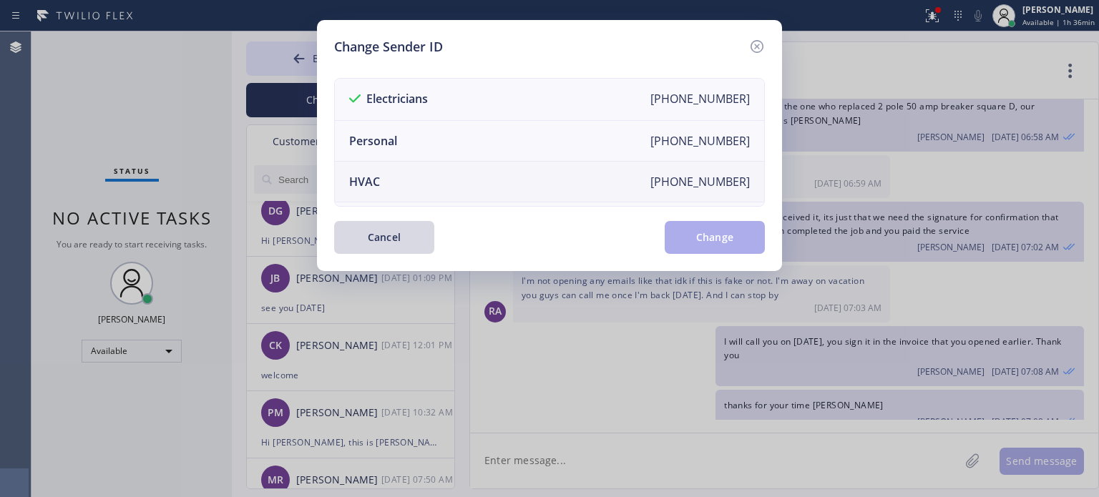
click at [392, 183] on li "HVAC [PHONE_NUMBER]" at bounding box center [549, 182] width 429 height 41
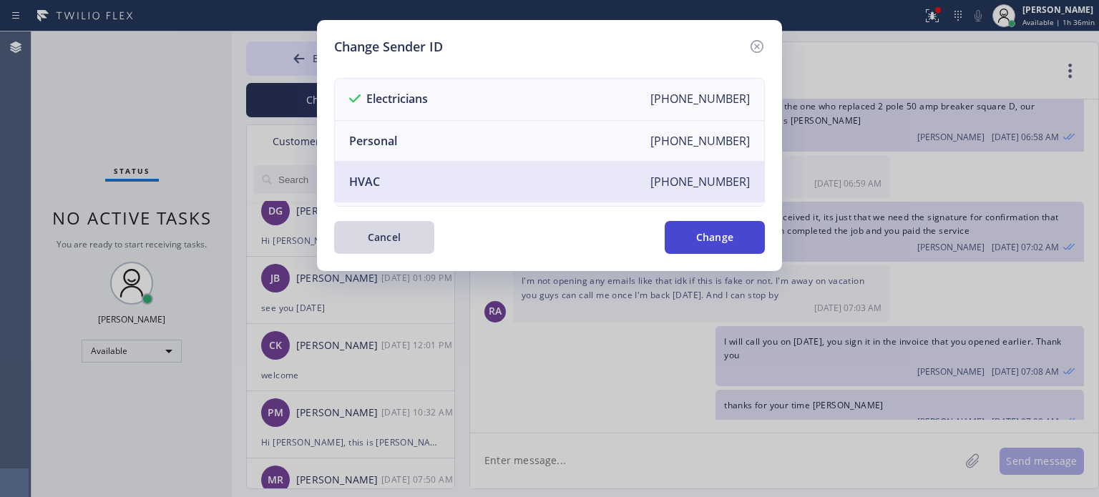
click at [693, 251] on button "Change" at bounding box center [715, 237] width 100 height 33
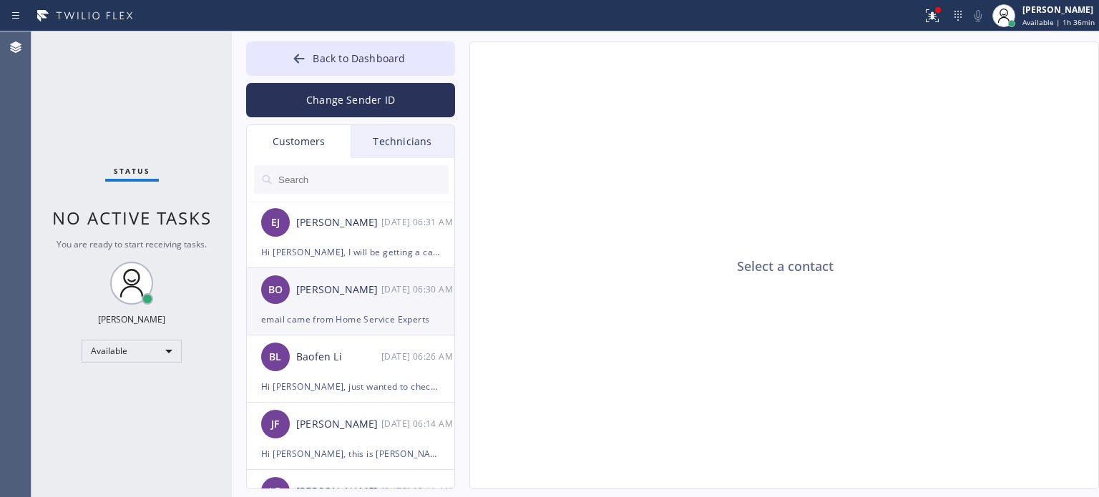
click at [341, 324] on div "email came from Home Service Experts" at bounding box center [350, 319] width 179 height 16
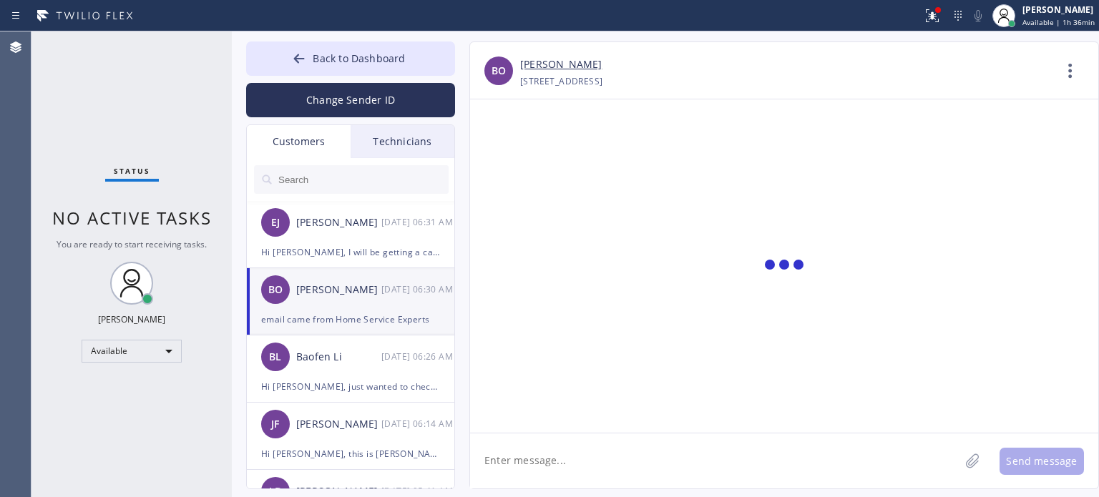
scroll to position [157, 0]
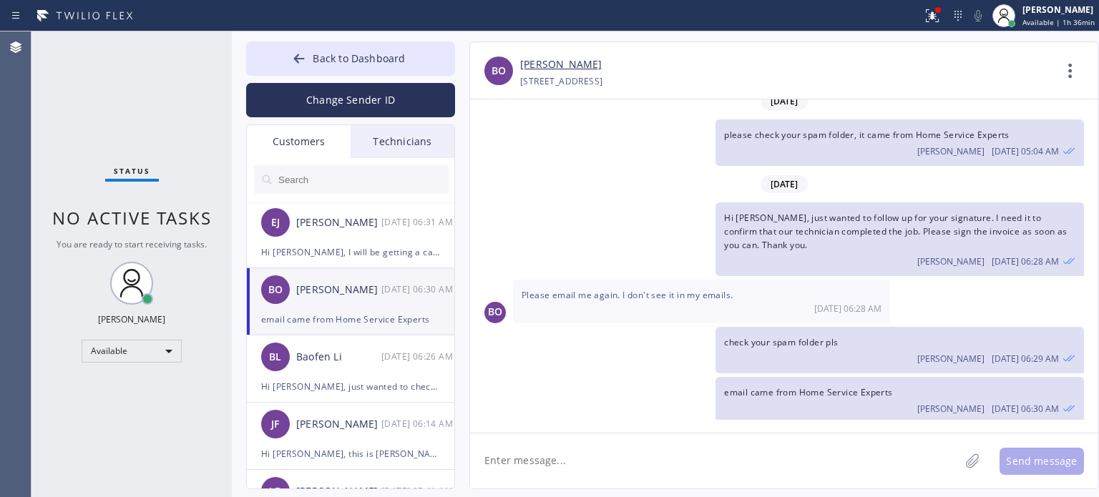
click at [514, 460] on textarea at bounding box center [715, 461] width 490 height 55
paste textarea "[PERSON_NAME][EMAIL_ADDRESS][DOMAIN_NAME]"
click at [483, 465] on textarea "[PERSON_NAME][EMAIL_ADDRESS][DOMAIN_NAME]" at bounding box center [727, 461] width 515 height 55
type textarea "I sent it to this email - [PERSON_NAME][EMAIL_ADDRESS][DOMAIN_NAME]"
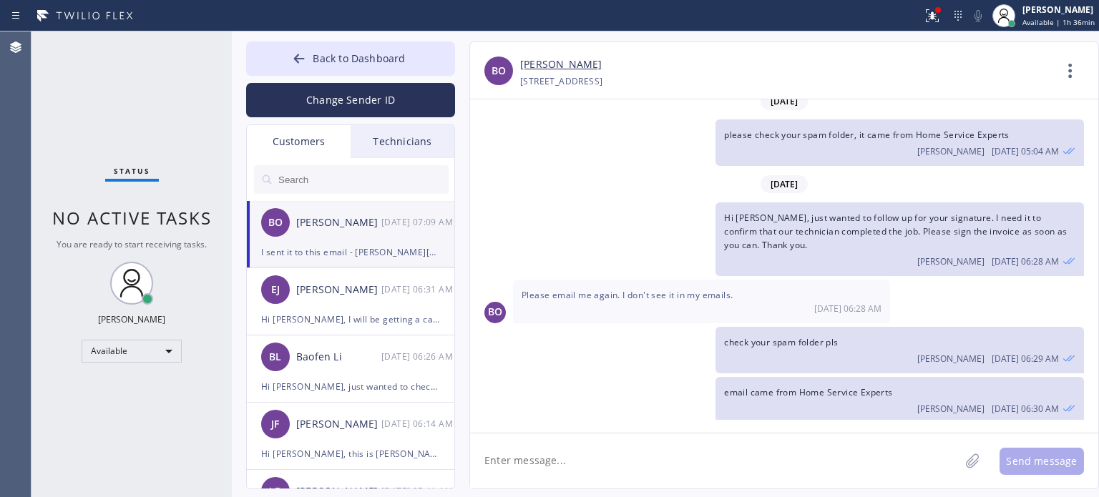
scroll to position [206, 0]
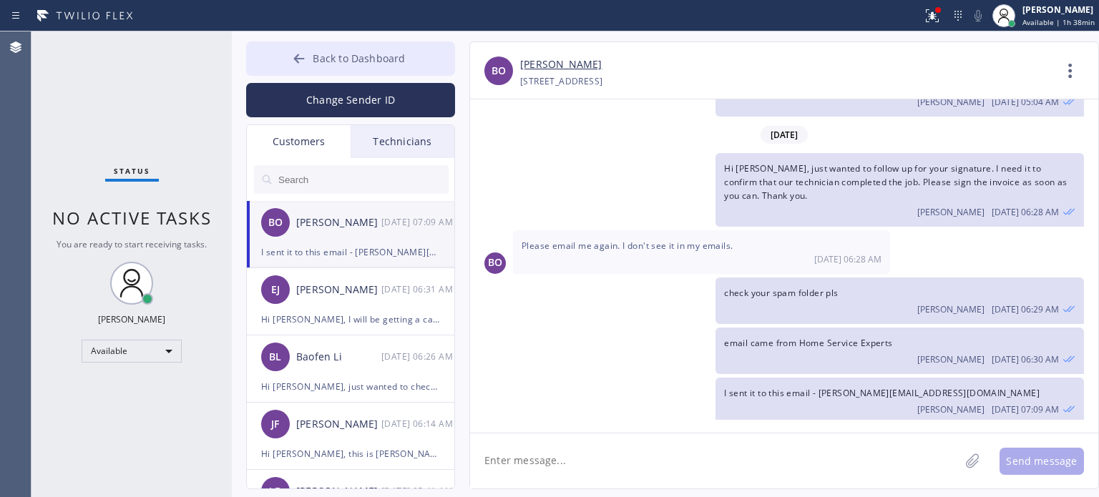
click at [309, 60] on button "Back to Dashboard" at bounding box center [350, 59] width 209 height 34
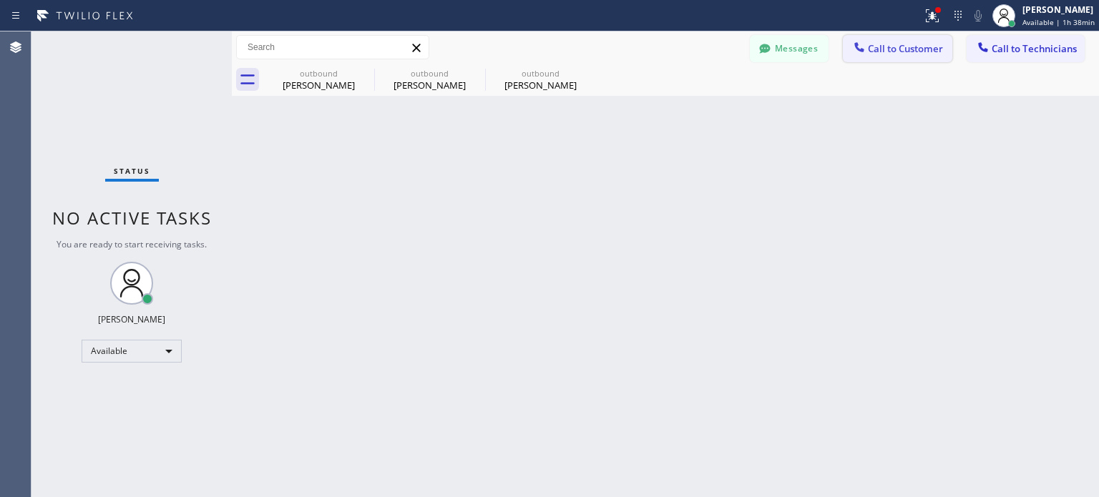
click at [901, 49] on span "Call to Customer" at bounding box center [905, 48] width 75 height 13
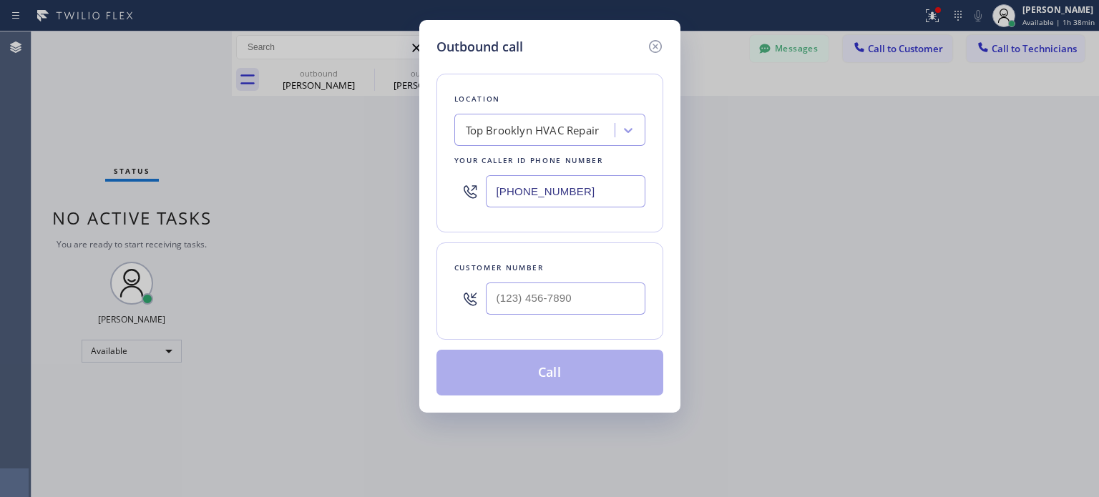
click at [502, 314] on div at bounding box center [566, 299] width 160 height 47
click at [514, 295] on input "(___) ___-____" at bounding box center [566, 299] width 160 height 32
paste input "347) 233-9440"
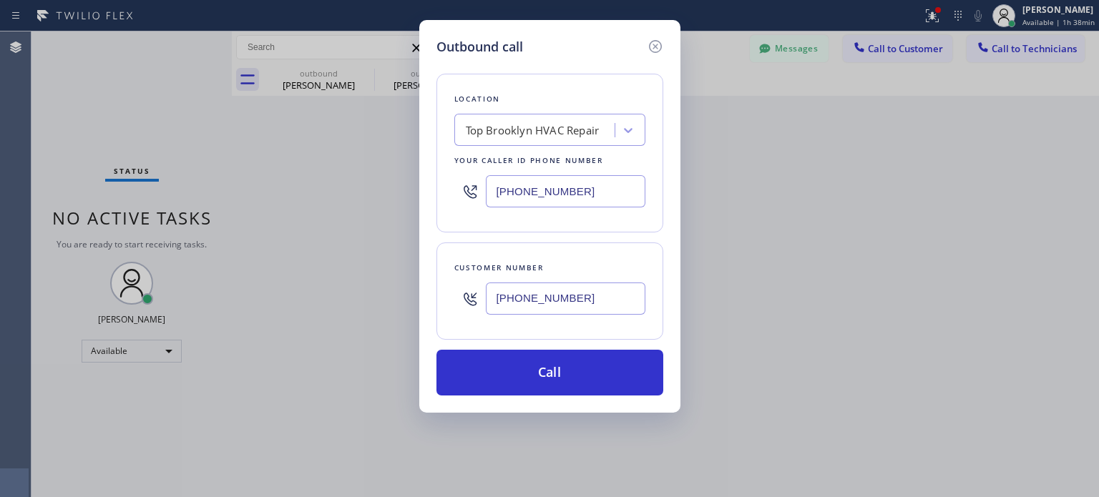
type input "[PHONE_NUMBER]"
click at [554, 193] on input "[PHONE_NUMBER]" at bounding box center [566, 191] width 160 height 32
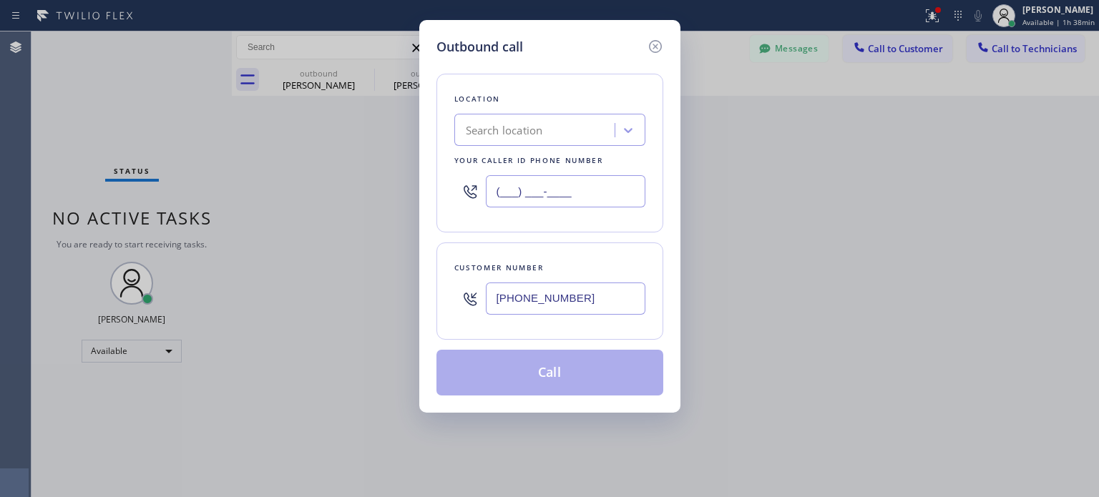
type input "(___) ___-____"
click at [536, 125] on div "Search location" at bounding box center [504, 130] width 77 height 16
paste input "Flushing Heating and Air Conditioning"
type input "Flushing Heating and Air Conditioning"
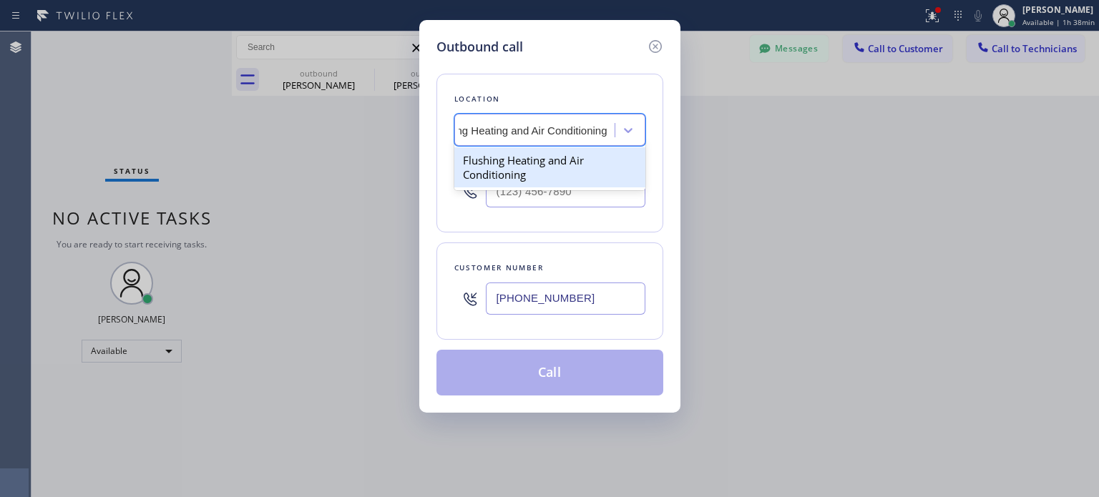
click at [512, 166] on div "Flushing Heating and Air Conditioning" at bounding box center [550, 167] width 191 height 40
type input "[PHONE_NUMBER]"
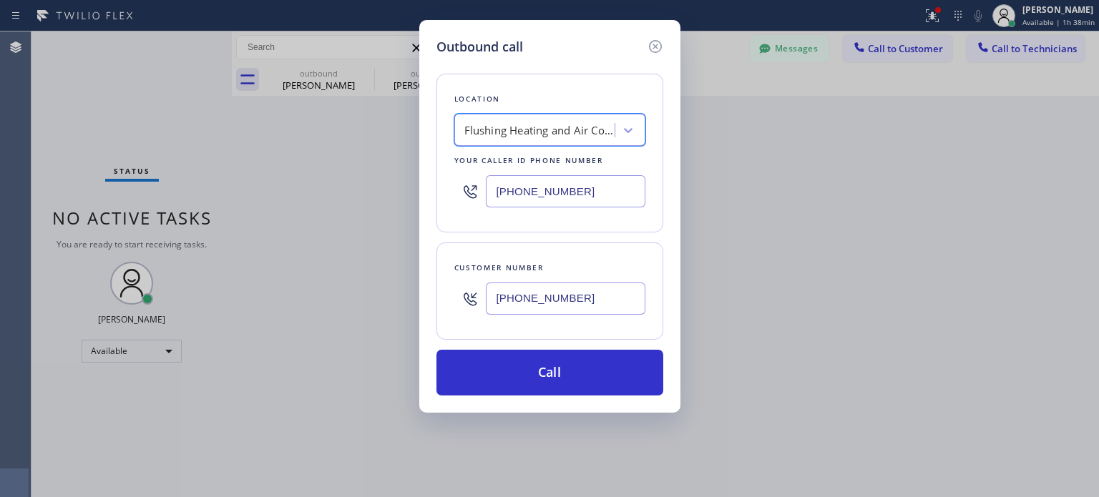
scroll to position [0, 1]
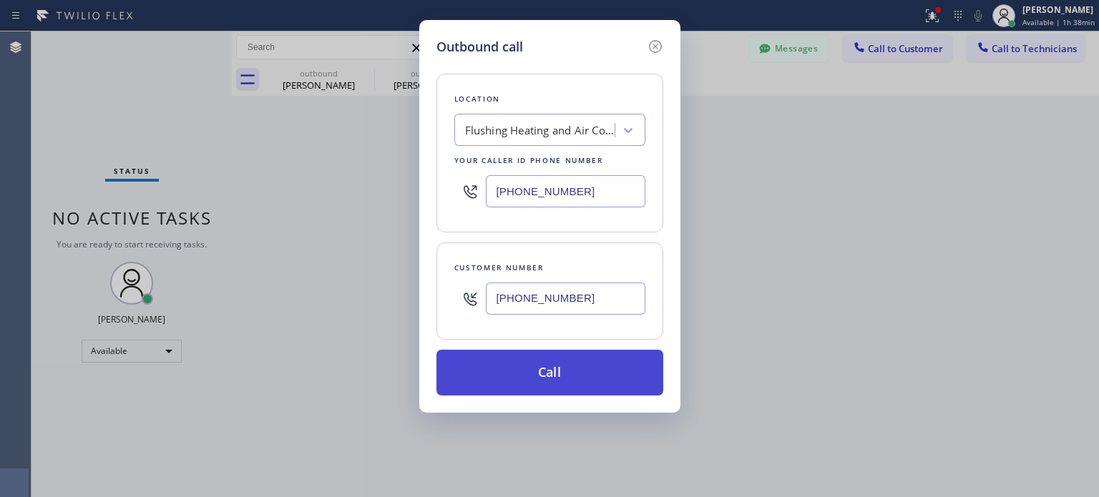
click at [467, 369] on button "Call" at bounding box center [550, 373] width 227 height 46
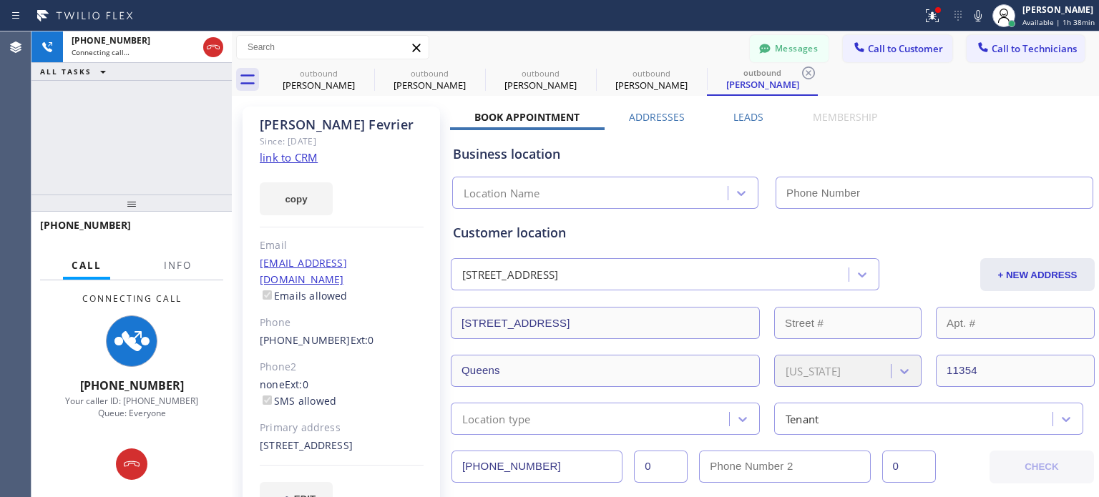
type input "[PHONE_NUMBER]"
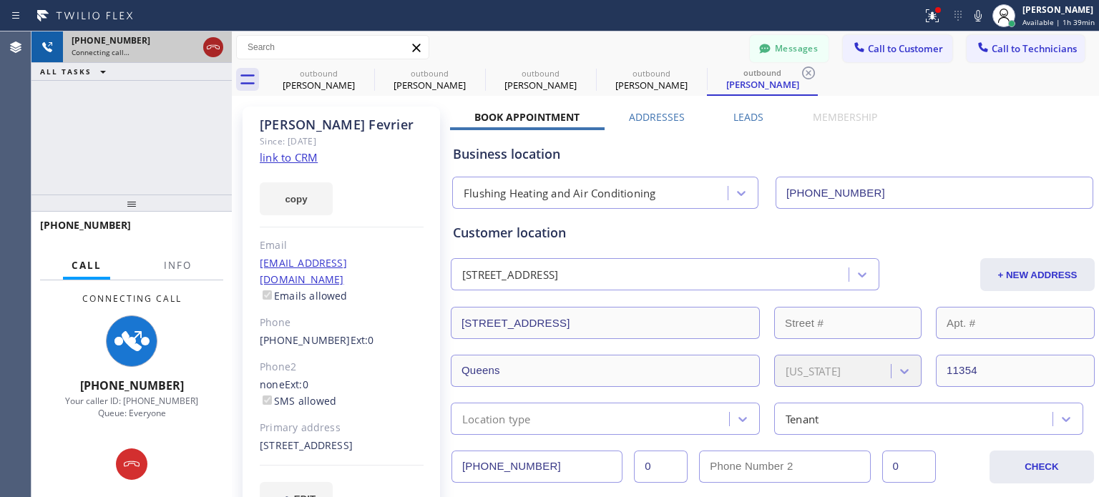
click at [213, 42] on icon at bounding box center [213, 47] width 17 height 17
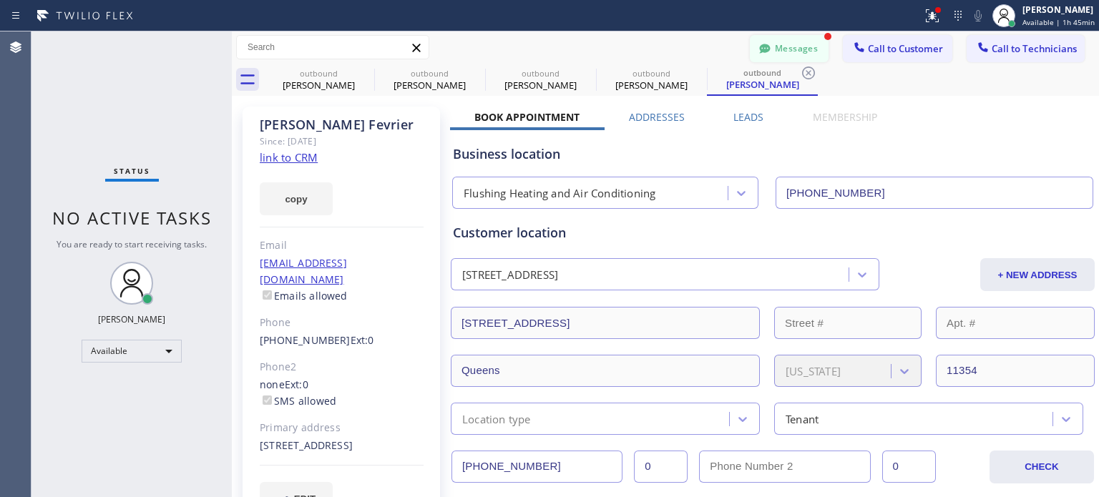
click at [794, 42] on button "Messages" at bounding box center [789, 48] width 79 height 27
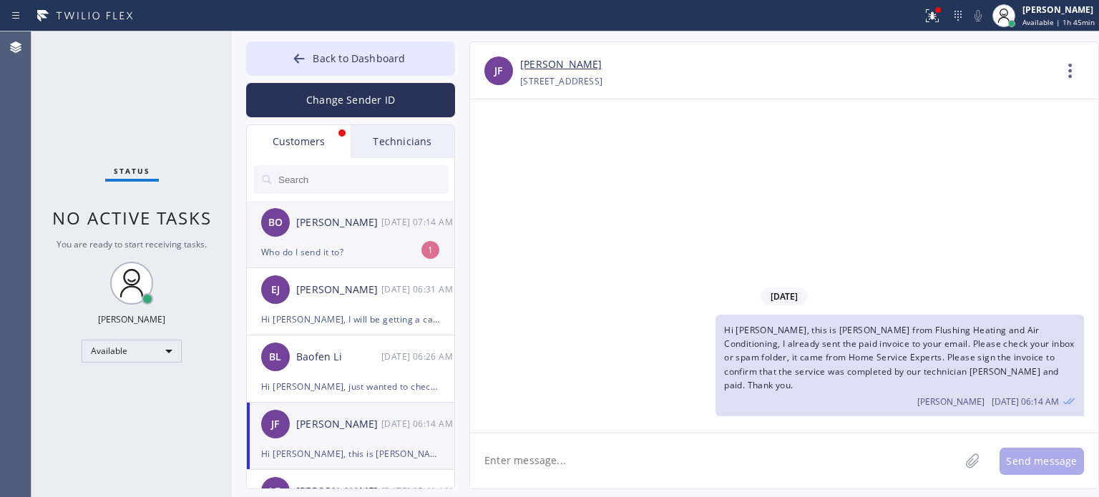
click at [361, 253] on div "Who do I send it to?" at bounding box center [350, 252] width 179 height 16
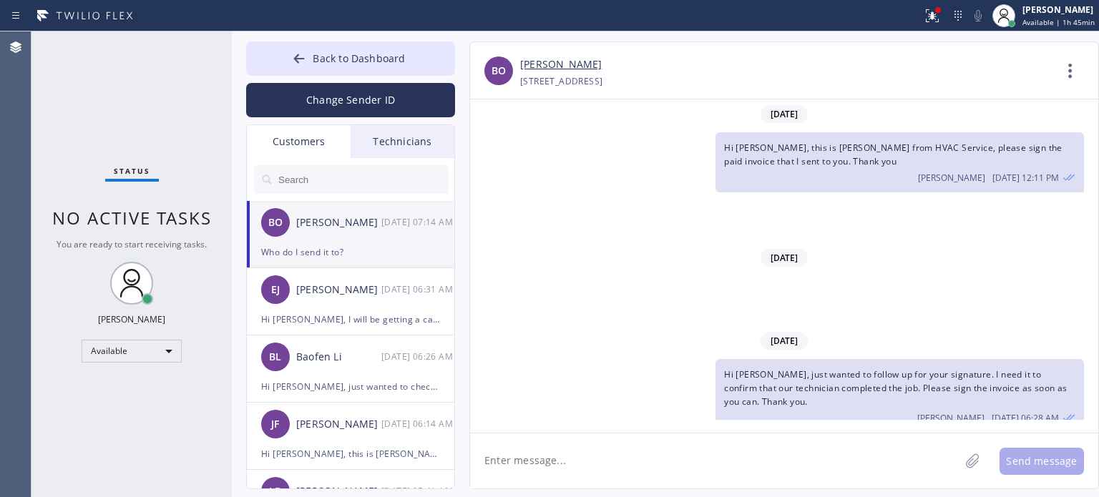
scroll to position [252, 0]
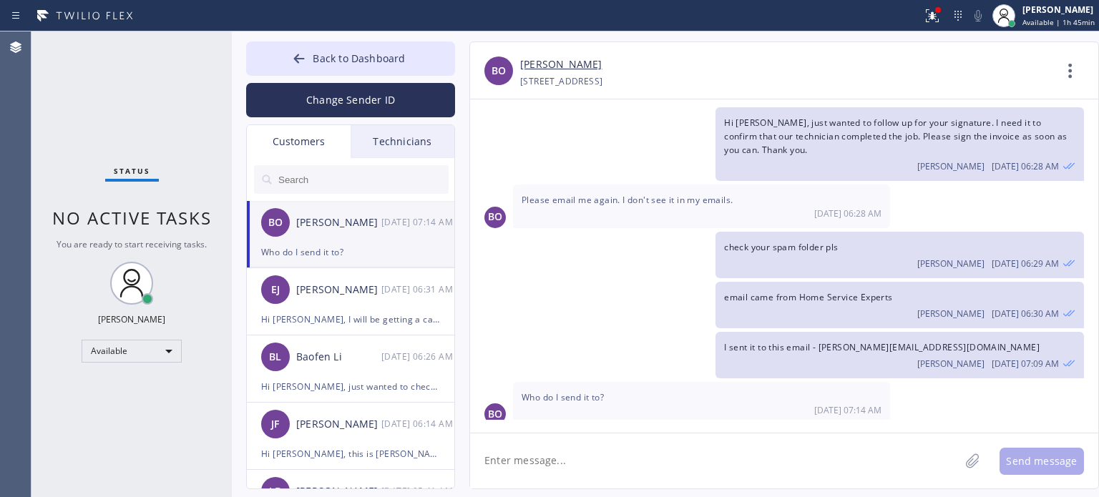
click at [566, 450] on textarea at bounding box center [715, 461] width 490 height 55
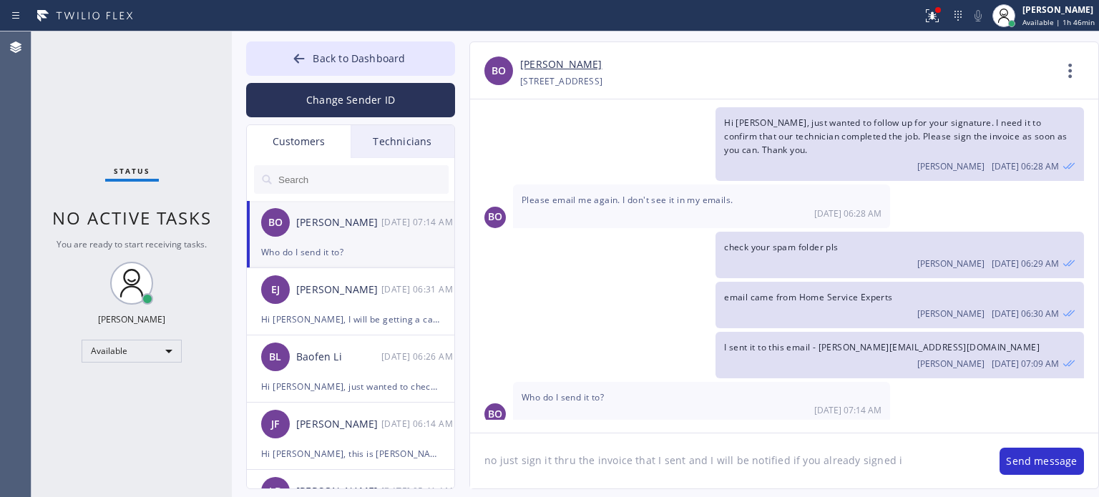
type textarea "no just sign it thru the invoice that I sent and I will be notified if you alre…"
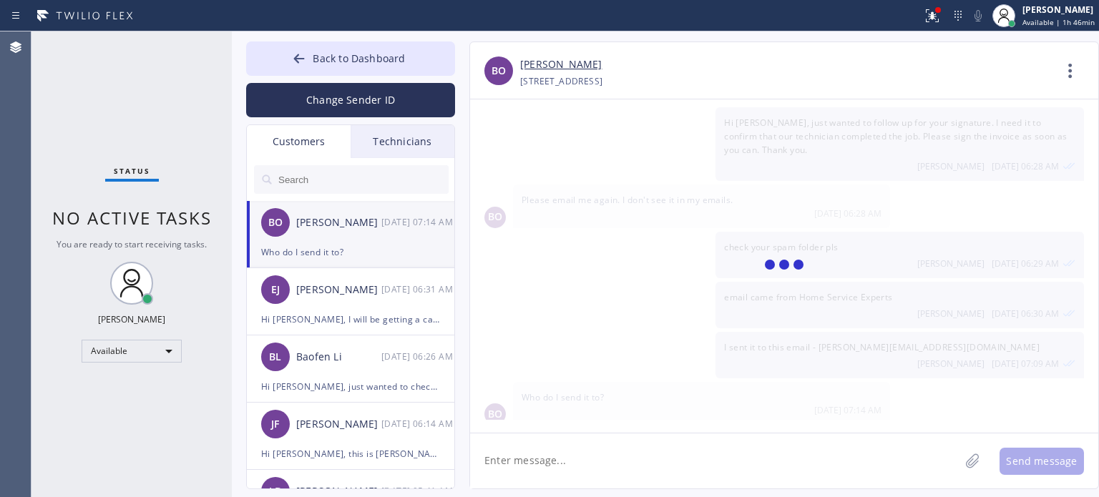
scroll to position [316, 0]
